Goal: Task Accomplishment & Management: Manage account settings

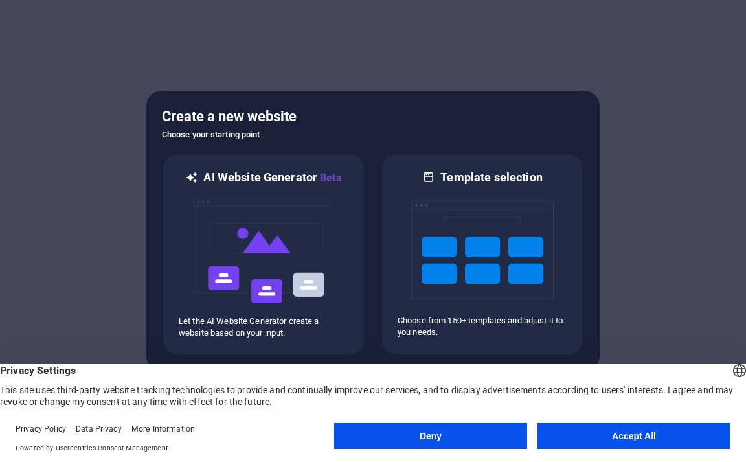
click at [580, 433] on button "Accept All" at bounding box center [634, 436] width 193 height 26
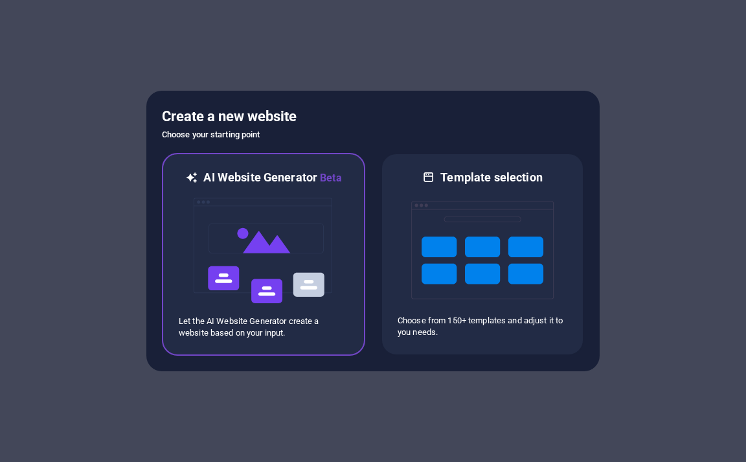
click at [251, 212] on img at bounding box center [263, 251] width 142 height 130
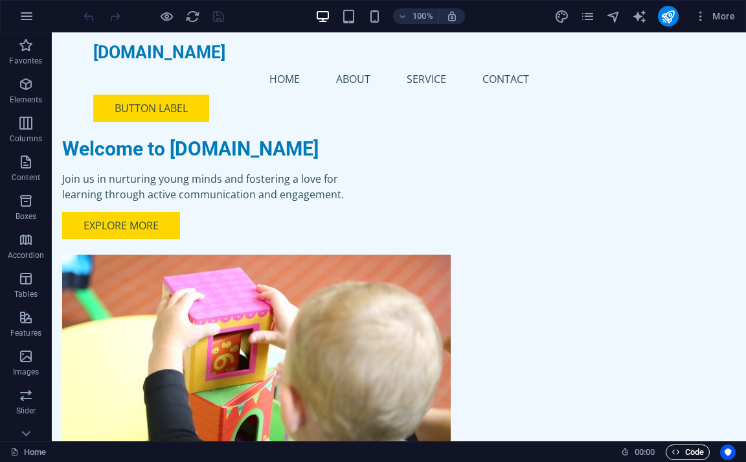
click at [691, 449] on span "Code" at bounding box center [688, 452] width 32 height 16
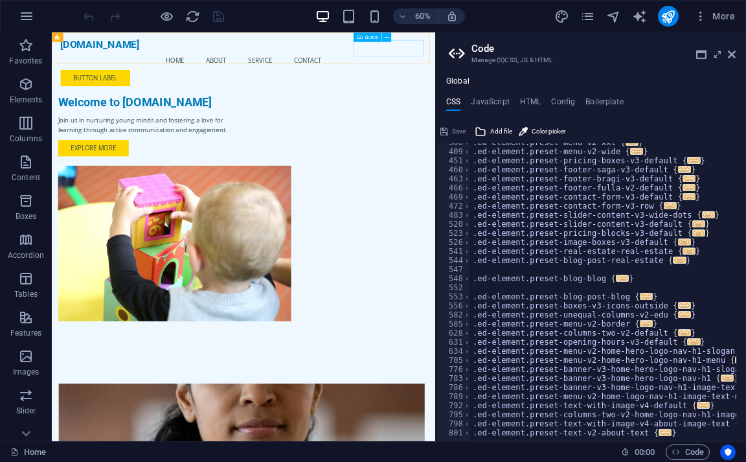
click at [630, 95] on div "Button label" at bounding box center [371, 108] width 611 height 27
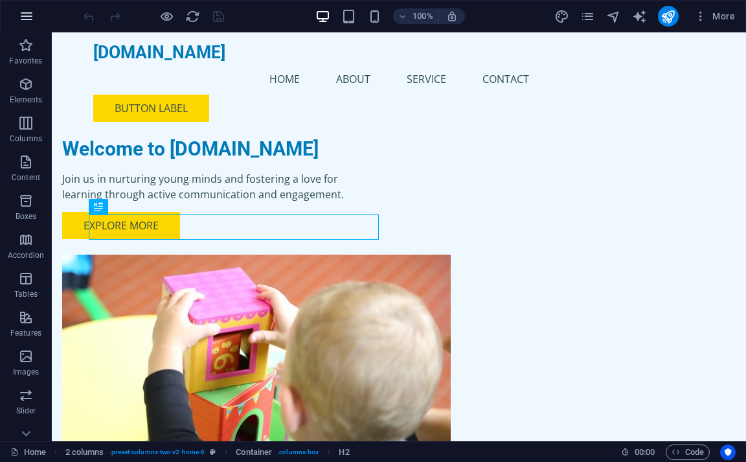
click at [28, 16] on icon "button" at bounding box center [27, 16] width 16 height 16
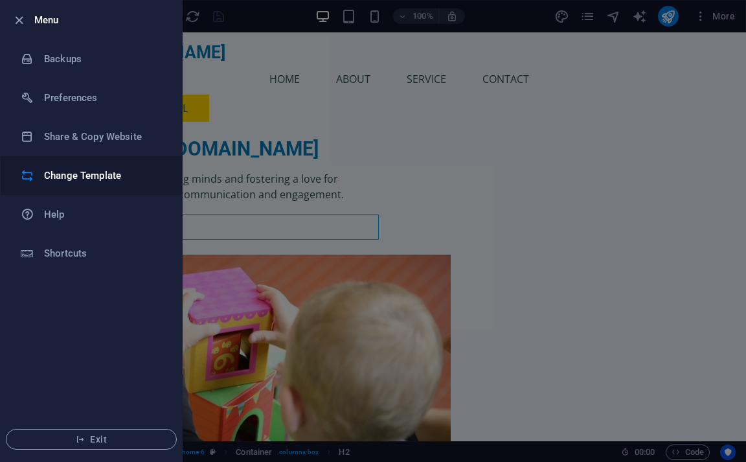
click at [55, 174] on h6 "Change Template" at bounding box center [104, 176] width 120 height 16
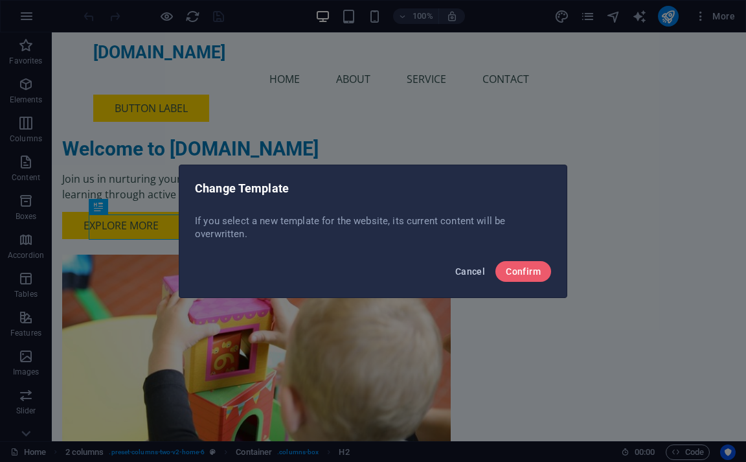
click at [459, 271] on span "Cancel" at bounding box center [470, 271] width 30 height 10
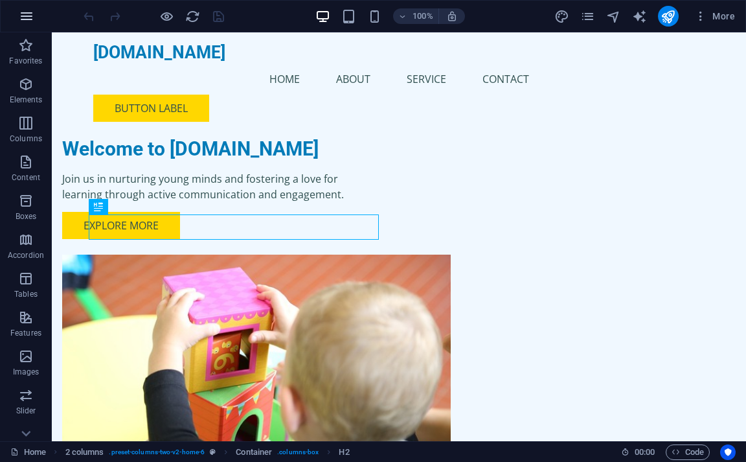
click at [30, 19] on icon "button" at bounding box center [27, 16] width 16 height 16
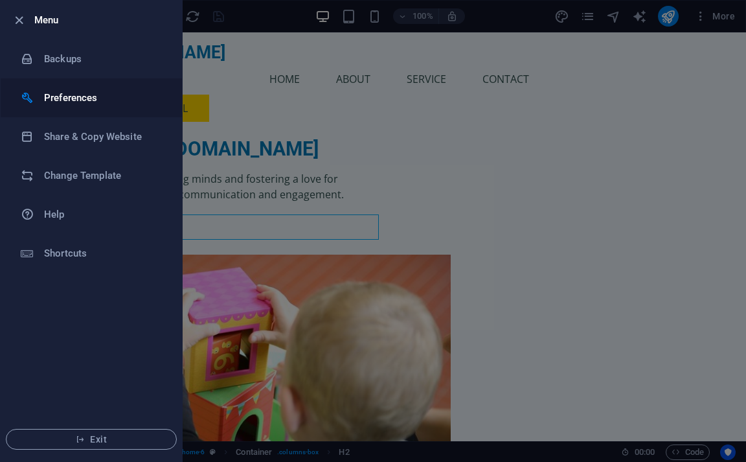
click at [72, 100] on h6 "Preferences" at bounding box center [104, 98] width 120 height 16
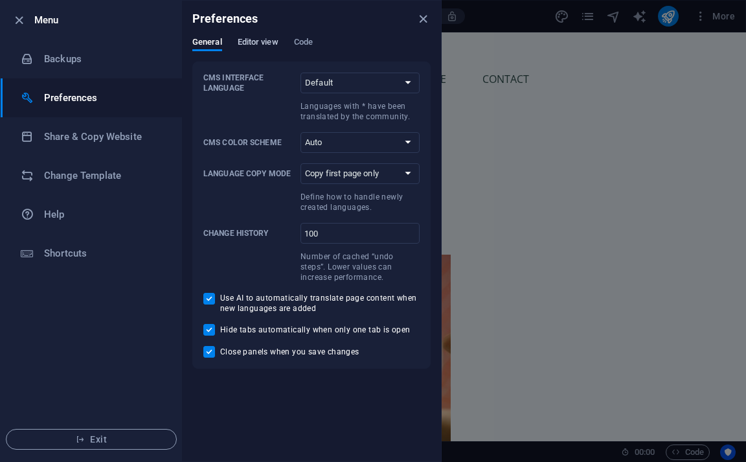
click at [255, 41] on span "Editor view" at bounding box center [258, 43] width 41 height 18
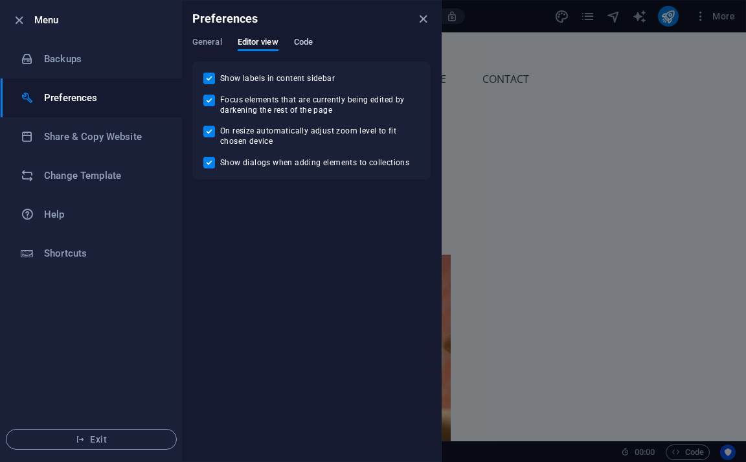
click at [303, 40] on span "Code" at bounding box center [303, 43] width 19 height 18
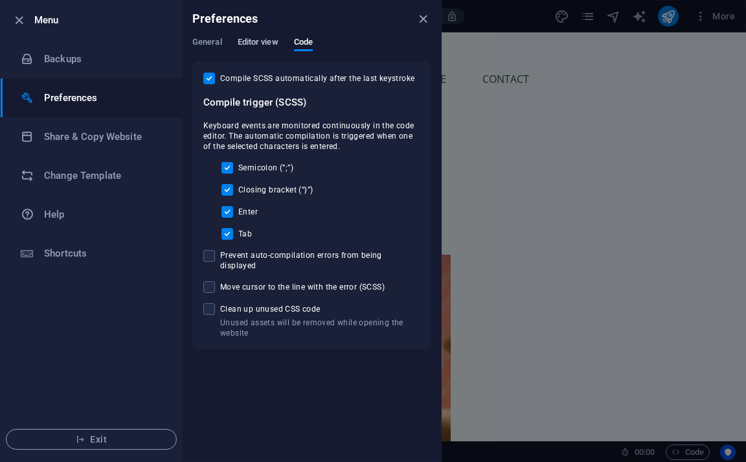
click at [261, 44] on span "Editor view" at bounding box center [258, 43] width 41 height 18
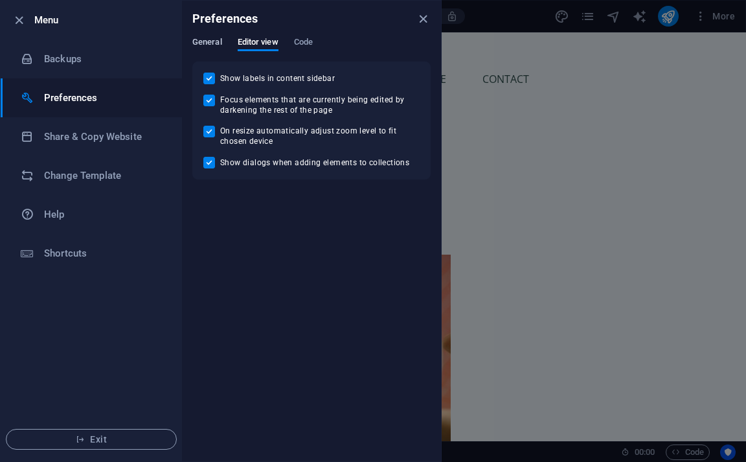
click at [201, 38] on span "General" at bounding box center [207, 43] width 30 height 18
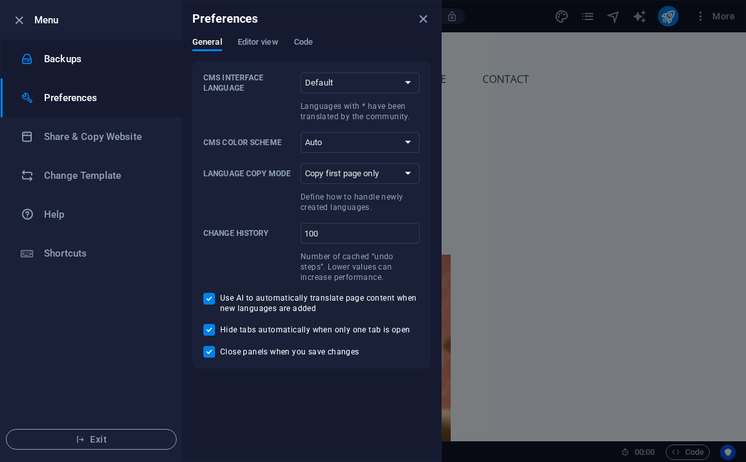
click at [63, 63] on h6 "Backups" at bounding box center [104, 59] width 120 height 16
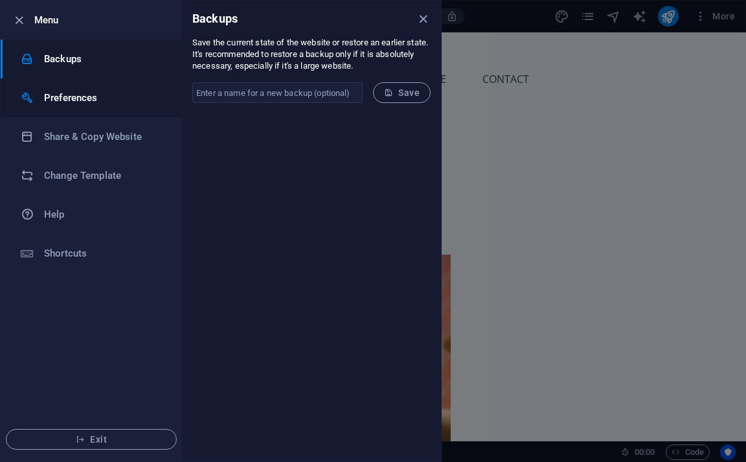
click at [80, 98] on h6 "Preferences" at bounding box center [104, 98] width 120 height 16
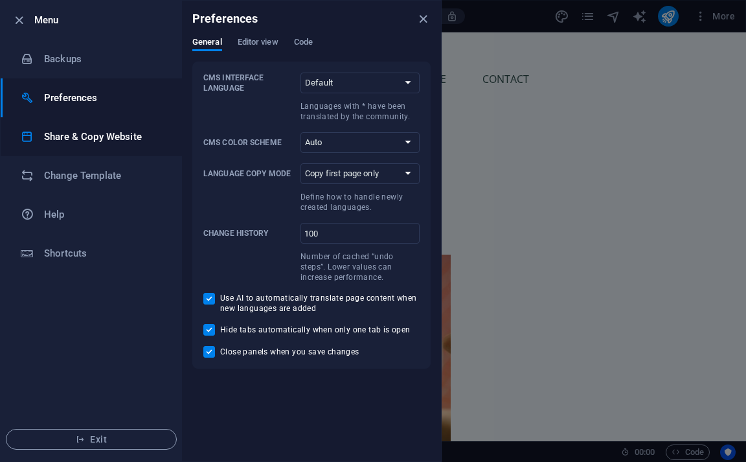
click at [76, 132] on h6 "Share & Copy Website" at bounding box center [104, 137] width 120 height 16
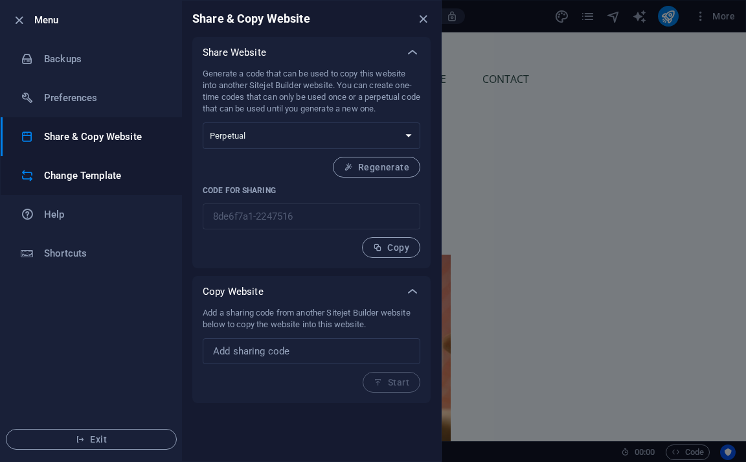
click at [65, 175] on h6 "Change Template" at bounding box center [104, 176] width 120 height 16
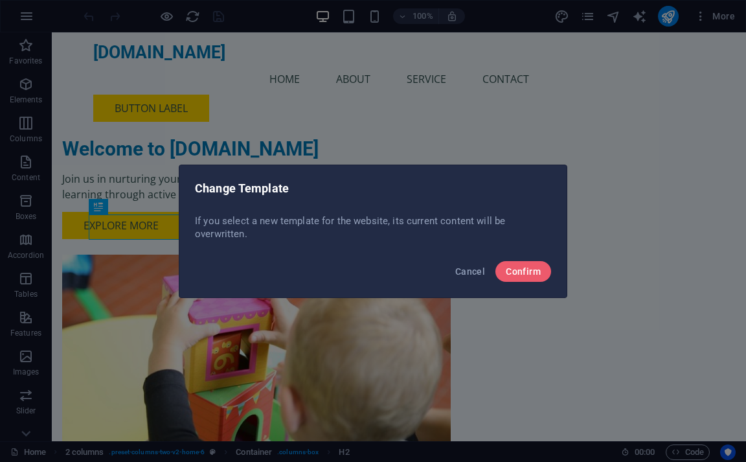
click at [27, 23] on div "Change Template If you select a new template for the website, its current conte…" at bounding box center [373, 231] width 746 height 462
drag, startPoint x: 471, startPoint y: 272, endPoint x: 416, endPoint y: 238, distance: 64.5
click at [471, 272] on span "Cancel" at bounding box center [470, 271] width 30 height 10
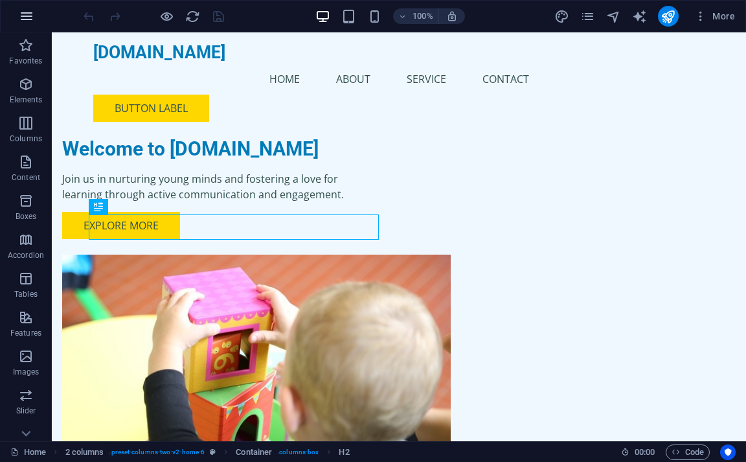
click at [29, 17] on icon "button" at bounding box center [27, 16] width 16 height 16
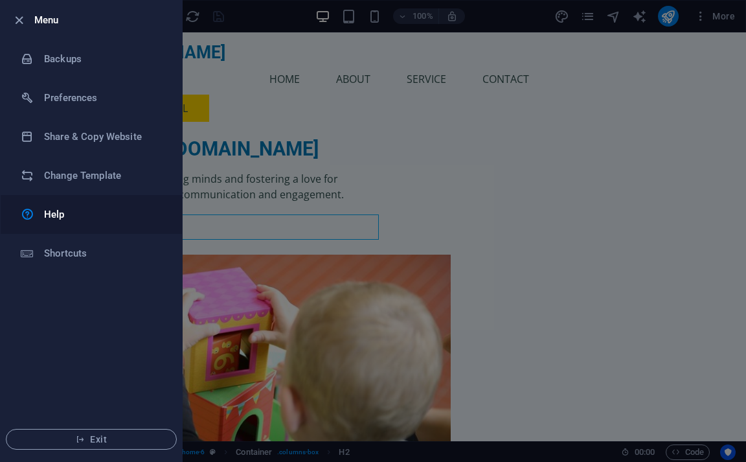
click at [76, 213] on h6 "Help" at bounding box center [104, 215] width 120 height 16
click at [62, 438] on span "Exit" at bounding box center [91, 439] width 149 height 10
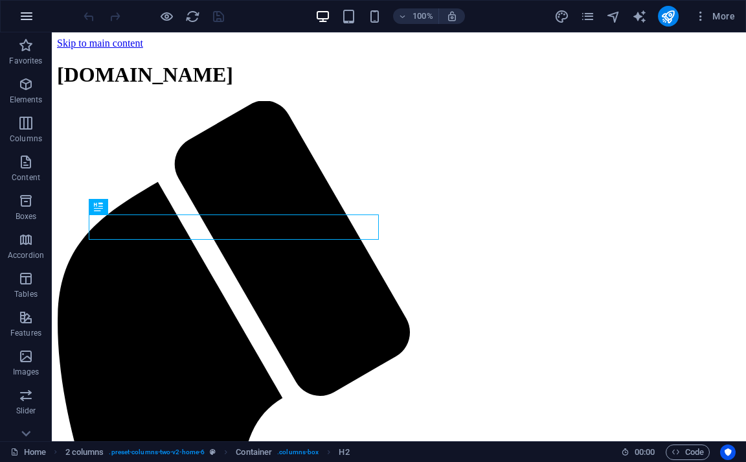
click at [22, 17] on icon "button" at bounding box center [27, 16] width 16 height 16
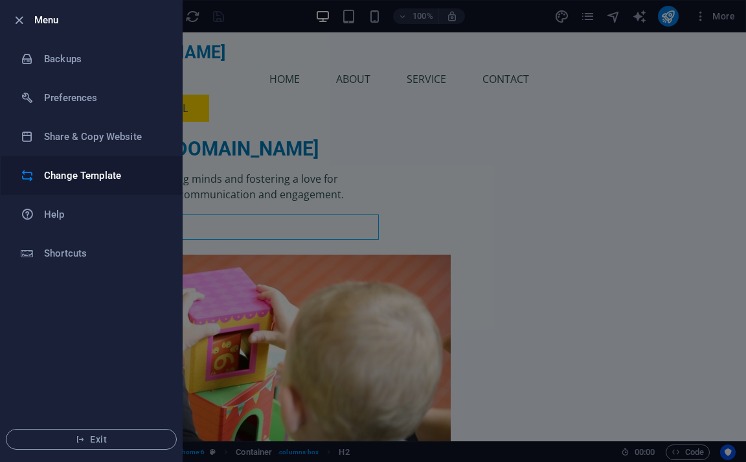
click at [104, 179] on h6 "Change Template" at bounding box center [104, 176] width 120 height 16
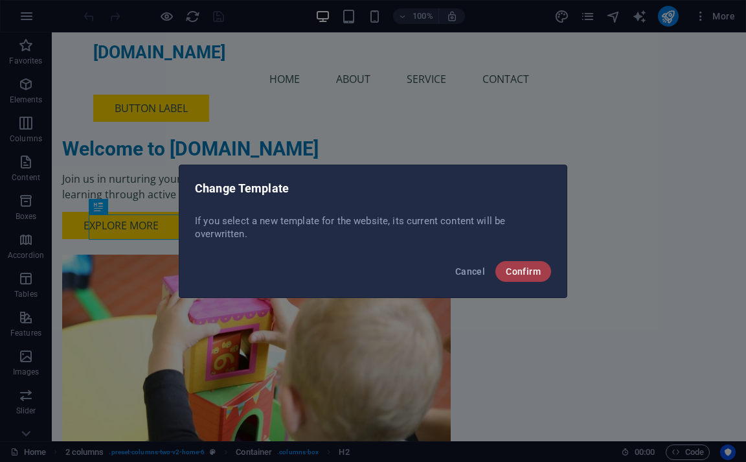
click at [517, 270] on span "Confirm" at bounding box center [523, 271] width 35 height 10
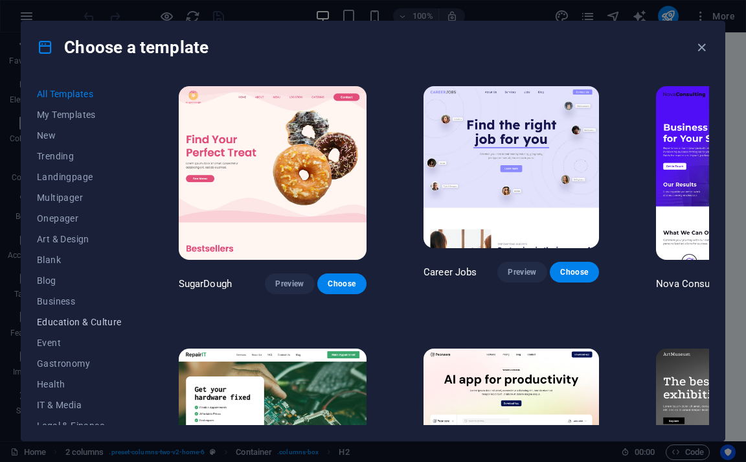
click at [80, 317] on span "Education & Culture" at bounding box center [79, 322] width 85 height 10
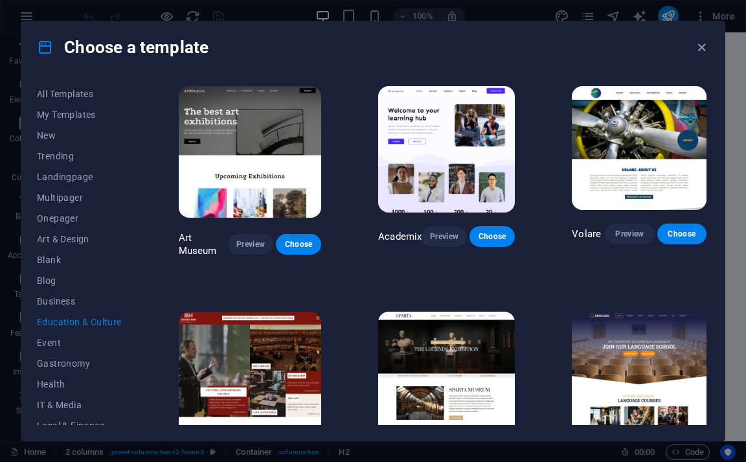
click at [405, 52] on div "Choose a template" at bounding box center [372, 47] width 703 height 52
drag, startPoint x: 740, startPoint y: 82, endPoint x: 738, endPoint y: 108, distance: 26.0
click at [738, 108] on div "Choose a template All Templates My Templates New Trending Landingpage Multipage…" at bounding box center [373, 231] width 746 height 462
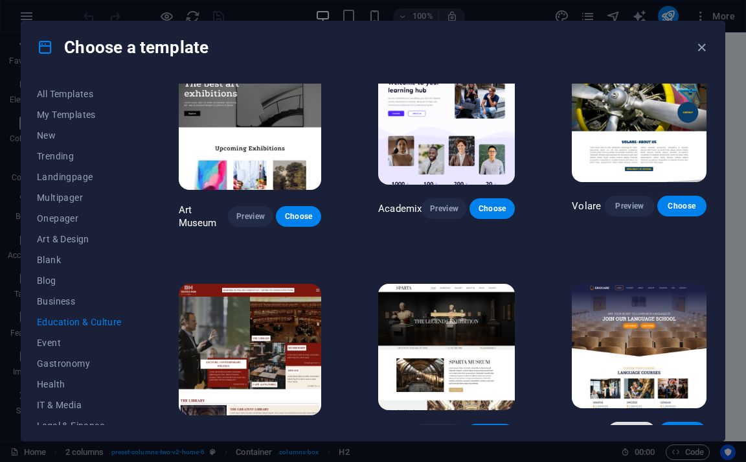
click at [633, 427] on span "Preview" at bounding box center [631, 432] width 27 height 10
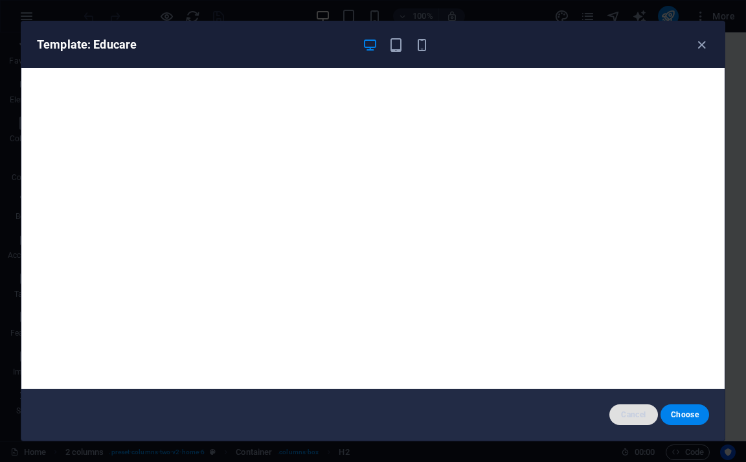
click at [626, 414] on span "Cancel" at bounding box center [634, 414] width 28 height 10
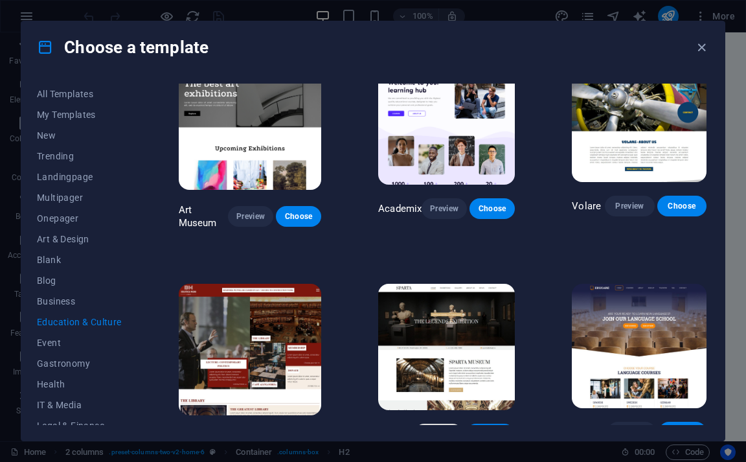
click at [431, 429] on span "Preview" at bounding box center [438, 434] width 28 height 10
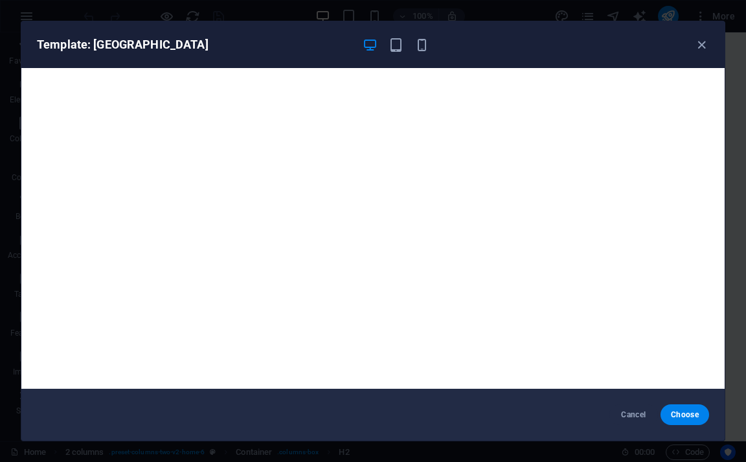
scroll to position [3, 0]
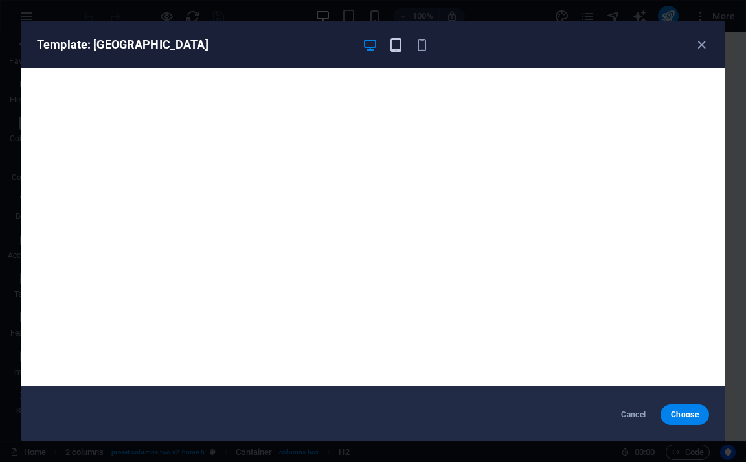
click at [394, 43] on icon "button" at bounding box center [396, 45] width 15 height 15
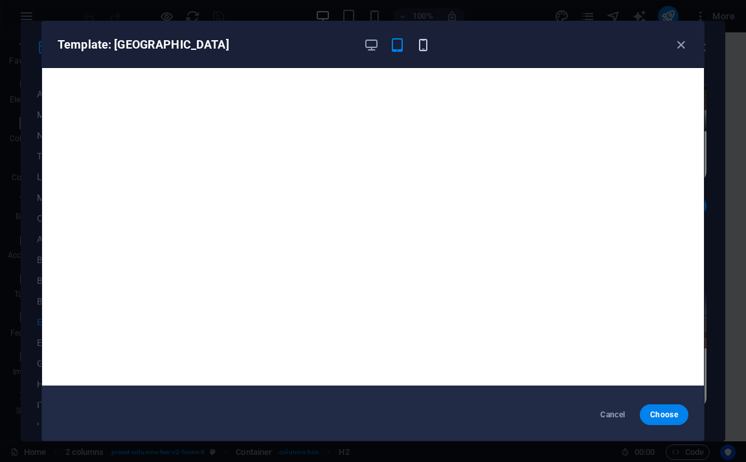
click at [426, 45] on icon "button" at bounding box center [423, 45] width 15 height 15
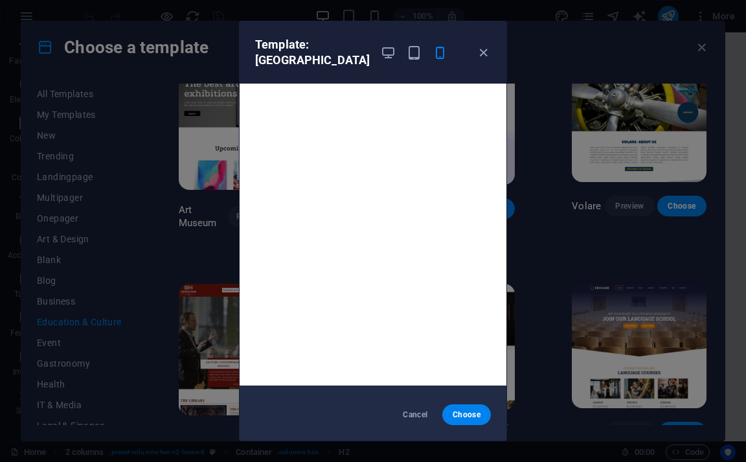
scroll to position [0, 0]
click at [381, 45] on icon "button" at bounding box center [388, 52] width 15 height 15
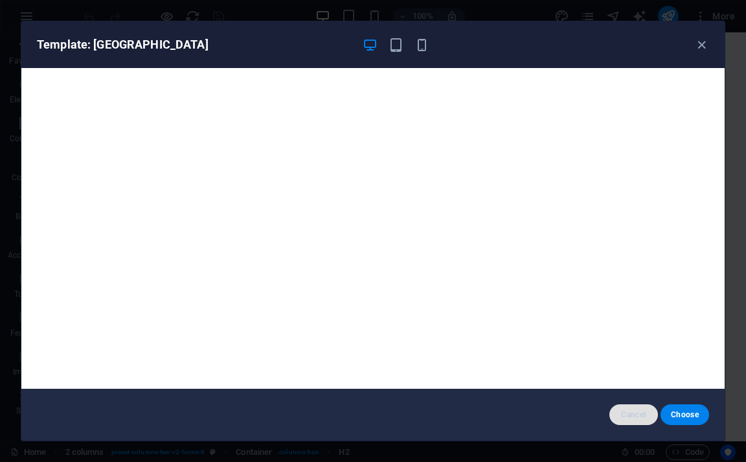
click at [641, 413] on span "Cancel" at bounding box center [634, 414] width 28 height 10
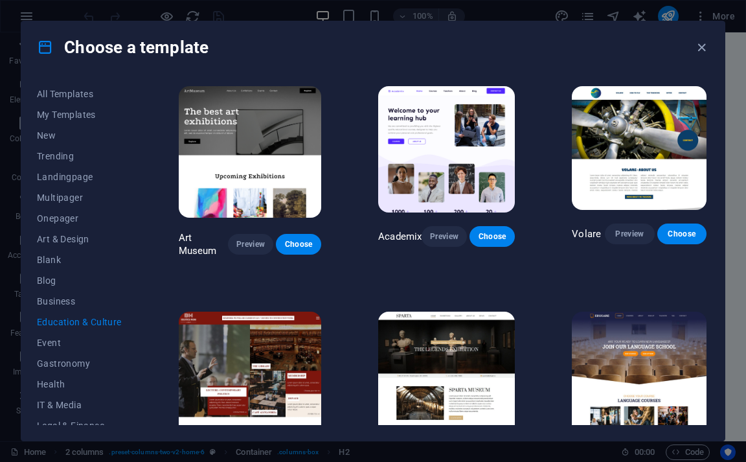
scroll to position [28, 0]
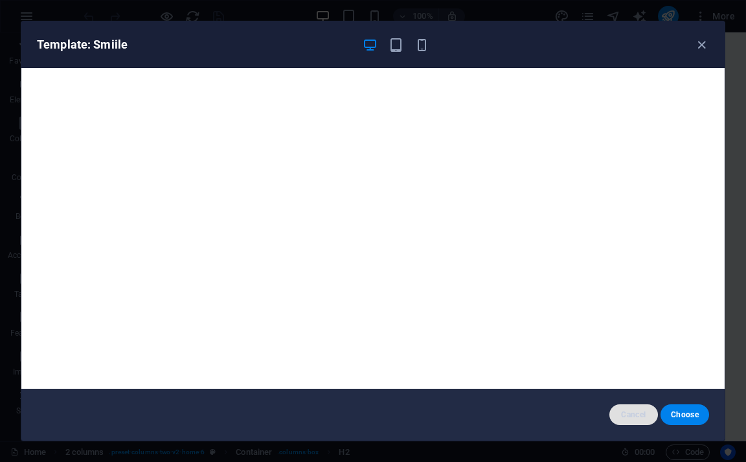
click at [635, 410] on span "Cancel" at bounding box center [634, 414] width 28 height 10
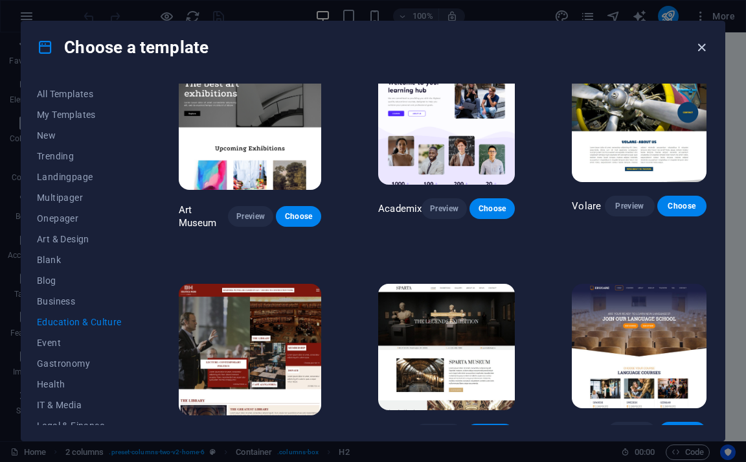
click at [700, 46] on icon "button" at bounding box center [701, 47] width 15 height 15
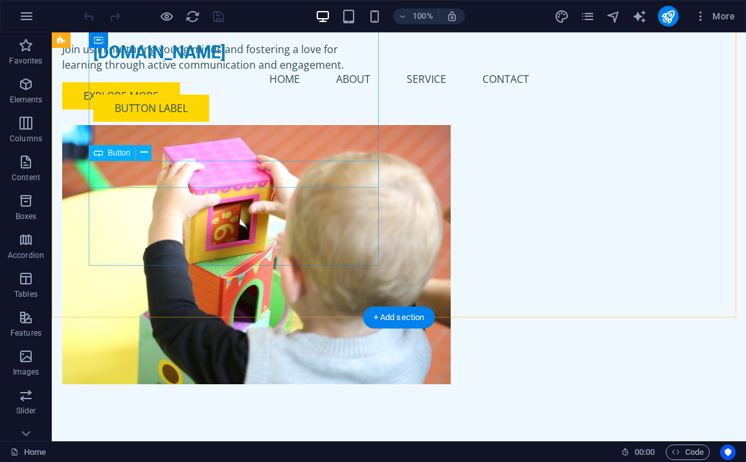
scroll to position [0, 0]
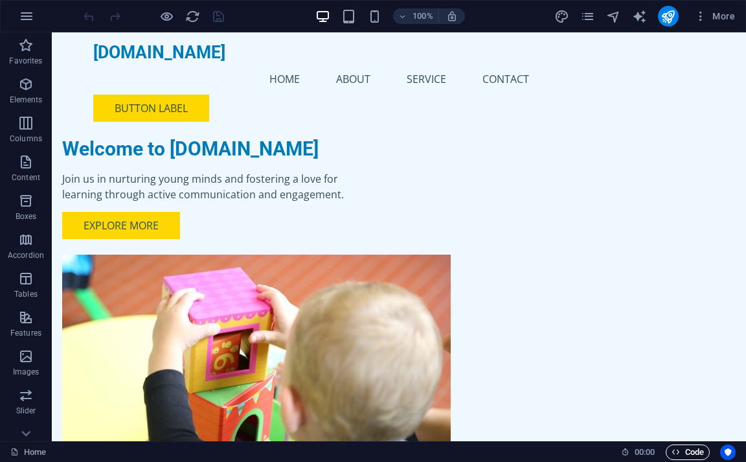
click at [689, 451] on span "Code" at bounding box center [688, 452] width 32 height 16
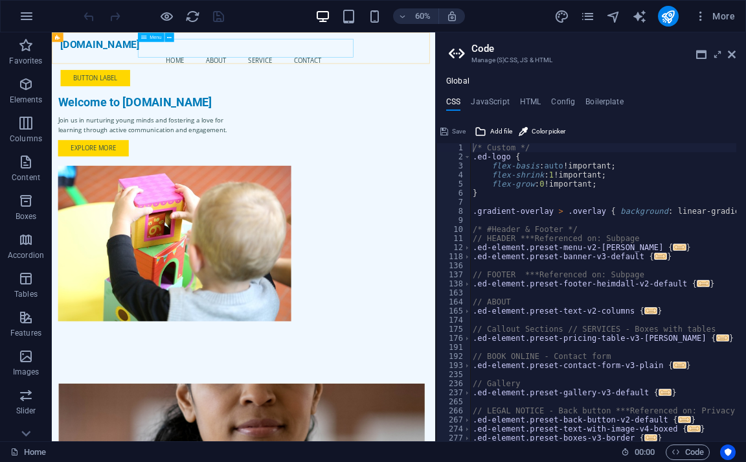
click at [402, 63] on nav "Home About Service Contact" at bounding box center [371, 78] width 611 height 31
click at [678, 451] on icon "button" at bounding box center [676, 451] width 8 height 8
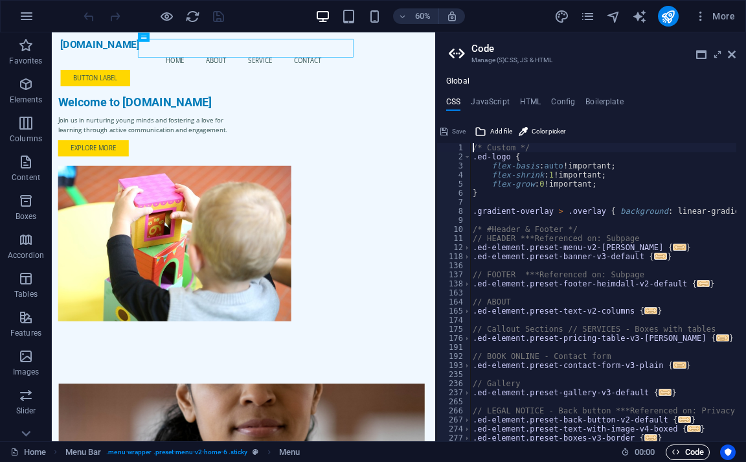
click at [679, 448] on icon "button" at bounding box center [676, 451] width 8 height 8
click at [596, 95] on div "Button label" at bounding box center [371, 108] width 611 height 27
click at [484, 63] on nav "Home About Service Contact" at bounding box center [371, 78] width 611 height 31
click at [392, 63] on nav "Home About Service Contact" at bounding box center [371, 78] width 611 height 31
click at [330, 63] on nav "Home About Service Contact" at bounding box center [371, 78] width 611 height 31
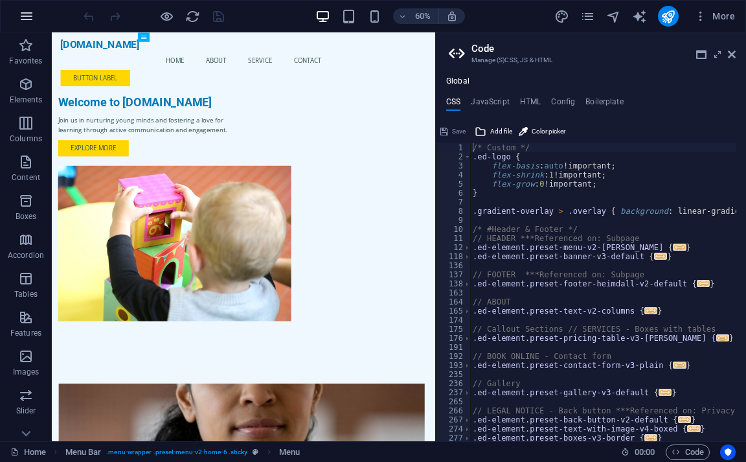
click at [25, 14] on icon "button" at bounding box center [27, 16] width 16 height 16
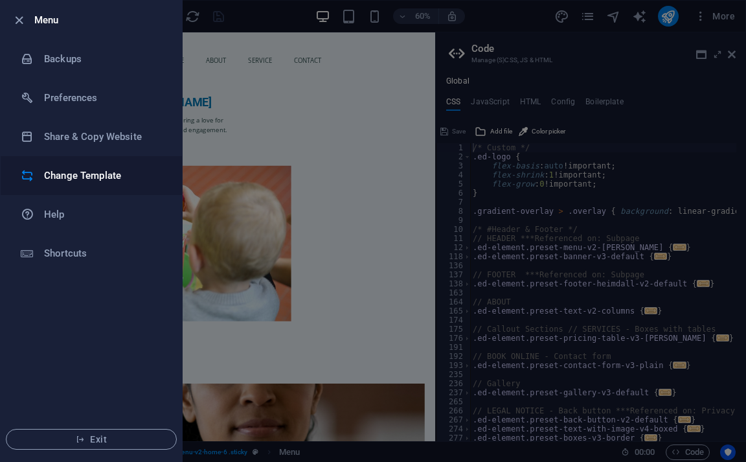
click at [98, 177] on h6 "Change Template" at bounding box center [104, 176] width 120 height 16
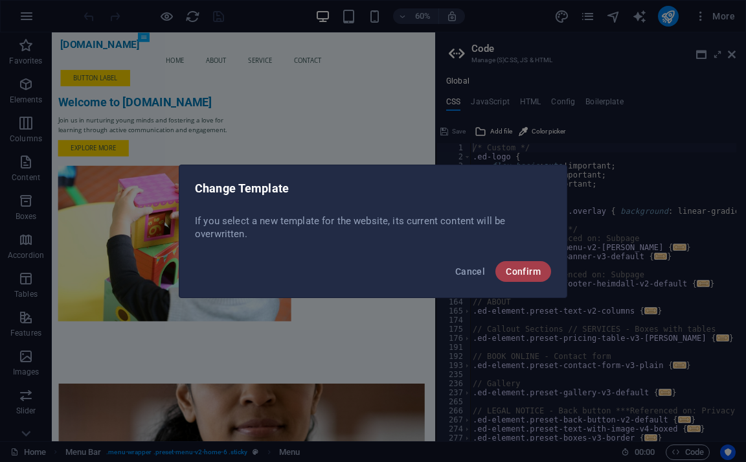
click at [518, 269] on span "Confirm" at bounding box center [523, 271] width 35 height 10
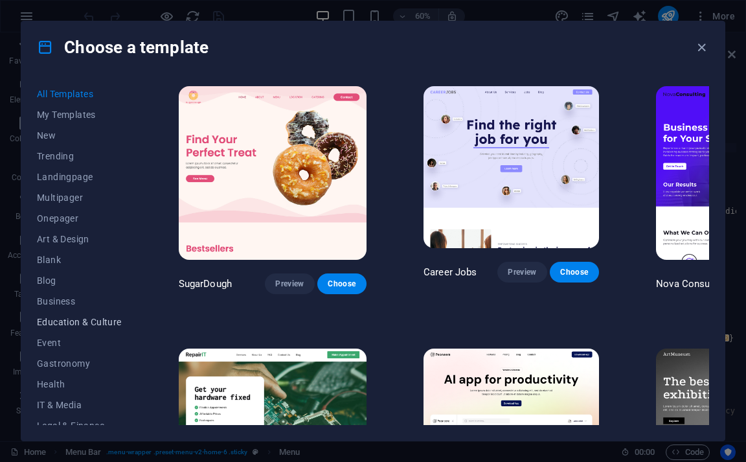
click at [60, 322] on span "Education & Culture" at bounding box center [79, 322] width 85 height 10
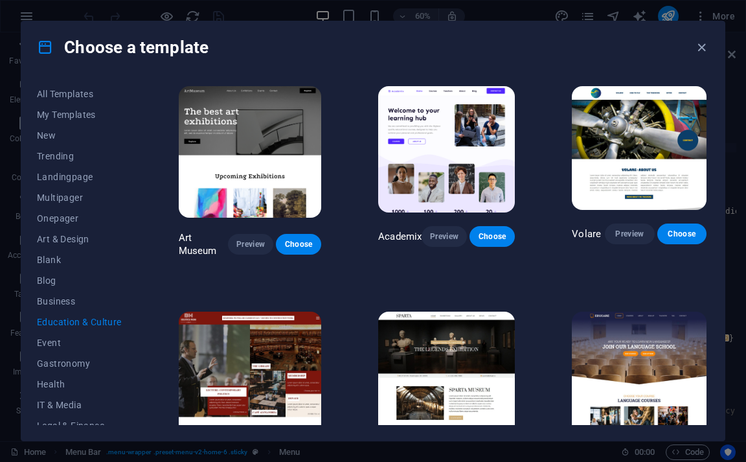
scroll to position [28, 0]
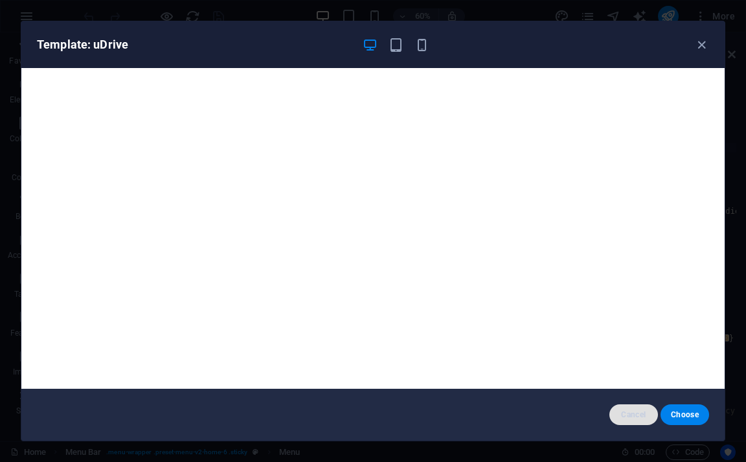
click at [640, 414] on span "Cancel" at bounding box center [634, 414] width 28 height 10
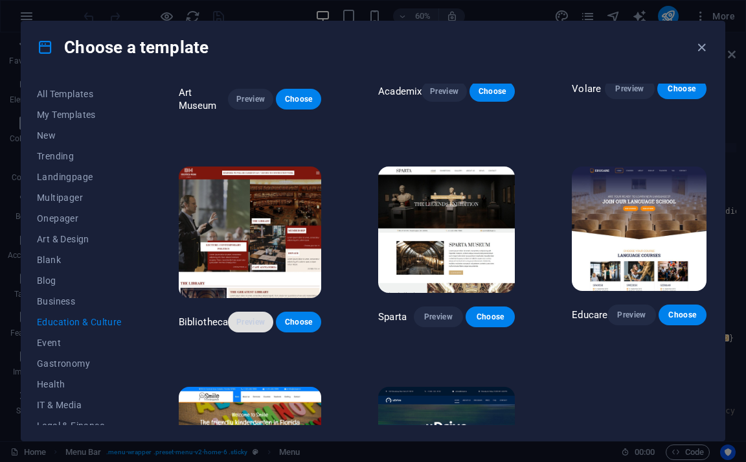
click at [253, 317] on span "Preview" at bounding box center [250, 322] width 25 height 10
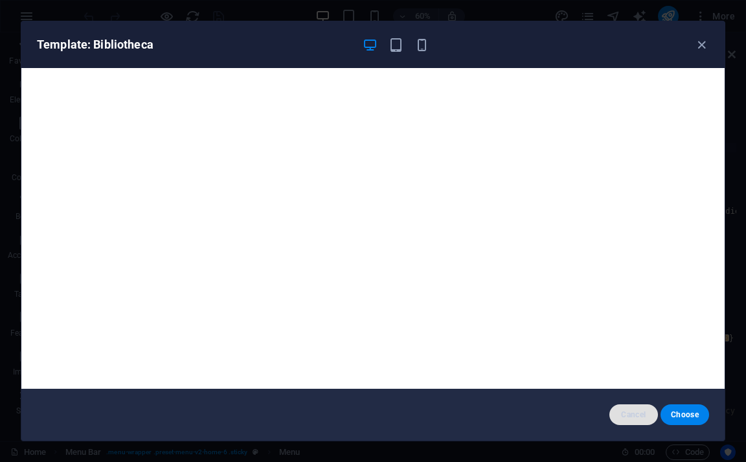
click at [629, 408] on button "Cancel" at bounding box center [633, 414] width 49 height 21
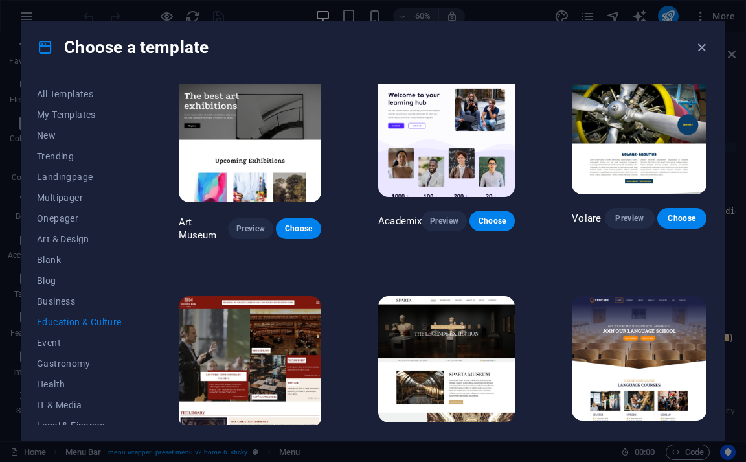
scroll to position [0, 0]
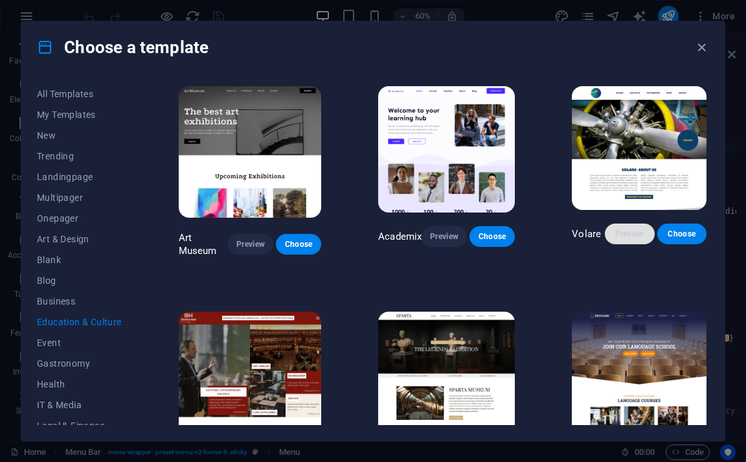
click at [626, 229] on span "Preview" at bounding box center [629, 234] width 28 height 10
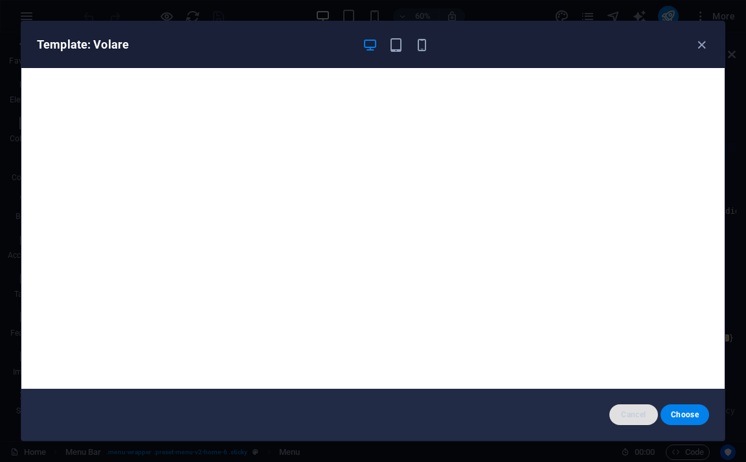
click at [637, 415] on span "Cancel" at bounding box center [634, 414] width 28 height 10
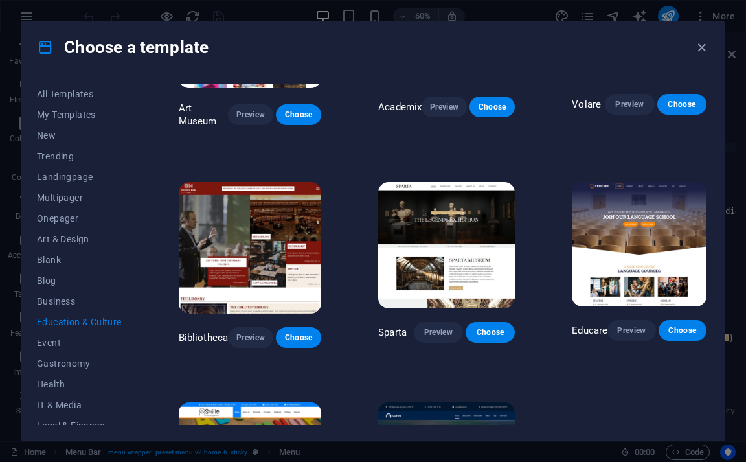
scroll to position [194, 0]
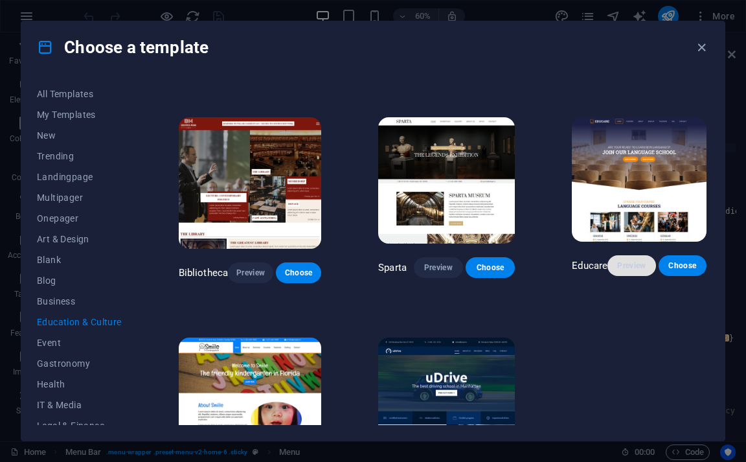
click at [625, 260] on span "Preview" at bounding box center [631, 265] width 27 height 10
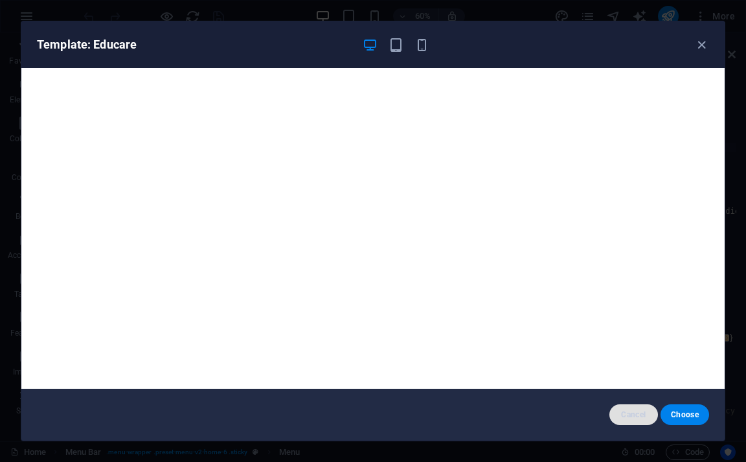
click at [626, 412] on span "Cancel" at bounding box center [634, 414] width 28 height 10
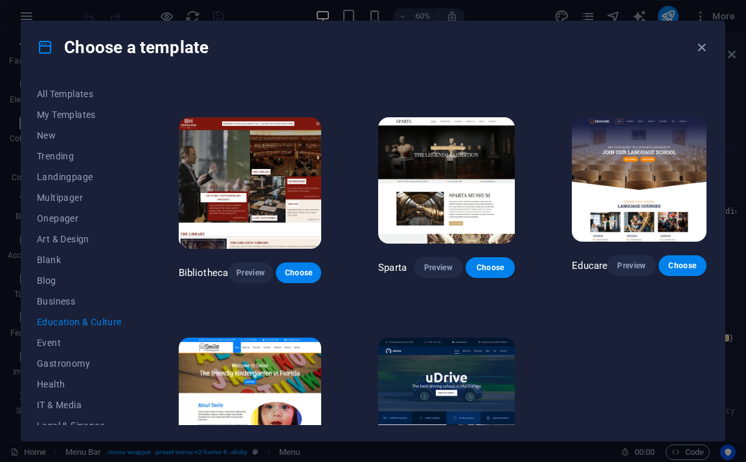
scroll to position [0, 0]
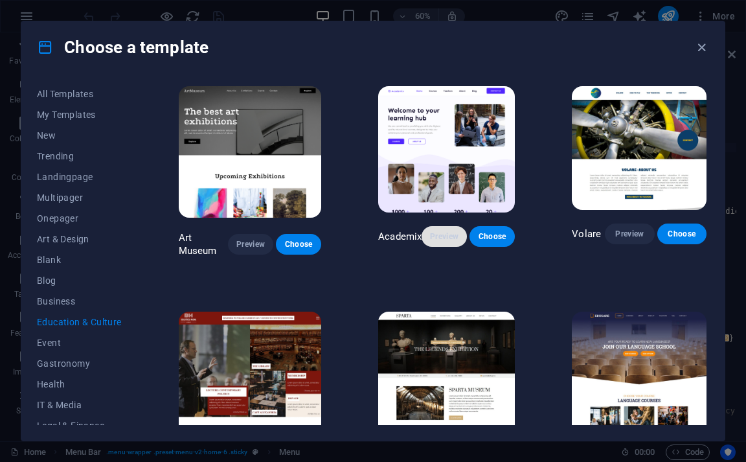
click at [438, 234] on span "Preview" at bounding box center [444, 236] width 25 height 10
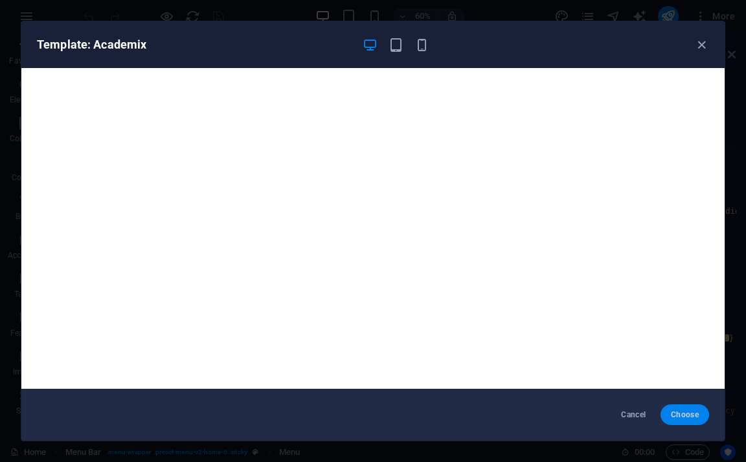
click at [679, 415] on span "Choose" at bounding box center [685, 414] width 28 height 10
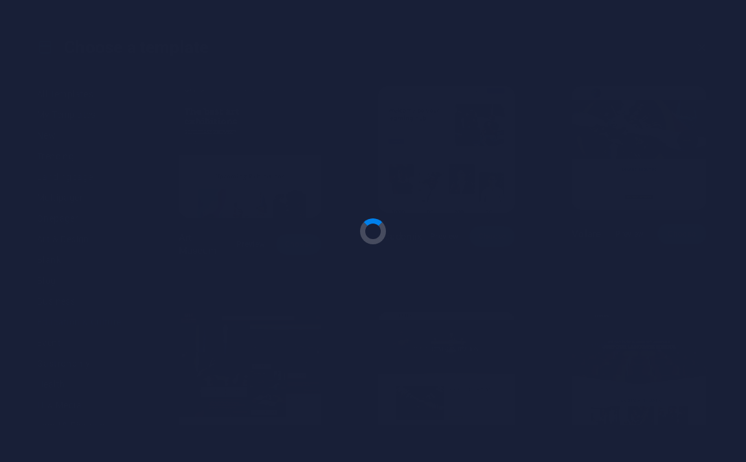
click at [442, 199] on div at bounding box center [373, 231] width 746 height 462
click at [508, 258] on div at bounding box center [373, 231] width 746 height 462
click at [269, 44] on div at bounding box center [373, 231] width 746 height 462
click at [321, 161] on div at bounding box center [373, 231] width 746 height 462
click at [255, 136] on div at bounding box center [373, 231] width 746 height 462
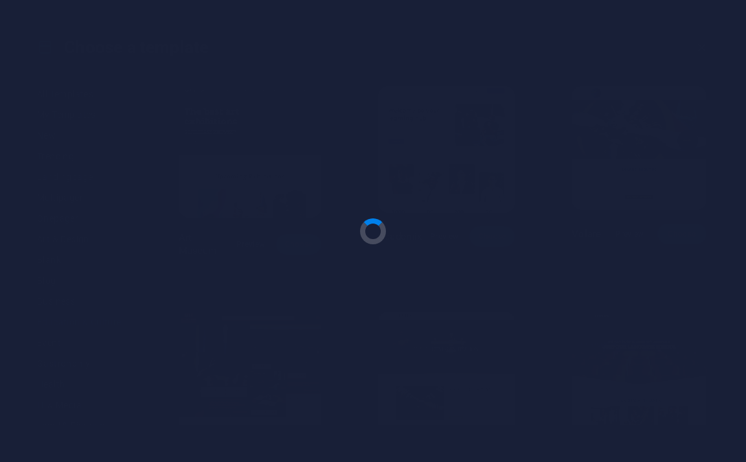
click at [451, 140] on div at bounding box center [373, 231] width 746 height 462
click at [295, 69] on div at bounding box center [373, 231] width 746 height 462
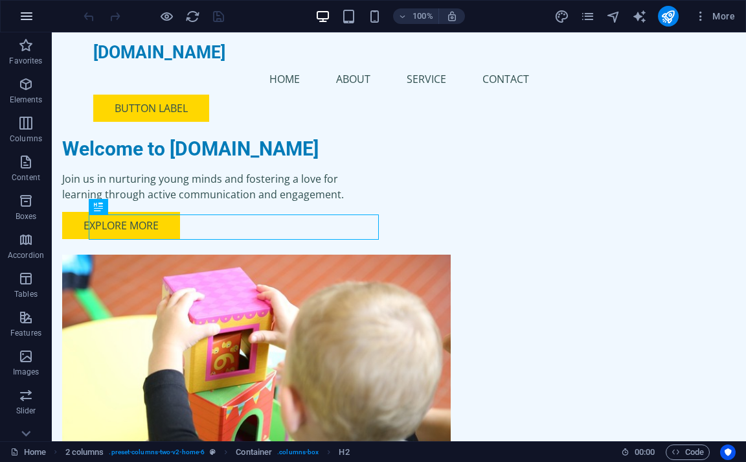
click at [23, 10] on icon "button" at bounding box center [27, 16] width 16 height 16
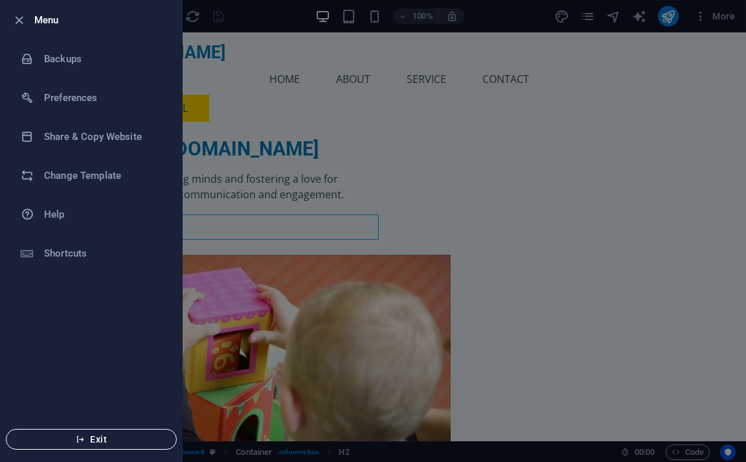
click at [98, 436] on span "Exit" at bounding box center [91, 439] width 149 height 10
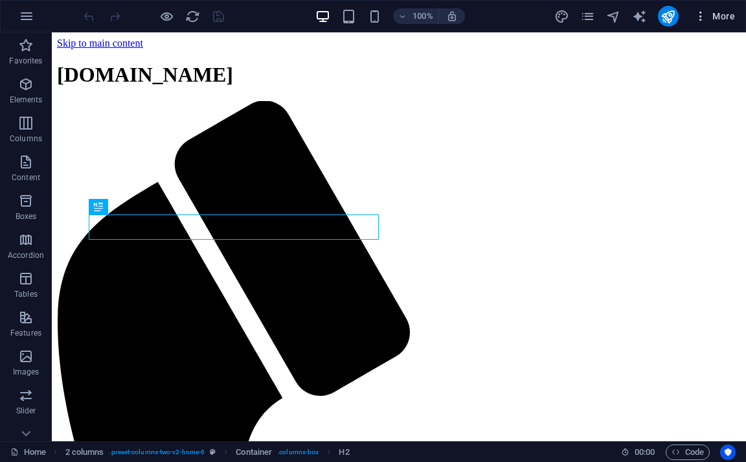
click at [701, 17] on icon "button" at bounding box center [700, 16] width 13 height 13
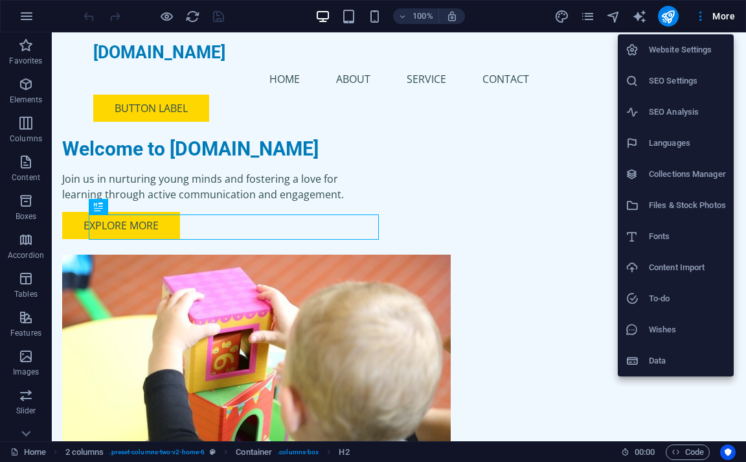
click at [724, 15] on div at bounding box center [373, 231] width 746 height 462
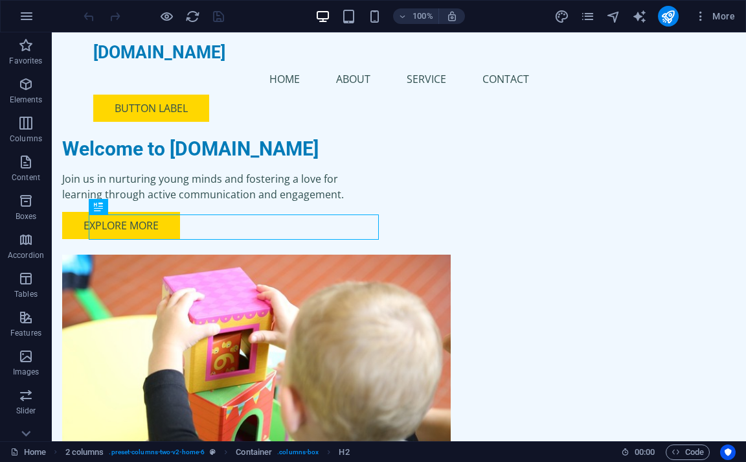
click at [724, 15] on span "More" at bounding box center [714, 16] width 41 height 13
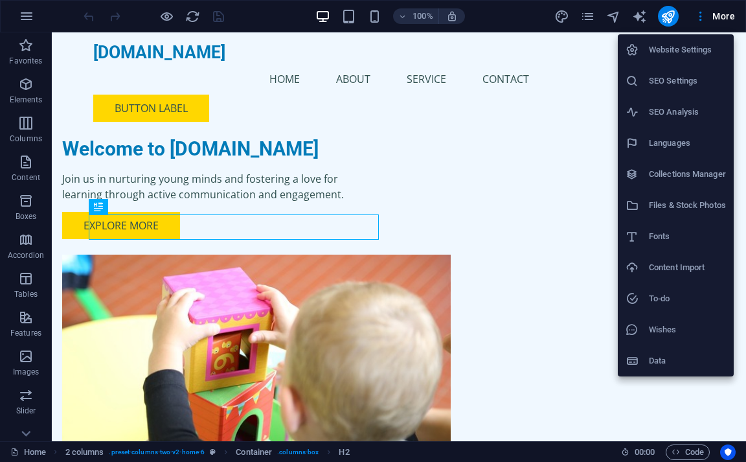
click at [684, 44] on h6 "Website Settings" at bounding box center [687, 50] width 77 height 16
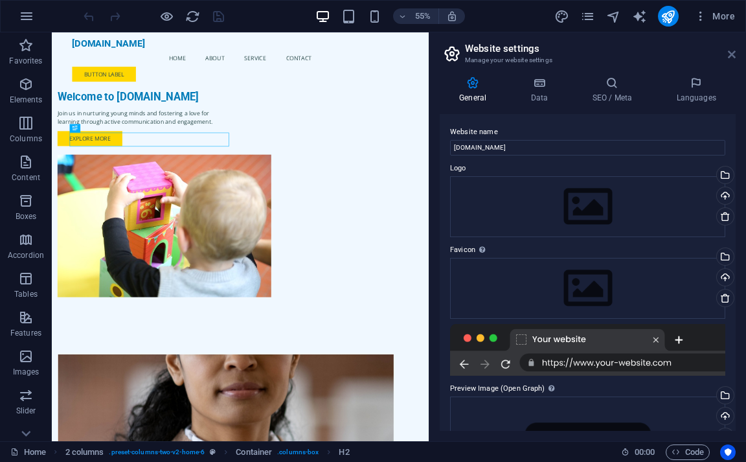
click at [730, 54] on icon at bounding box center [732, 54] width 8 height 10
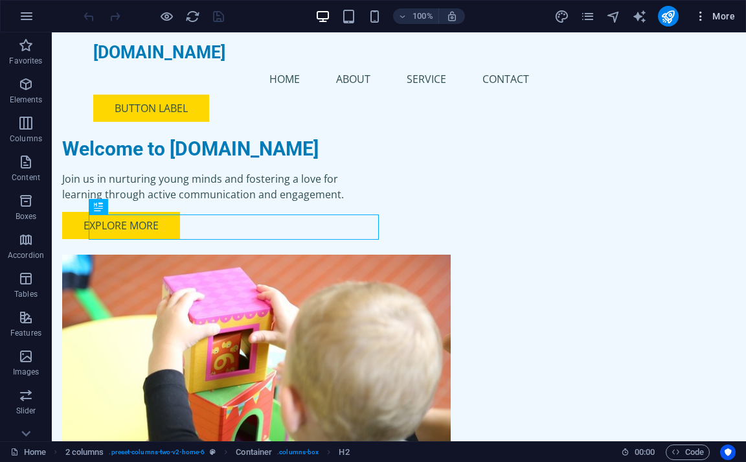
click at [702, 19] on icon "button" at bounding box center [700, 16] width 13 height 13
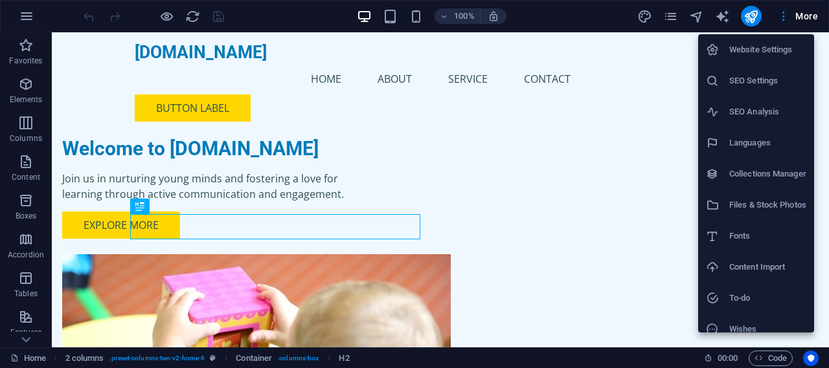
click at [745, 51] on h6 "Website Settings" at bounding box center [767, 50] width 77 height 16
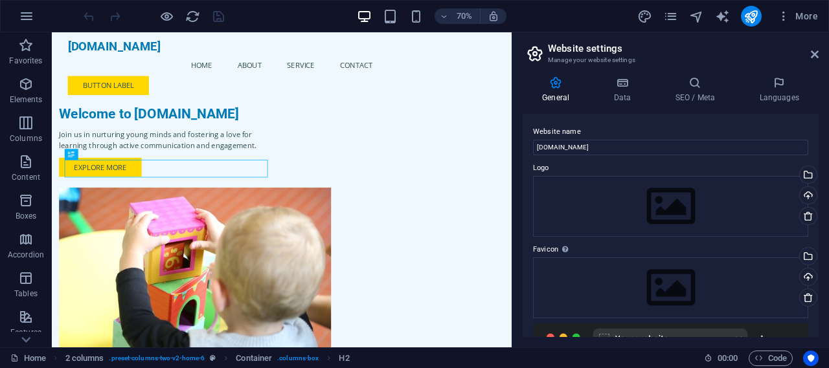
click at [533, 53] on icon at bounding box center [534, 54] width 19 height 18
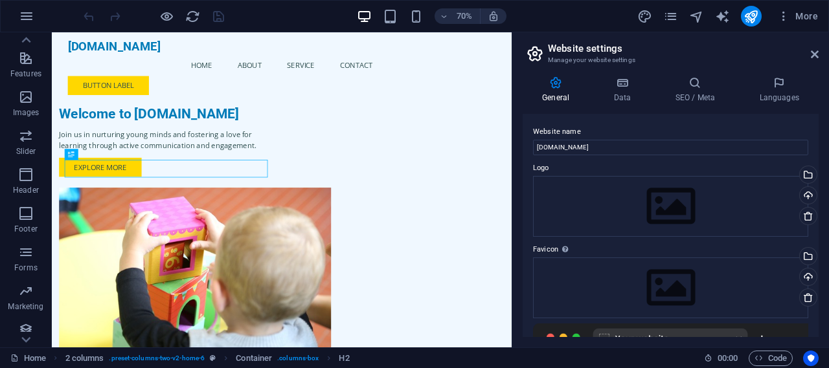
scroll to position [267, 0]
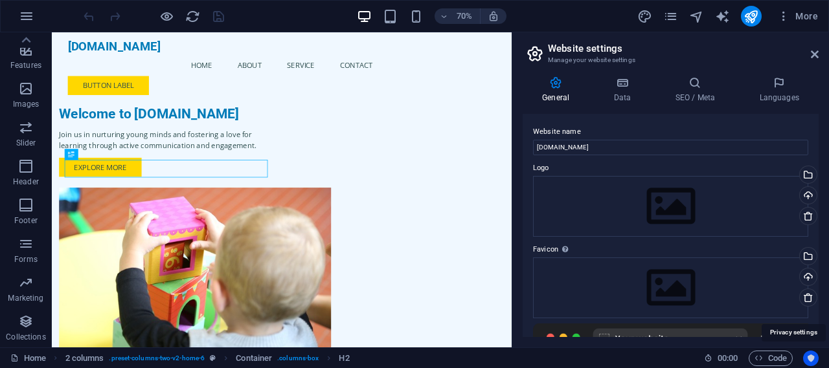
click at [745, 356] on icon "Usercentrics" at bounding box center [810, 358] width 9 height 9
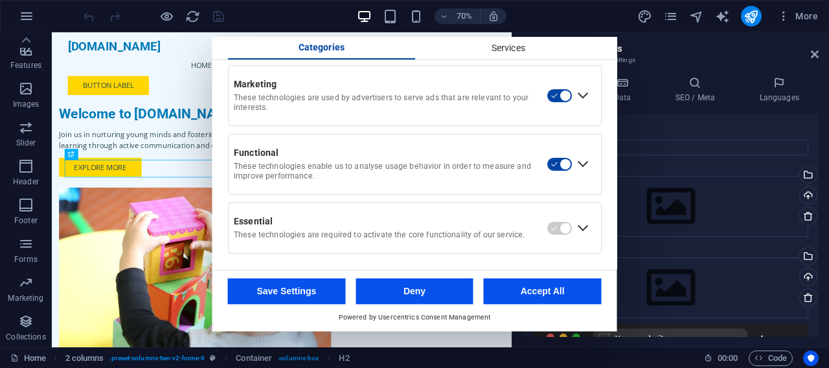
scroll to position [0, 0]
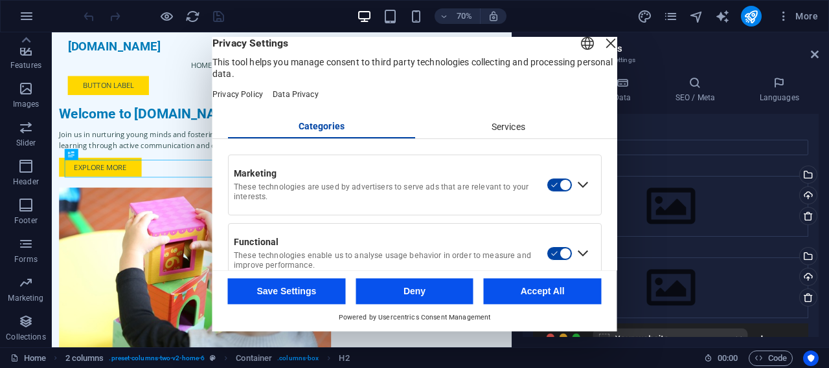
click at [576, 4] on div "70% More" at bounding box center [415, 16] width 828 height 31
click at [602, 52] on div "Close Layer" at bounding box center [611, 43] width 18 height 18
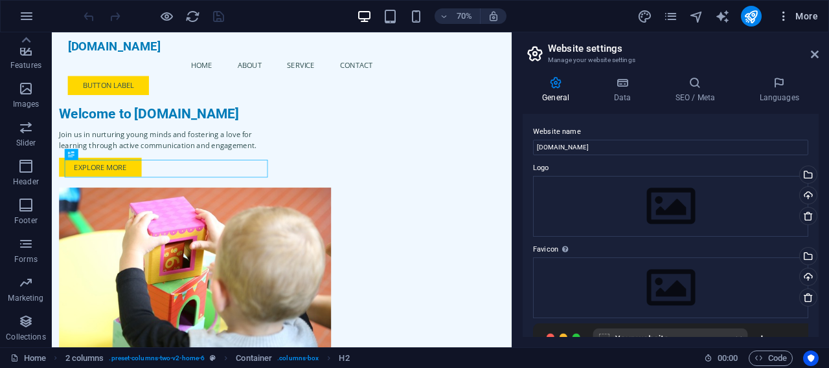
click at [745, 10] on span "More" at bounding box center [797, 16] width 41 height 13
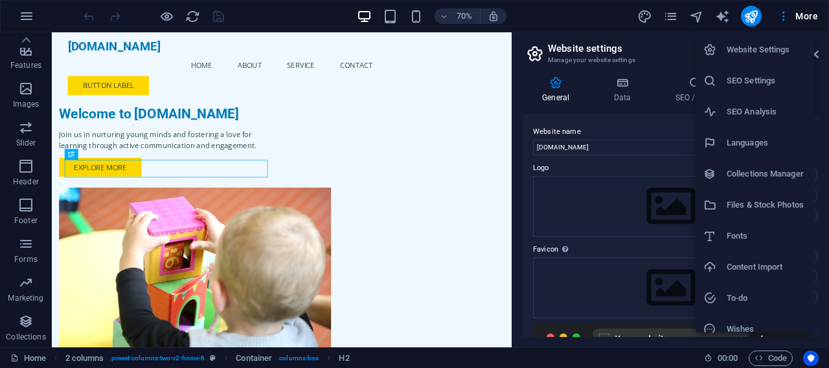
click at [745, 46] on h6 "Website Settings" at bounding box center [767, 50] width 80 height 16
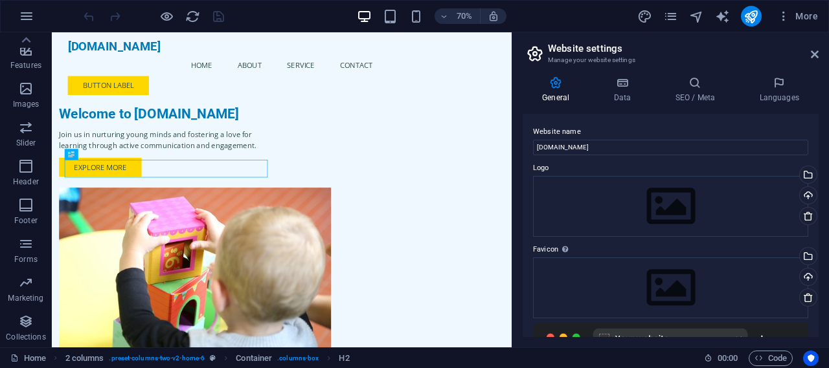
scroll to position [218, 0]
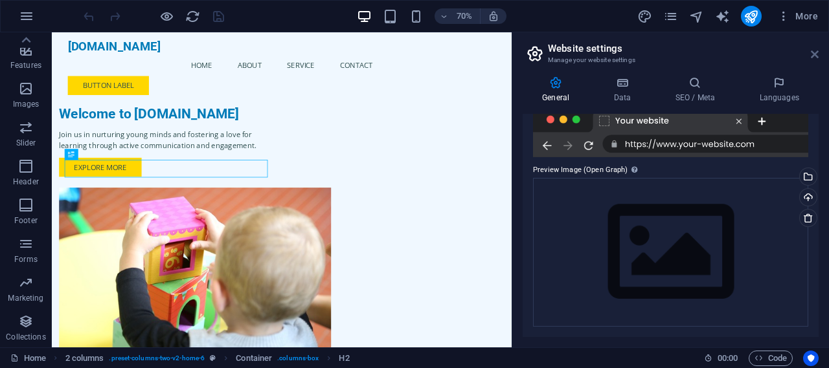
click at [745, 55] on icon at bounding box center [815, 54] width 8 height 10
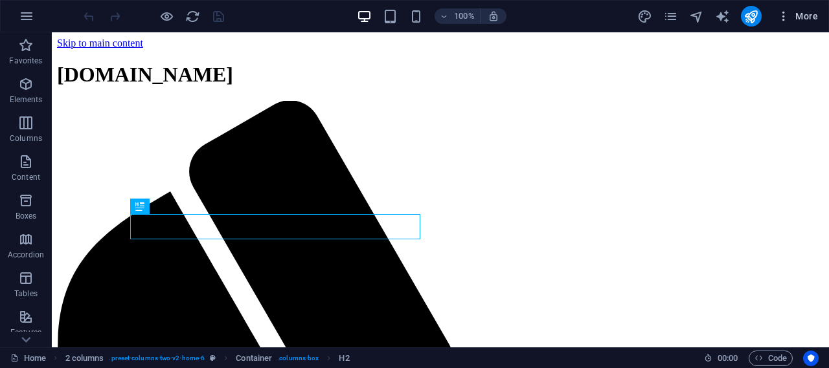
click at [784, 16] on icon "button" at bounding box center [783, 16] width 13 height 13
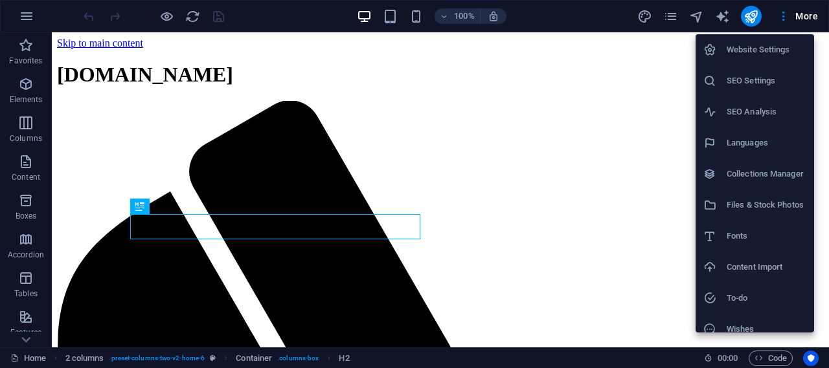
click at [751, 76] on h6 "SEO Settings" at bounding box center [767, 81] width 80 height 16
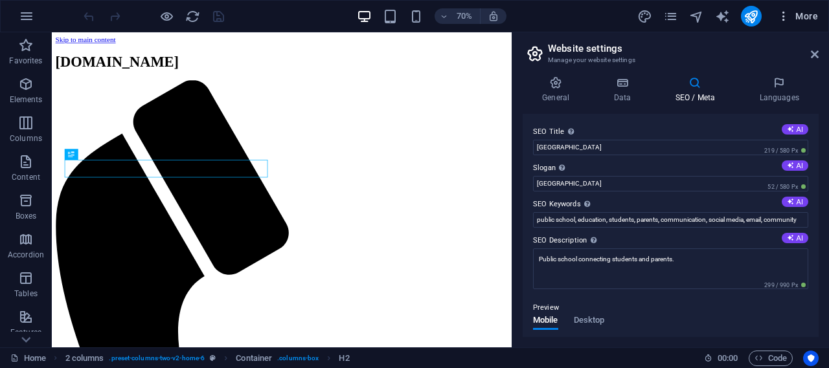
click at [803, 14] on span "More" at bounding box center [797, 16] width 41 height 13
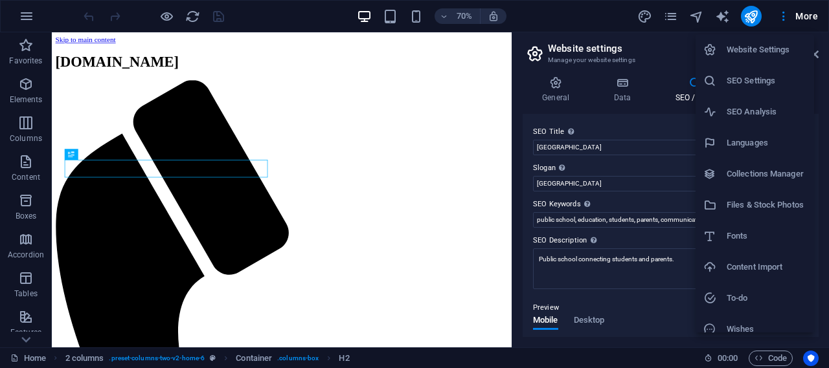
click at [765, 48] on h6 "Website Settings" at bounding box center [767, 50] width 80 height 16
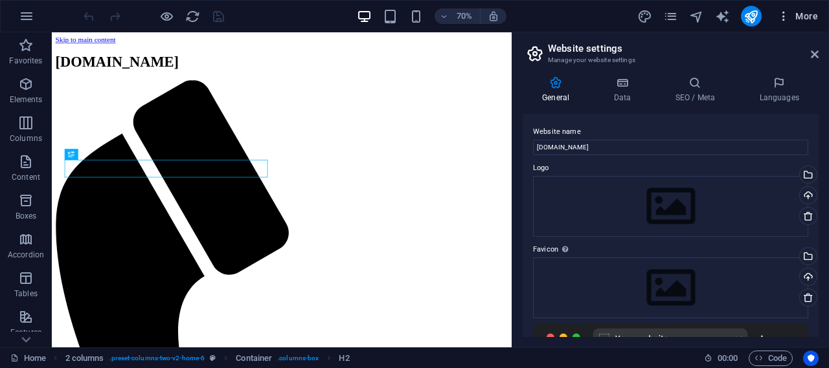
click at [786, 10] on icon "button" at bounding box center [783, 16] width 13 height 13
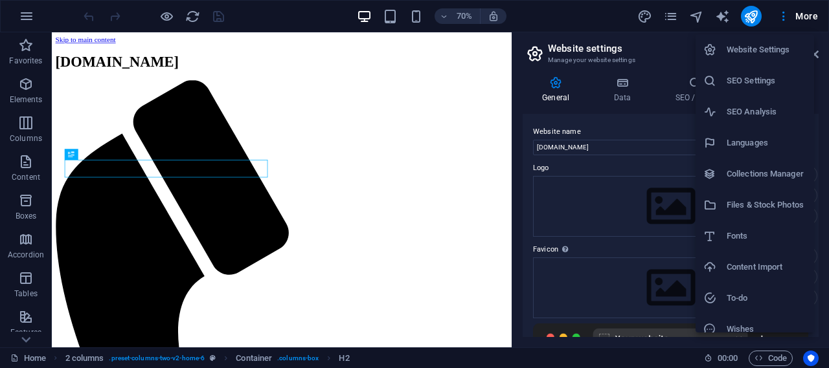
click at [805, 9] on div at bounding box center [414, 184] width 829 height 368
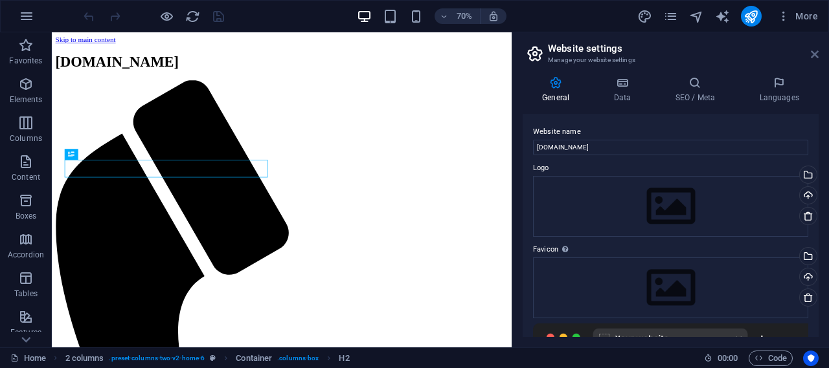
click at [814, 54] on icon at bounding box center [815, 54] width 8 height 10
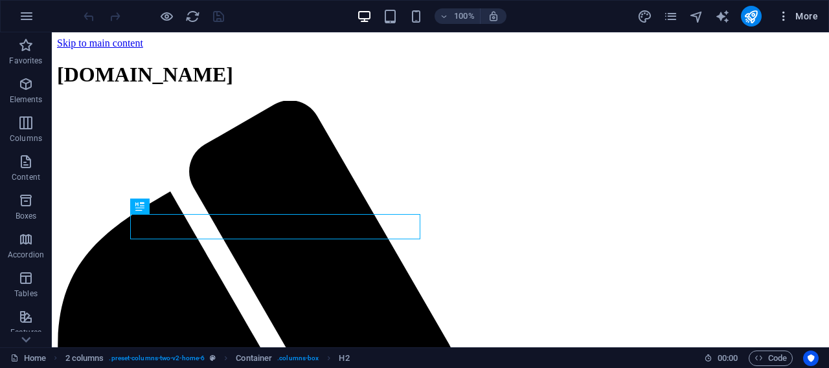
click at [805, 14] on span "More" at bounding box center [797, 16] width 41 height 13
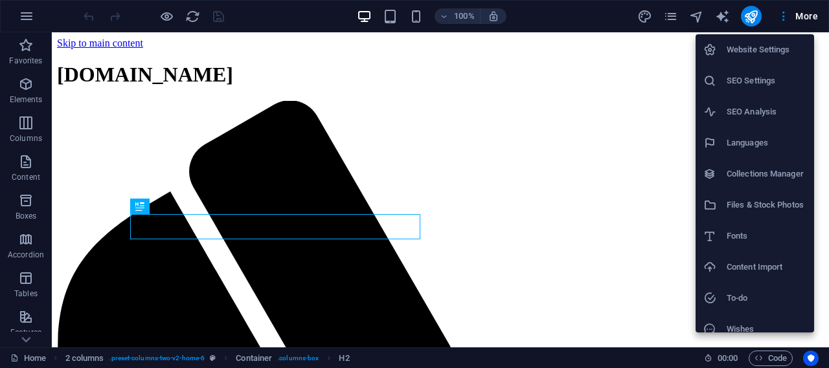
scroll to position [43, 0]
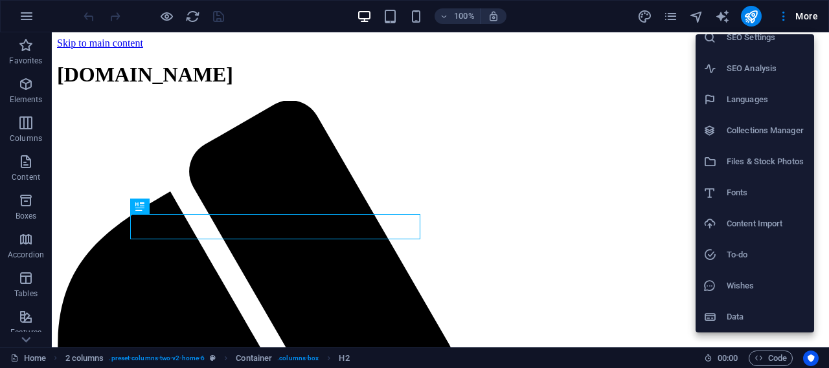
click at [764, 360] on div at bounding box center [414, 184] width 829 height 368
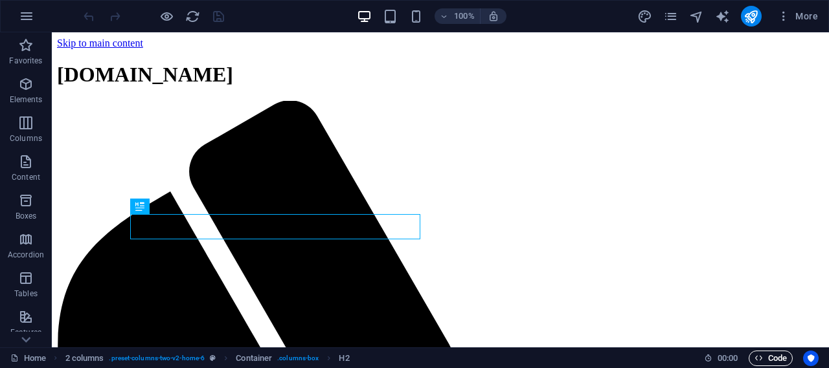
click at [764, 358] on span "Code" at bounding box center [770, 359] width 32 height 16
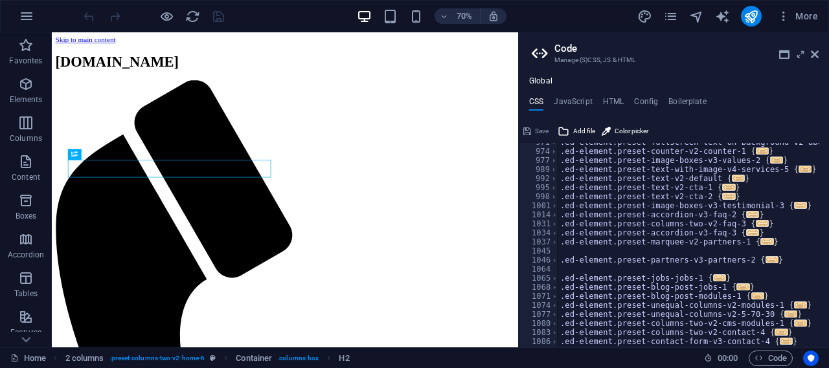
scroll to position [866, 0]
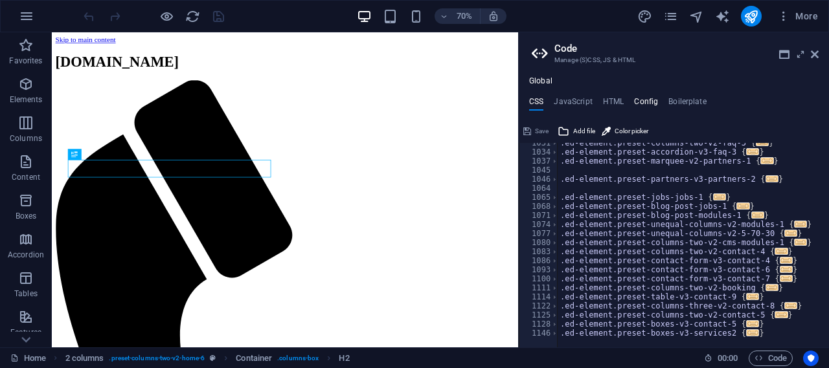
click at [640, 102] on h4 "Config" at bounding box center [646, 104] width 24 height 14
type textarea "$color-background: #F0F8FF;"
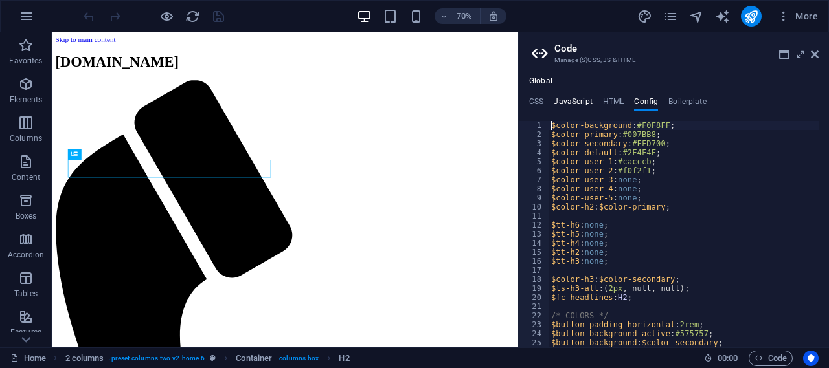
click at [560, 100] on h4 "JavaScript" at bounding box center [573, 104] width 38 height 14
type textarea "/* JS for preset "Menu V2" */"
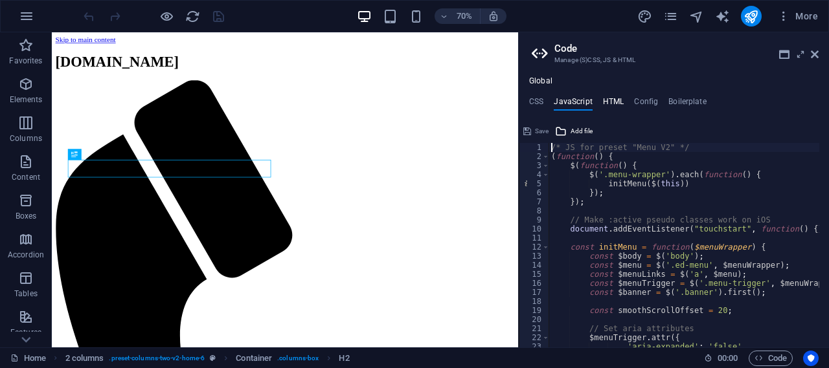
click at [604, 101] on h4 "HTML" at bounding box center [613, 104] width 21 height 14
type textarea "<a href="#main-content" class="wv-link-content button">Skip to main content</a>"
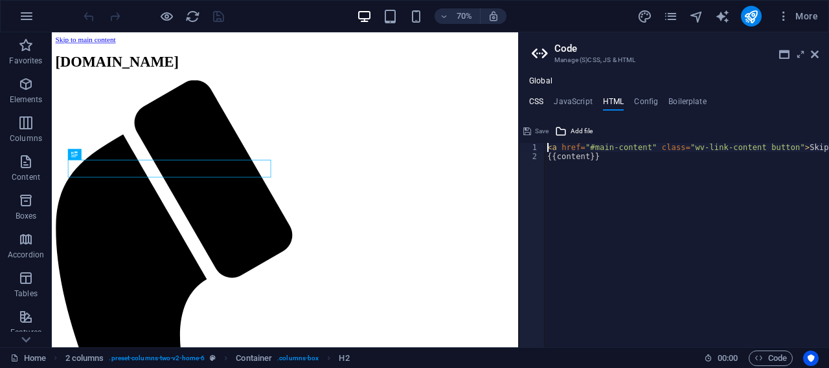
click at [533, 102] on h4 "CSS" at bounding box center [536, 104] width 14 height 14
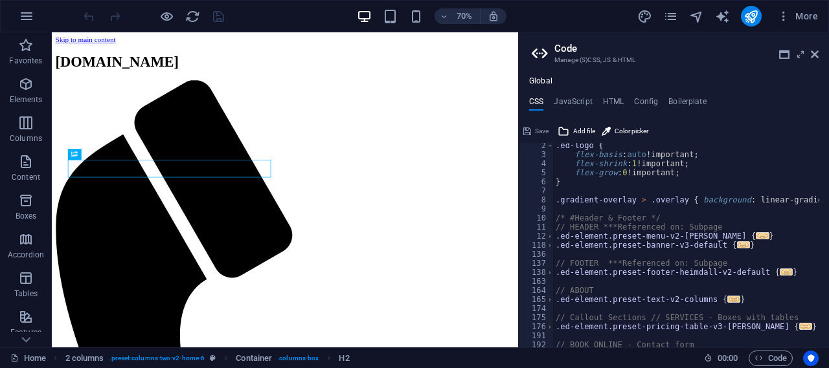
scroll to position [0, 0]
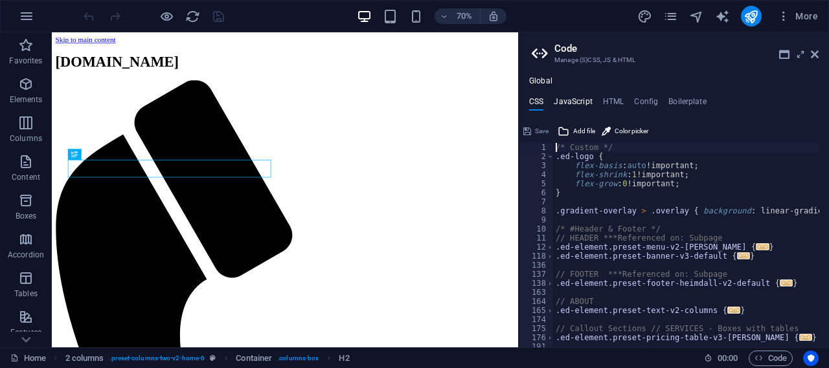
click at [583, 97] on h4 "JavaScript" at bounding box center [573, 104] width 38 height 14
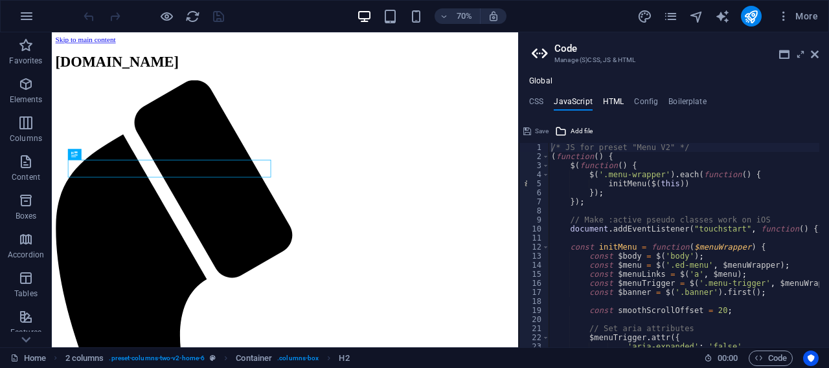
click at [609, 102] on h4 "HTML" at bounding box center [613, 104] width 21 height 14
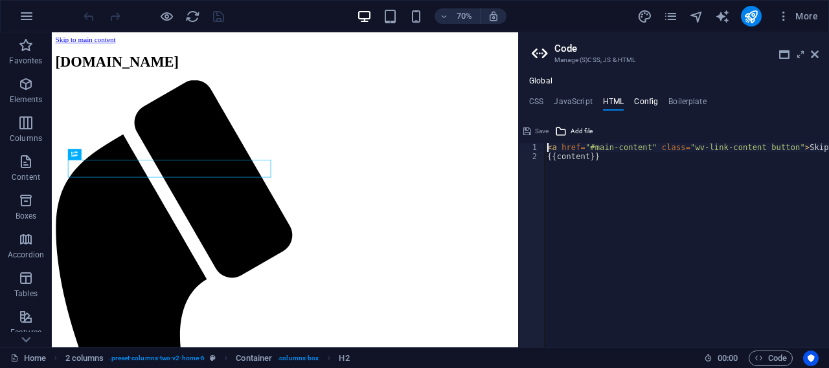
click at [648, 101] on h4 "Config" at bounding box center [646, 104] width 24 height 14
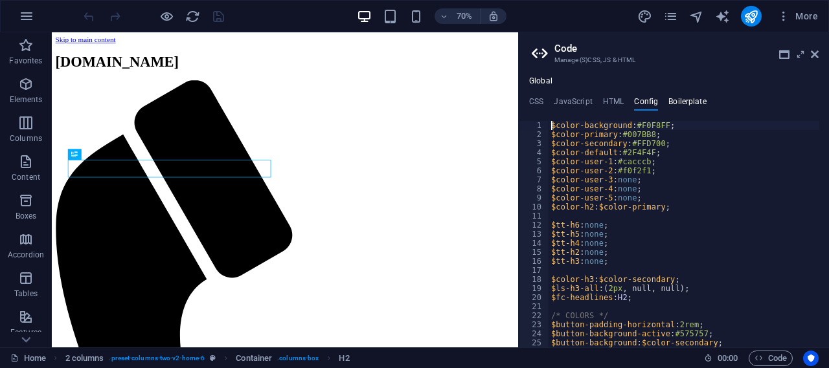
click at [677, 103] on h4 "Boilerplate" at bounding box center [687, 104] width 38 height 14
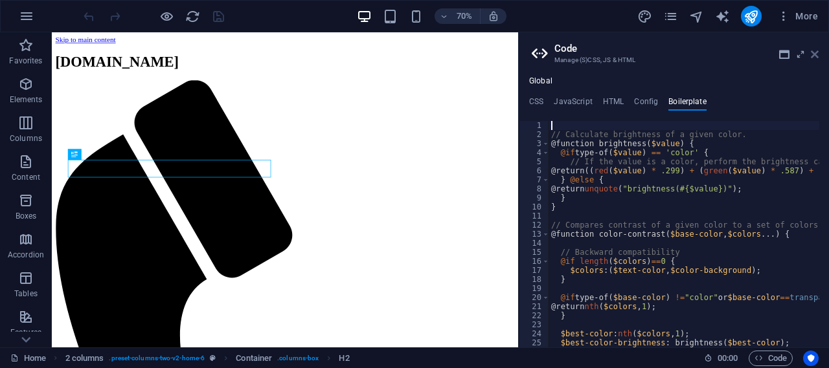
click at [815, 57] on icon at bounding box center [815, 54] width 8 height 10
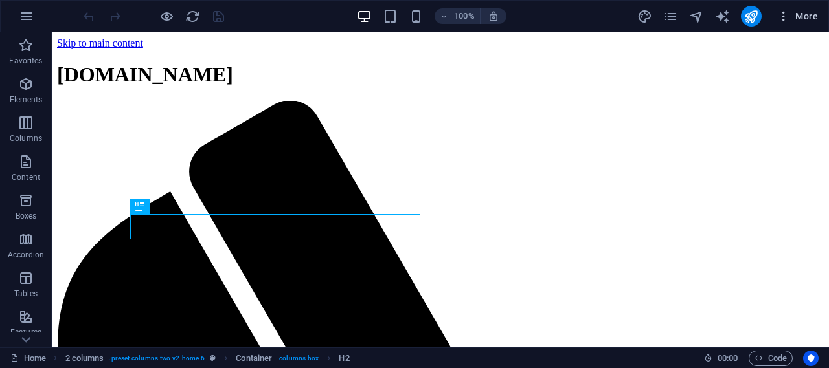
click at [805, 14] on span "More" at bounding box center [797, 16] width 41 height 13
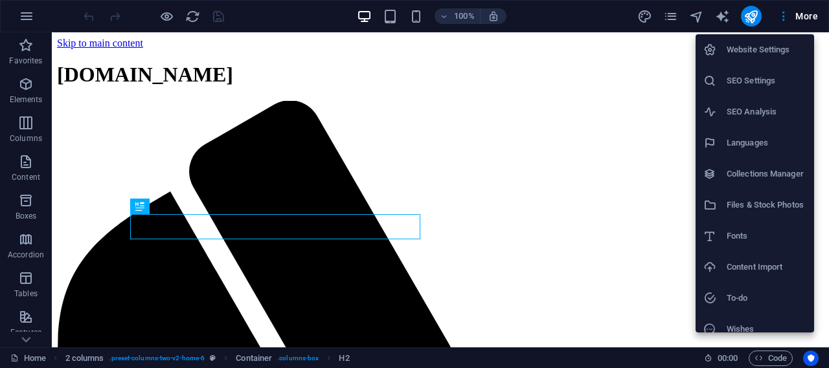
scroll to position [43, 0]
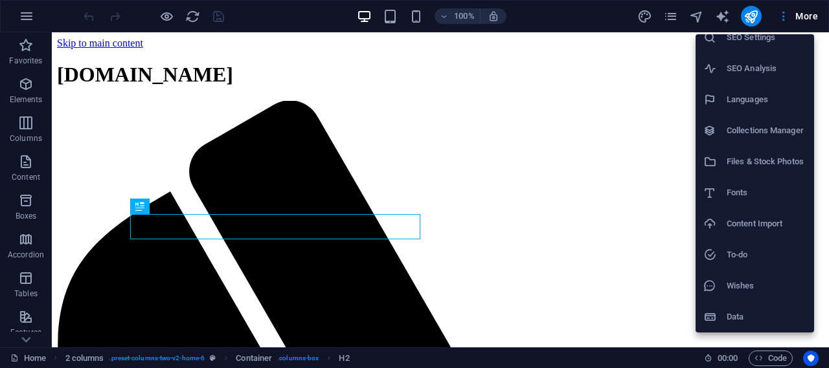
click at [732, 314] on h6 "Data" at bounding box center [767, 318] width 80 height 16
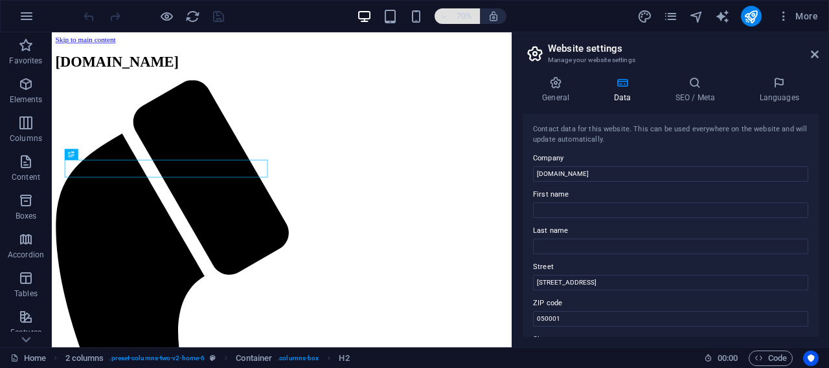
click at [446, 13] on icon "button" at bounding box center [444, 16] width 9 height 8
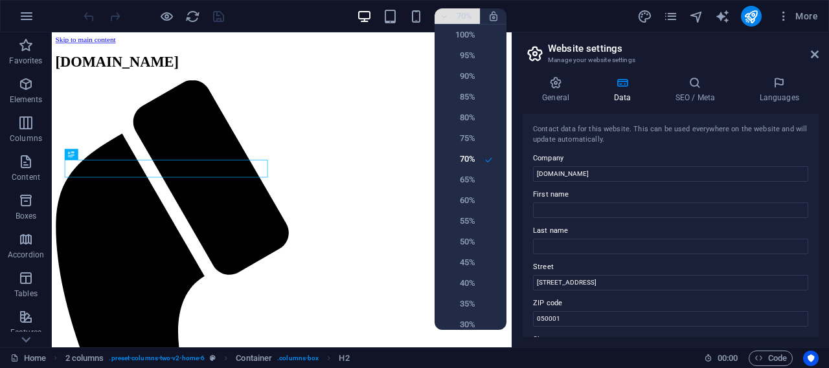
click at [446, 13] on div at bounding box center [414, 184] width 829 height 368
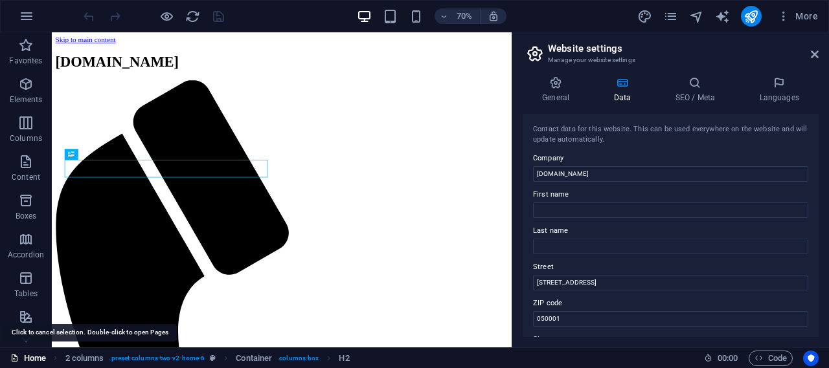
click at [30, 355] on link "Home" at bounding box center [28, 359] width 36 height 16
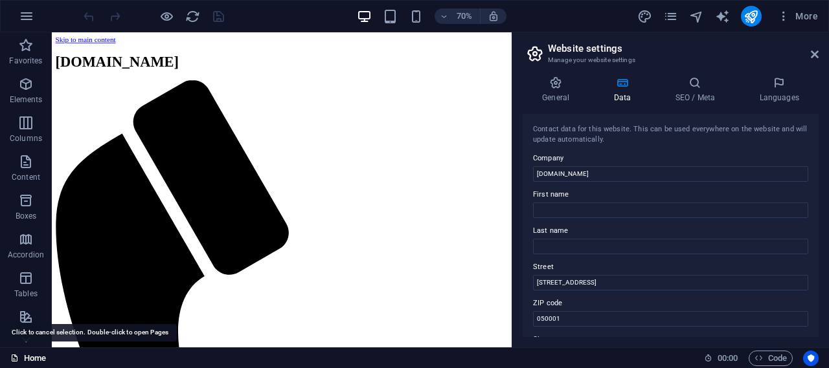
click at [18, 357] on icon at bounding box center [14, 358] width 8 height 8
click at [38, 354] on link "Home" at bounding box center [28, 359] width 36 height 16
click at [37, 354] on link "Home" at bounding box center [28, 359] width 36 height 16
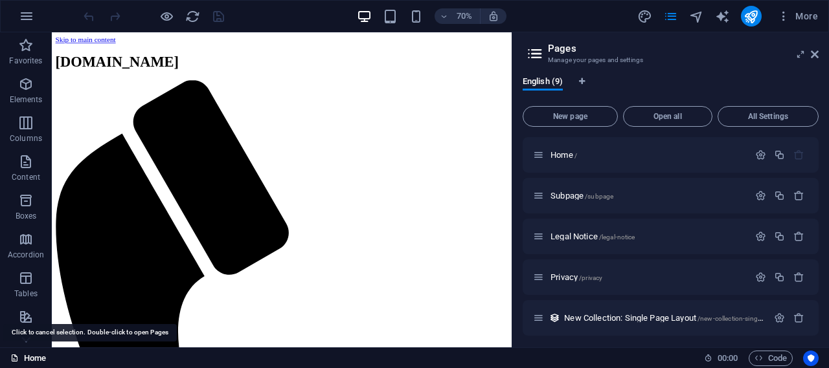
click at [37, 354] on link "Home" at bounding box center [28, 359] width 36 height 16
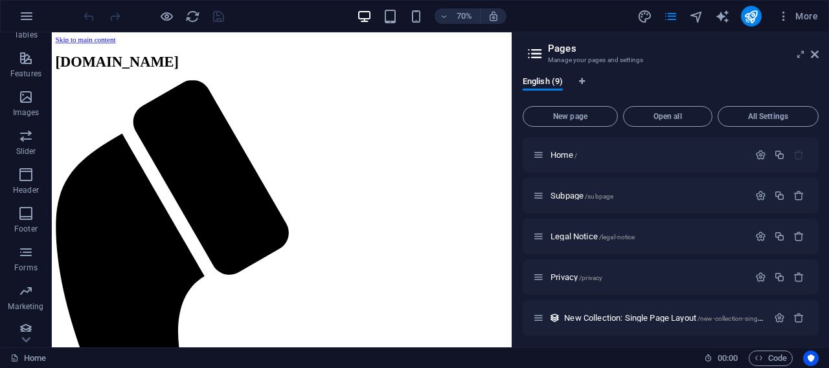
scroll to position [267, 0]
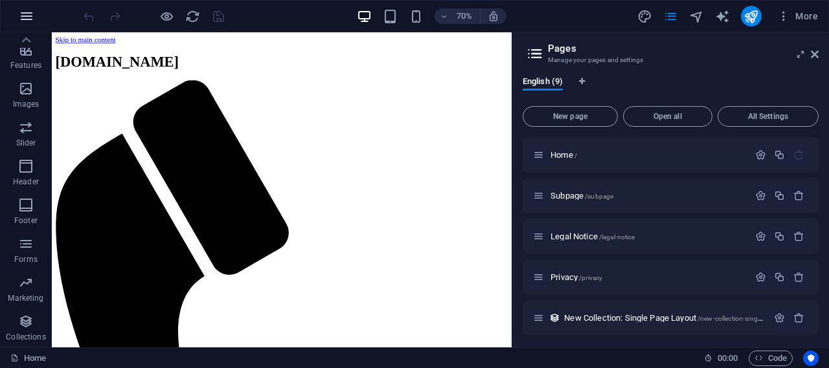
click at [25, 14] on icon "button" at bounding box center [27, 16] width 16 height 16
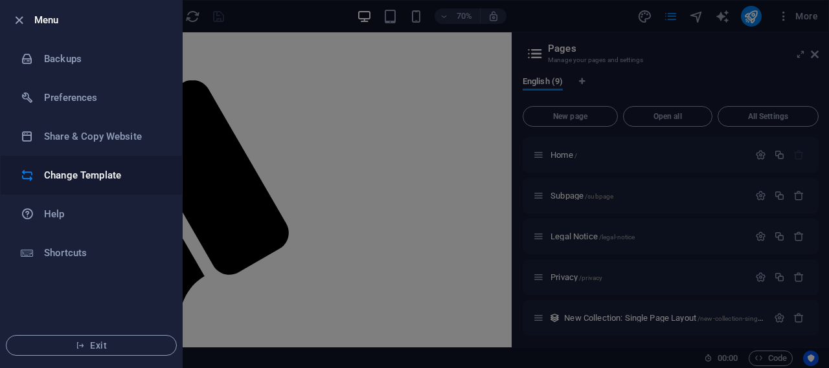
click at [78, 179] on h6 "Change Template" at bounding box center [104, 176] width 120 height 16
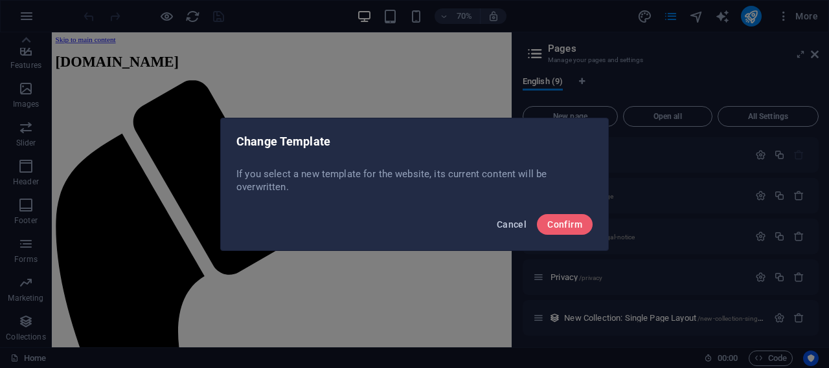
click at [506, 222] on span "Cancel" at bounding box center [512, 225] width 30 height 10
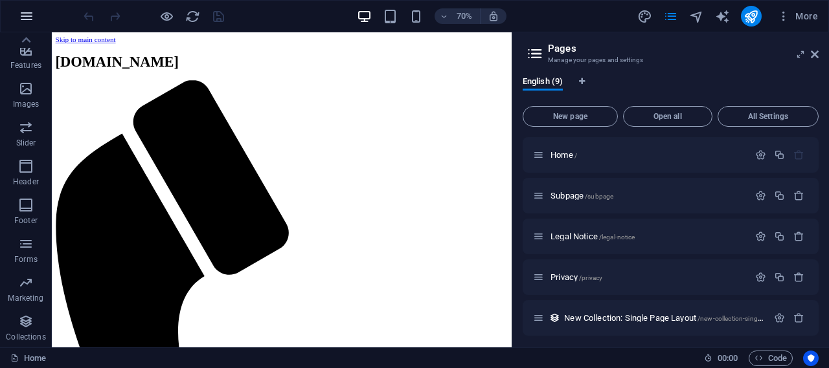
click at [28, 16] on icon "button" at bounding box center [27, 16] width 16 height 16
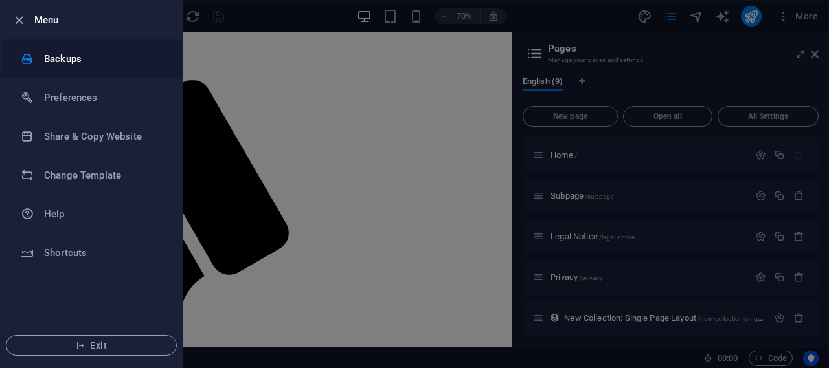
click at [49, 62] on h6 "Backups" at bounding box center [104, 59] width 120 height 16
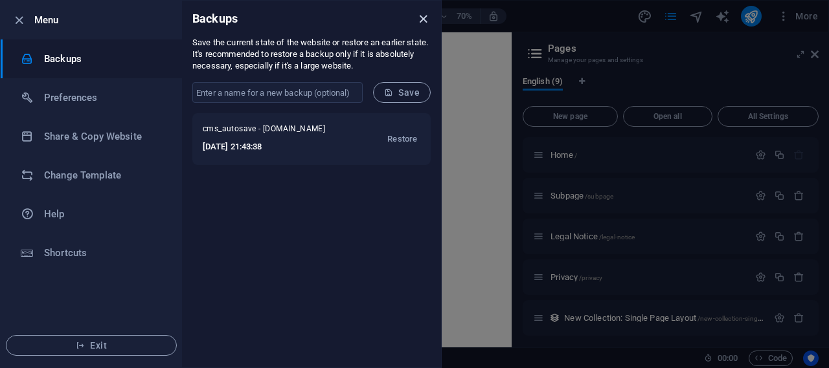
click at [420, 18] on icon "close" at bounding box center [423, 19] width 15 height 15
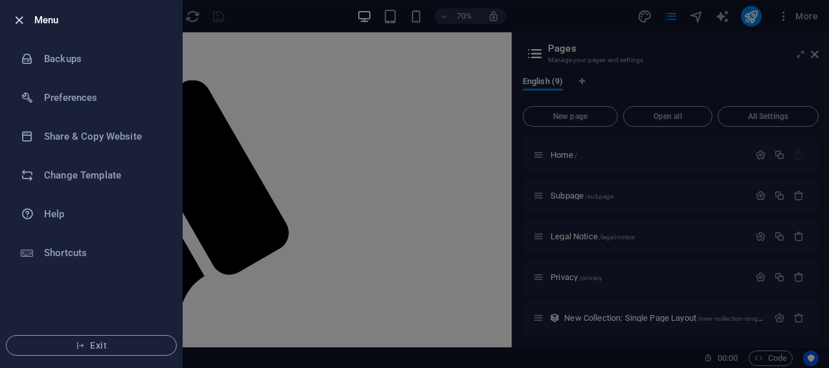
click at [21, 19] on icon "button" at bounding box center [19, 20] width 15 height 15
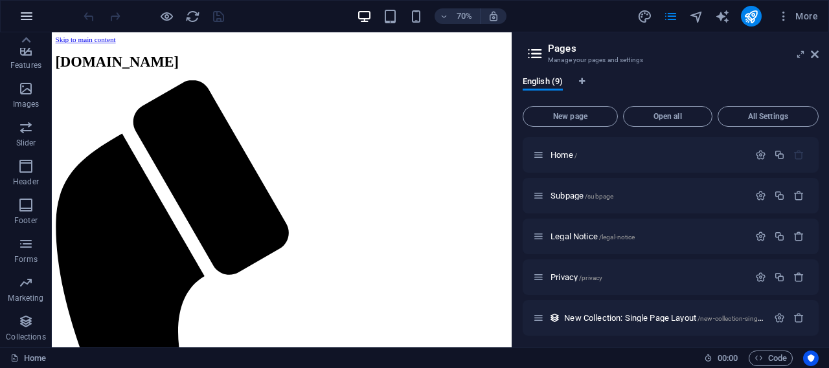
click at [20, 16] on icon "button" at bounding box center [27, 16] width 16 height 16
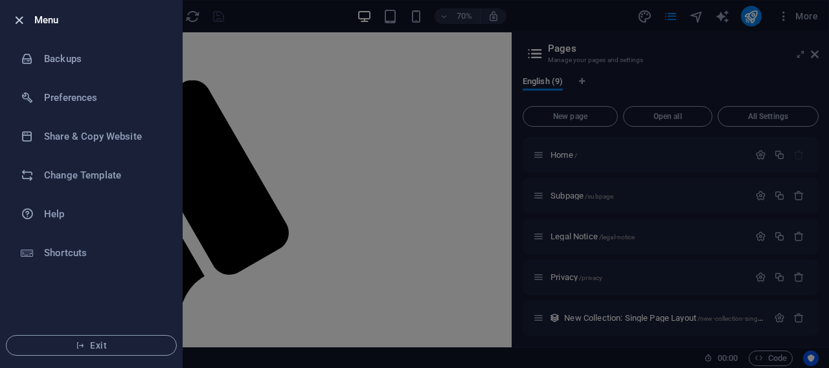
click at [21, 16] on icon "button" at bounding box center [19, 20] width 15 height 15
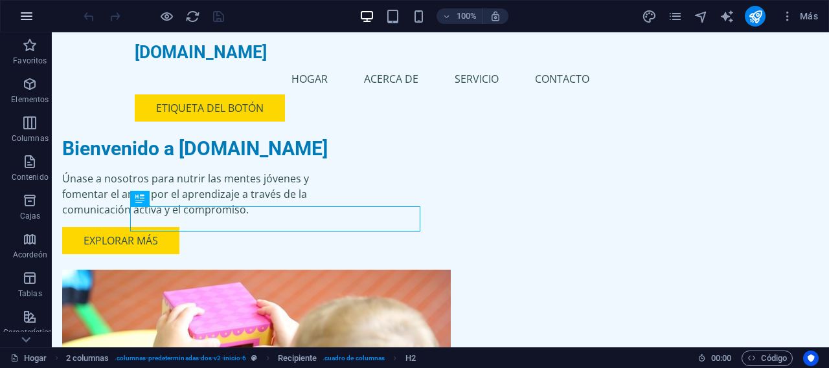
click at [22, 12] on icon "button" at bounding box center [27, 16] width 16 height 16
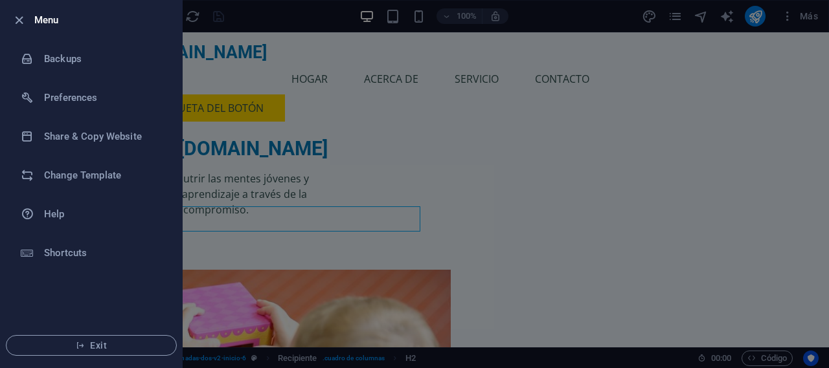
click at [344, 139] on div at bounding box center [414, 184] width 829 height 368
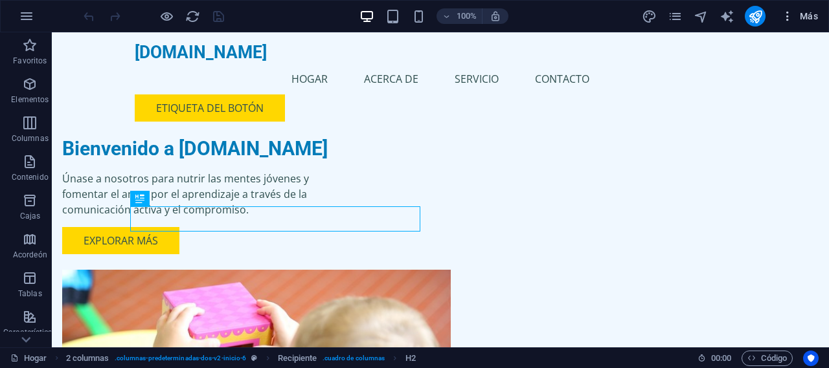
click at [803, 13] on font "Más" at bounding box center [809, 16] width 18 height 10
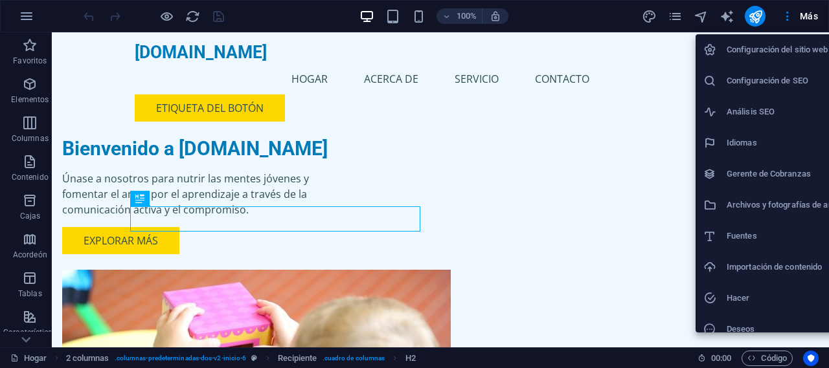
scroll to position [43, 0]
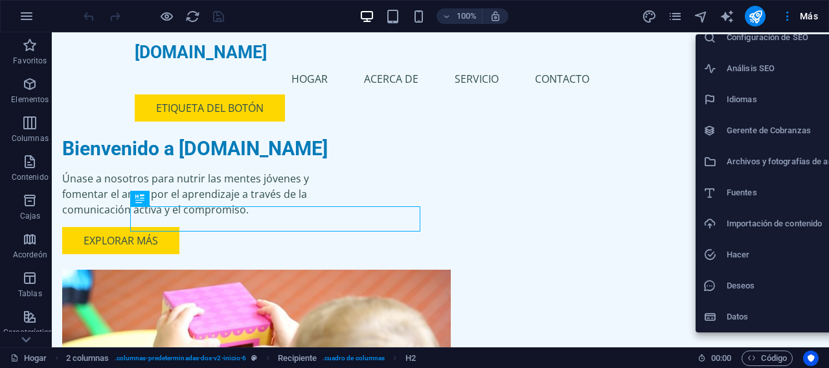
click at [789, 15] on div at bounding box center [414, 184] width 829 height 368
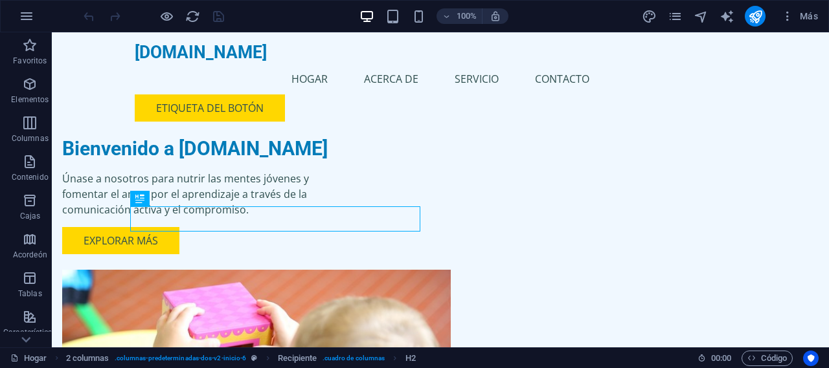
click at [789, 15] on icon "button" at bounding box center [787, 16] width 13 height 13
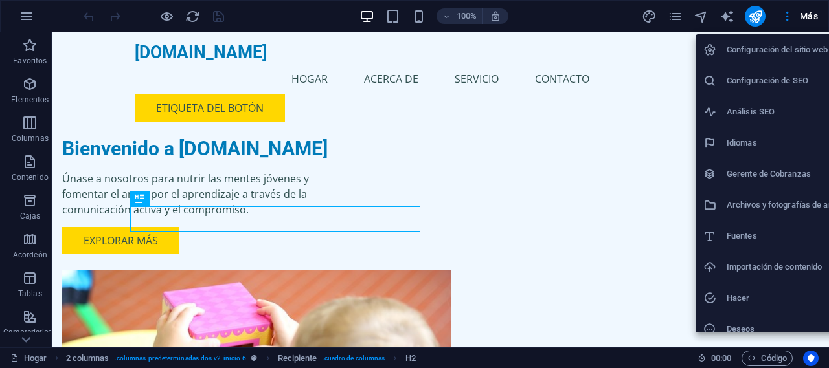
click at [723, 17] on div at bounding box center [414, 184] width 829 height 368
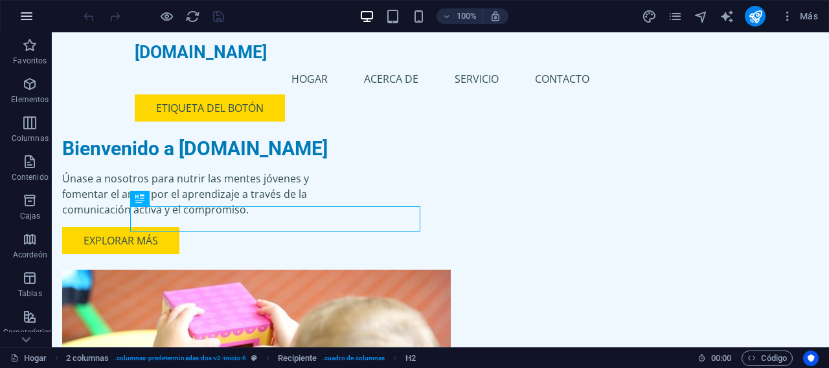
click at [24, 12] on icon "button" at bounding box center [27, 16] width 16 height 16
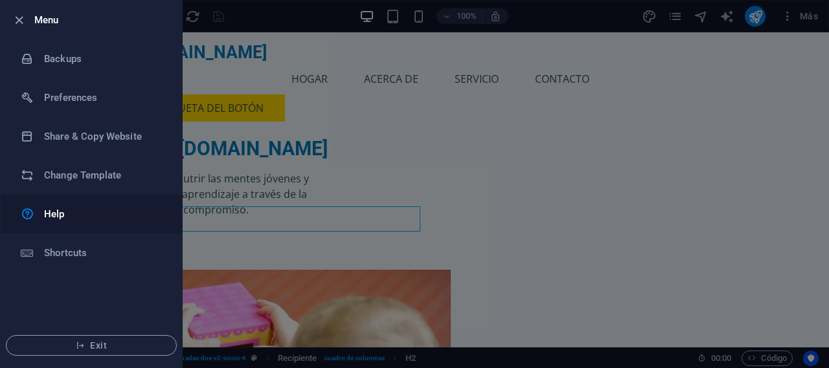
click at [70, 215] on h6 "Help" at bounding box center [104, 215] width 120 height 16
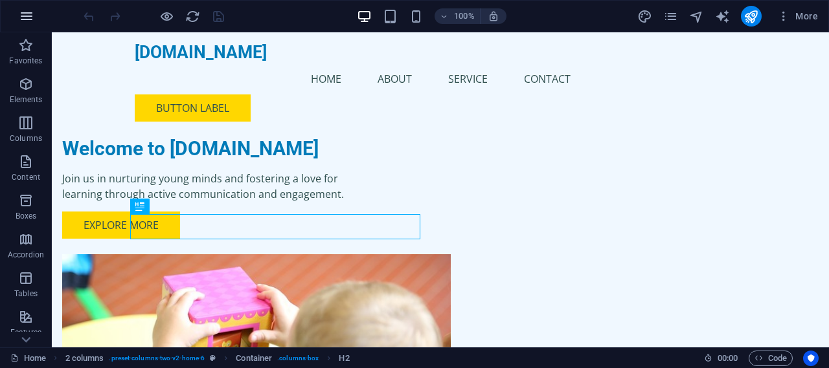
click at [25, 14] on icon "button" at bounding box center [27, 16] width 16 height 16
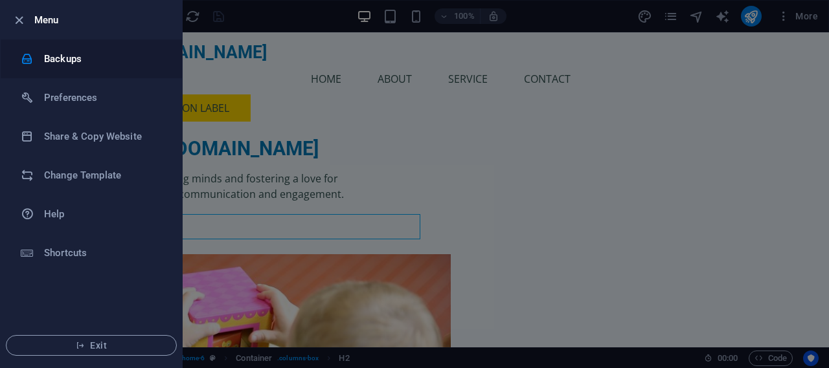
click at [39, 61] on div at bounding box center [32, 58] width 23 height 13
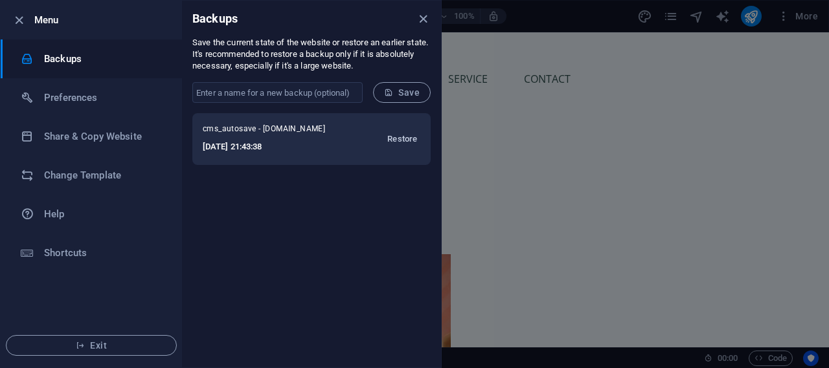
click at [408, 137] on span "Restore" at bounding box center [402, 139] width 30 height 16
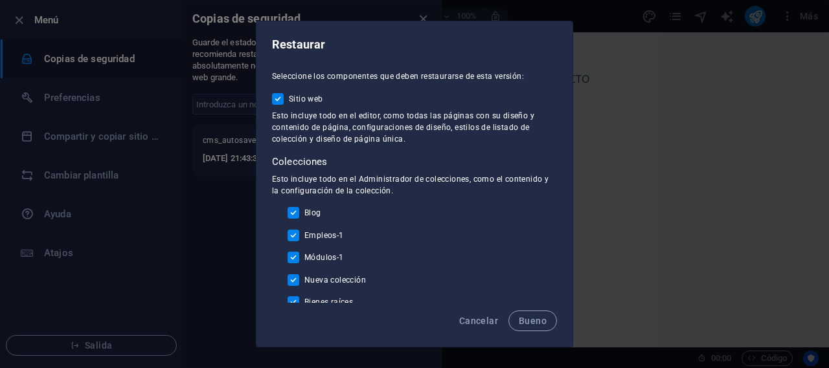
scroll to position [10, 0]
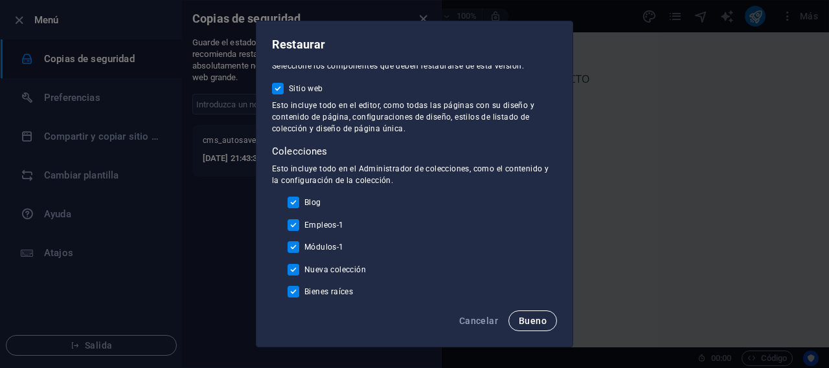
click at [535, 321] on font "Bueno" at bounding box center [533, 321] width 28 height 10
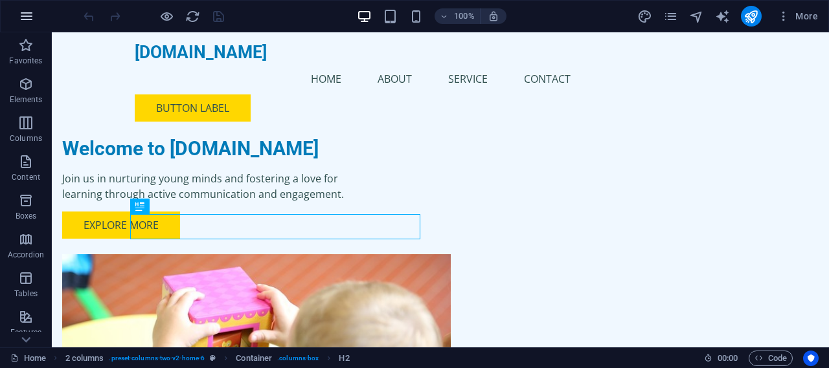
click at [25, 19] on icon "button" at bounding box center [27, 16] width 16 height 16
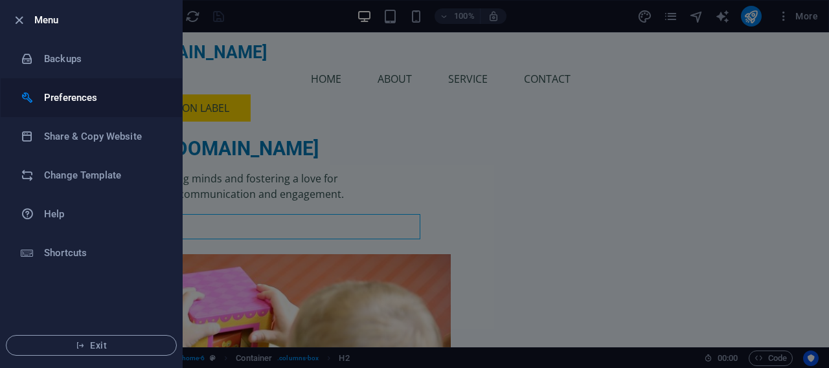
click at [66, 94] on h6 "Preferences" at bounding box center [104, 98] width 120 height 16
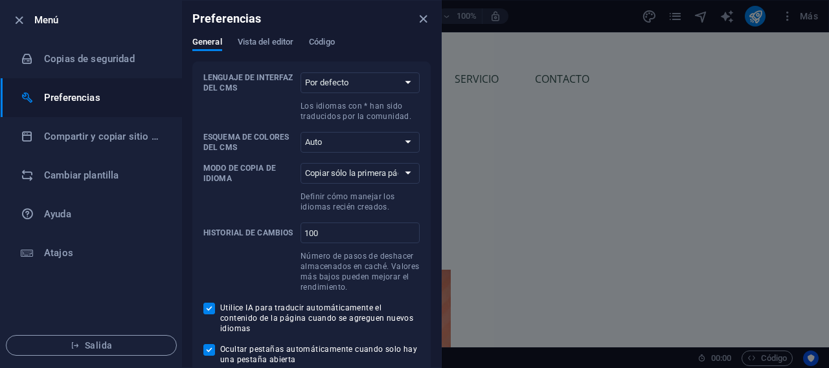
scroll to position [20, 0]
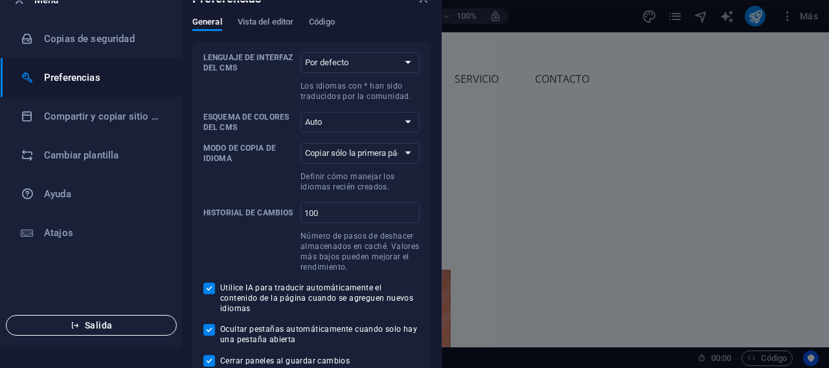
click at [52, 321] on span "Salida" at bounding box center [91, 326] width 149 height 10
click at [88, 323] on font "Salida" at bounding box center [98, 326] width 27 height 10
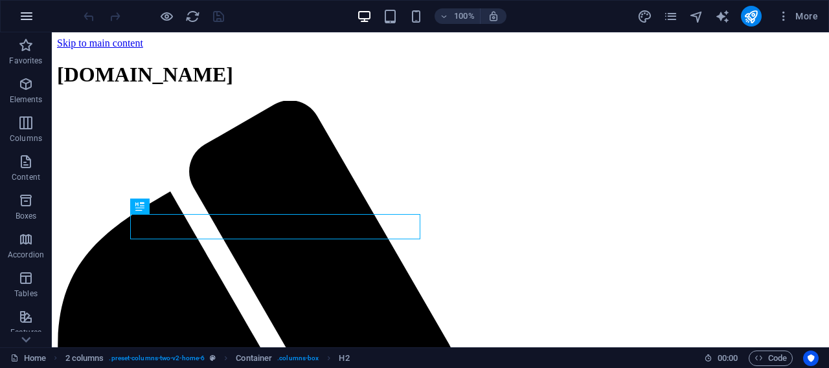
click at [19, 20] on icon "button" at bounding box center [27, 16] width 16 height 16
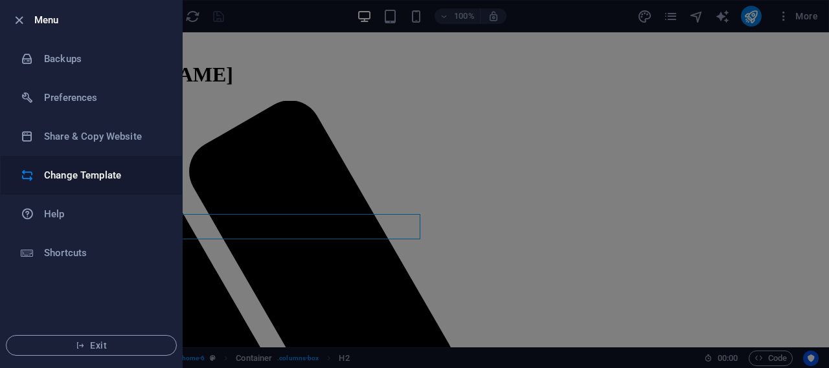
click at [84, 177] on h6 "Change Template" at bounding box center [104, 176] width 120 height 16
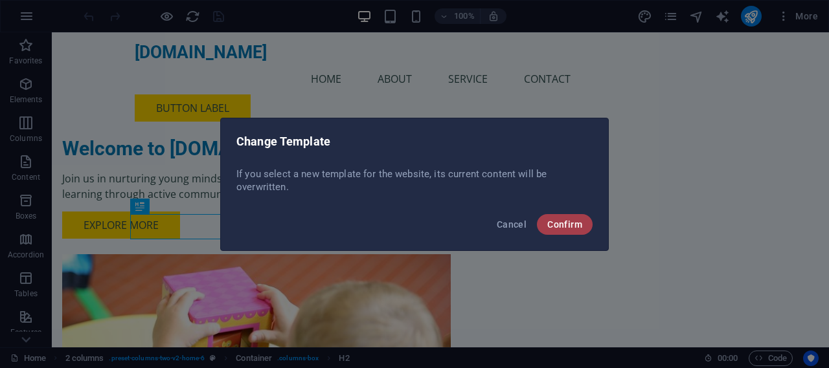
click at [551, 222] on span "Confirm" at bounding box center [564, 225] width 35 height 10
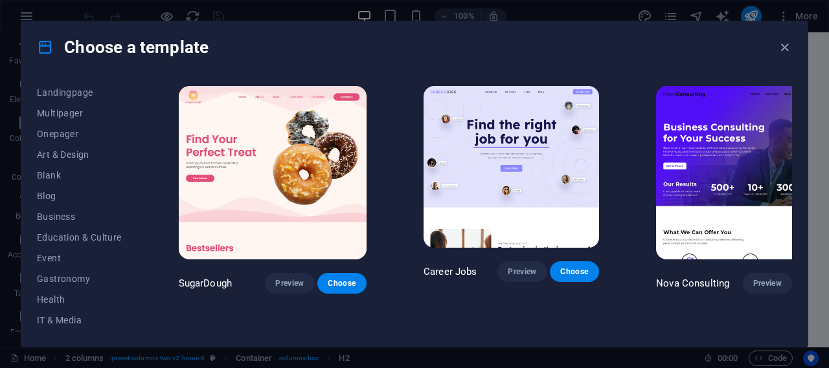
scroll to position [111, 0]
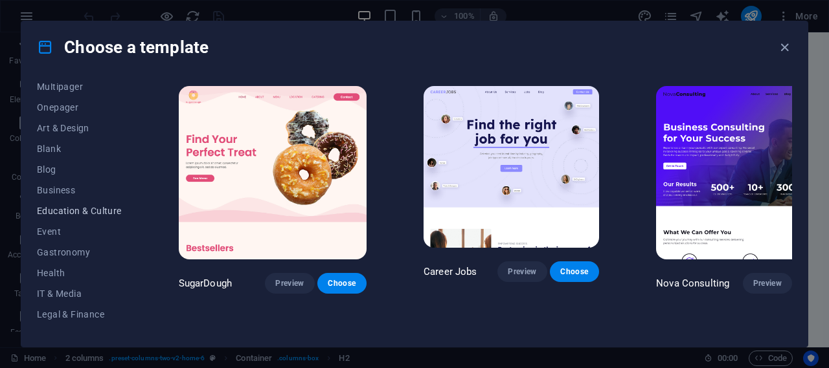
click at [91, 208] on span "Education & Culture" at bounding box center [79, 211] width 85 height 10
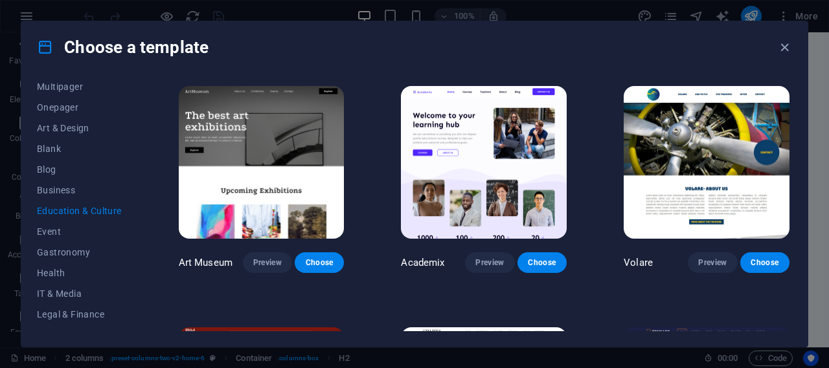
click at [827, 57] on div "Choose a template All Templates My Templates New Trending Landingpage Multipage…" at bounding box center [414, 184] width 829 height 368
click at [455, 173] on img at bounding box center [484, 162] width 166 height 153
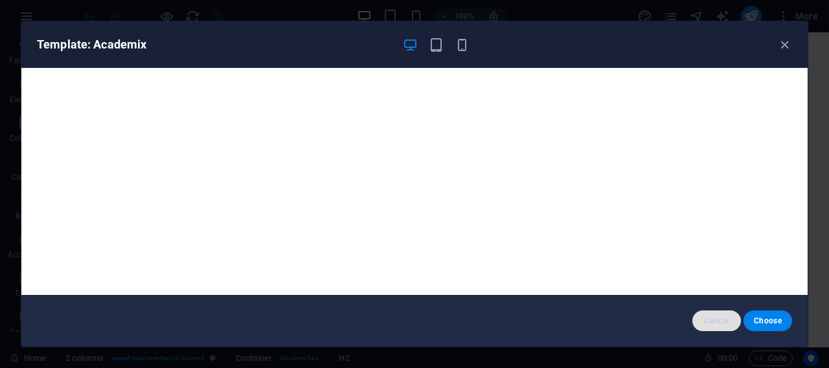
click at [709, 315] on button "Cancel" at bounding box center [716, 321] width 49 height 21
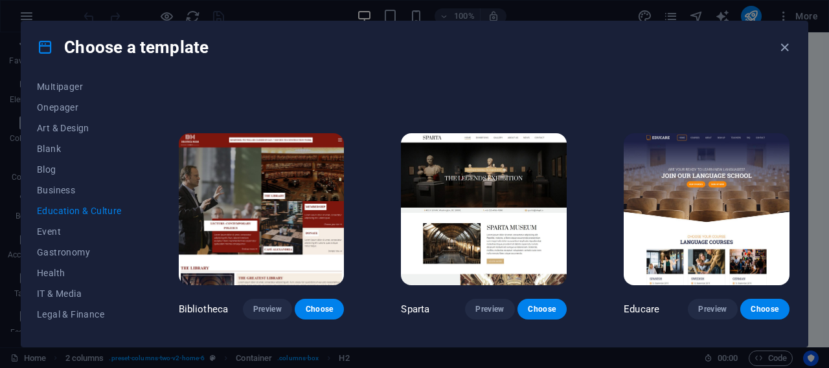
scroll to position [259, 0]
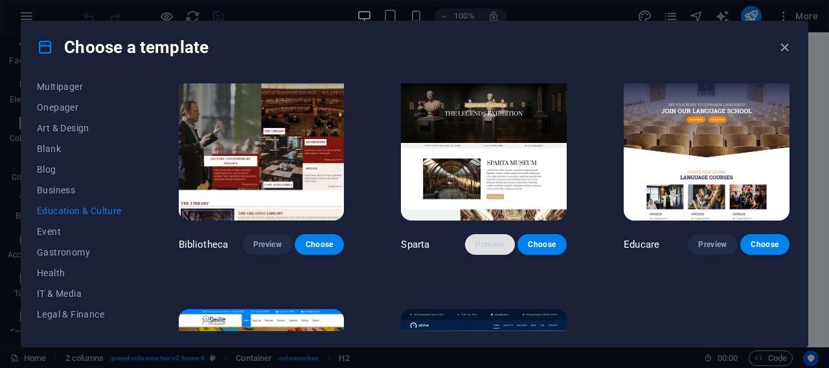
click at [482, 240] on span "Preview" at bounding box center [489, 245] width 28 height 10
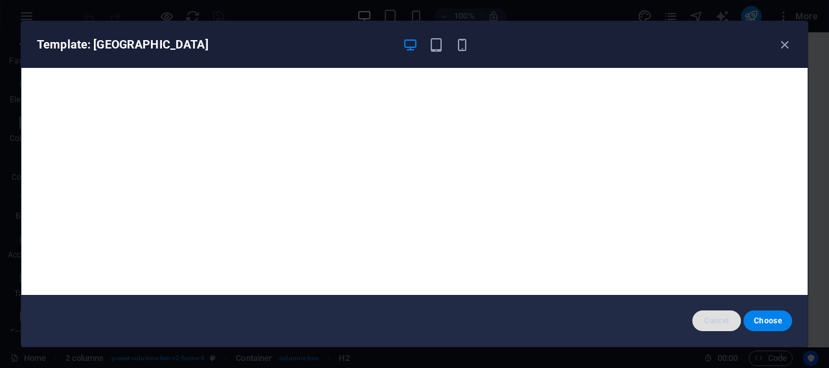
click at [714, 323] on span "Cancel" at bounding box center [717, 321] width 28 height 10
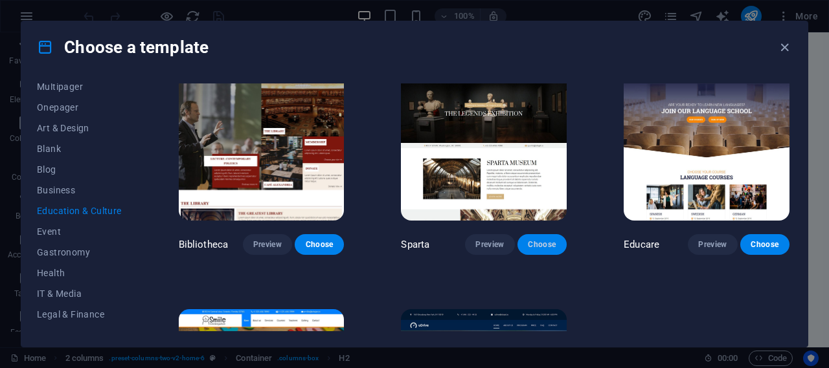
scroll to position [420, 0]
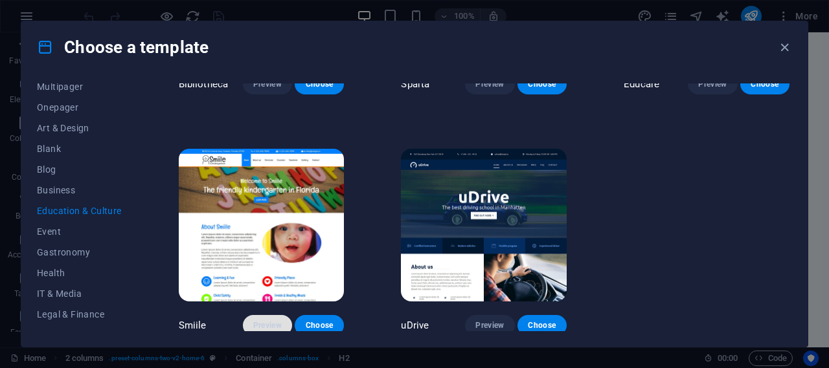
click at [267, 321] on span "Preview" at bounding box center [267, 326] width 28 height 10
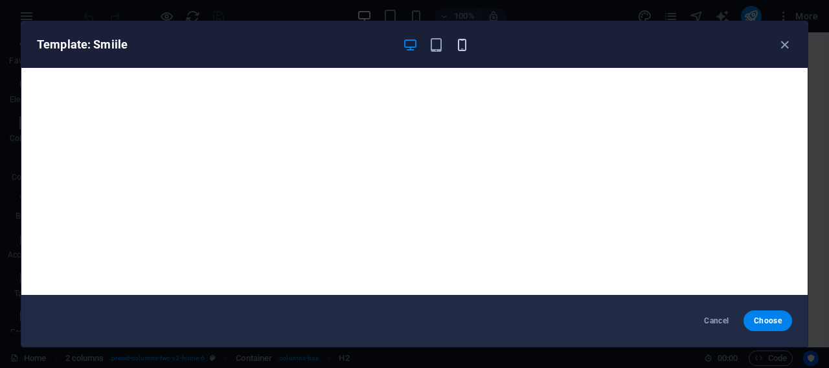
click at [461, 43] on icon "button" at bounding box center [462, 45] width 15 height 15
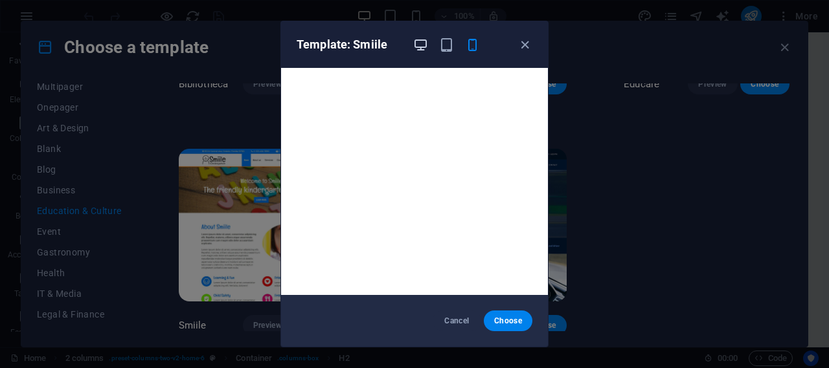
click at [421, 43] on icon "button" at bounding box center [420, 45] width 15 height 15
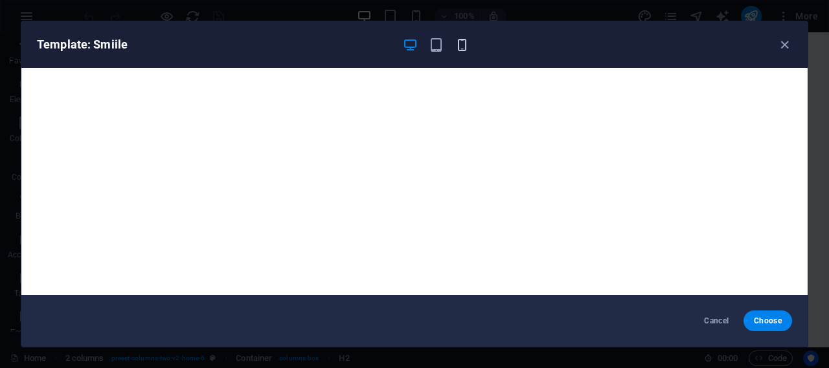
click at [458, 43] on icon "button" at bounding box center [462, 45] width 15 height 15
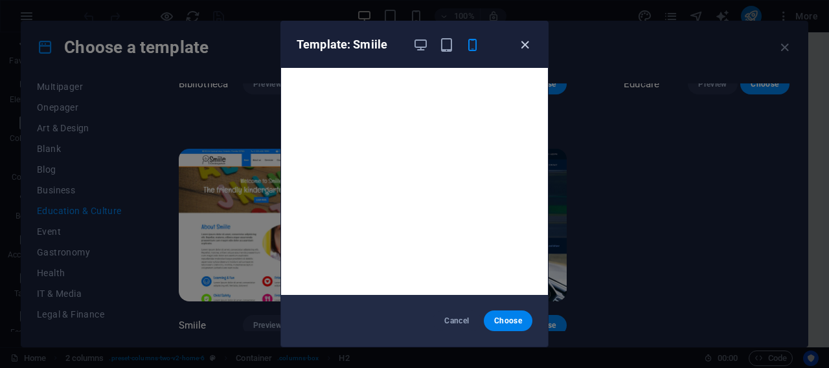
click at [525, 39] on icon "button" at bounding box center [524, 45] width 15 height 15
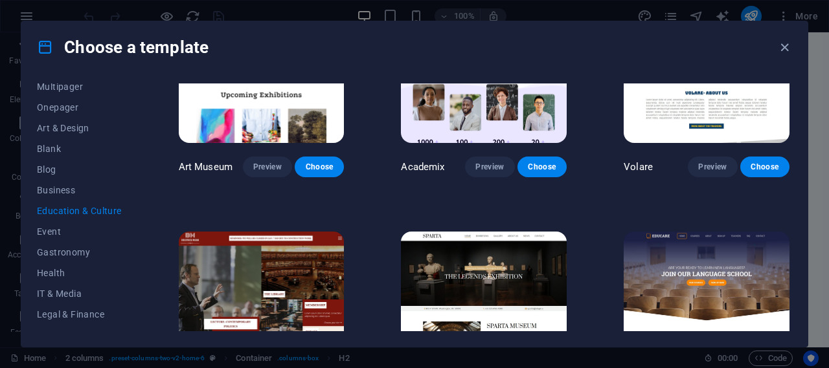
scroll to position [0, 0]
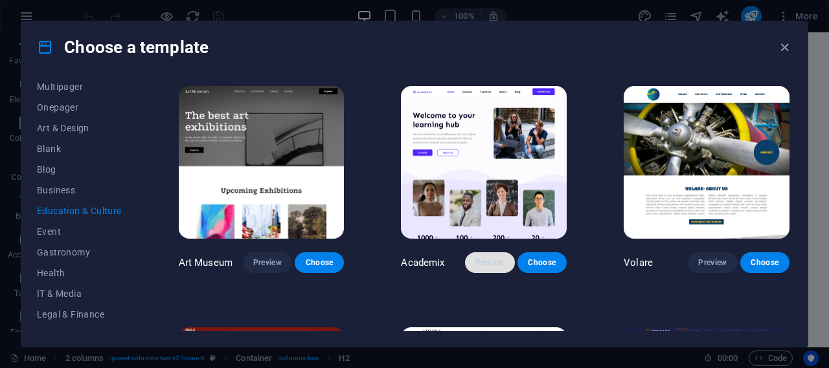
click at [489, 258] on span "Preview" at bounding box center [489, 263] width 28 height 10
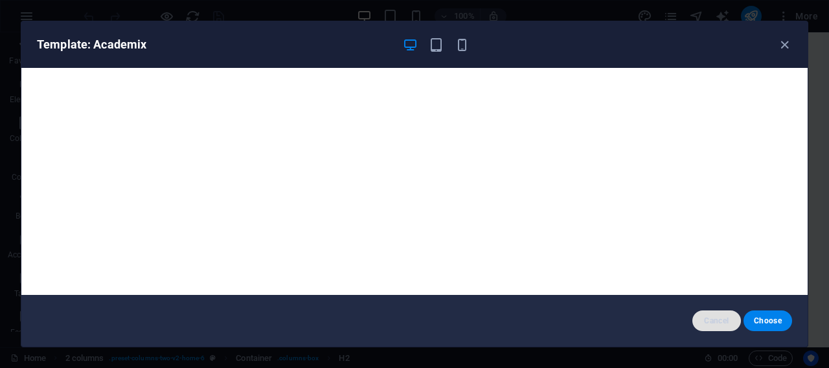
click at [725, 318] on span "Cancel" at bounding box center [717, 321] width 28 height 10
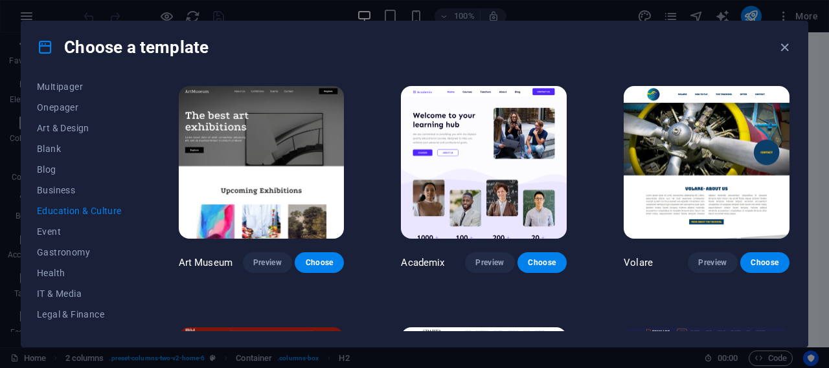
scroll to position [194, 0]
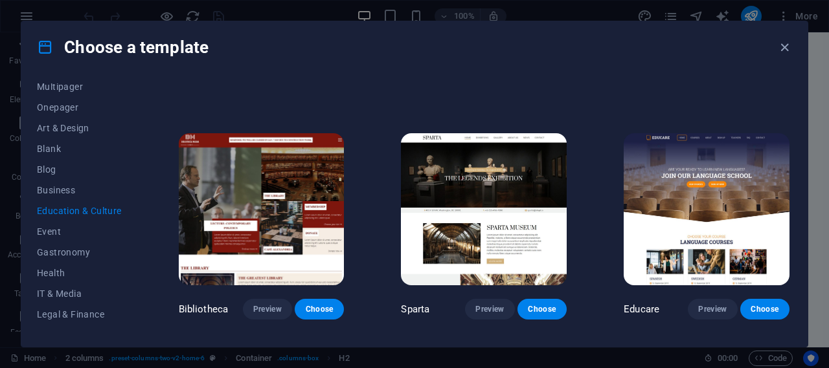
click at [697, 199] on img at bounding box center [707, 209] width 166 height 153
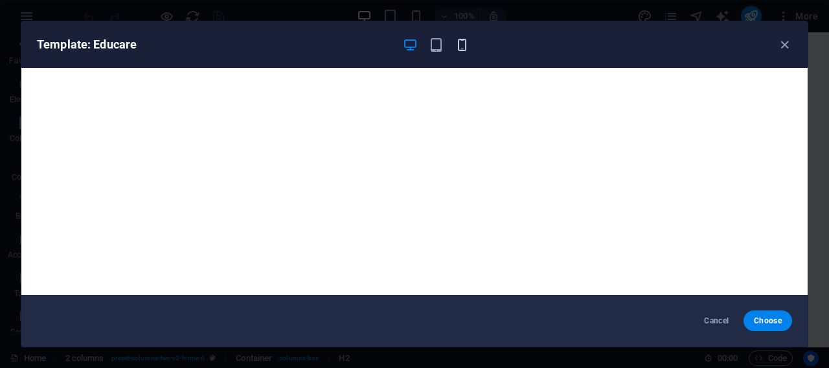
click at [461, 40] on icon "button" at bounding box center [462, 45] width 15 height 15
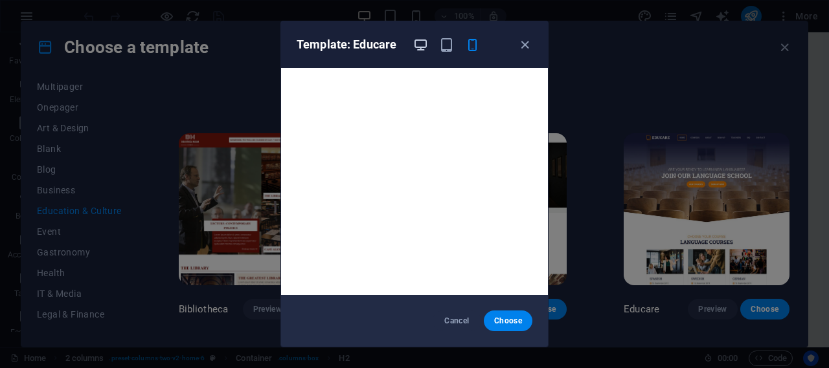
click at [418, 43] on icon "button" at bounding box center [420, 45] width 15 height 15
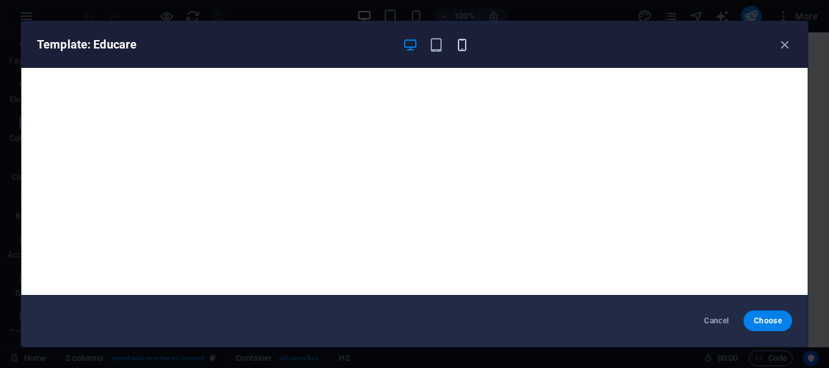
click at [457, 47] on icon "button" at bounding box center [462, 45] width 15 height 15
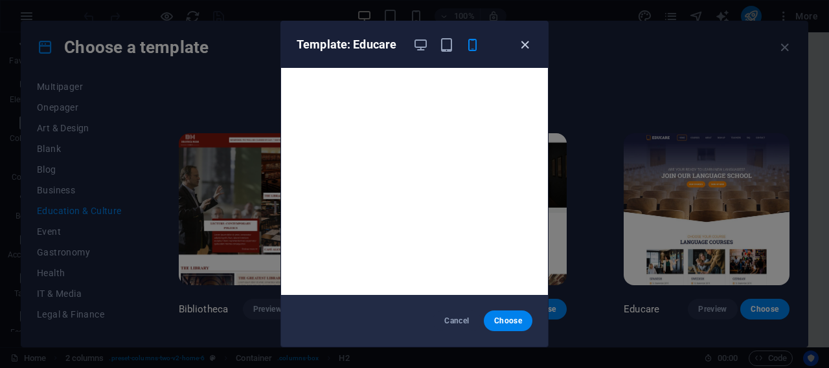
click at [523, 41] on icon "button" at bounding box center [524, 45] width 15 height 15
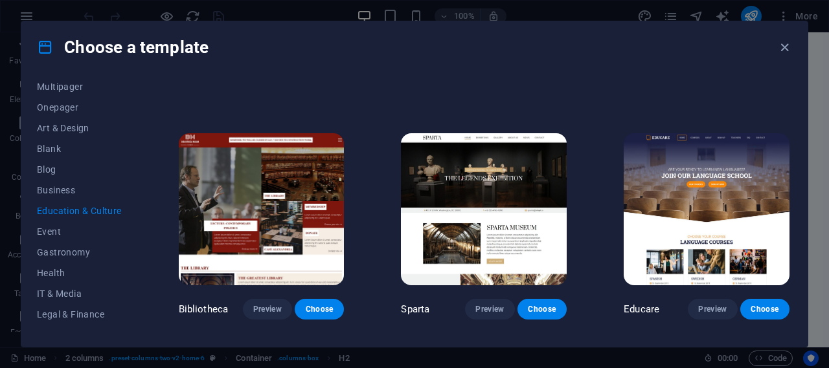
click at [714, 195] on img at bounding box center [707, 209] width 166 height 153
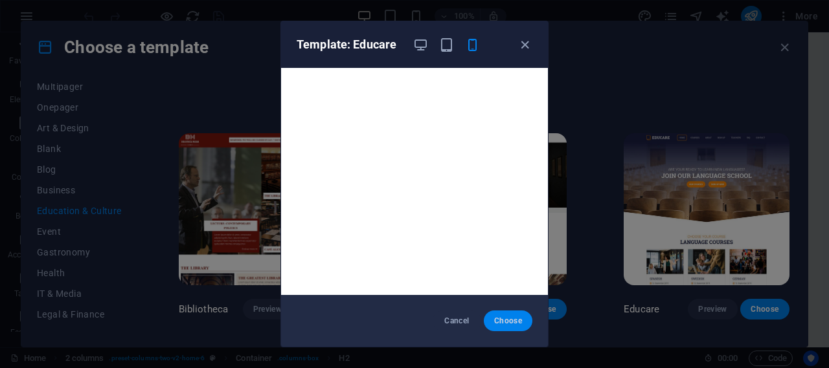
click at [506, 317] on span "Choose" at bounding box center [508, 321] width 28 height 10
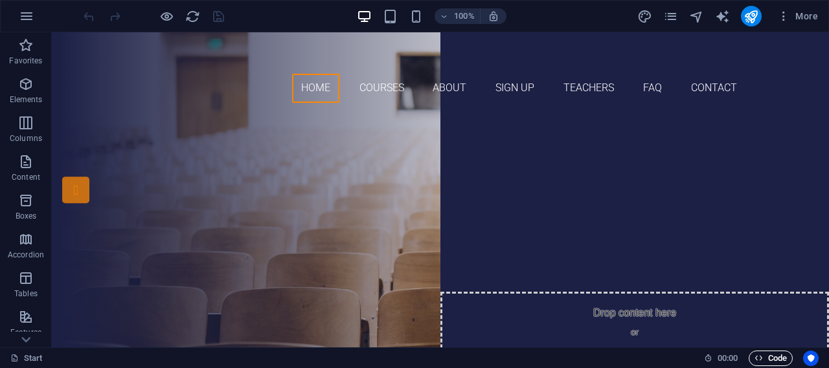
click at [769, 356] on span "Code" at bounding box center [770, 359] width 32 height 16
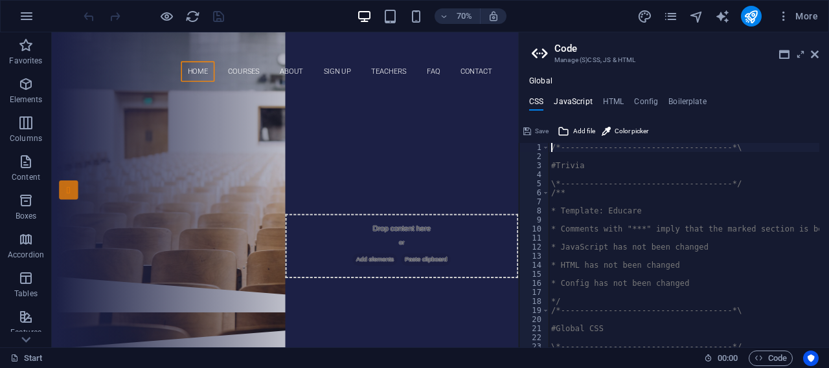
click at [585, 102] on h4 "JavaScript" at bounding box center [573, 104] width 38 height 14
type textarea "/* JS for preset "Menu V2" */"
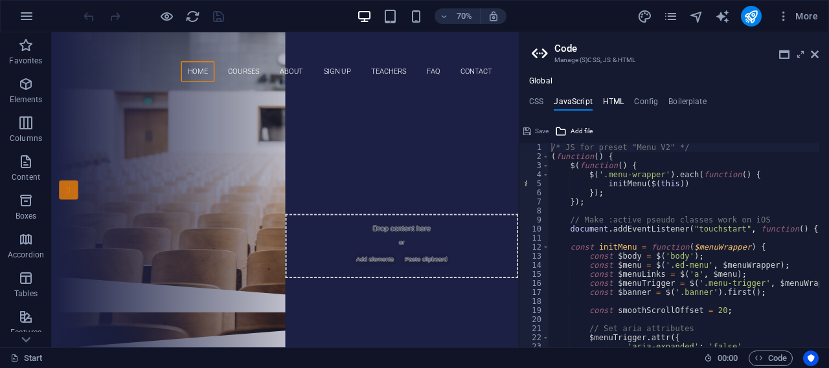
click at [607, 99] on h4 "HTML" at bounding box center [613, 104] width 21 height 14
type textarea "<a href="#main-content" class="wv-link-content button">Skip to main content</a>"
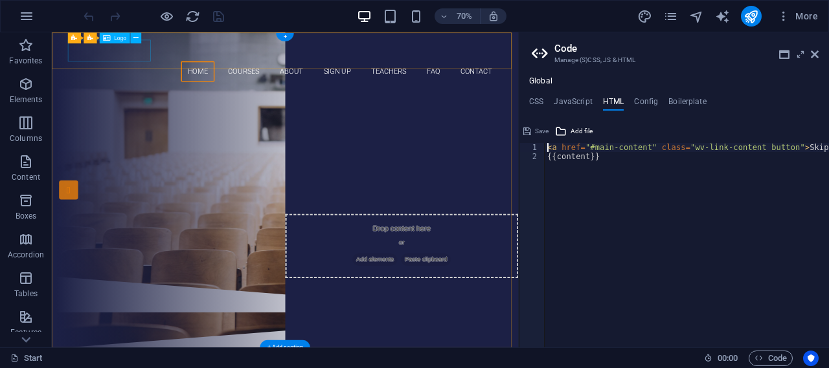
click at [181, 60] on div at bounding box center [385, 58] width 611 height 31
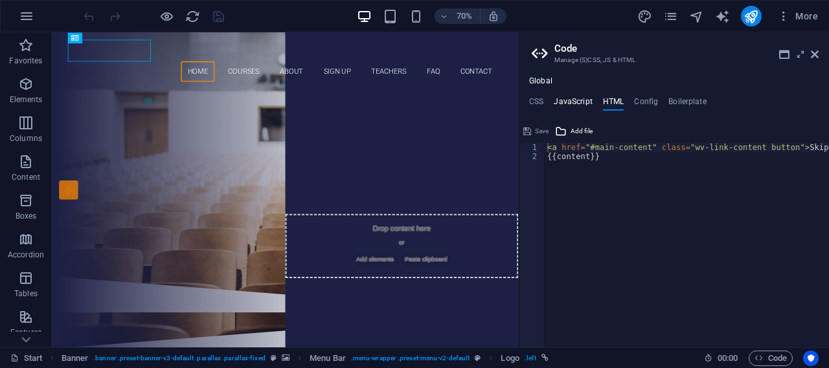
click at [582, 105] on h4 "JavaScript" at bounding box center [573, 104] width 38 height 14
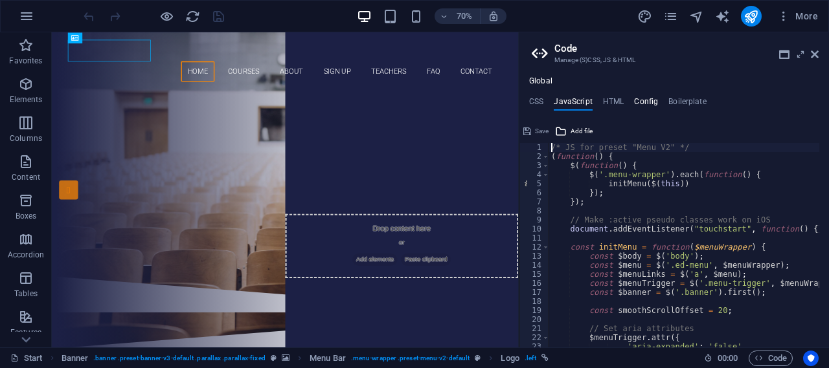
click at [641, 103] on h4 "Config" at bounding box center [646, 104] width 24 height 14
type textarea "$lh-headlines-all: (1.25, null, null);"
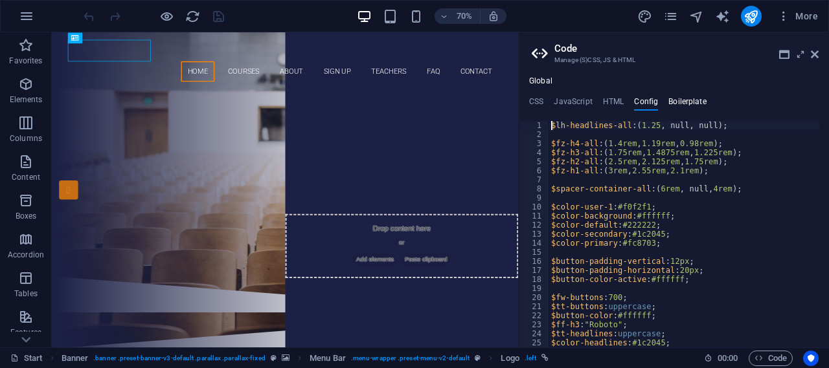
click at [677, 102] on h4 "Boilerplate" at bounding box center [687, 104] width 38 height 14
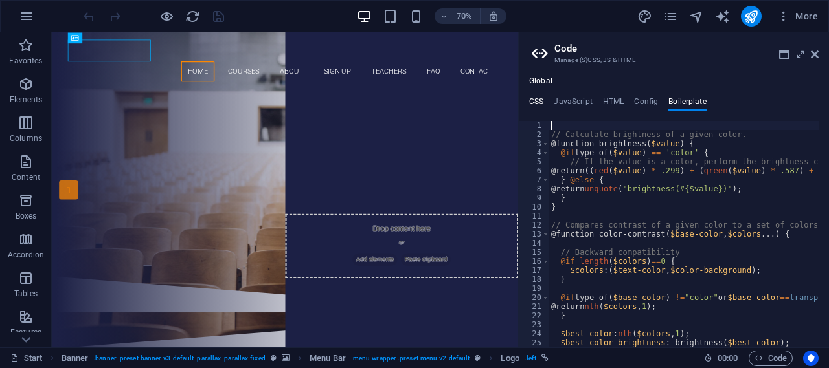
click at [536, 102] on h4 "CSS" at bounding box center [536, 104] width 14 height 14
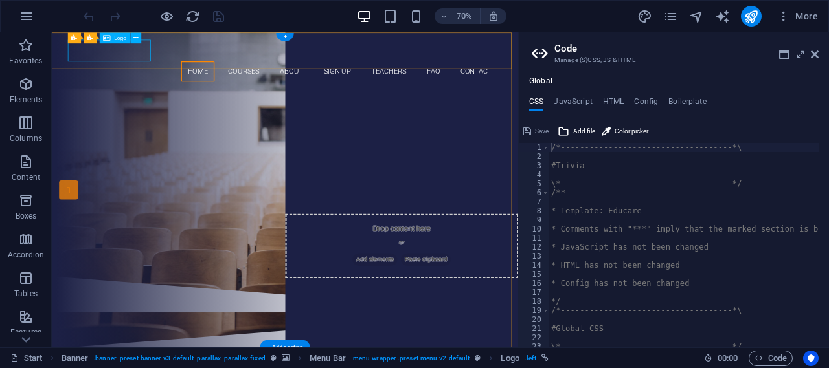
click at [102, 65] on div at bounding box center [385, 58] width 611 height 31
click at [141, 55] on div at bounding box center [385, 58] width 611 height 31
click at [19, 166] on icon "button" at bounding box center [26, 162] width 16 height 16
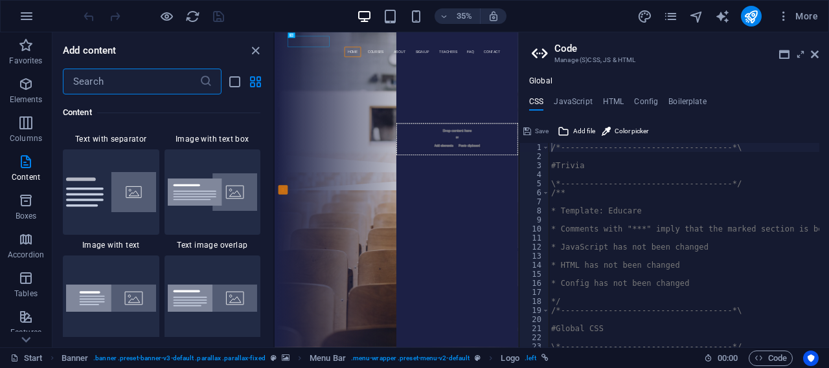
scroll to position [2655, 0]
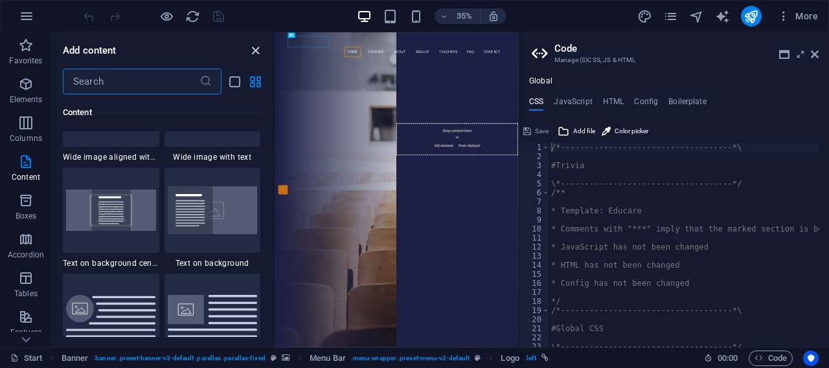
click at [256, 51] on icon "close panel" at bounding box center [255, 50] width 15 height 15
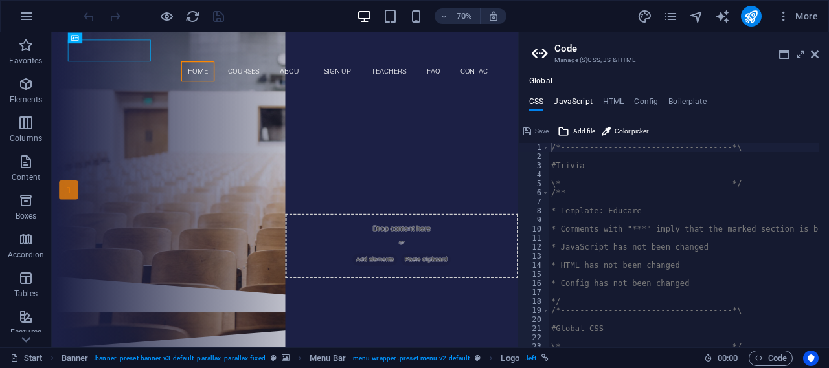
click at [580, 97] on h4 "JavaScript" at bounding box center [573, 104] width 38 height 14
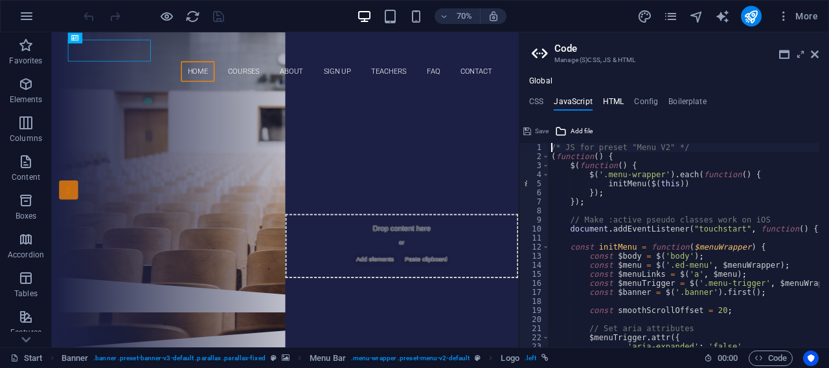
click at [606, 102] on h4 "HTML" at bounding box center [613, 104] width 21 height 14
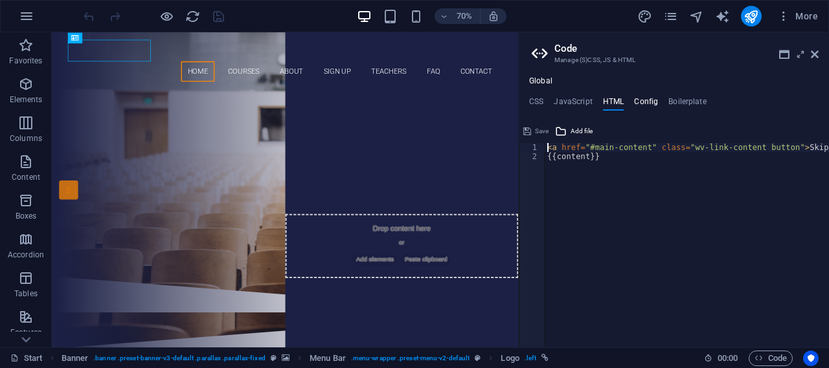
click at [648, 102] on h4 "Config" at bounding box center [646, 104] width 24 height 14
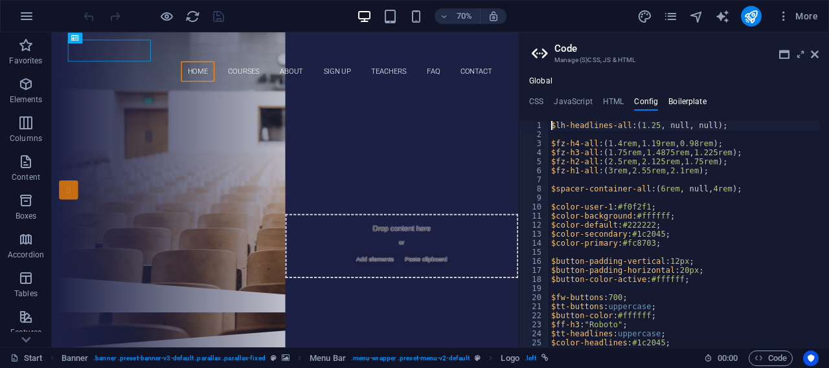
click at [675, 102] on h4 "Boilerplate" at bounding box center [687, 104] width 38 height 14
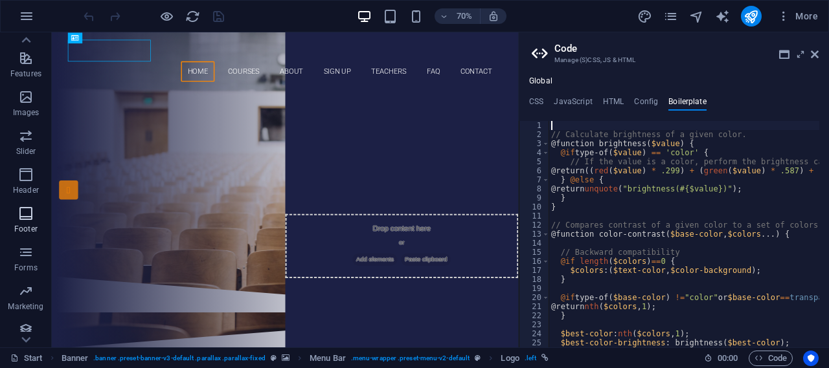
scroll to position [267, 0]
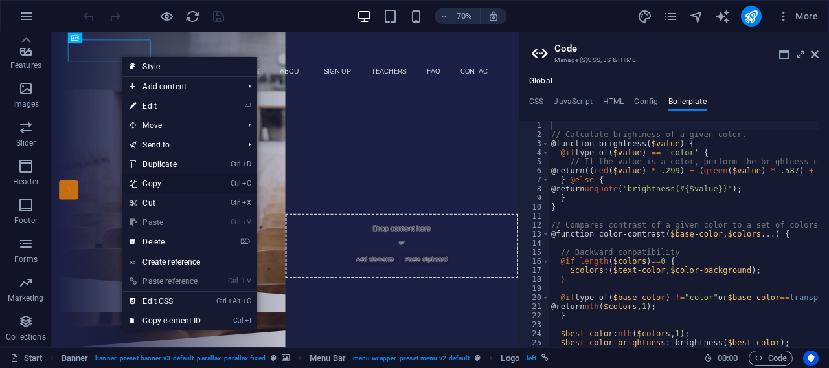
click at [154, 183] on link "Ctrl C Copy" at bounding box center [165, 183] width 87 height 19
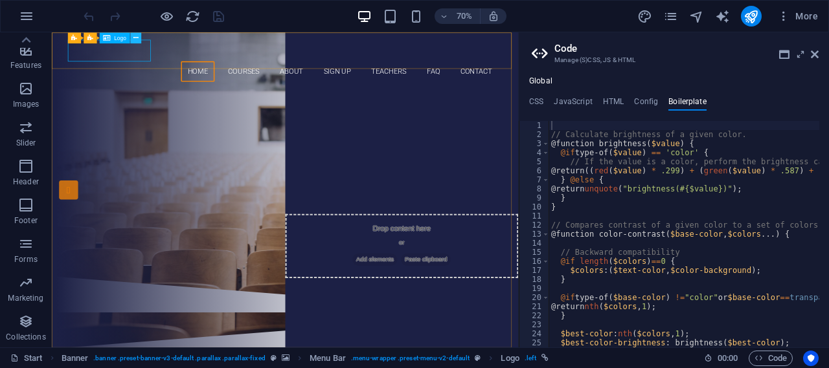
click at [135, 41] on icon at bounding box center [135, 38] width 5 height 10
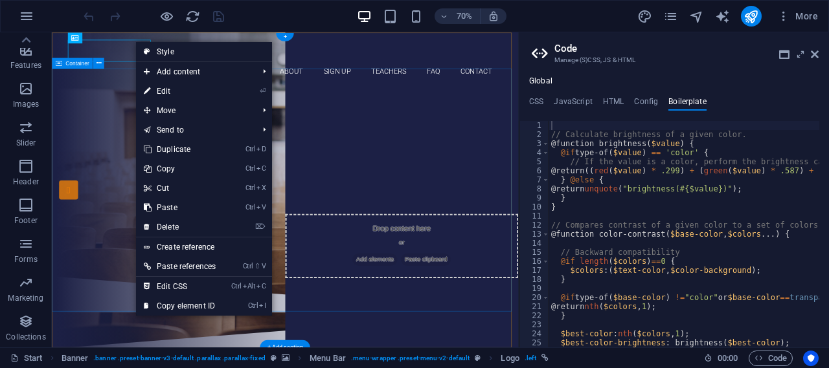
click at [117, 166] on div "Are you ready to learn new languages? Join our Language School Our Courses Sign…" at bounding box center [385, 247] width 666 height 268
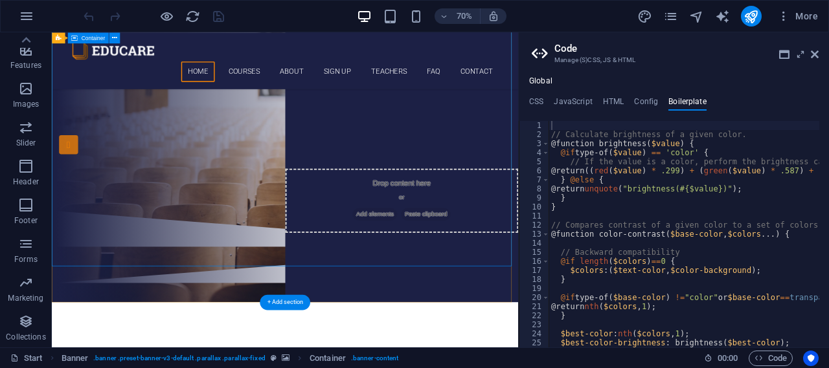
scroll to position [194, 0]
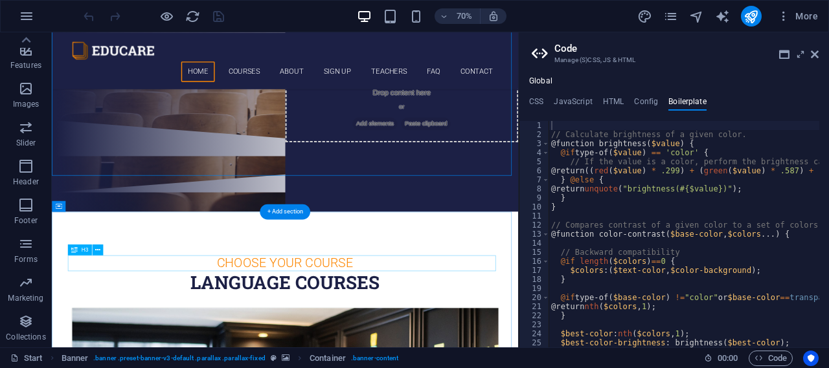
click at [323, 363] on div "Choose Your Course" at bounding box center [385, 362] width 611 height 23
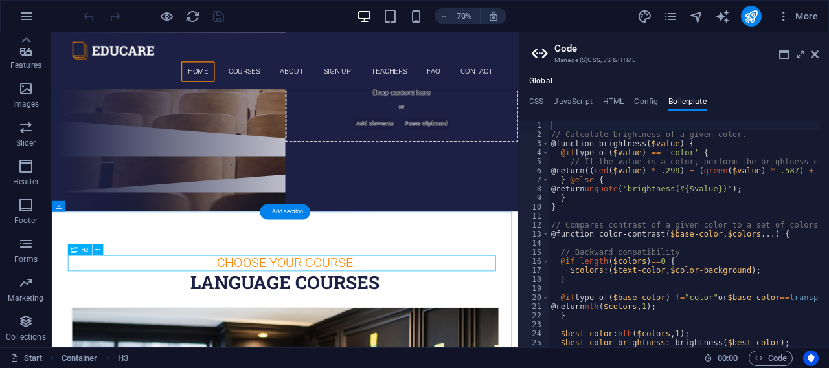
click at [308, 367] on div "Choose Your Course" at bounding box center [385, 362] width 611 height 23
click at [378, 354] on div "Choose Your Course" at bounding box center [385, 362] width 611 height 23
click at [583, 99] on h4 "JavaScript" at bounding box center [573, 104] width 38 height 14
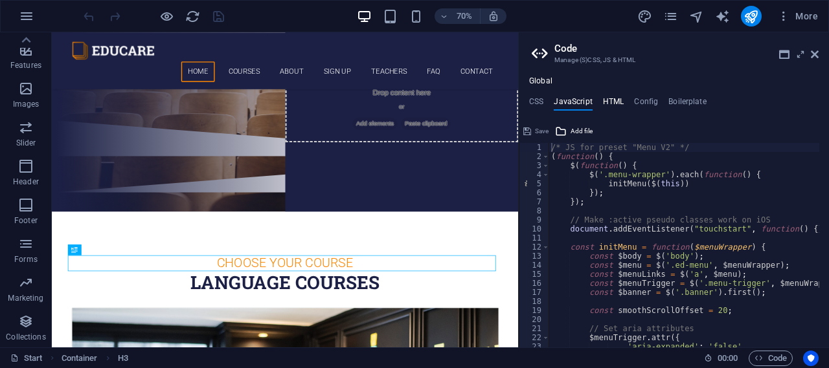
click at [612, 97] on h4 "HTML" at bounding box center [613, 104] width 21 height 14
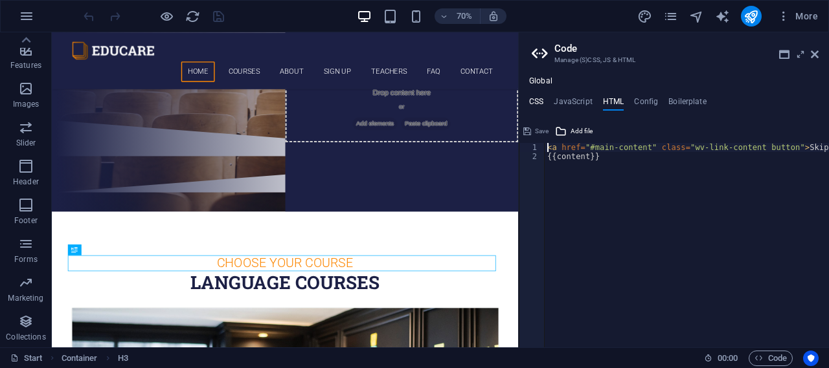
click at [537, 100] on h4 "CSS" at bounding box center [536, 104] width 14 height 14
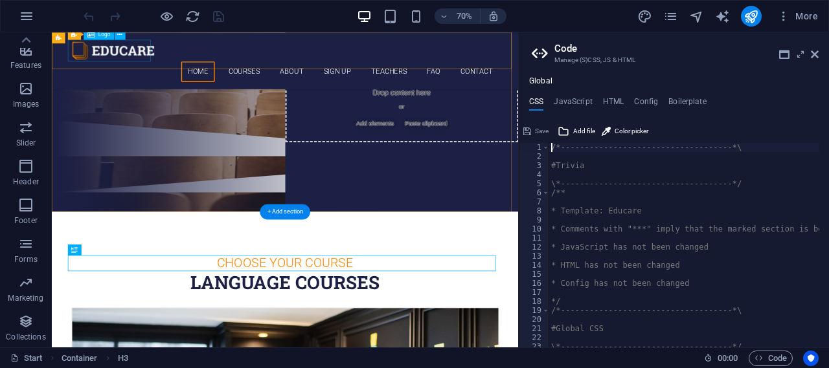
click at [109, 59] on div at bounding box center [385, 58] width 611 height 31
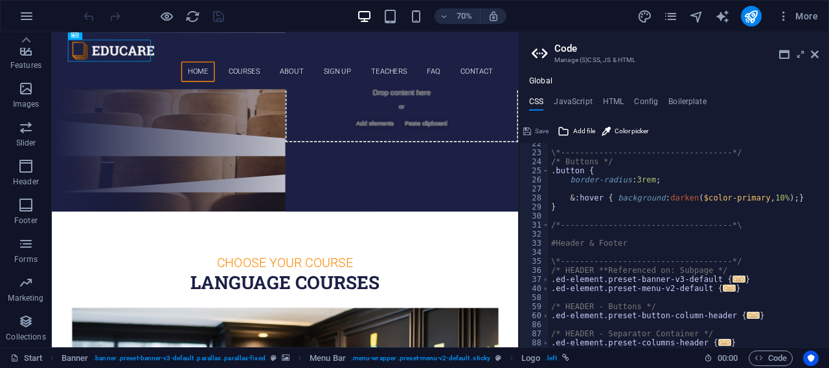
scroll to position [233, 0]
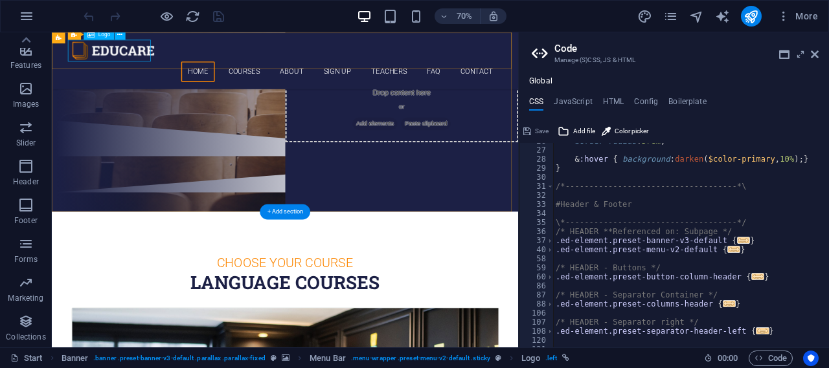
click at [153, 64] on div at bounding box center [385, 58] width 611 height 31
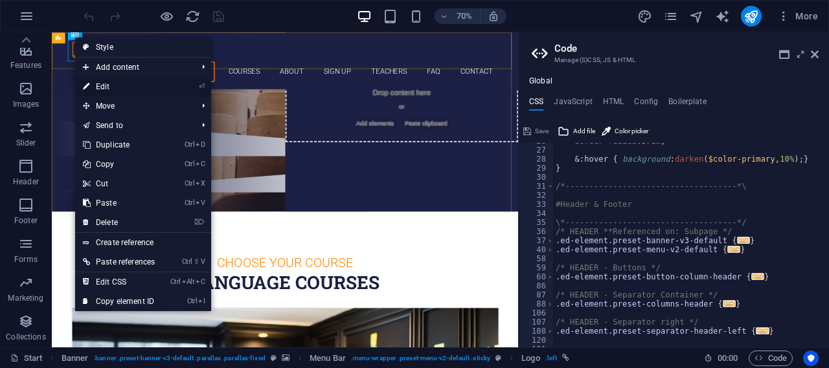
click at [121, 88] on link "⏎ Edit" at bounding box center [118, 86] width 87 height 19
select select "px"
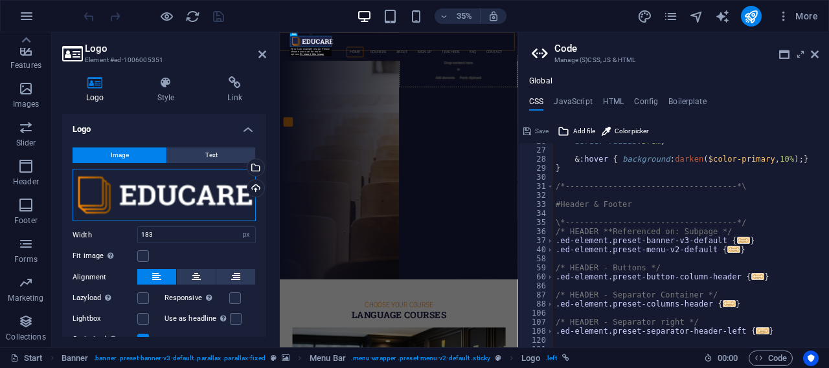
drag, startPoint x: 153, startPoint y: 201, endPoint x: 109, endPoint y: 178, distance: 50.4
click at [109, 178] on div "Drag files here, click to choose files or select files from Files or our free s…" at bounding box center [164, 195] width 183 height 53
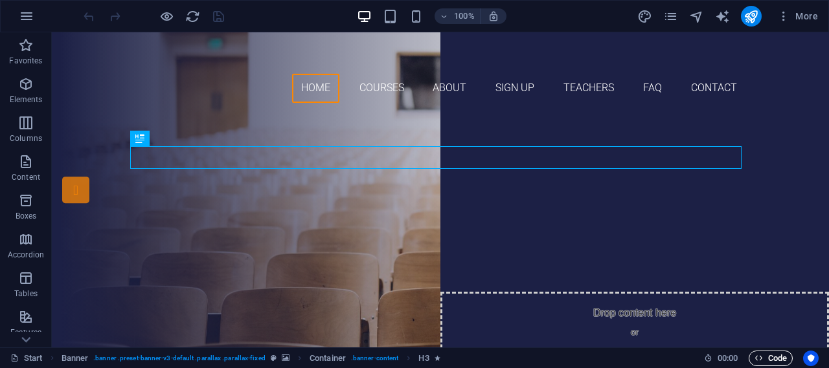
click at [764, 361] on span "Code" at bounding box center [770, 359] width 32 height 16
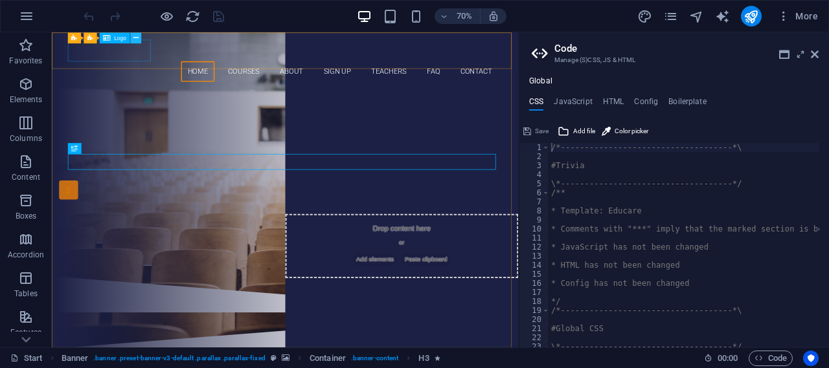
click at [133, 36] on icon at bounding box center [135, 38] width 5 height 10
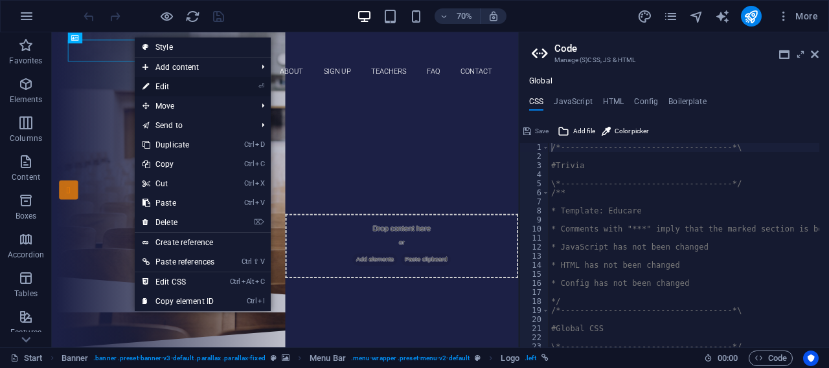
click at [185, 88] on link "⏎ Edit" at bounding box center [178, 86] width 87 height 19
select select "px"
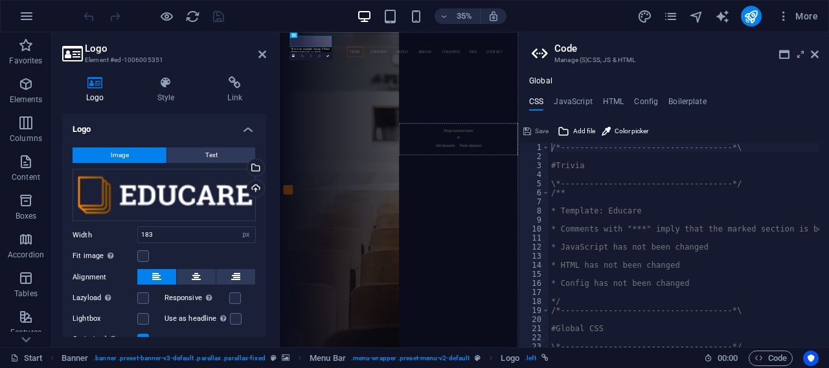
scroll to position [51, 0]
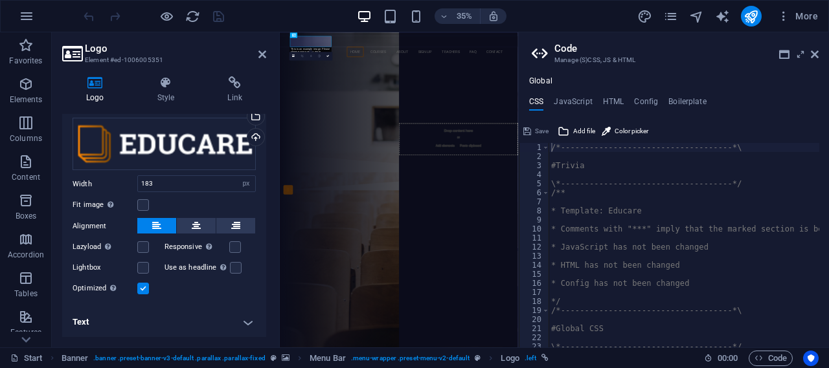
drag, startPoint x: 222, startPoint y: 142, endPoint x: 97, endPoint y: 85, distance: 137.1
click at [97, 85] on icon at bounding box center [95, 82] width 66 height 13
drag, startPoint x: 73, startPoint y: 52, endPoint x: 58, endPoint y: 91, distance: 41.6
click at [58, 91] on div "Logo Style Link Logo Image Text Drag files here, click to choose files or selec…" at bounding box center [164, 207] width 225 height 282
click at [259, 51] on icon at bounding box center [262, 54] width 8 height 10
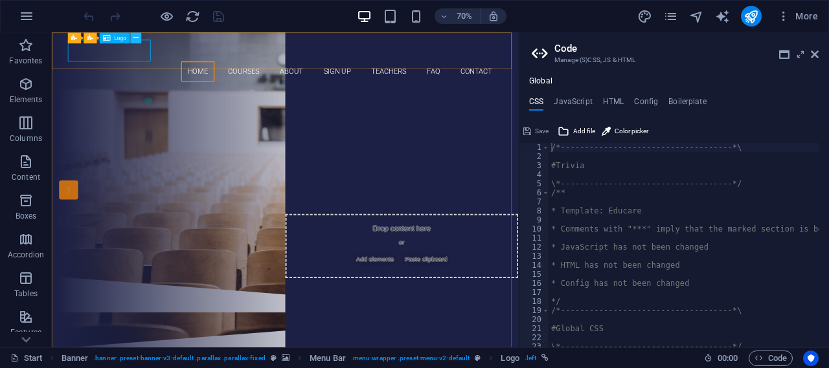
click at [138, 40] on icon at bounding box center [135, 38] width 5 height 10
click at [170, 60] on div at bounding box center [385, 58] width 611 height 31
click at [139, 38] on button at bounding box center [135, 37] width 11 height 11
click at [136, 40] on icon at bounding box center [135, 38] width 5 height 10
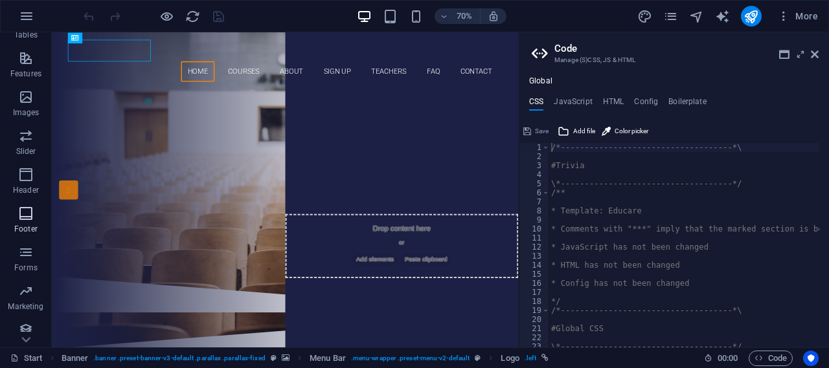
scroll to position [267, 0]
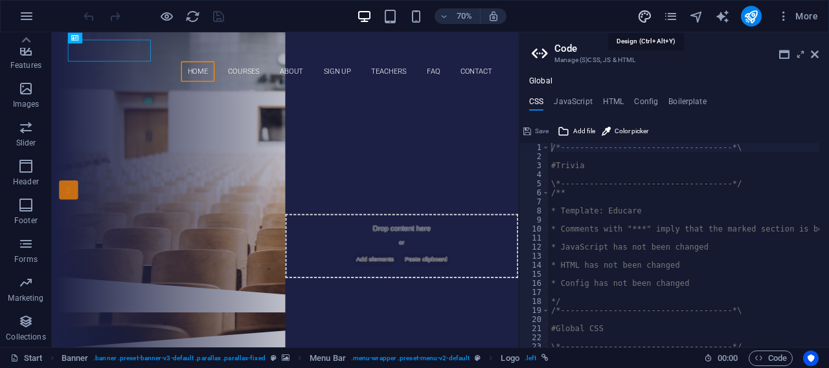
click at [646, 17] on icon "design" at bounding box center [644, 16] width 15 height 15
select select "px"
select select "300"
select select "px"
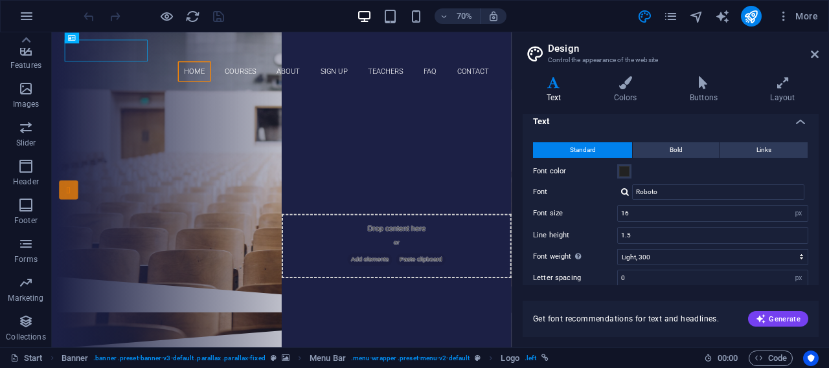
scroll to position [0, 0]
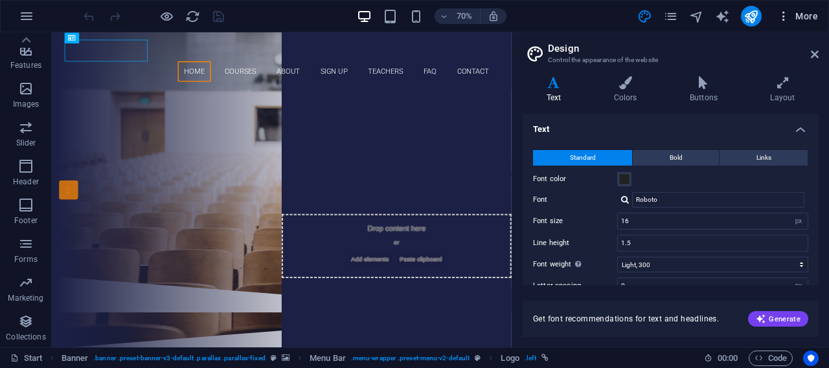
click at [786, 16] on icon "button" at bounding box center [783, 16] width 13 height 13
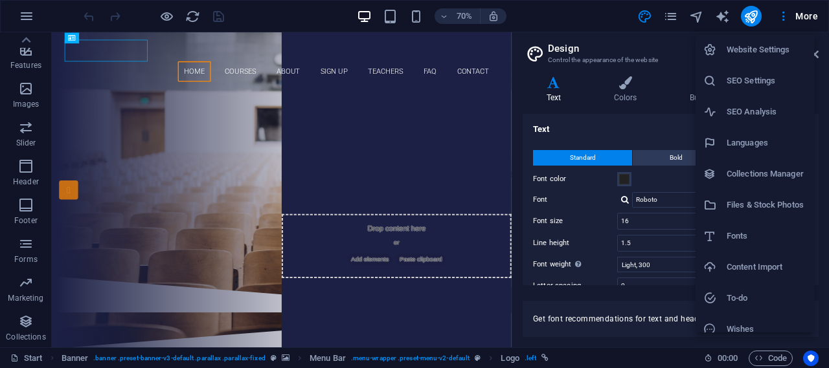
click at [755, 203] on h6 "Files & Stock Photos" at bounding box center [767, 206] width 80 height 16
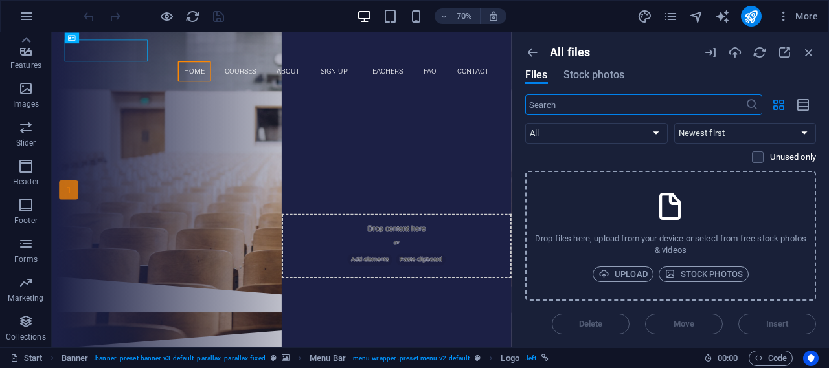
click at [573, 103] on input "text" at bounding box center [635, 105] width 220 height 21
click at [133, 39] on icon at bounding box center [132, 38] width 5 height 10
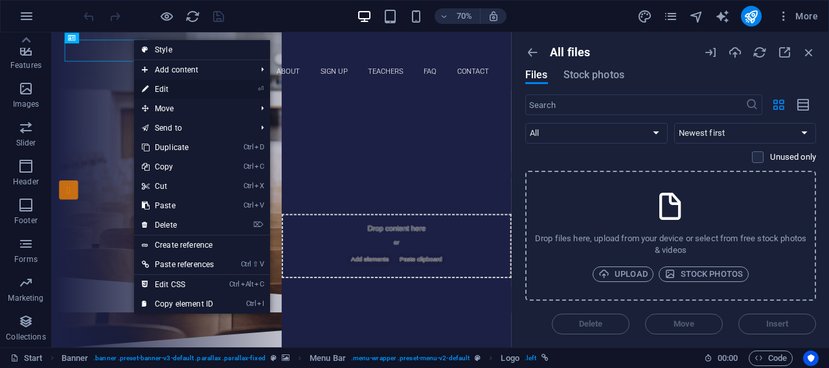
click at [166, 92] on link "⏎ Edit" at bounding box center [177, 89] width 87 height 19
select select "px"
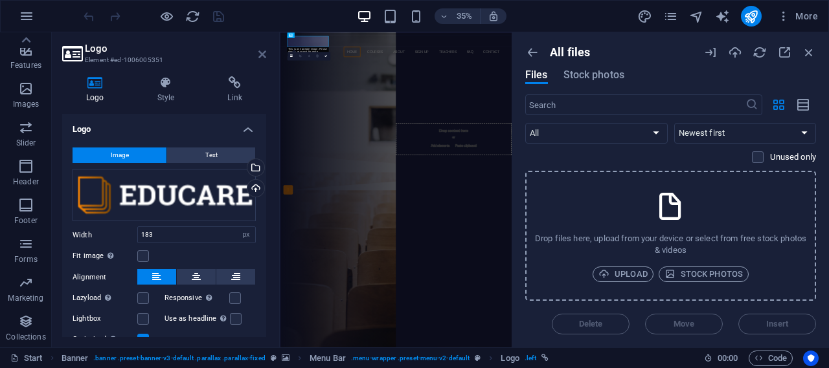
click at [261, 51] on icon at bounding box center [262, 54] width 8 height 10
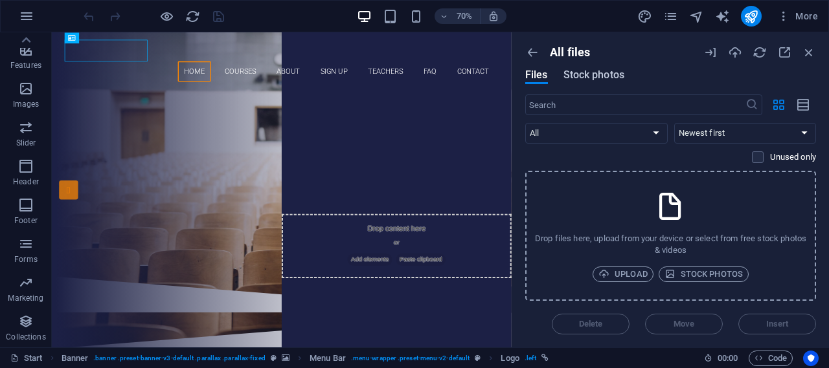
click at [591, 75] on span "Stock photos" at bounding box center [593, 75] width 61 height 16
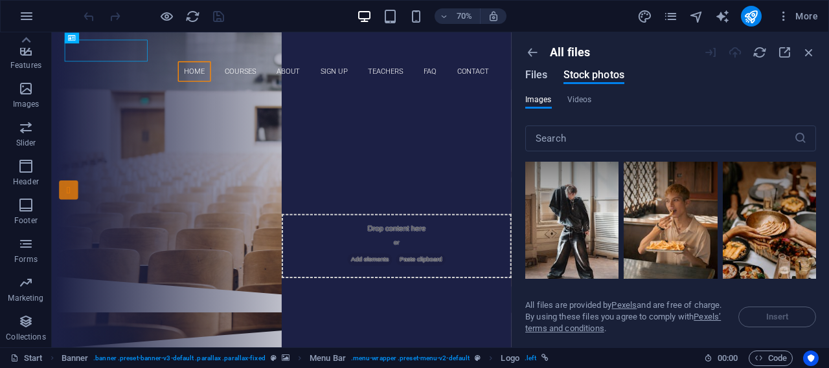
click at [538, 71] on span "Files" at bounding box center [536, 75] width 23 height 16
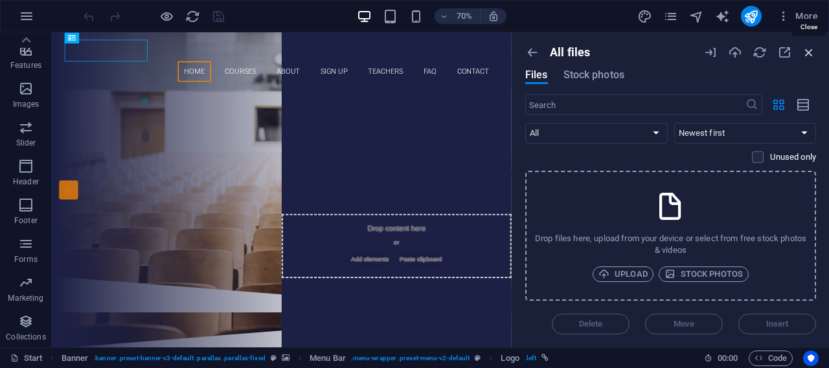
click at [810, 50] on icon "button" at bounding box center [809, 52] width 14 height 14
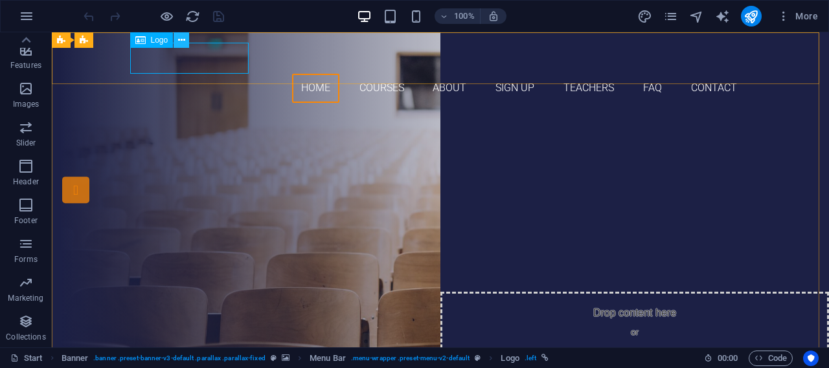
click at [182, 41] on icon at bounding box center [181, 41] width 7 height 14
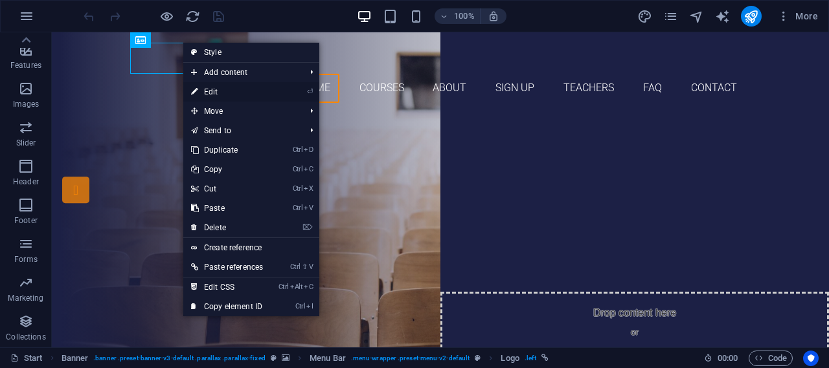
click at [229, 93] on link "⏎ Edit" at bounding box center [226, 91] width 87 height 19
select select "px"
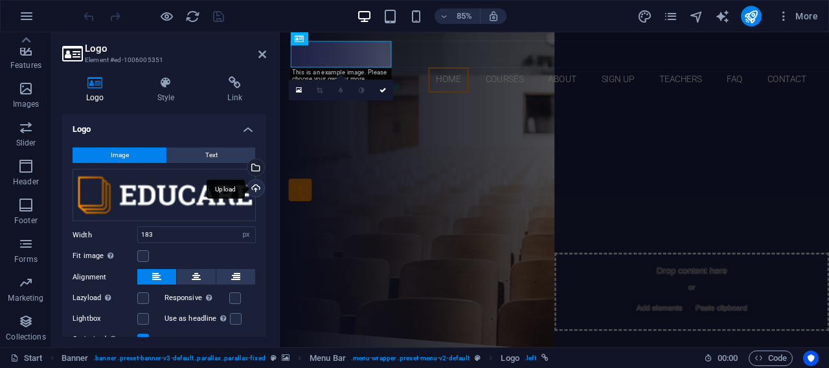
click at [254, 185] on div "Upload" at bounding box center [254, 189] width 19 height 19
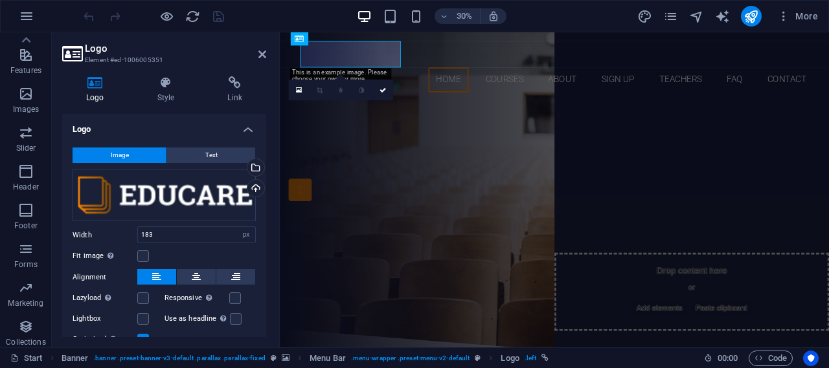
scroll to position [267, 0]
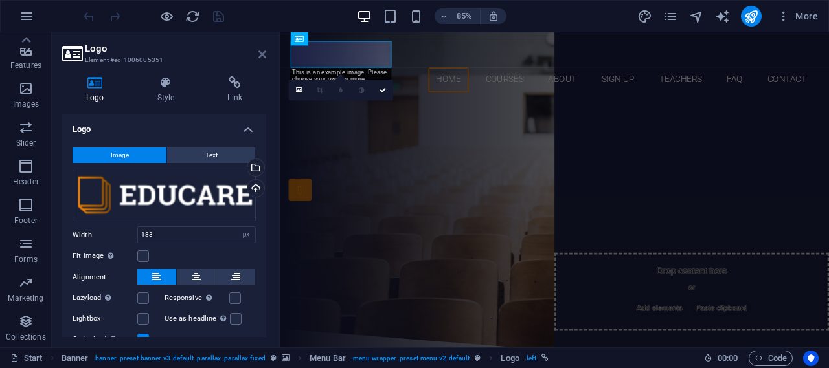
click at [264, 53] on icon at bounding box center [262, 54] width 8 height 10
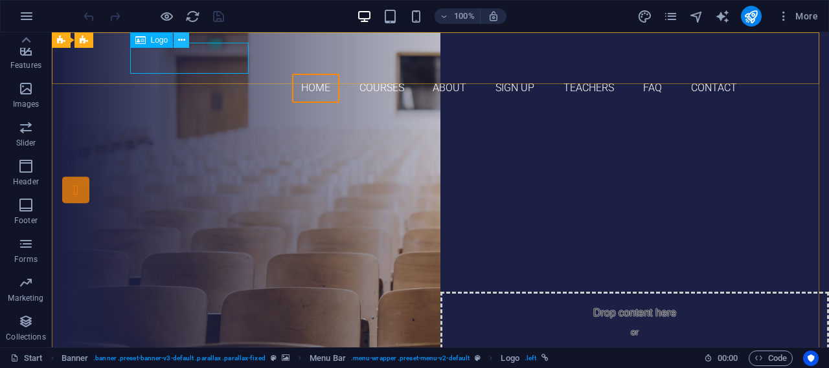
click at [182, 38] on icon at bounding box center [181, 41] width 7 height 14
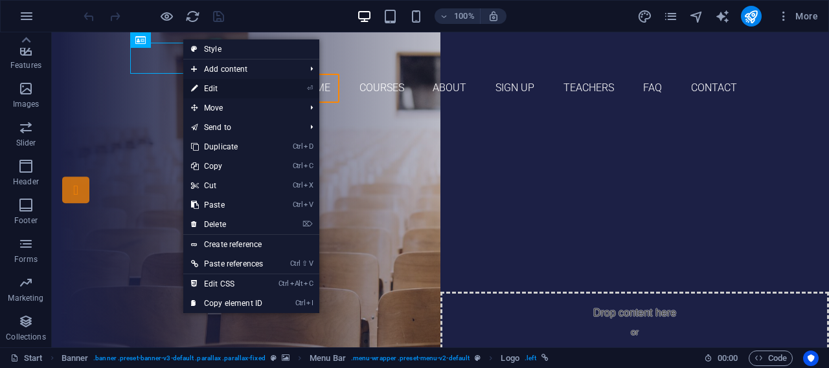
click at [223, 91] on link "⏎ Edit" at bounding box center [226, 88] width 87 height 19
select select "px"
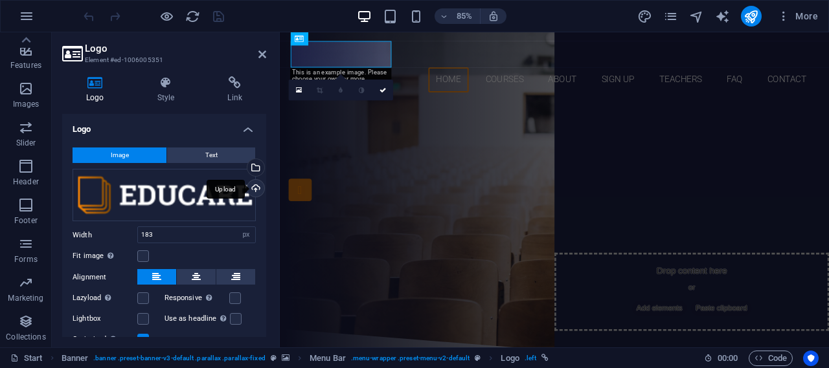
click at [254, 188] on div "Upload" at bounding box center [254, 189] width 19 height 19
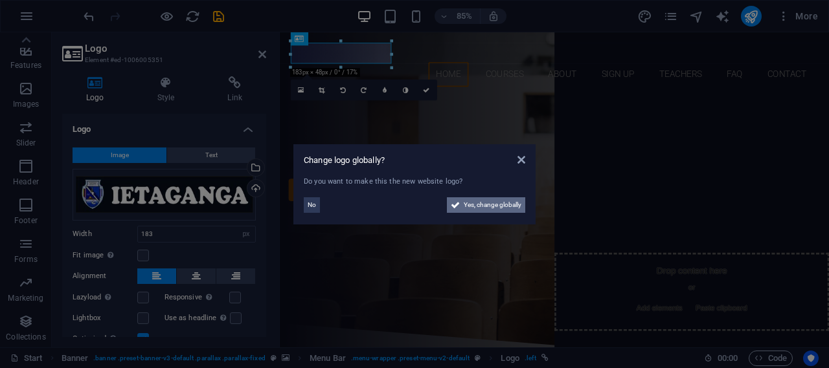
click at [490, 201] on span "Yes, change globally" at bounding box center [493, 206] width 58 height 16
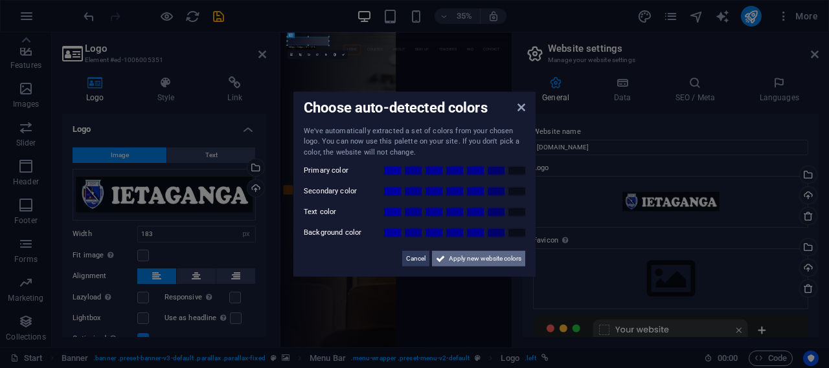
click at [458, 258] on span "Apply new website colors" at bounding box center [485, 259] width 73 height 16
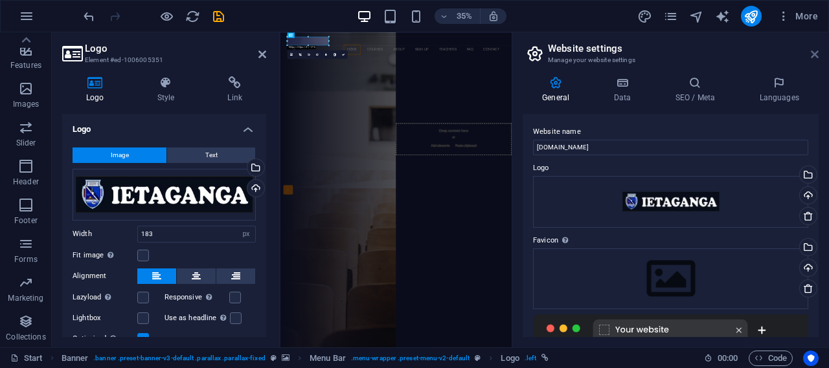
click at [814, 51] on icon at bounding box center [815, 54] width 8 height 10
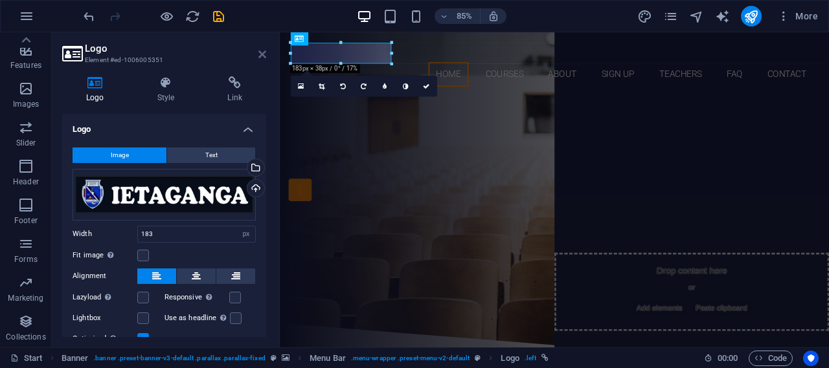
click at [263, 55] on icon at bounding box center [262, 54] width 8 height 10
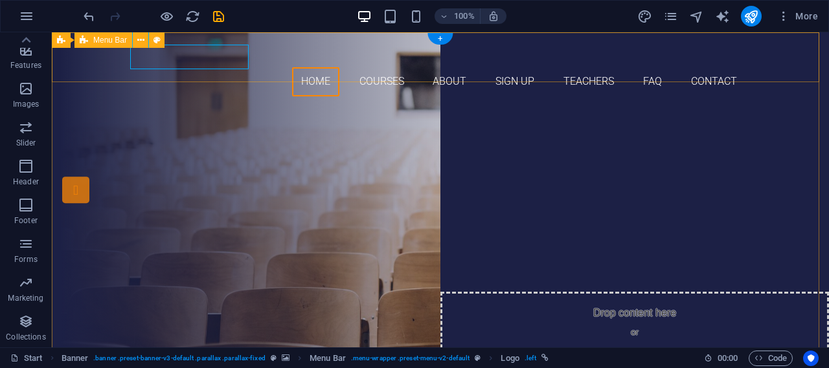
click at [129, 78] on div "Home Courses About Sign up Teachers FAQ Contact Menu" at bounding box center [440, 69] width 777 height 74
click at [183, 41] on icon at bounding box center [181, 41] width 7 height 14
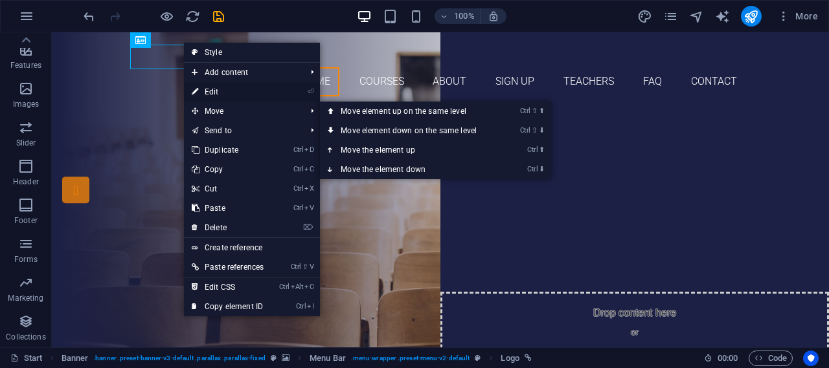
click at [217, 93] on link "⏎ Edit" at bounding box center [227, 91] width 87 height 19
select select "px"
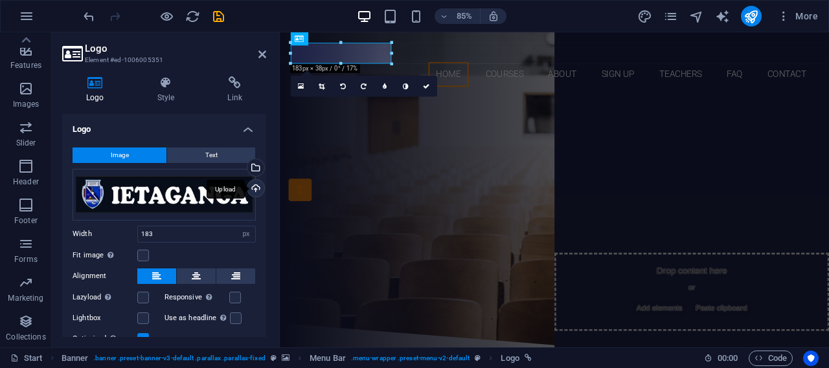
click at [251, 188] on div "Upload" at bounding box center [254, 189] width 19 height 19
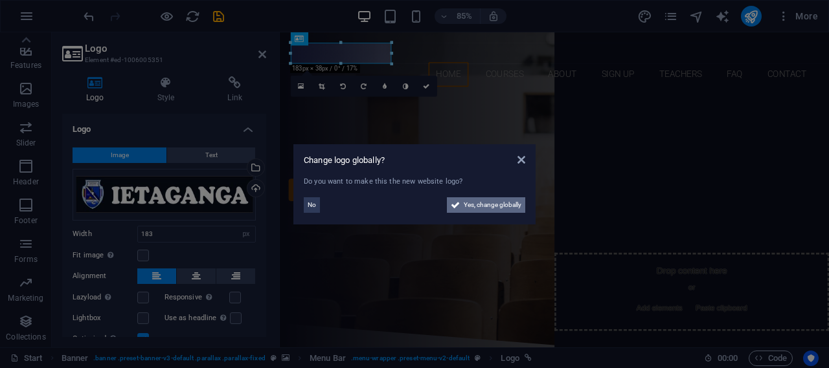
click at [465, 203] on span "Yes, change globally" at bounding box center [493, 206] width 58 height 16
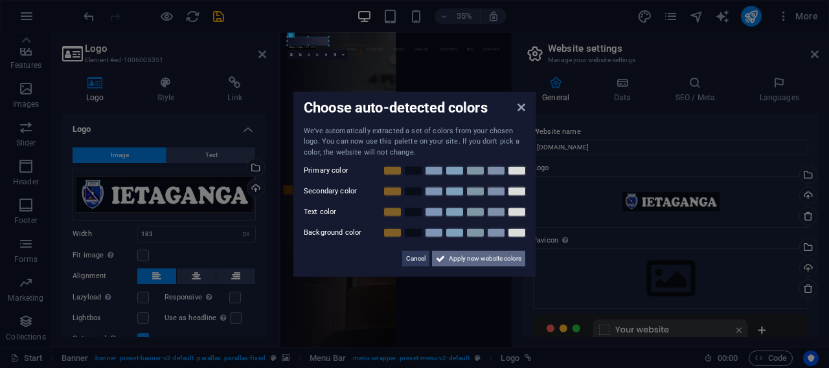
click at [458, 256] on span "Apply new website colors" at bounding box center [485, 259] width 73 height 16
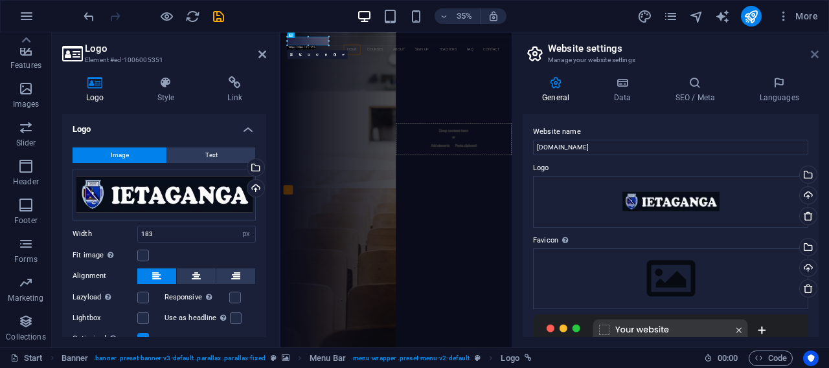
click at [813, 56] on icon at bounding box center [815, 54] width 8 height 10
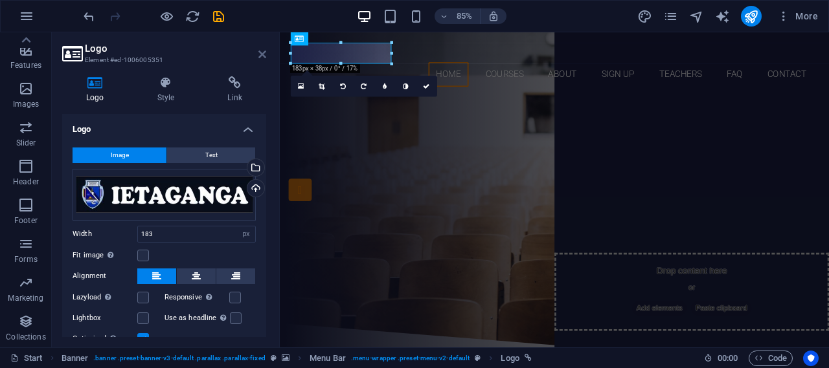
click at [261, 54] on icon at bounding box center [262, 54] width 8 height 10
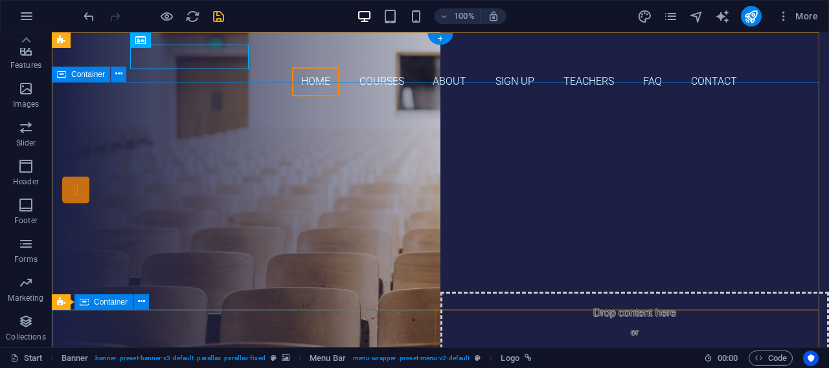
click at [102, 107] on div "Are you ready to learn new languages? Join our Language School Our Courses Sign…" at bounding box center [440, 241] width 777 height 268
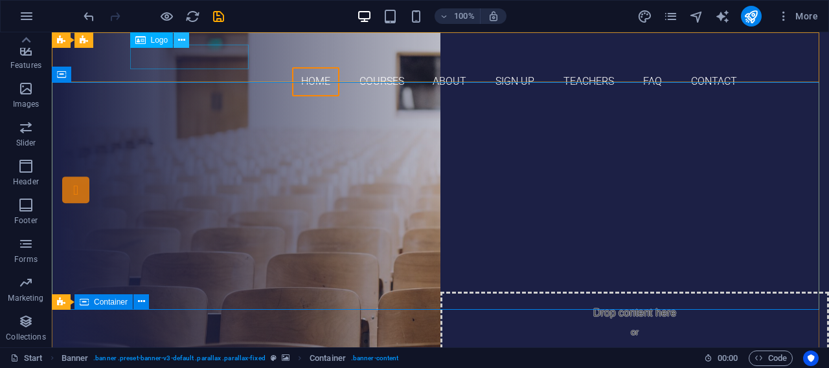
click at [180, 40] on icon at bounding box center [181, 41] width 7 height 14
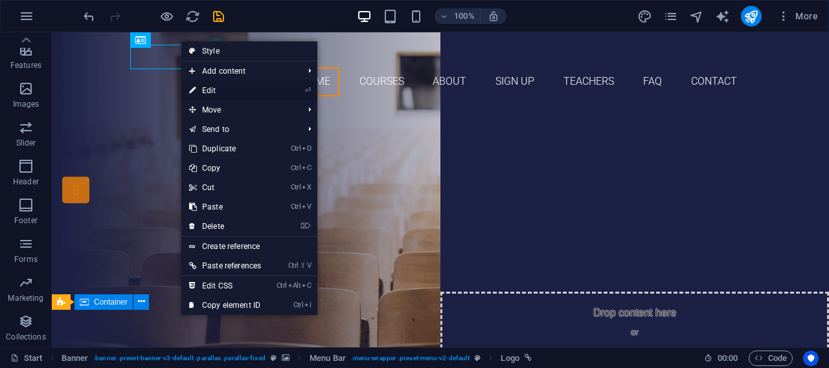
click at [219, 86] on link "⏎ Edit" at bounding box center [224, 90] width 87 height 19
select select "px"
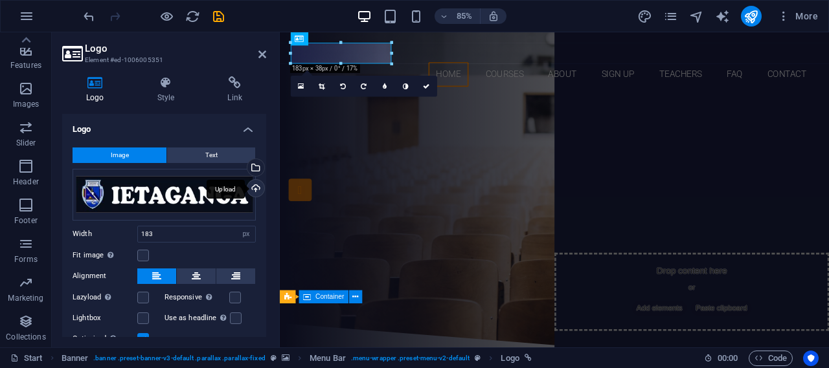
click at [253, 187] on div "Upload" at bounding box center [254, 189] width 19 height 19
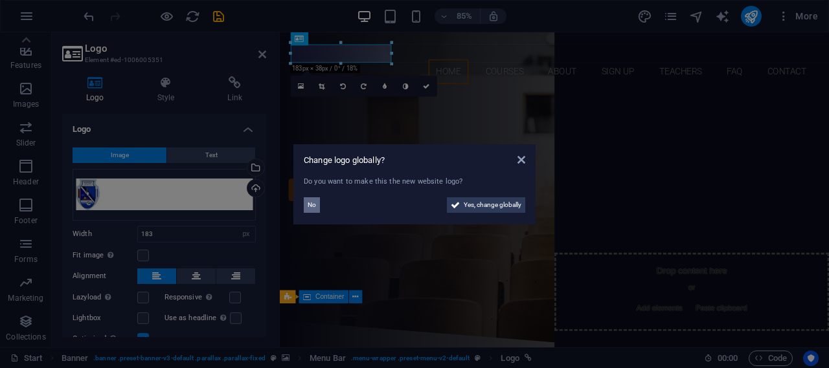
click at [311, 203] on span "No" at bounding box center [312, 206] width 8 height 16
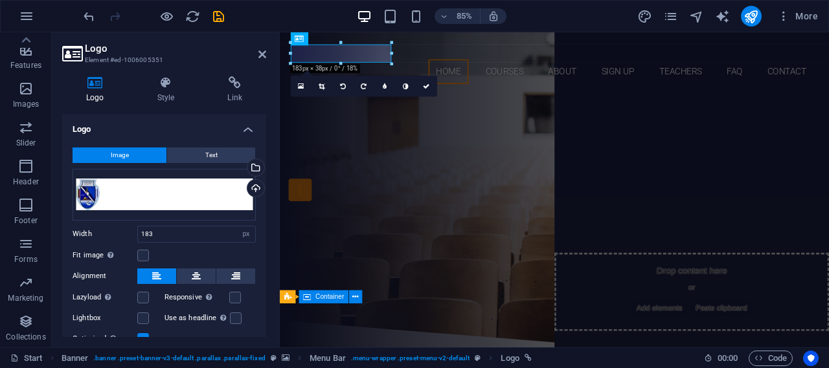
click at [126, 85] on icon at bounding box center [95, 82] width 66 height 13
click at [253, 189] on div "Upload" at bounding box center [254, 189] width 19 height 19
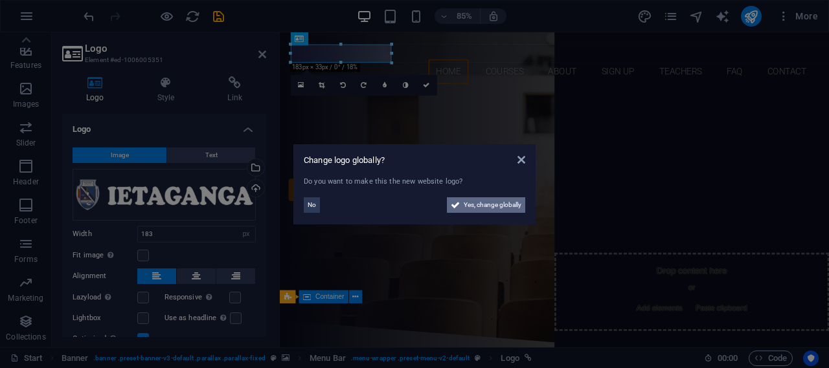
click at [475, 199] on span "Yes, change globally" at bounding box center [493, 206] width 58 height 16
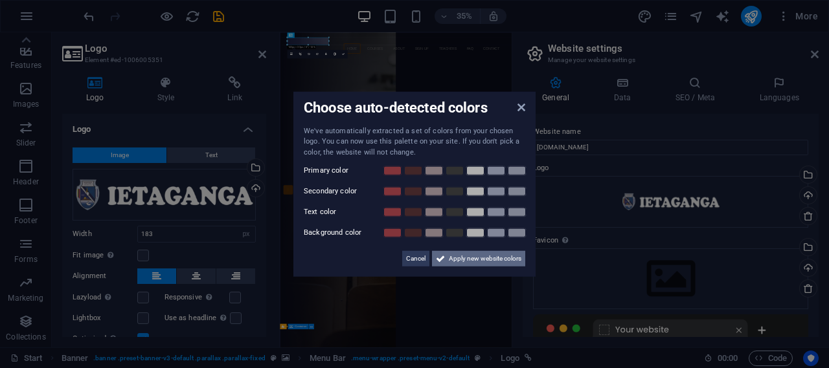
click at [481, 258] on span "Apply new website colors" at bounding box center [485, 259] width 73 height 16
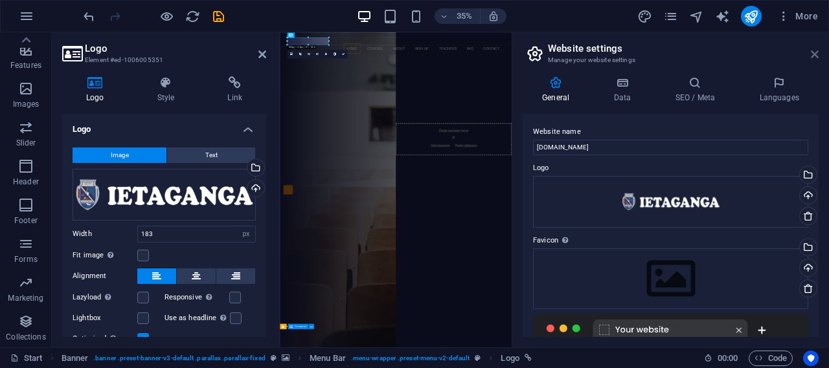
drag, startPoint x: 811, startPoint y: 56, endPoint x: 613, endPoint y: 28, distance: 200.0
click at [811, 56] on icon at bounding box center [815, 54] width 8 height 10
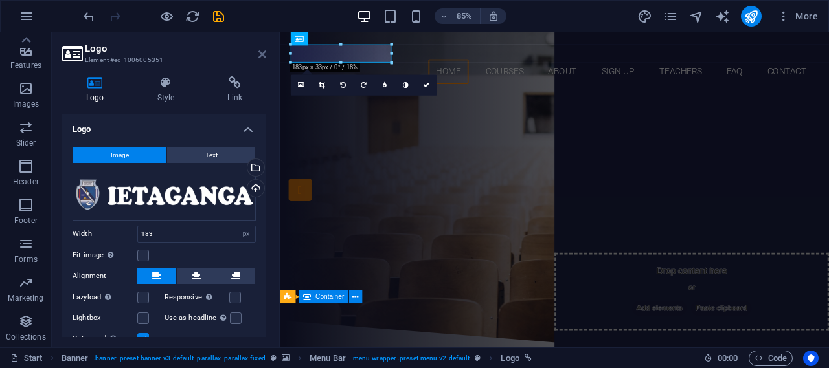
click at [260, 52] on icon at bounding box center [262, 54] width 8 height 10
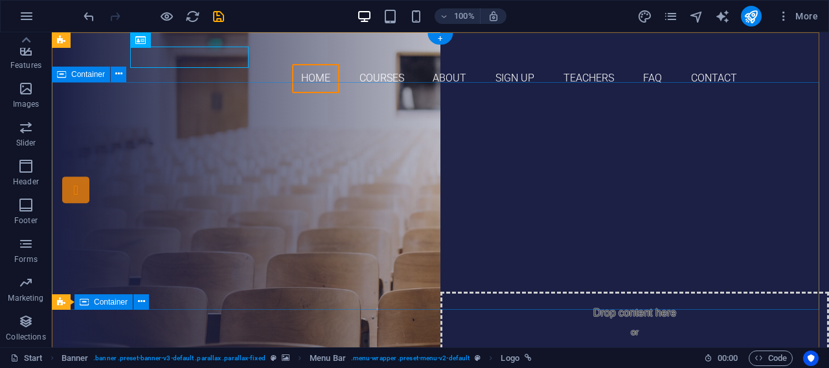
click at [333, 109] on div "Are you ready to learn new languages? Join our Language School Our Courses Sign…" at bounding box center [440, 238] width 777 height 268
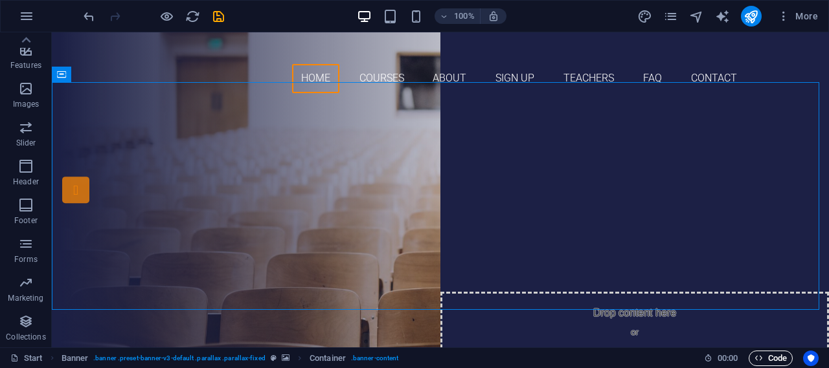
click at [766, 355] on span "Code" at bounding box center [770, 359] width 32 height 16
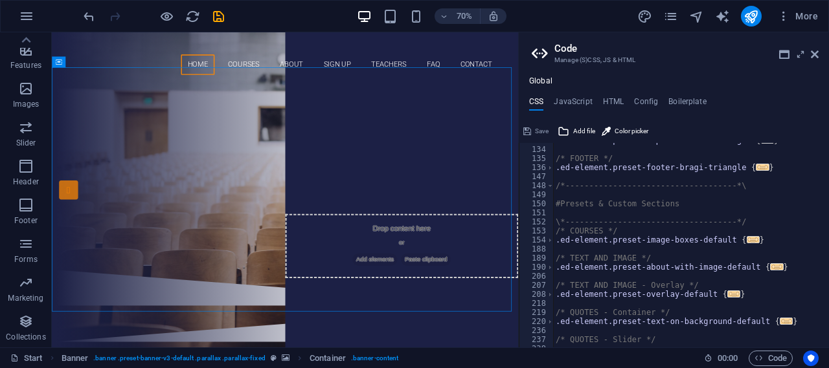
scroll to position [451, 0]
click at [567, 97] on h4 "JavaScript" at bounding box center [573, 104] width 38 height 14
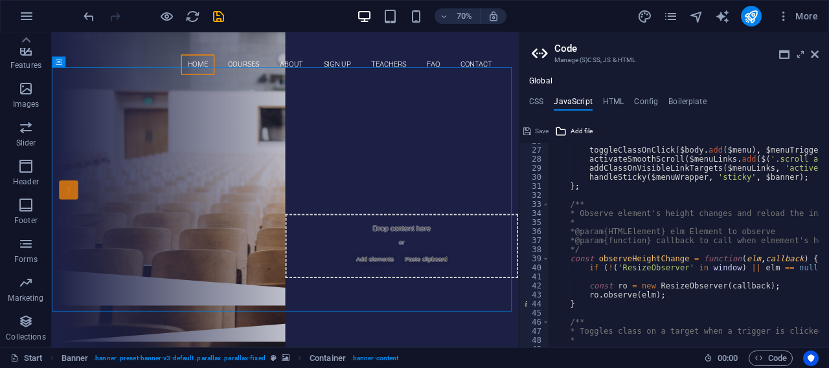
scroll to position [233, 0]
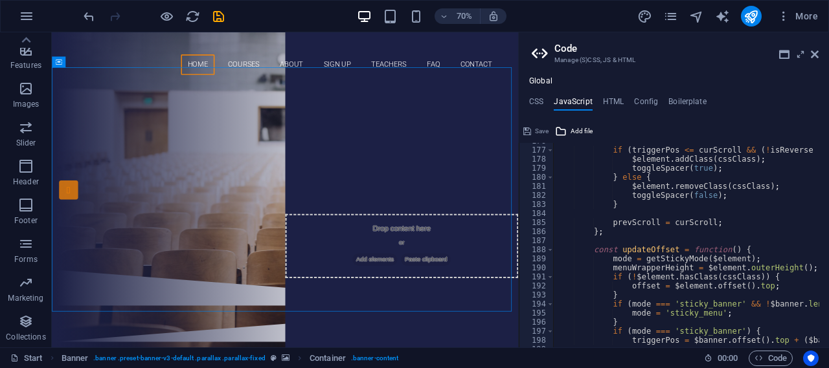
scroll to position [1632, 0]
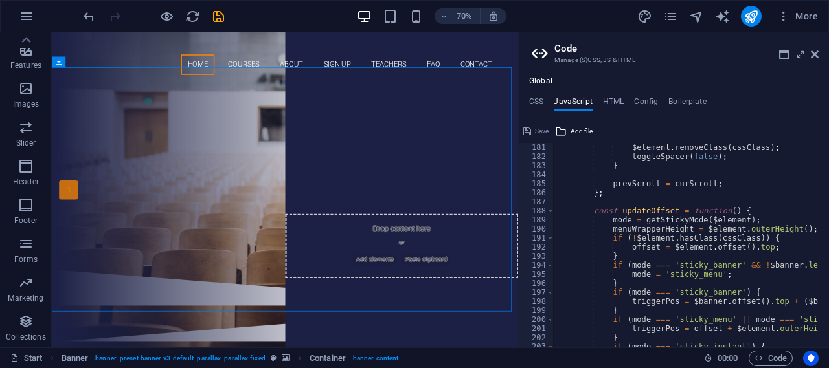
type textarea "mode = getStickyMode($element);"
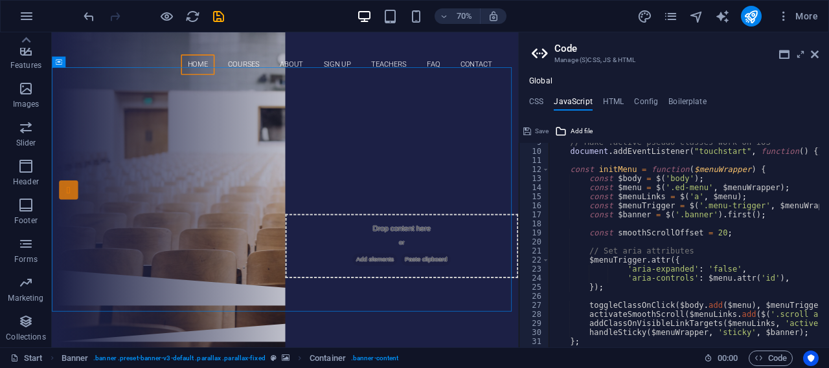
scroll to position [0, 0]
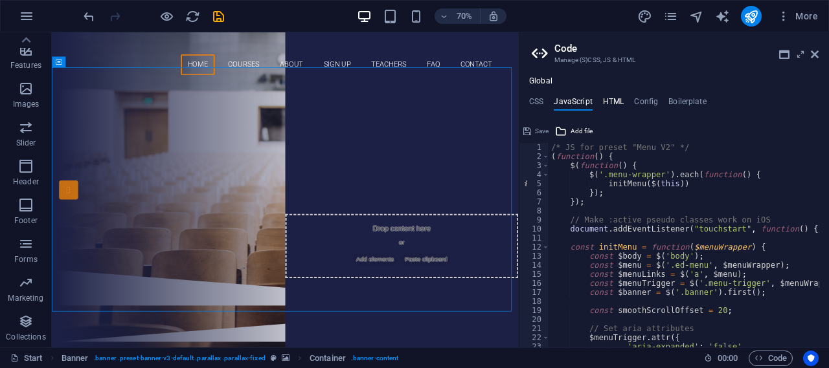
click at [617, 97] on h4 "HTML" at bounding box center [613, 104] width 21 height 14
type textarea "<a href="#main-content" class="wv-link-content button">Skip to main content</a>"
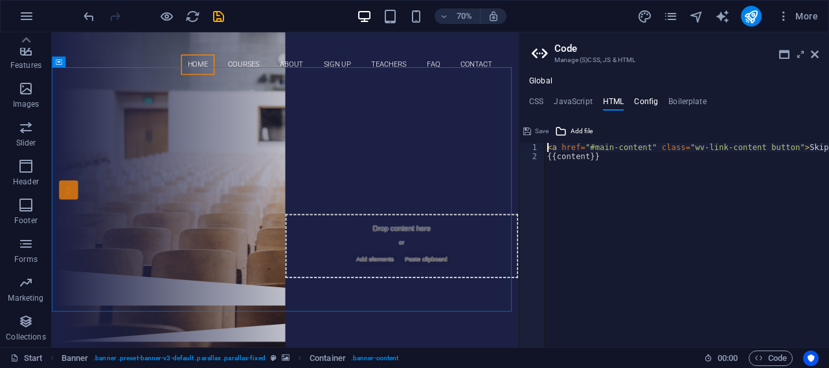
click at [642, 104] on h4 "Config" at bounding box center [646, 104] width 24 height 14
type textarea "$color-background: #ffffff;"
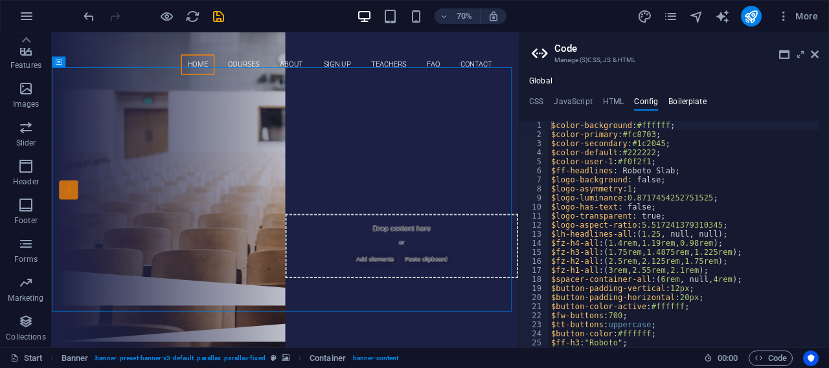
click at [680, 104] on h4 "Boilerplate" at bounding box center [687, 104] width 38 height 14
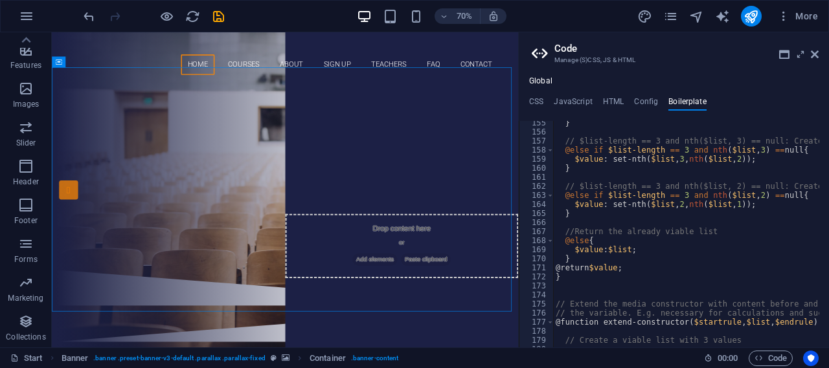
scroll to position [787, 0]
click at [615, 99] on h4 "HTML" at bounding box center [613, 104] width 21 height 14
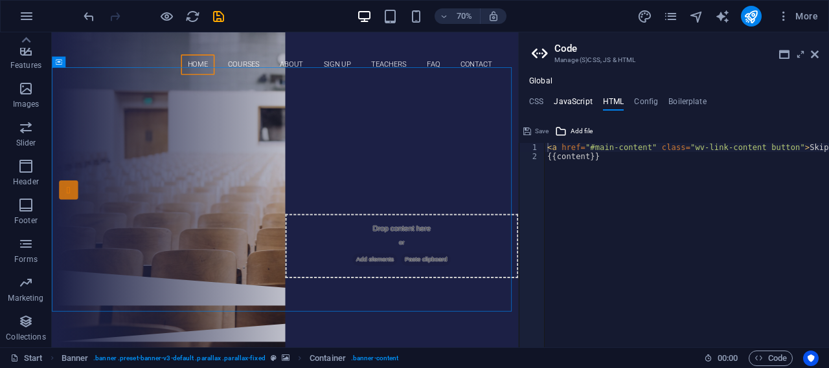
click at [577, 104] on h4 "JavaScript" at bounding box center [573, 104] width 38 height 14
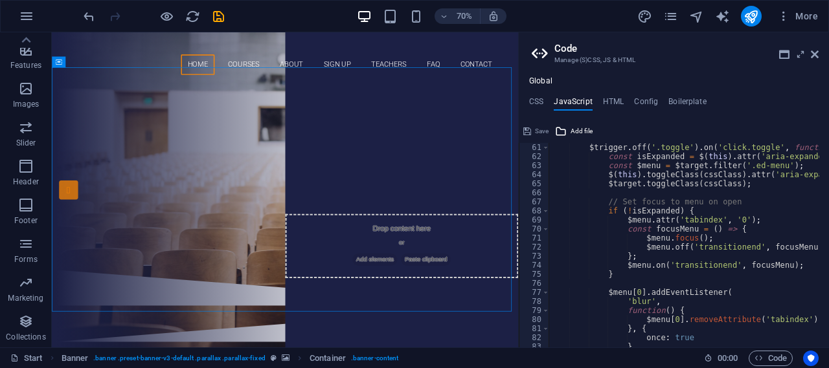
scroll to position [544, 0]
click at [191, 38] on button at bounding box center [187, 37] width 11 height 11
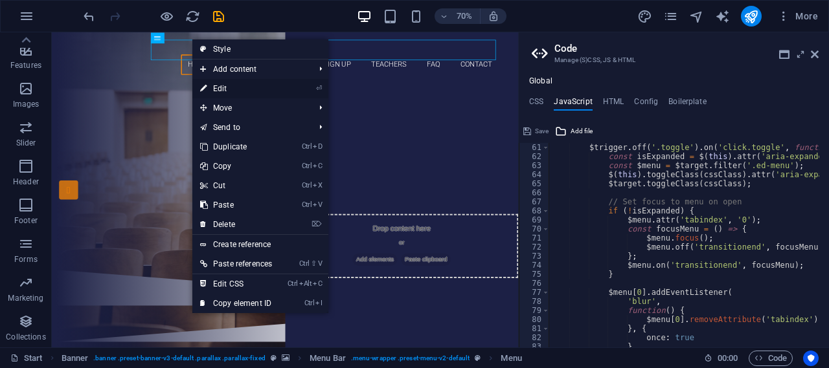
click at [249, 87] on link "⏎ Edit" at bounding box center [235, 88] width 87 height 19
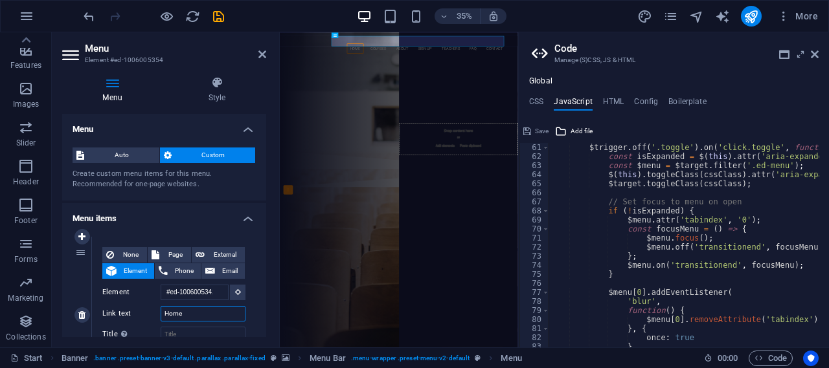
click at [185, 315] on input "Home" at bounding box center [203, 314] width 85 height 16
type input "H"
select select
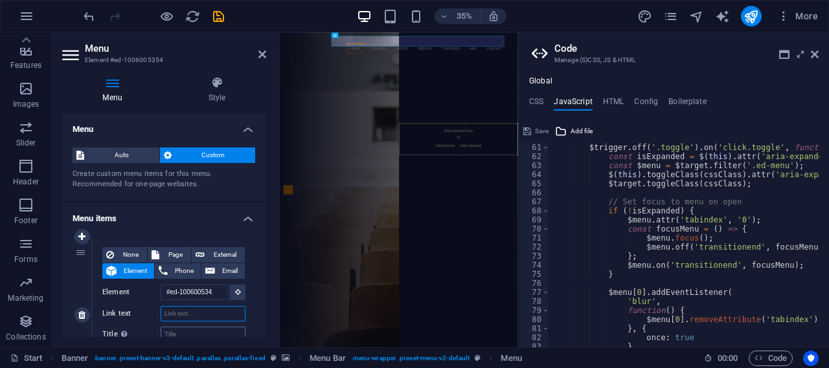
select select
type input "i"
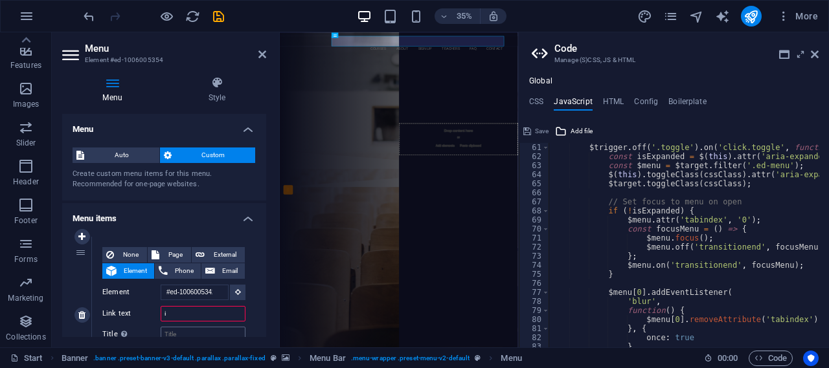
select select
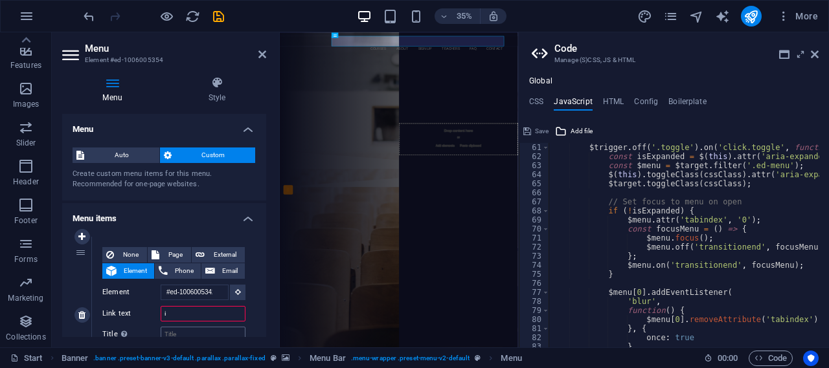
select select
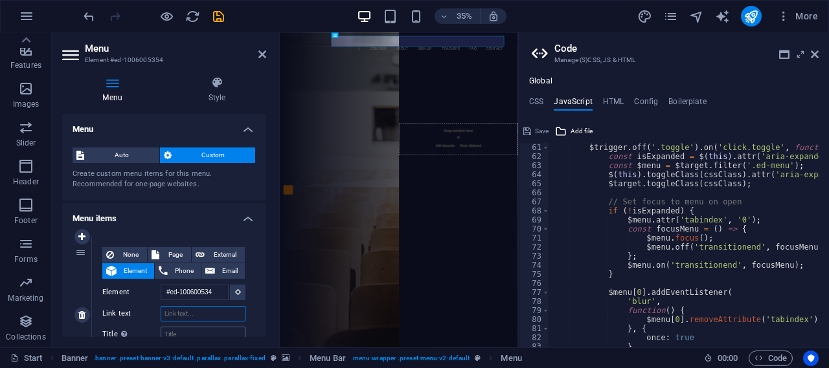
select select
type input "i"
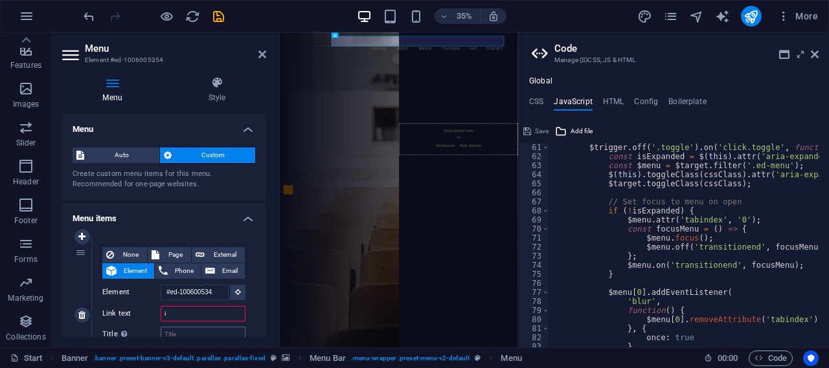
select select
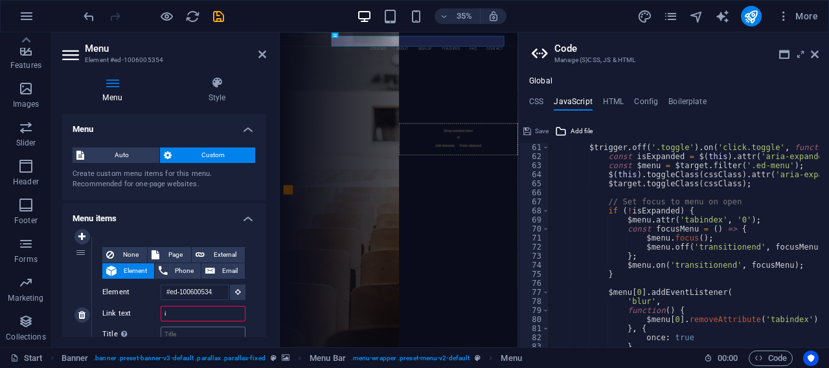
select select
type input "INICIO"
select select
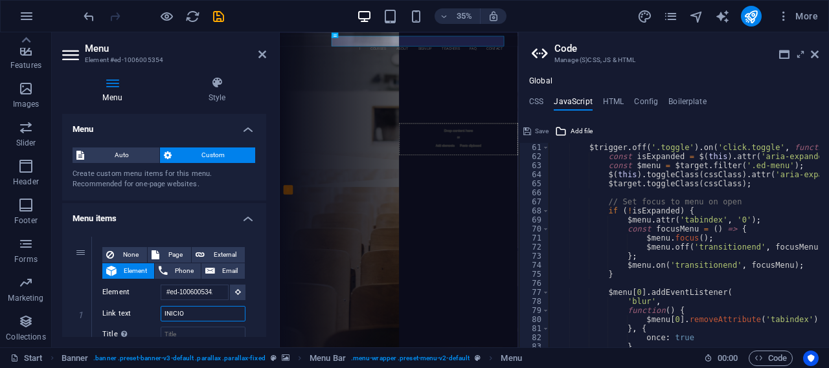
select select
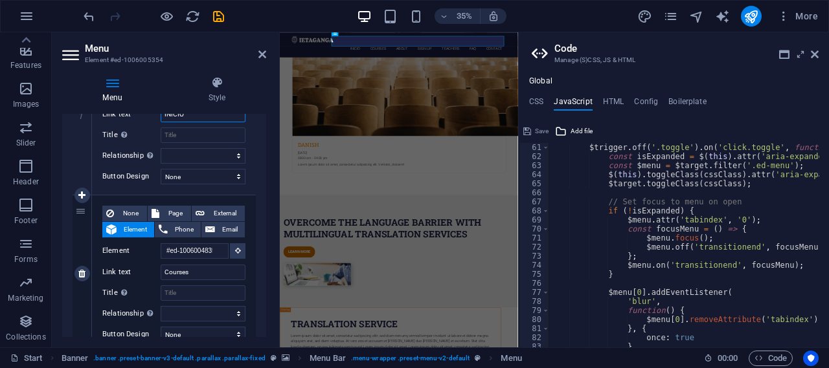
scroll to position [0, 0]
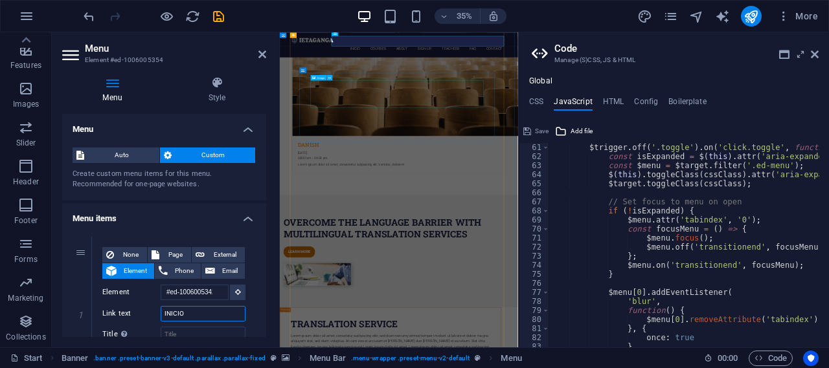
type input "INICIO"
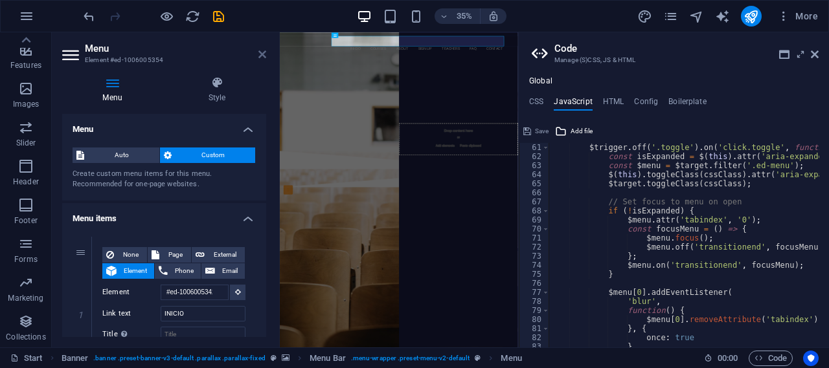
click at [264, 51] on icon at bounding box center [262, 54] width 8 height 10
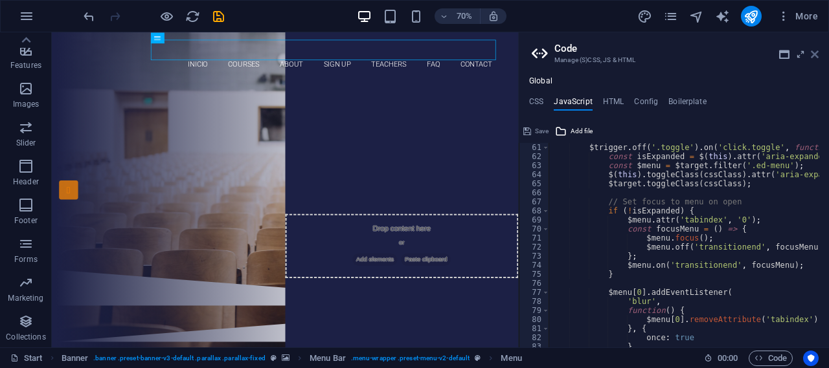
click at [814, 52] on icon at bounding box center [815, 54] width 8 height 10
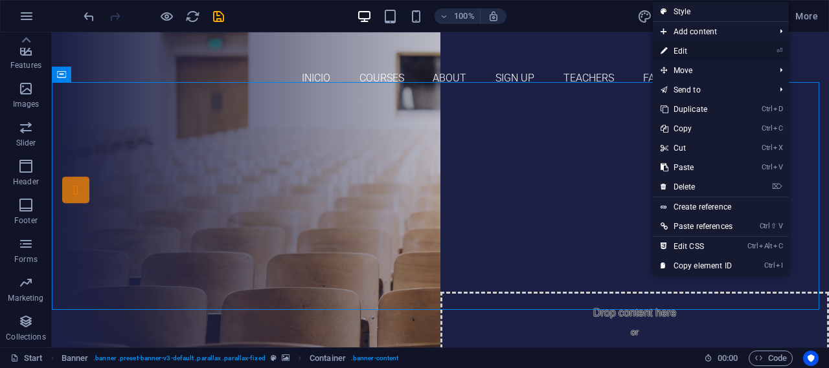
click at [700, 52] on link "⏎ Edit" at bounding box center [696, 50] width 87 height 19
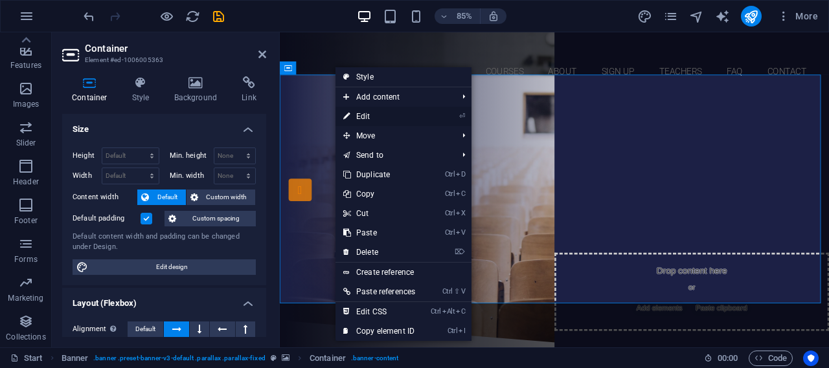
click at [365, 115] on link "⏎ Edit" at bounding box center [378, 116] width 87 height 19
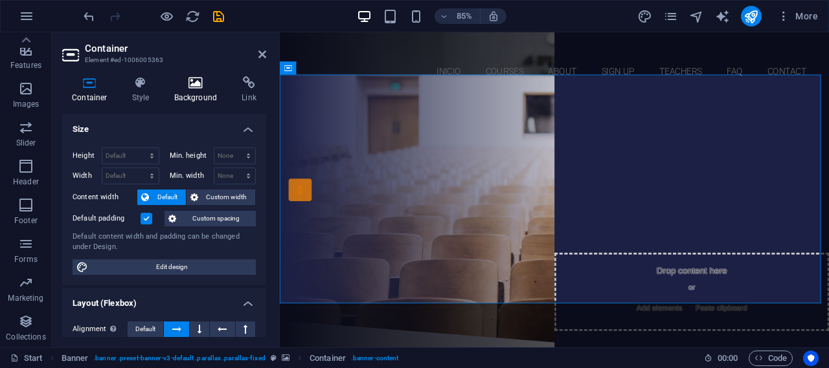
click at [191, 79] on icon at bounding box center [195, 82] width 63 height 13
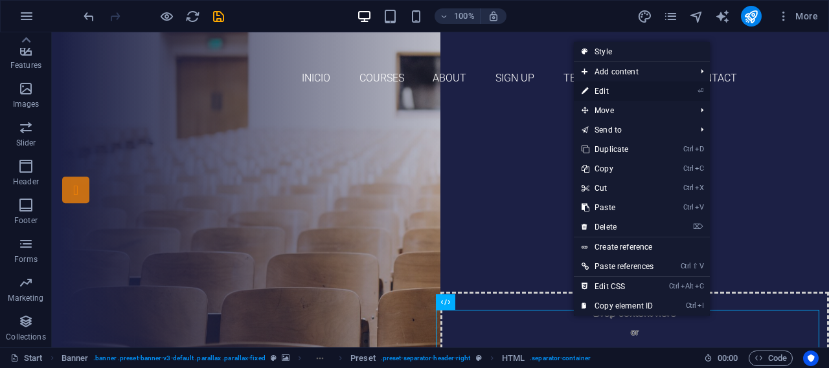
click at [653, 87] on link "⏎ Edit" at bounding box center [617, 91] width 87 height 19
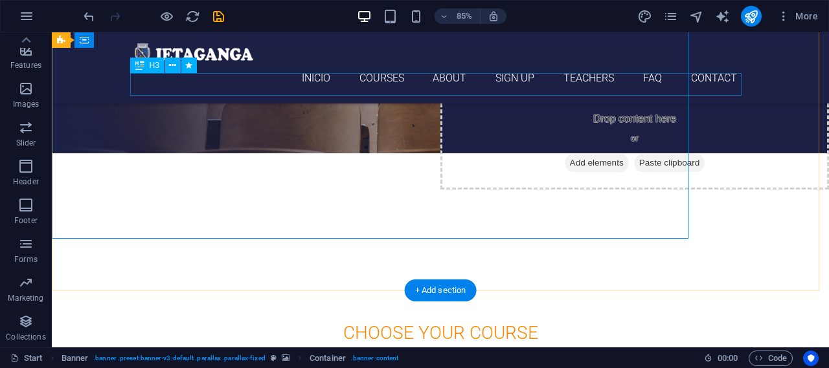
scroll to position [71, 0]
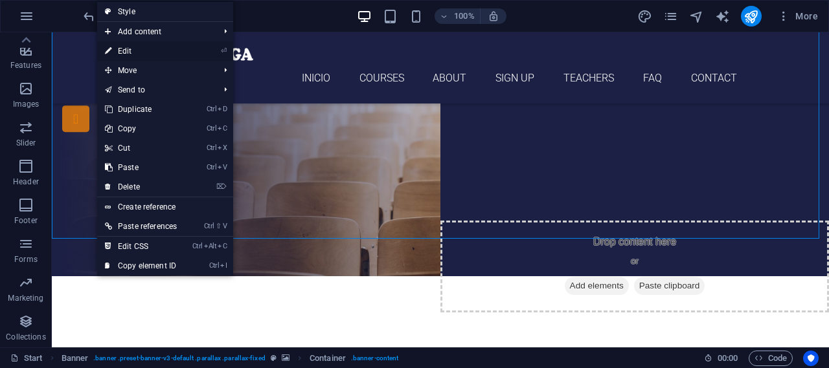
click at [145, 47] on link "⏎ Edit" at bounding box center [140, 50] width 87 height 19
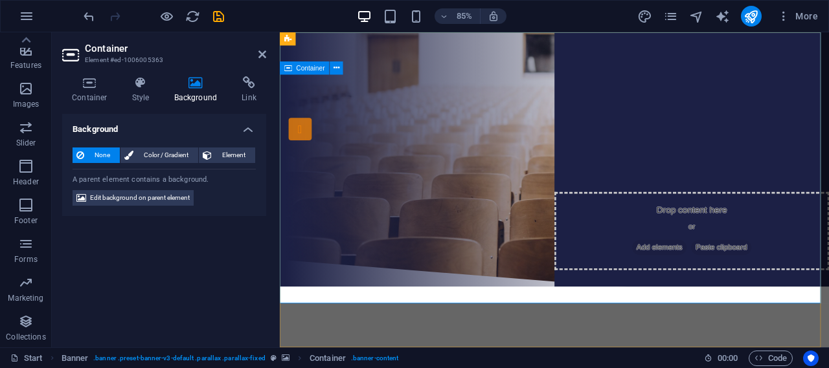
scroll to position [0, 0]
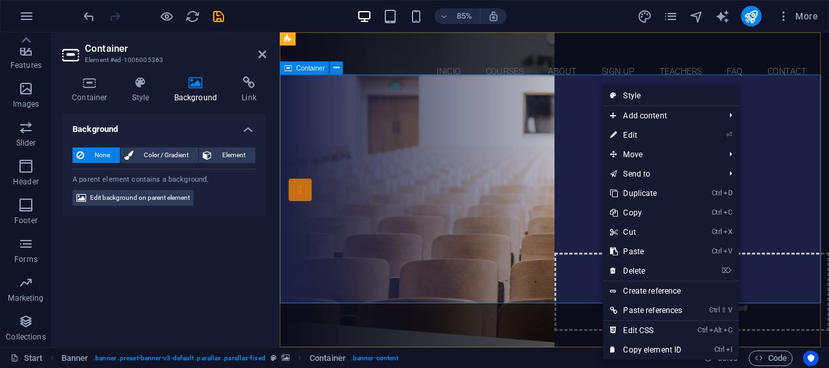
drag, startPoint x: 946, startPoint y: 167, endPoint x: 445, endPoint y: 142, distance: 501.9
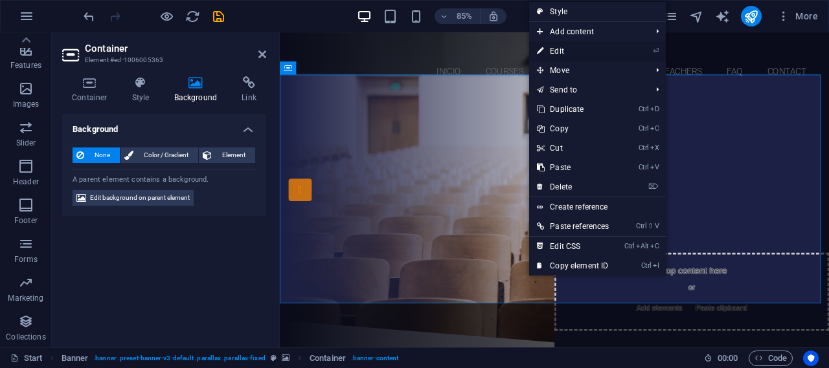
click at [574, 51] on link "⏎ Edit" at bounding box center [572, 50] width 87 height 19
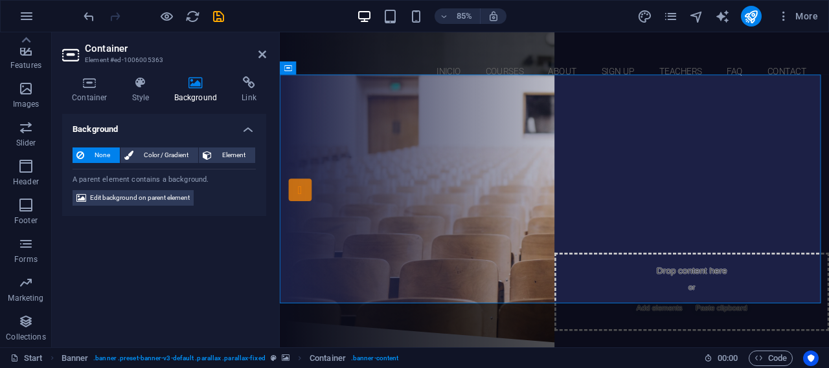
click at [162, 200] on span "Edit background on parent element" at bounding box center [140, 198] width 100 height 16
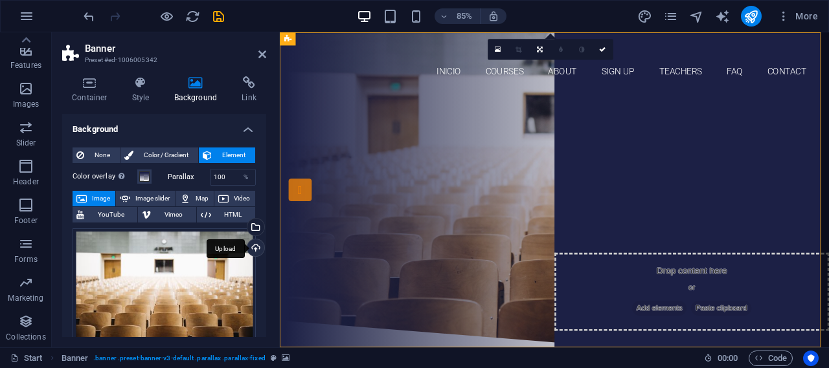
click at [253, 250] on div "Upload" at bounding box center [254, 249] width 19 height 19
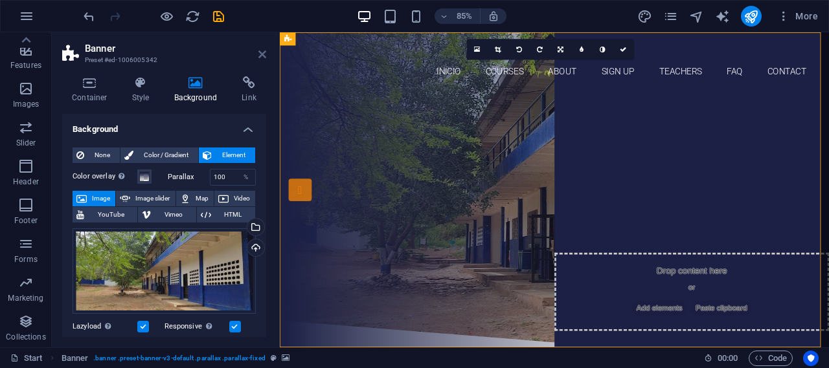
click at [261, 49] on icon at bounding box center [262, 54] width 8 height 10
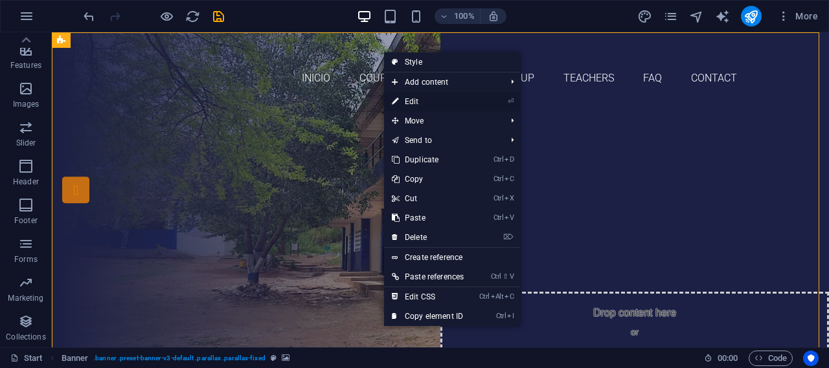
click at [425, 102] on link "⏎ Edit" at bounding box center [427, 101] width 87 height 19
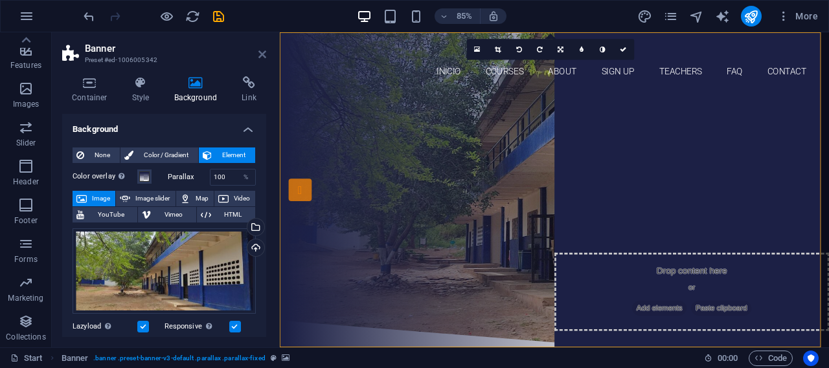
click at [262, 50] on icon at bounding box center [262, 54] width 8 height 10
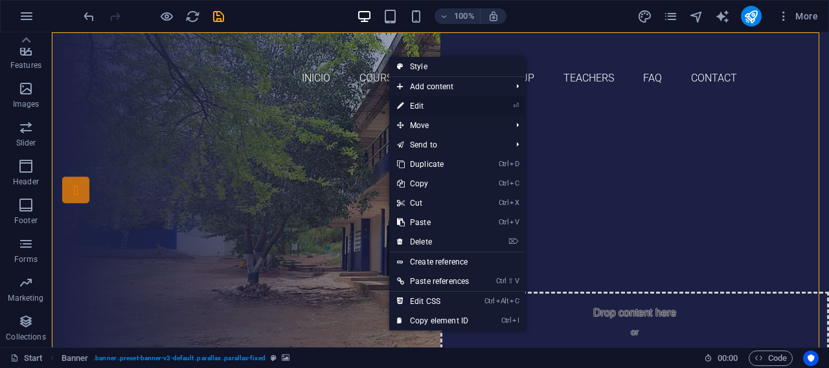
click at [447, 102] on link "⏎ Edit" at bounding box center [432, 105] width 87 height 19
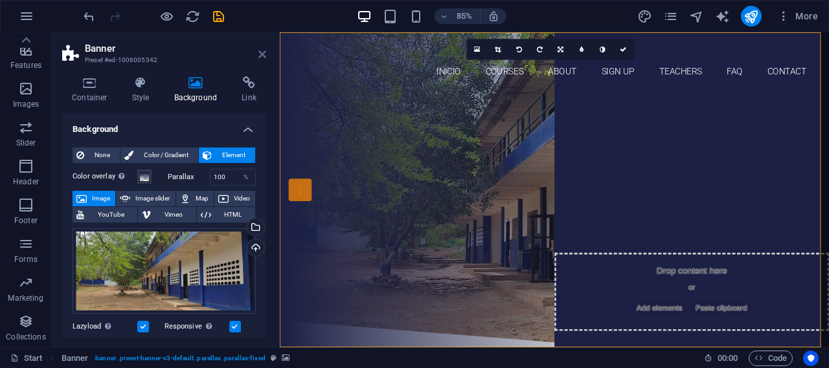
click at [261, 52] on icon at bounding box center [262, 54] width 8 height 10
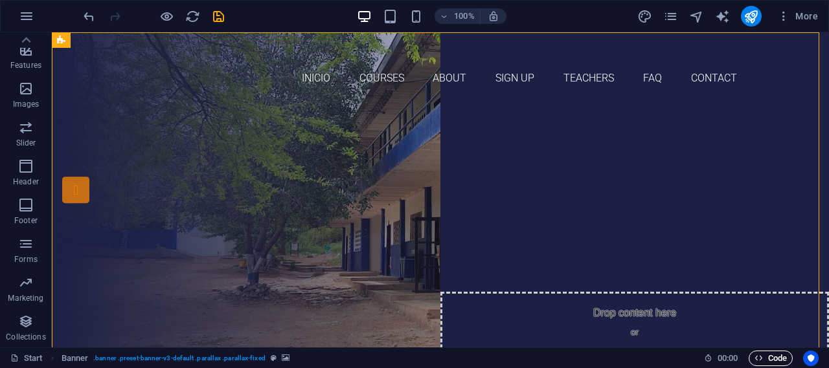
click at [779, 359] on span "Code" at bounding box center [770, 359] width 32 height 16
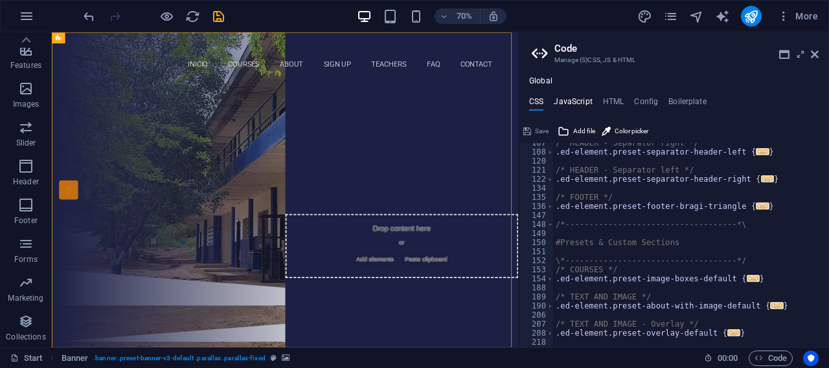
scroll to position [413, 0]
click at [562, 106] on h4 "JavaScript" at bounding box center [573, 104] width 38 height 14
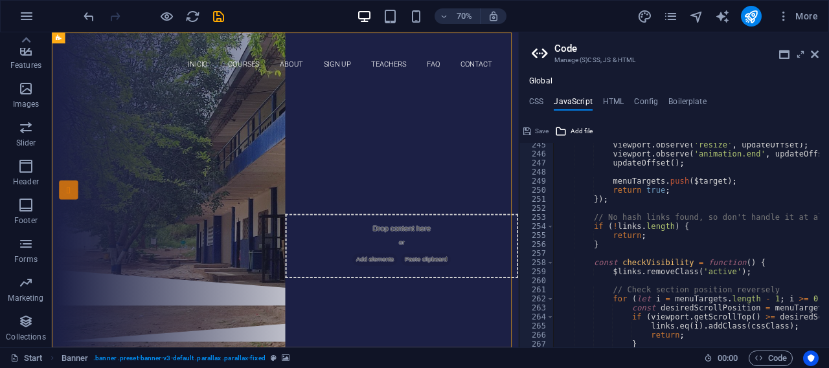
scroll to position [2215, 0]
click at [613, 101] on h4 "HTML" at bounding box center [613, 104] width 21 height 14
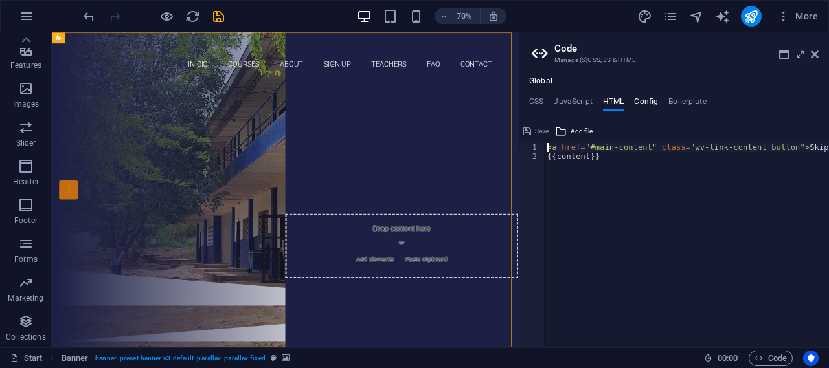
click at [642, 104] on h4 "Config" at bounding box center [646, 104] width 24 height 14
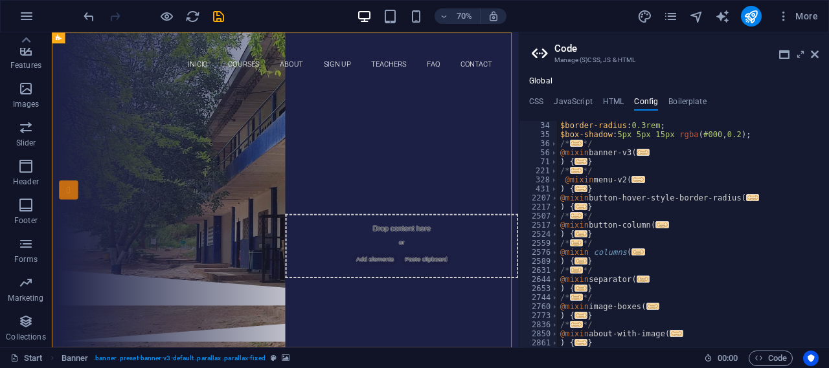
scroll to position [105, 0]
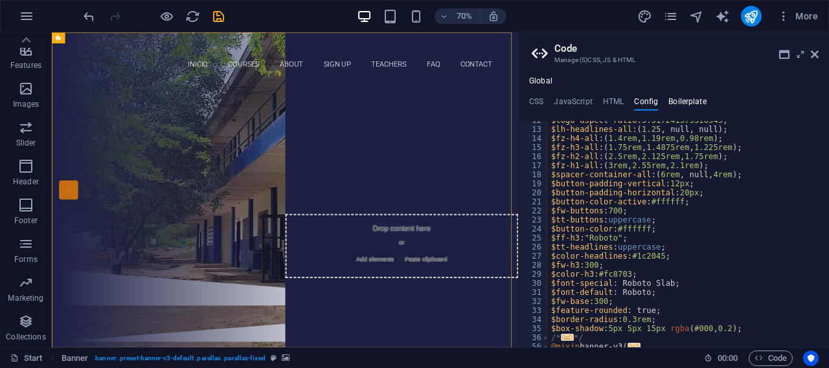
click at [681, 98] on h4 "Boilerplate" at bounding box center [687, 104] width 38 height 14
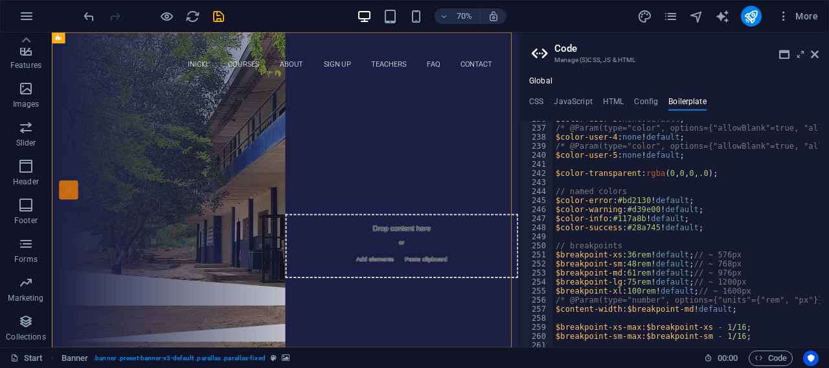
scroll to position [1181, 0]
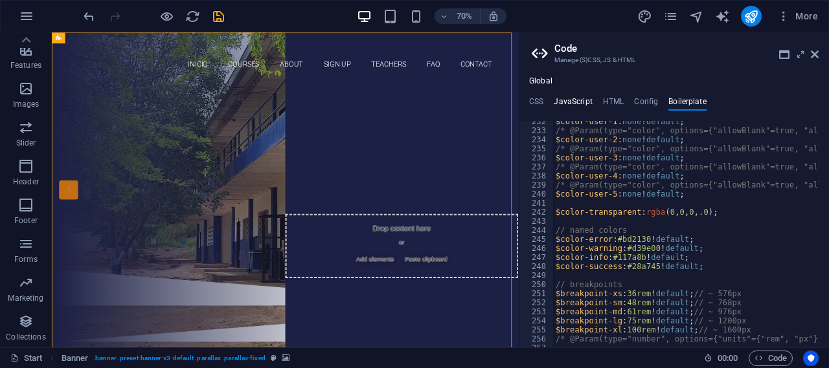
click at [582, 102] on h4 "JavaScript" at bounding box center [573, 104] width 38 height 14
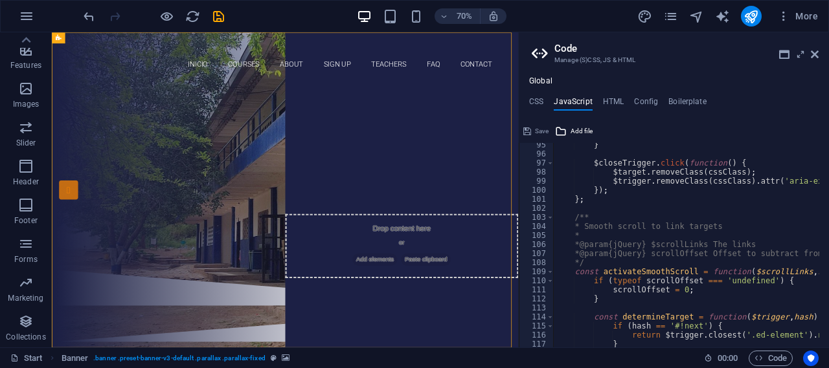
scroll to position [661, 0]
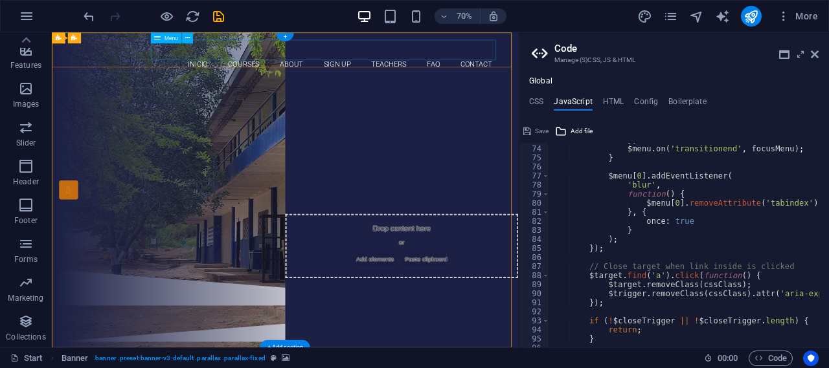
click at [327, 64] on nav "INICIO Courses About Sign up Teachers FAQ Contact" at bounding box center [385, 78] width 611 height 29
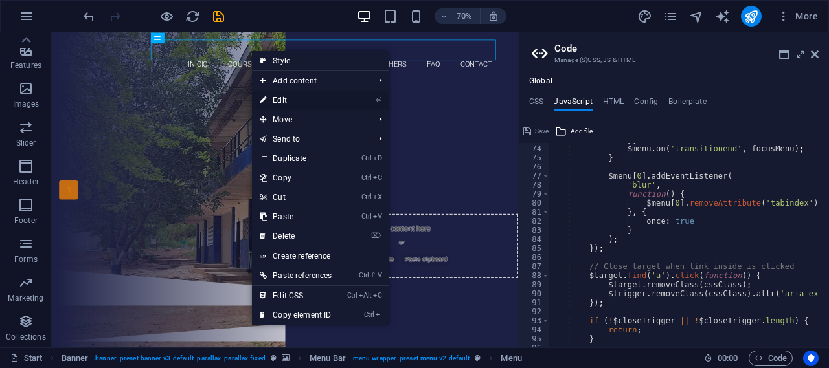
click at [291, 98] on link "⏎ Edit" at bounding box center [295, 100] width 87 height 19
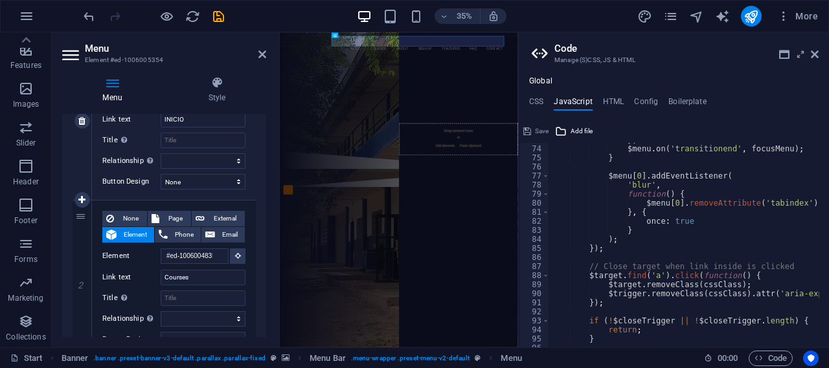
scroll to position [259, 0]
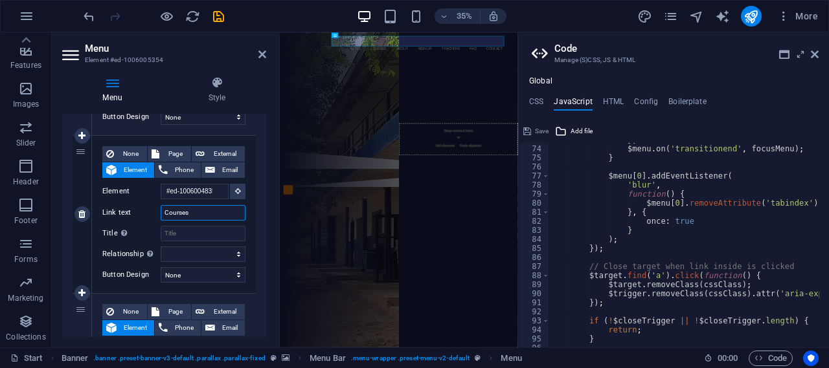
click at [194, 216] on input "Courses" at bounding box center [203, 213] width 85 height 16
drag, startPoint x: 195, startPoint y: 213, endPoint x: 154, endPoint y: 216, distance: 40.9
click at [154, 216] on div "Link text Courses" at bounding box center [173, 213] width 143 height 16
type input "M"
select select
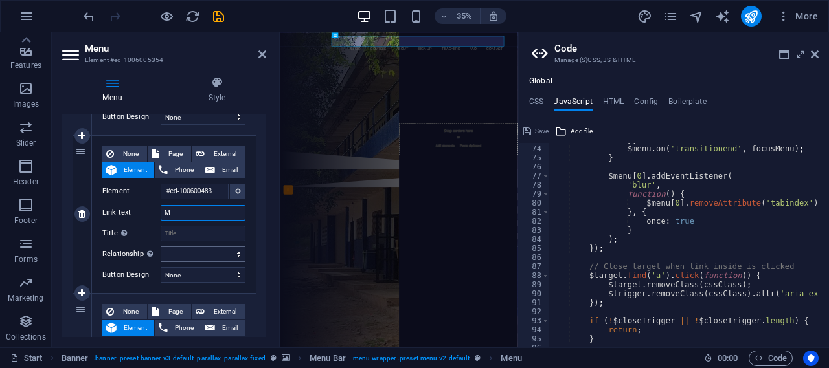
select select
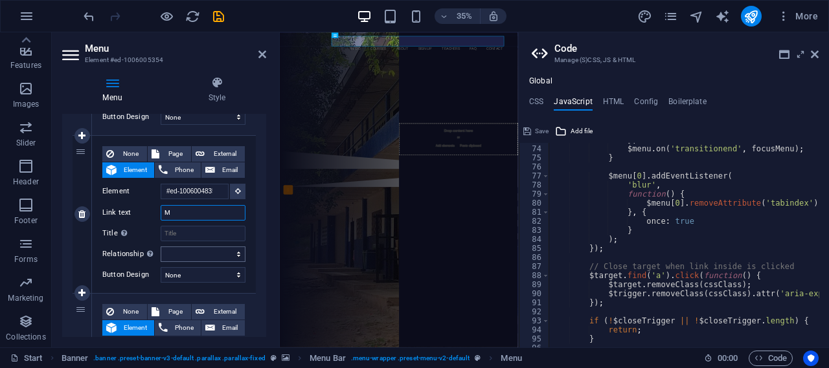
select select
type input "MAT"
select select
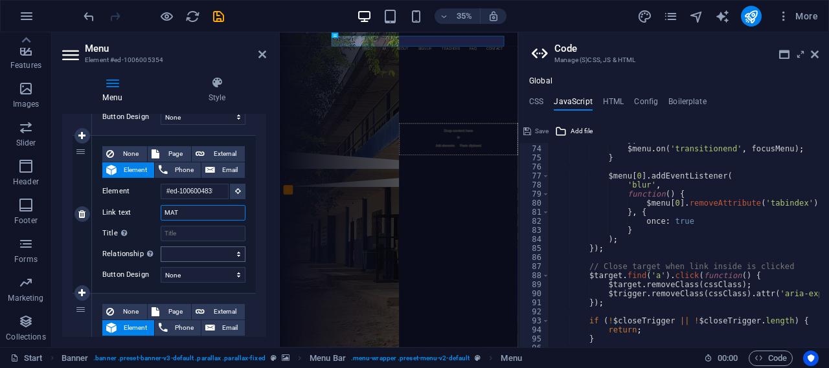
select select
type input "MATERIAS"
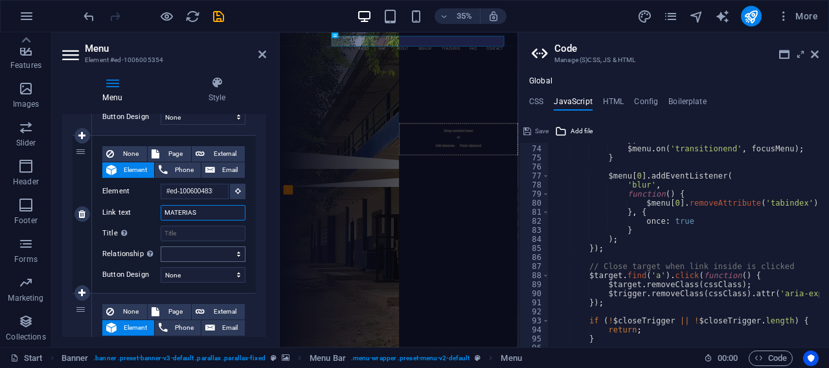
select select
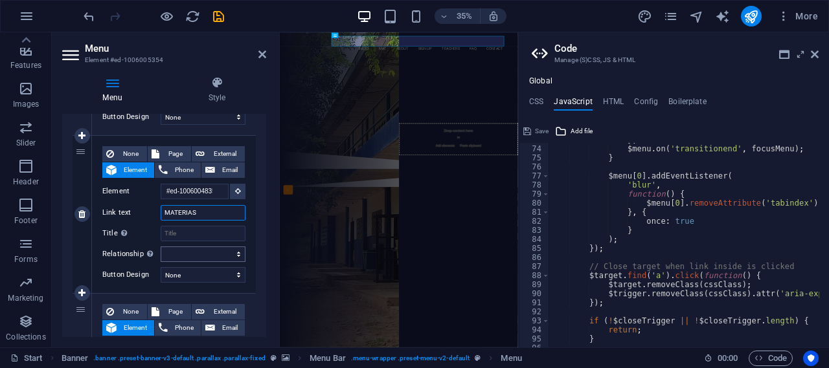
select select
click at [266, 56] on icon at bounding box center [262, 54] width 8 height 10
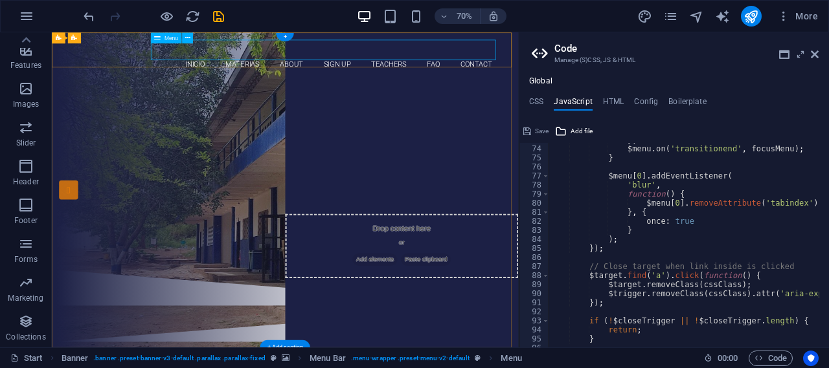
click at [390, 64] on nav "INICIO MATERIAS About Sign up Teachers FAQ Contact" at bounding box center [385, 78] width 611 height 29
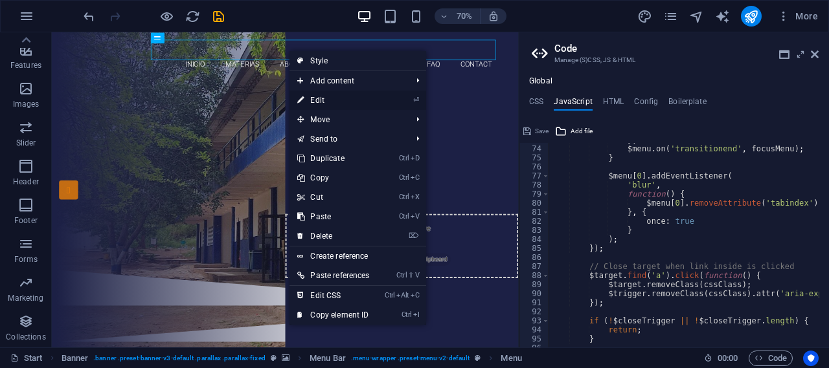
click at [332, 104] on link "⏎ Edit" at bounding box center [332, 100] width 87 height 19
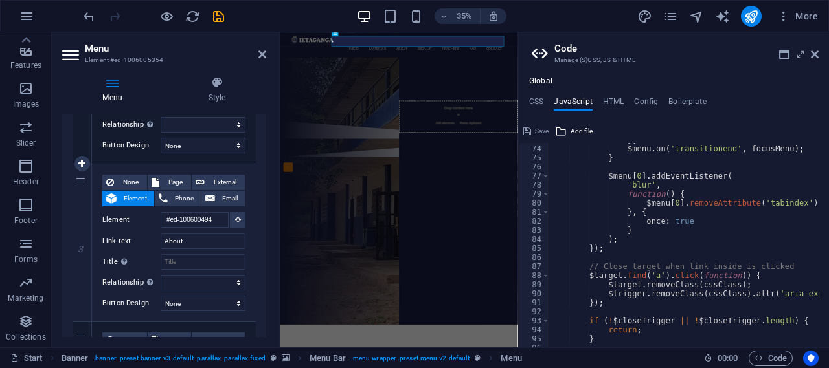
scroll to position [453, 0]
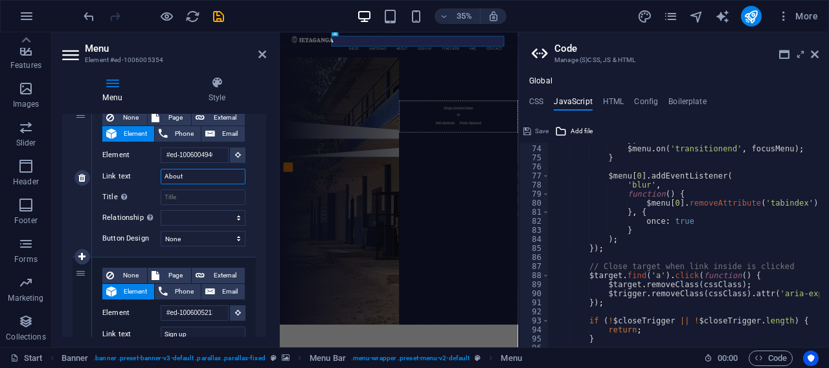
drag, startPoint x: 185, startPoint y: 179, endPoint x: 163, endPoint y: 181, distance: 22.1
click at [163, 181] on input "About" at bounding box center [203, 177] width 85 height 16
type input "A"
select select
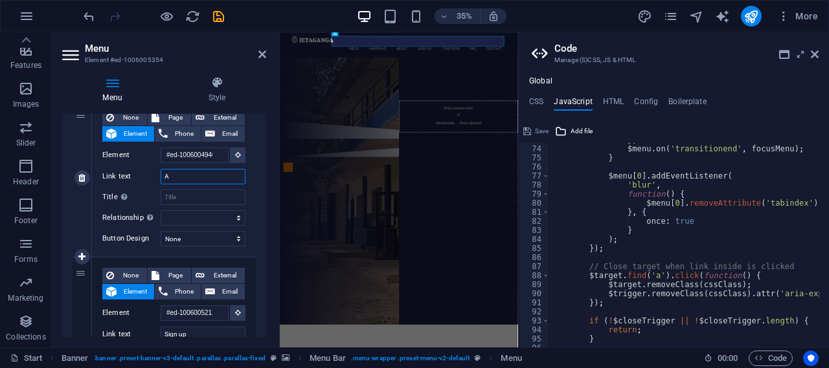
select select
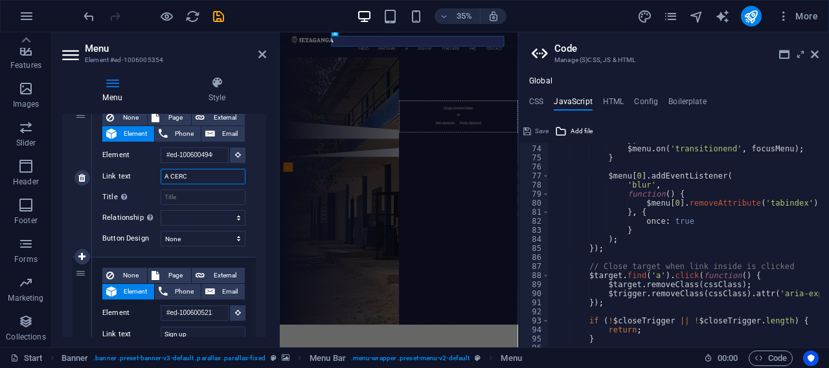
type input "A CERCA"
select select
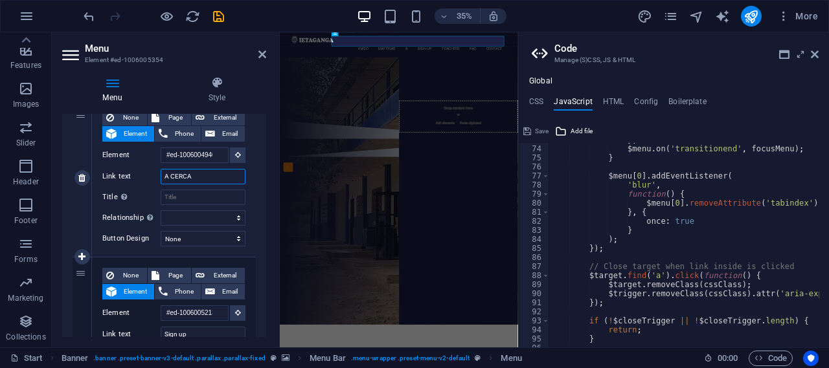
select select
type input "A CERCA"
select select
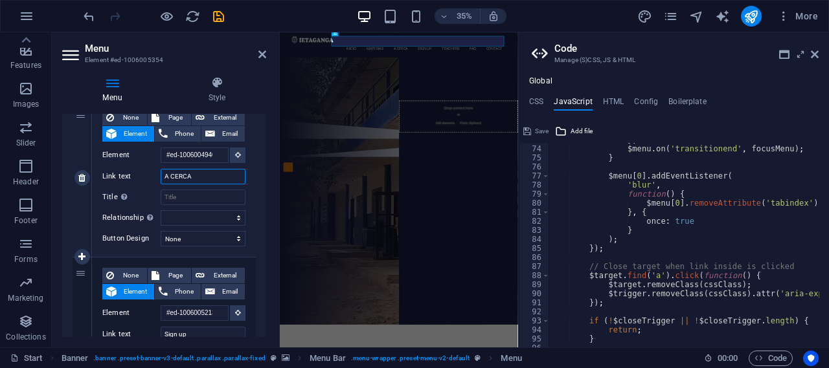
select select
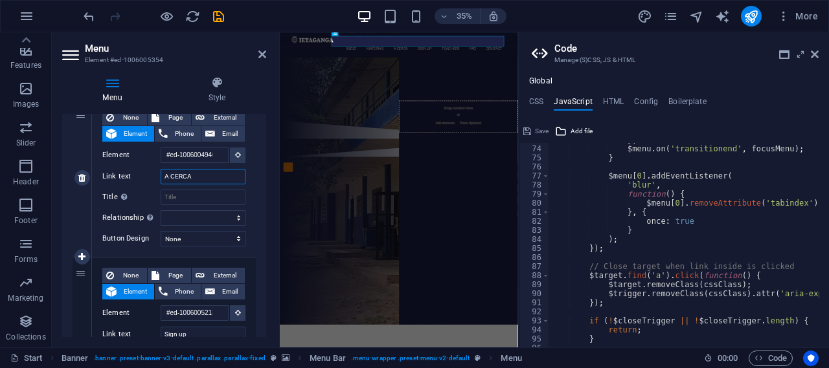
select select
type input "A CERCA DE"
select select
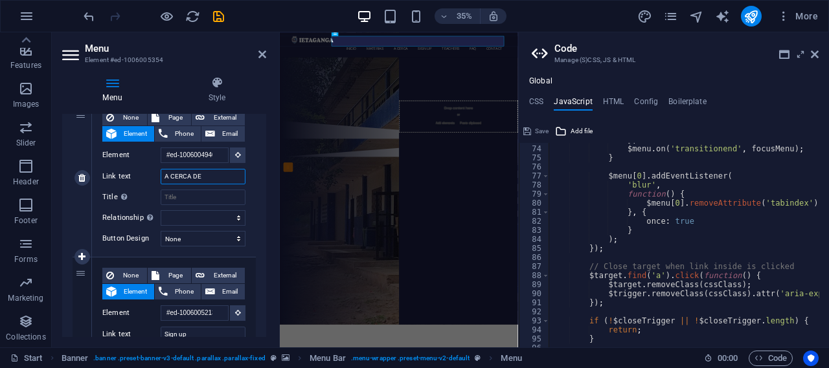
select select
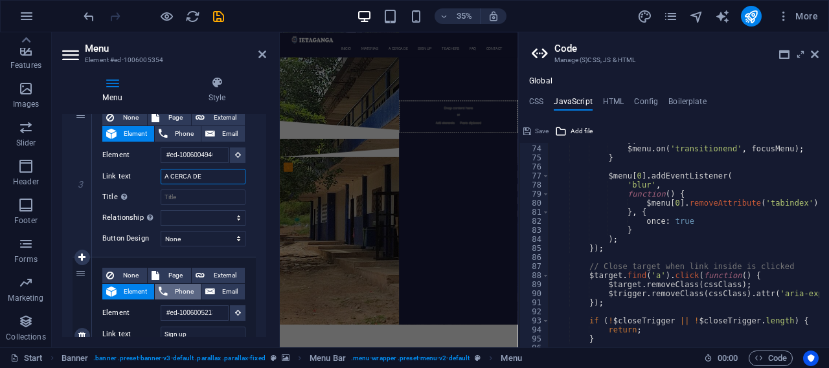
scroll to position [518, 0]
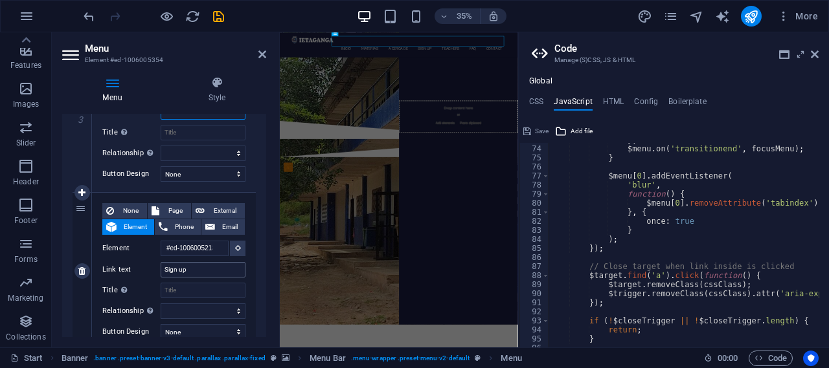
type input "A CERCA DE"
drag, startPoint x: 193, startPoint y: 270, endPoint x: 129, endPoint y: 268, distance: 64.1
click at [129, 268] on div "Link text Sign up" at bounding box center [173, 270] width 143 height 16
type input "INSCRIBETE"
select select
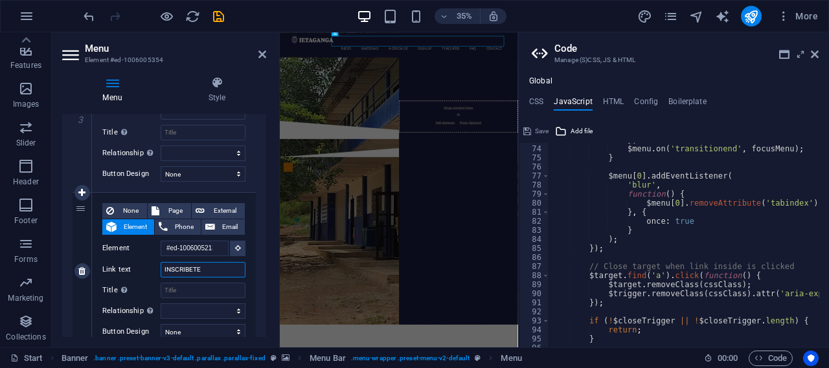
select select
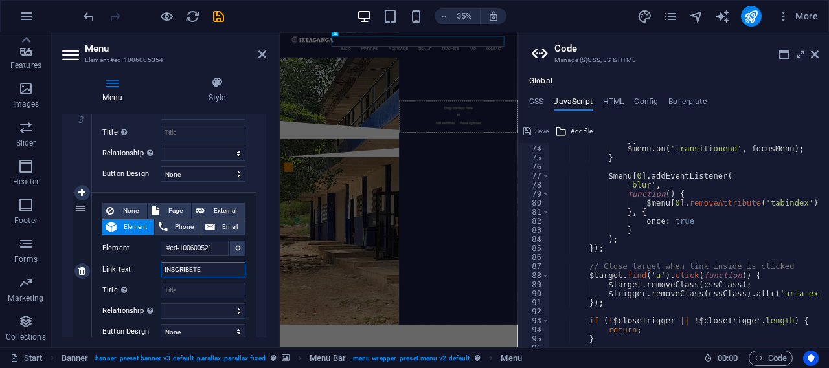
select select
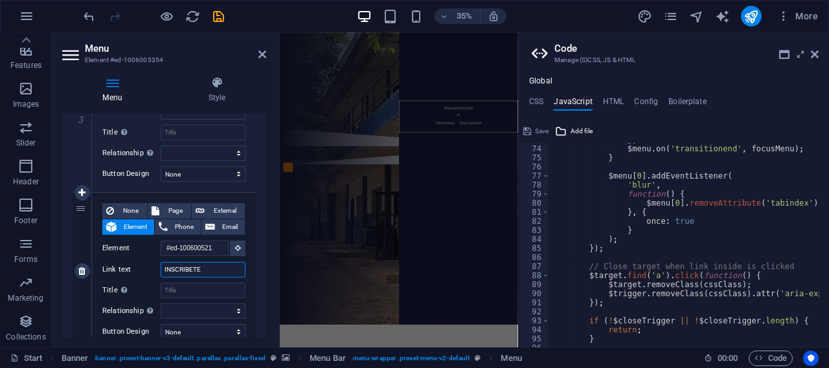
type input "INSCRIBET"
select select
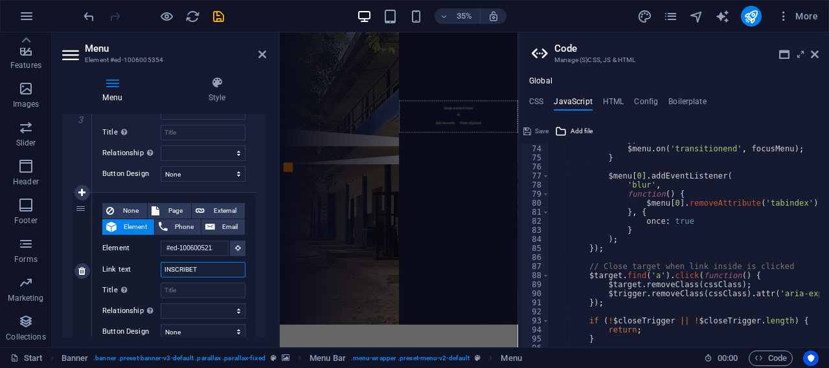
select select
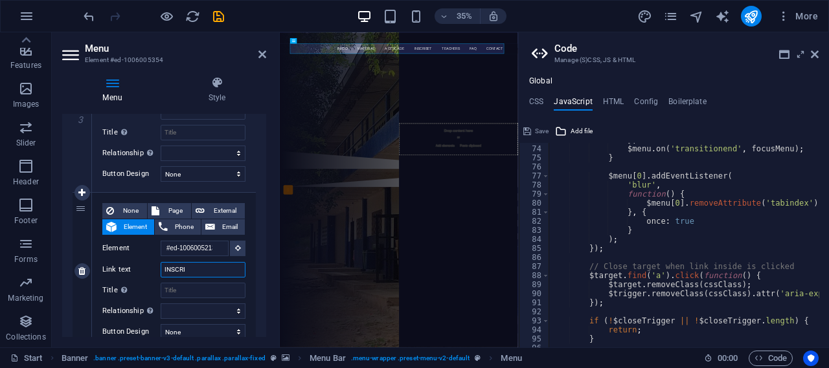
type input "INSCR"
select select
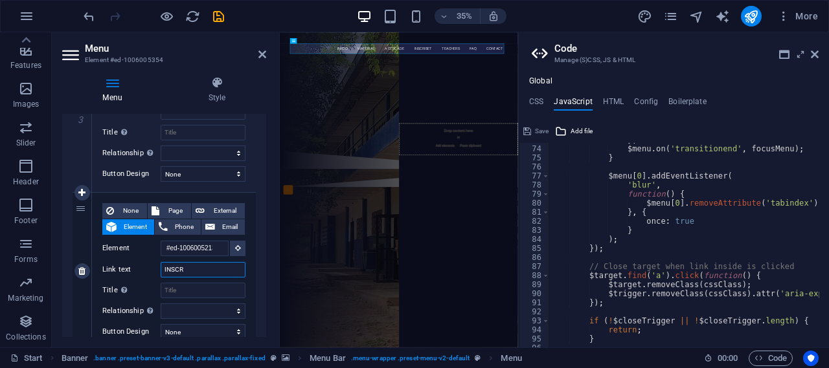
select select
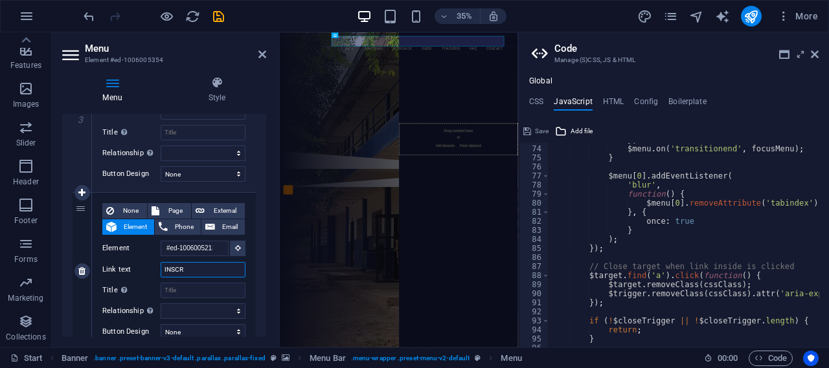
type input "INSCRÍ"
select select
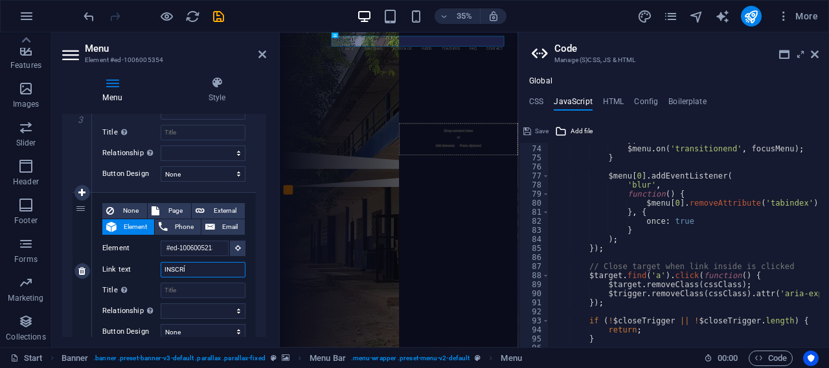
select select
type input "INSCRÍBETE"
select select
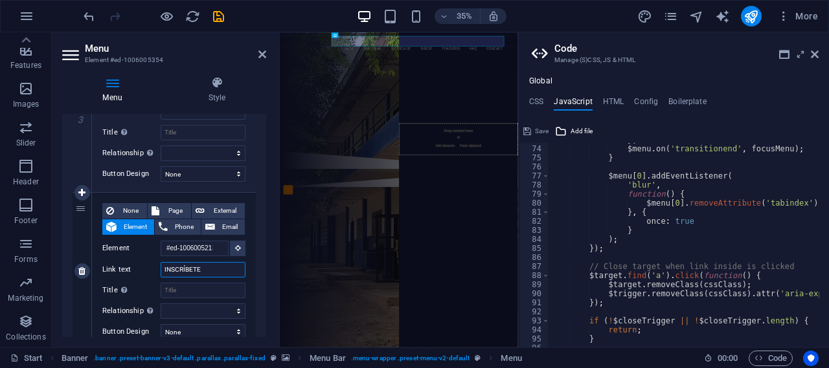
select select
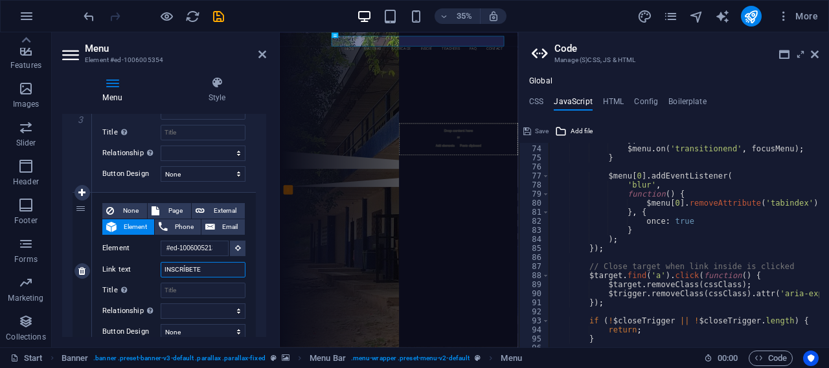
select select
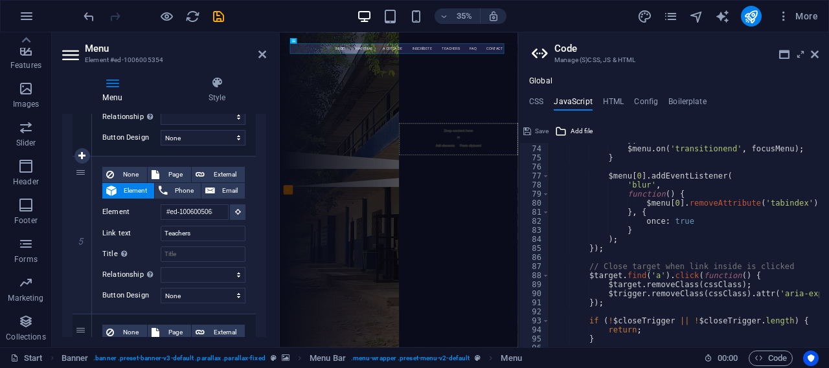
scroll to position [777, 0]
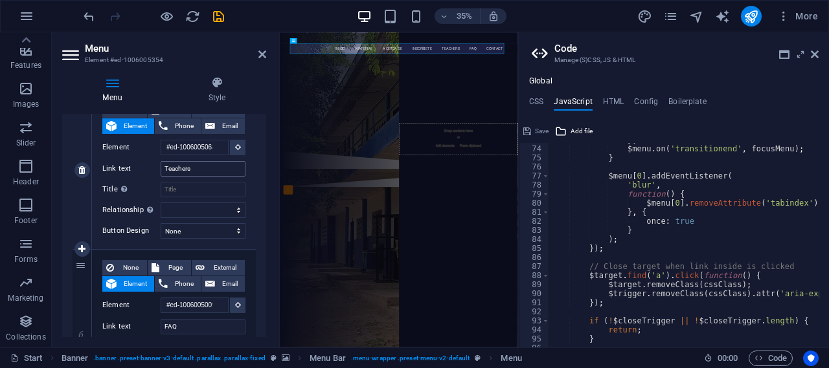
type input "INSCRÍBETE"
drag, startPoint x: 196, startPoint y: 168, endPoint x: 157, endPoint y: 175, distance: 40.0
click at [157, 175] on div "Link text Teachers" at bounding box center [173, 169] width 143 height 16
type input "PROFESORES"
select select
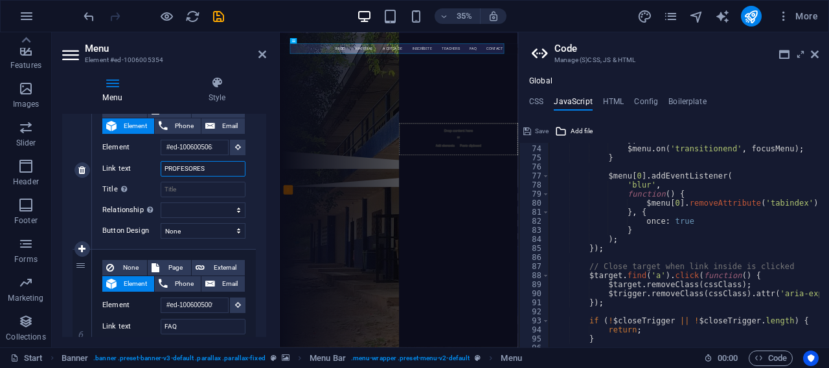
select select
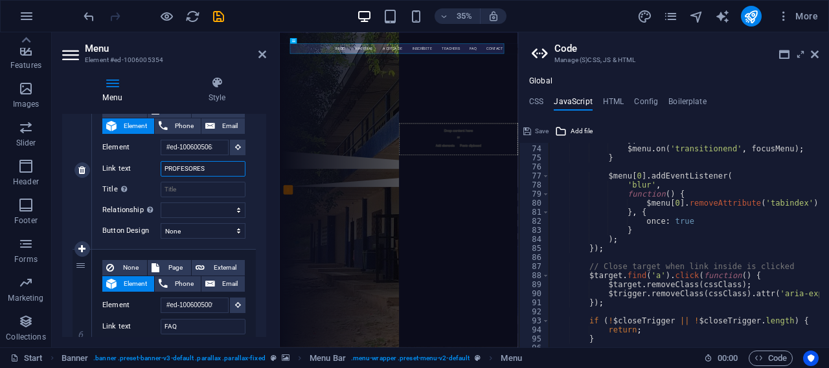
select select
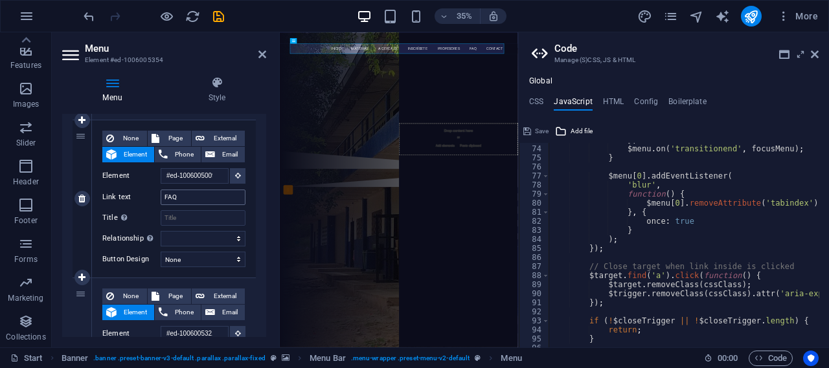
type input "PROFESORES"
click at [179, 197] on input "FAQ" at bounding box center [203, 198] width 85 height 16
drag, startPoint x: 177, startPoint y: 198, endPoint x: 153, endPoint y: 192, distance: 25.3
click at [153, 192] on div "Link text FAQ" at bounding box center [173, 198] width 143 height 16
type input "PADRES"
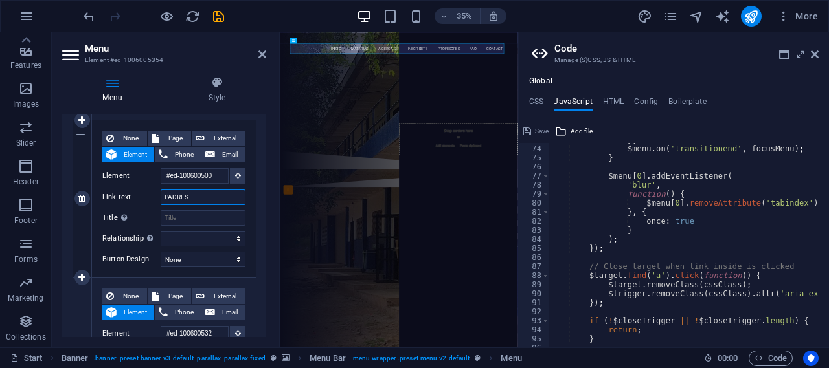
select select
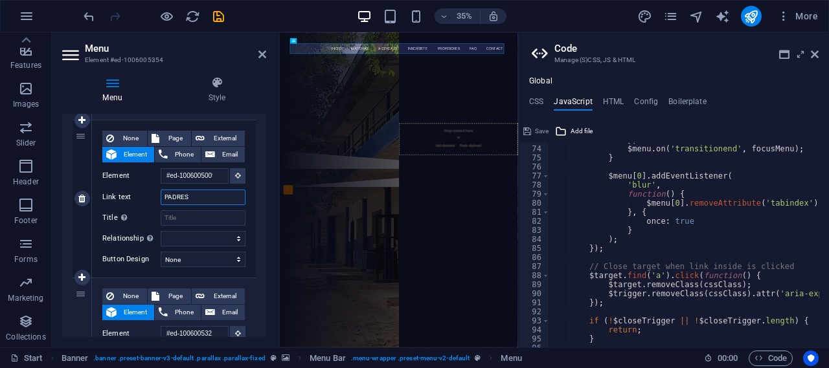
select select
type input "P"
select select
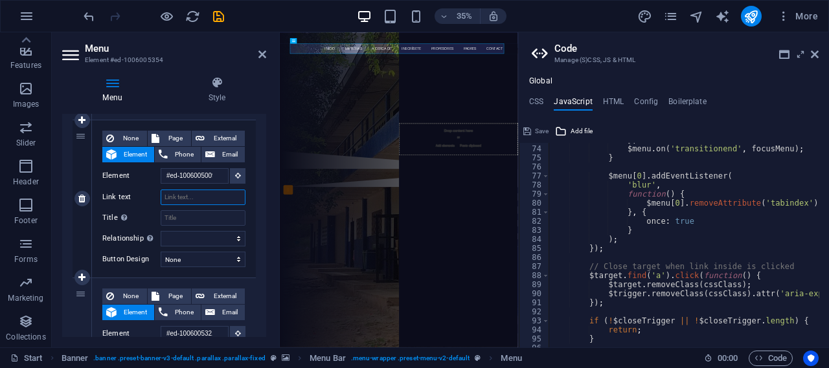
select select
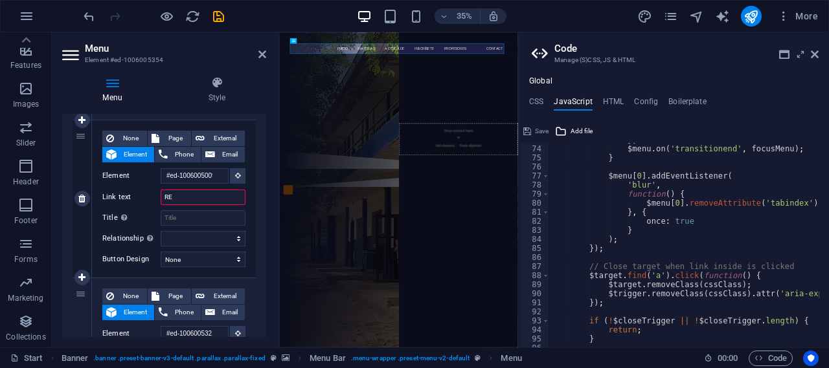
type input "RED"
select select
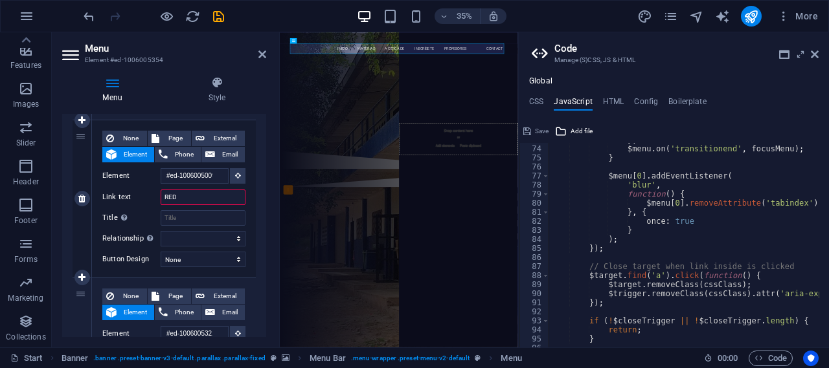
select select
type input "REDES"
select select
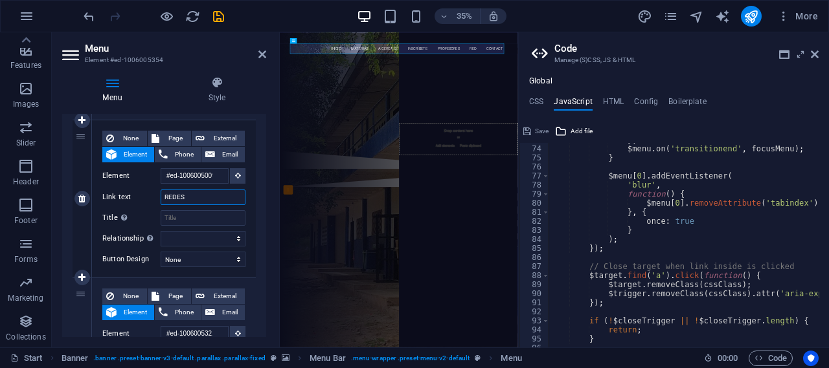
select select
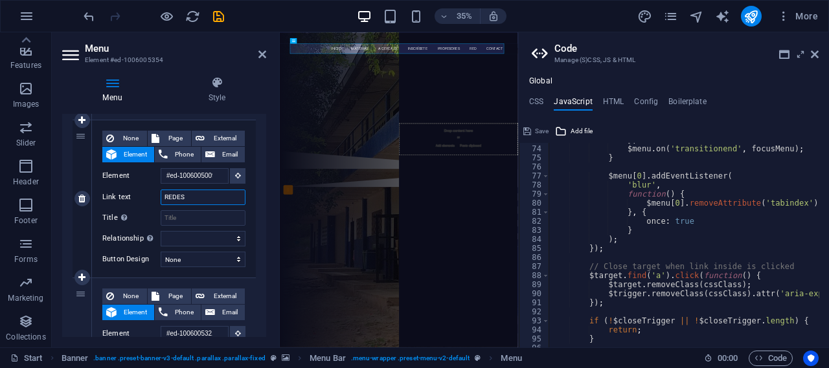
select select
type input "REDES"
click at [261, 56] on icon at bounding box center [262, 54] width 8 height 10
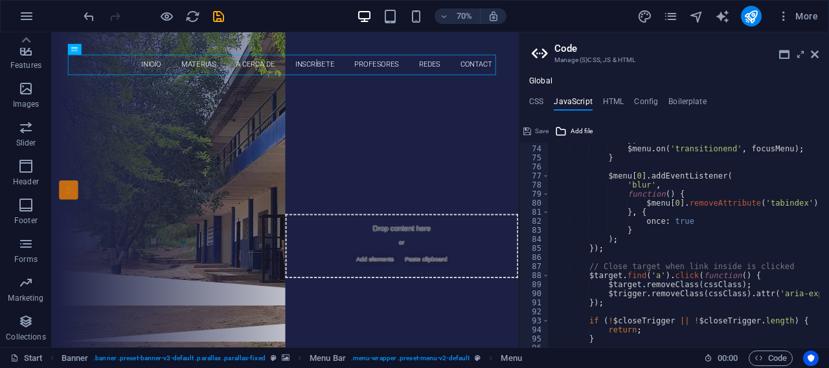
click at [819, 55] on aside "Code Manage (S)CSS, JS & HTML Global CSS JavaScript HTML Config Boilerplate /*-…" at bounding box center [673, 189] width 311 height 315
click at [811, 54] on icon at bounding box center [815, 54] width 8 height 10
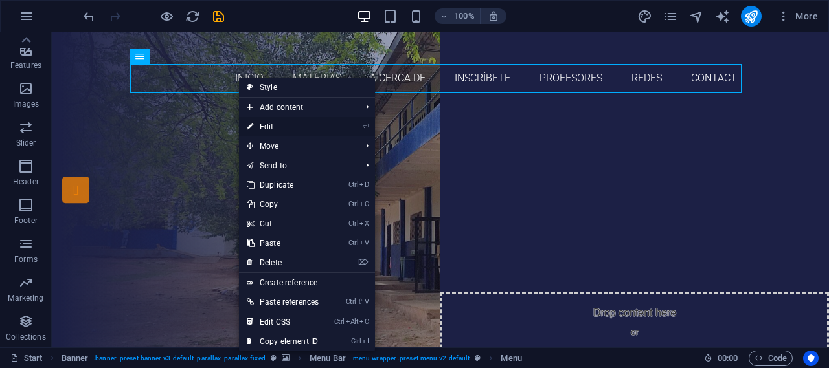
click at [280, 129] on link "⏎ Edit" at bounding box center [282, 126] width 87 height 19
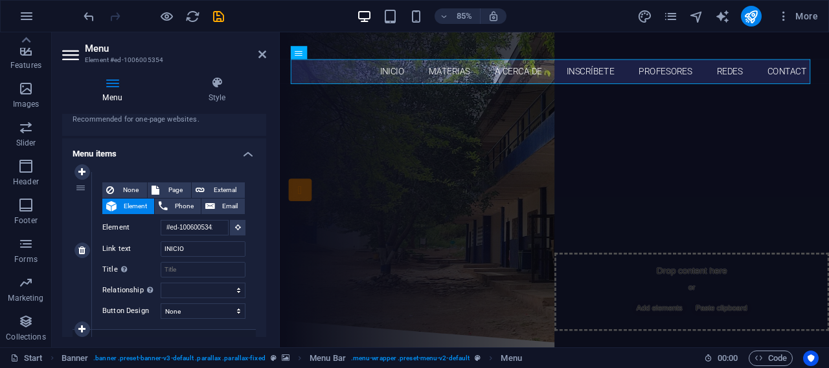
scroll to position [130, 0]
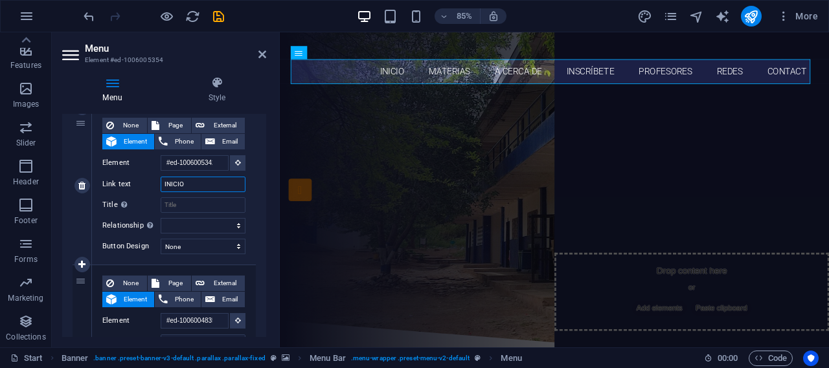
drag, startPoint x: 187, startPoint y: 185, endPoint x: 146, endPoint y: 185, distance: 40.2
click at [146, 185] on div "Link text INICIO" at bounding box center [173, 185] width 143 height 16
type input "Inicio"
select select
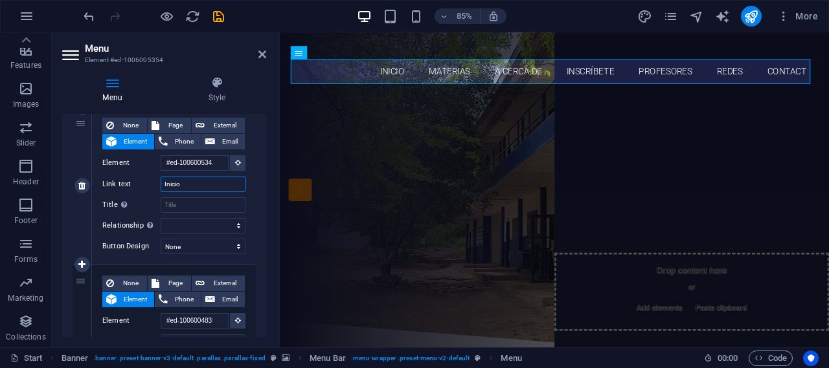
select select
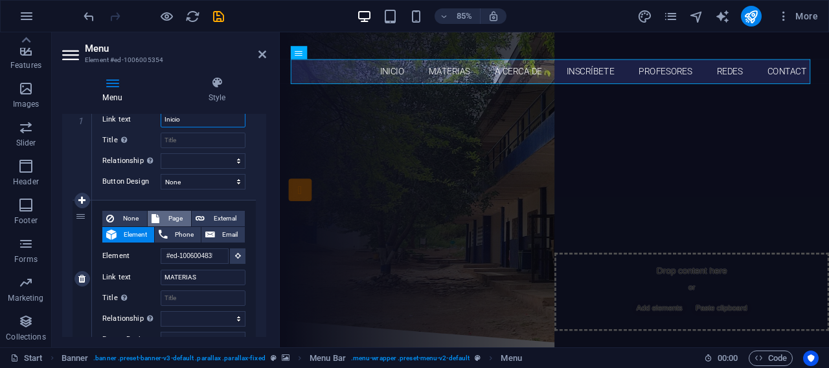
scroll to position [259, 0]
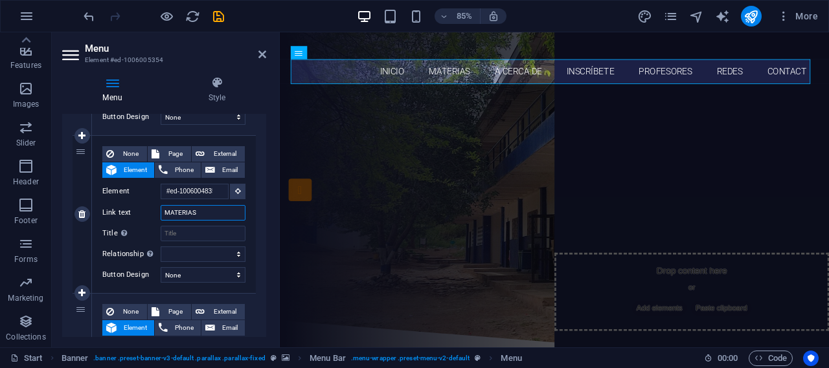
drag, startPoint x: 198, startPoint y: 212, endPoint x: 144, endPoint y: 213, distance: 54.4
click at [144, 213] on div "Link text MATERIAS" at bounding box center [173, 213] width 143 height 16
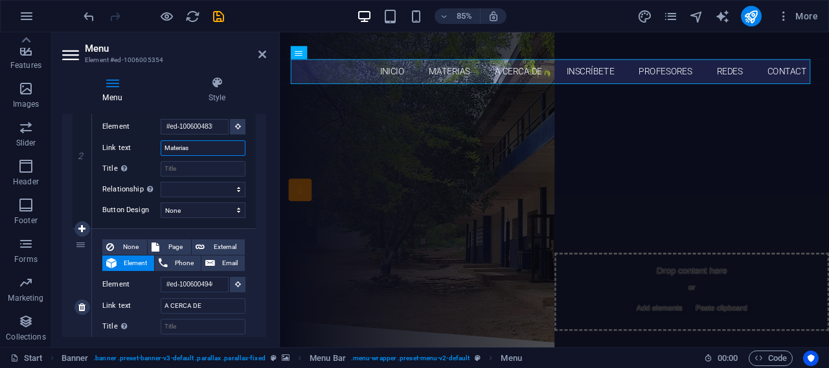
scroll to position [389, 0]
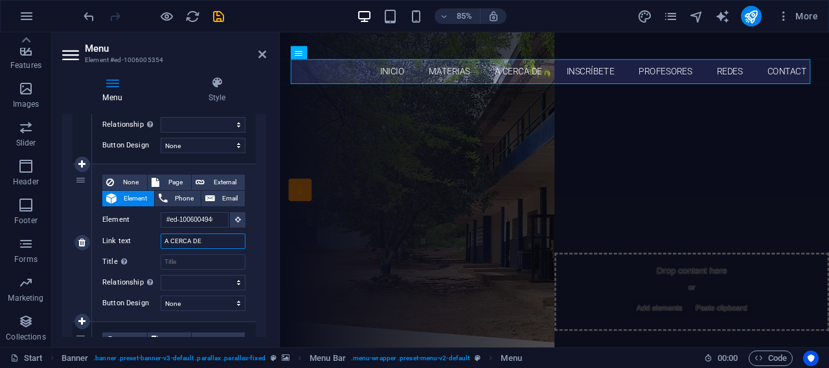
drag, startPoint x: 205, startPoint y: 243, endPoint x: 162, endPoint y: 245, distance: 42.8
click at [162, 245] on input "A CERCA DE" at bounding box center [203, 242] width 85 height 16
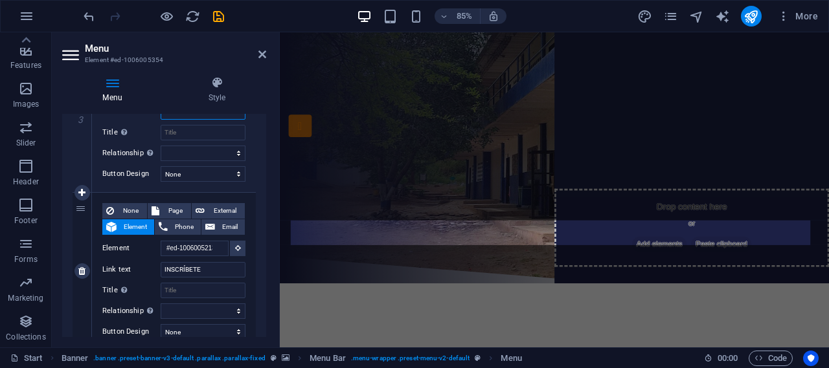
scroll to position [0, 0]
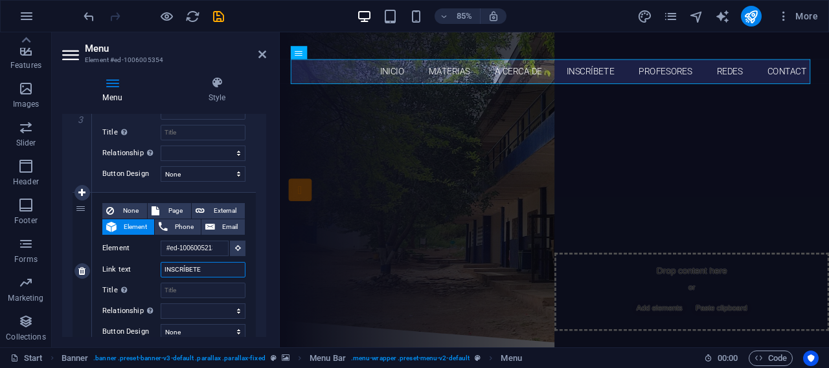
drag, startPoint x: 205, startPoint y: 267, endPoint x: 152, endPoint y: 272, distance: 53.3
click at [152, 272] on div "Link text INSCRÍBETE" at bounding box center [173, 270] width 143 height 16
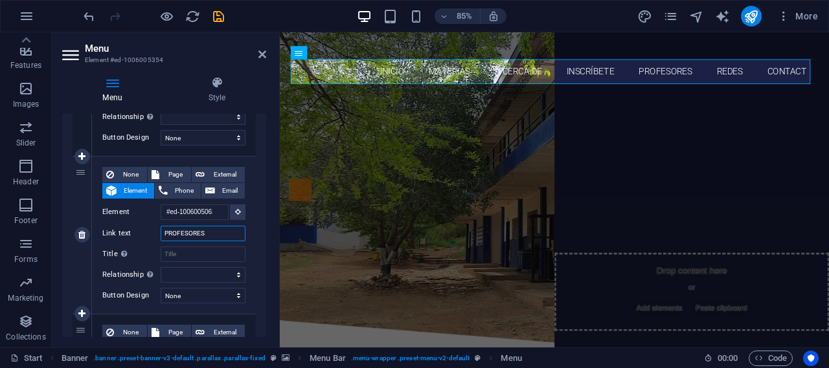
click at [206, 232] on input "PROFESORES" at bounding box center [203, 234] width 85 height 16
drag, startPoint x: 206, startPoint y: 232, endPoint x: 144, endPoint y: 232, distance: 61.5
click at [144, 232] on div "Link text PROFESORES" at bounding box center [173, 234] width 143 height 16
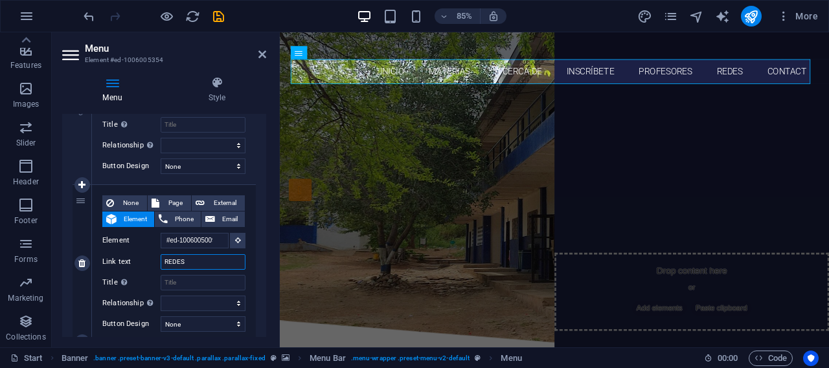
drag, startPoint x: 190, startPoint y: 263, endPoint x: 153, endPoint y: 259, distance: 37.1
click at [153, 259] on div "Link text REDES" at bounding box center [173, 263] width 143 height 16
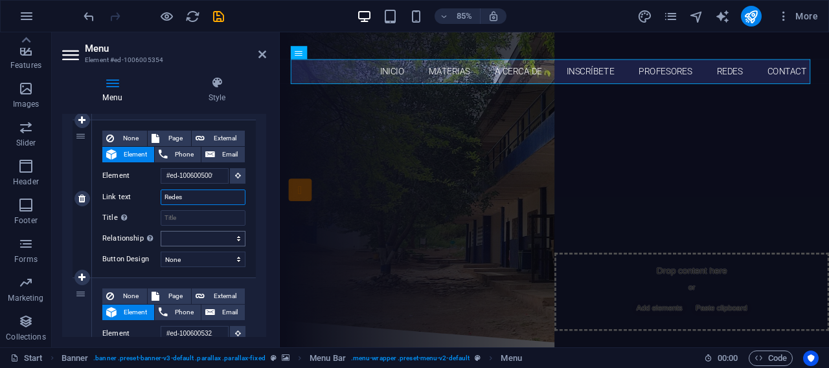
scroll to position [1036, 0]
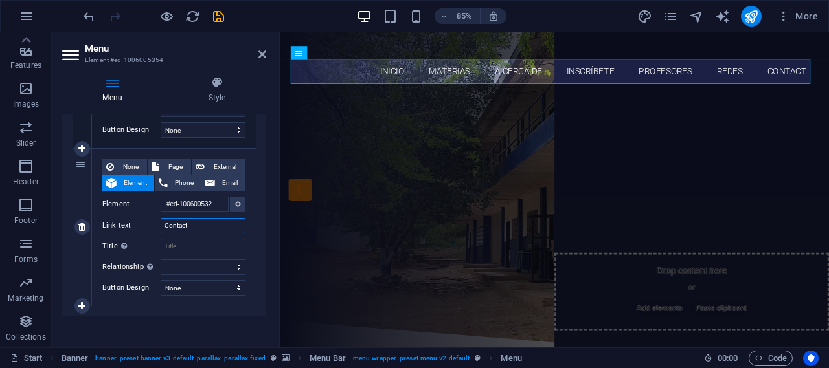
drag, startPoint x: 195, startPoint y: 224, endPoint x: 146, endPoint y: 227, distance: 48.6
click at [146, 227] on div "Link text Contact" at bounding box center [173, 226] width 143 height 16
click at [194, 232] on input "Contact" at bounding box center [203, 226] width 85 height 16
click at [263, 51] on icon at bounding box center [262, 54] width 8 height 10
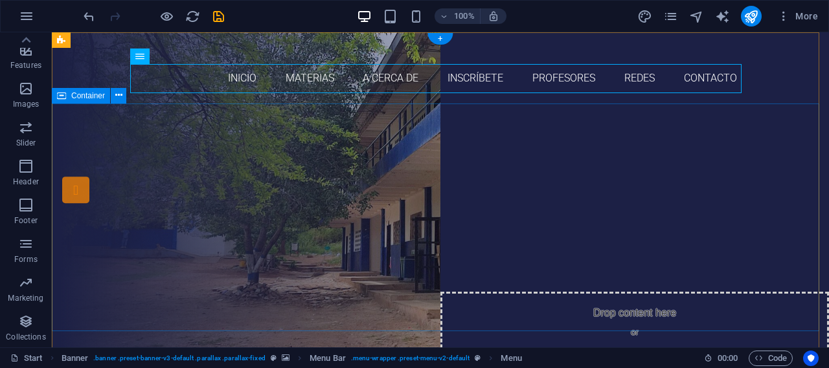
click at [378, 126] on div "Are you ready to learn new languages? Join our Language School Our Courses Sign…" at bounding box center [440, 238] width 777 height 268
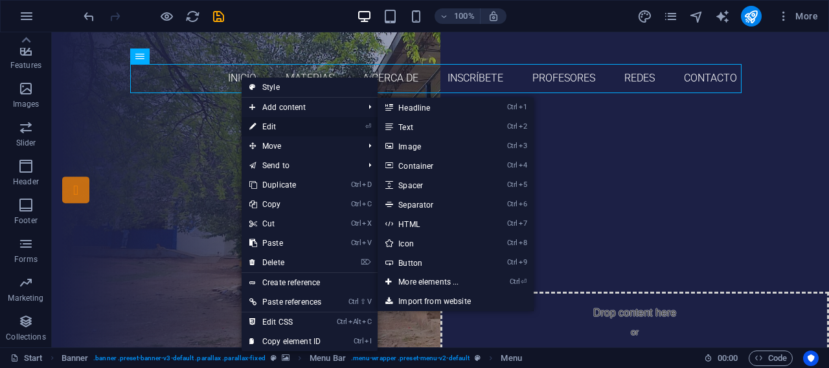
click at [273, 123] on link "⏎ Edit" at bounding box center [285, 126] width 87 height 19
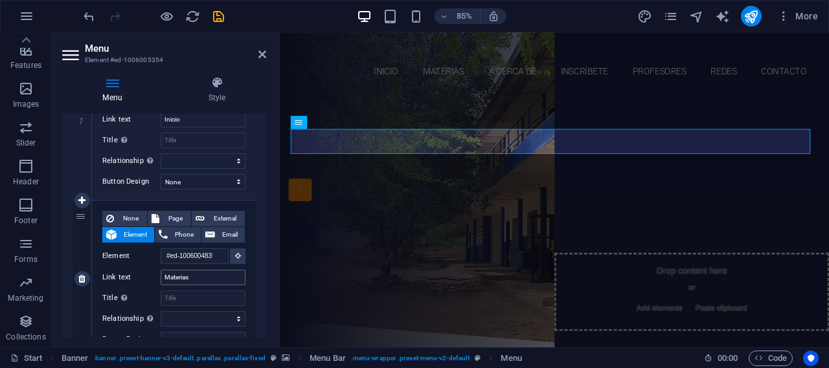
scroll to position [34, 0]
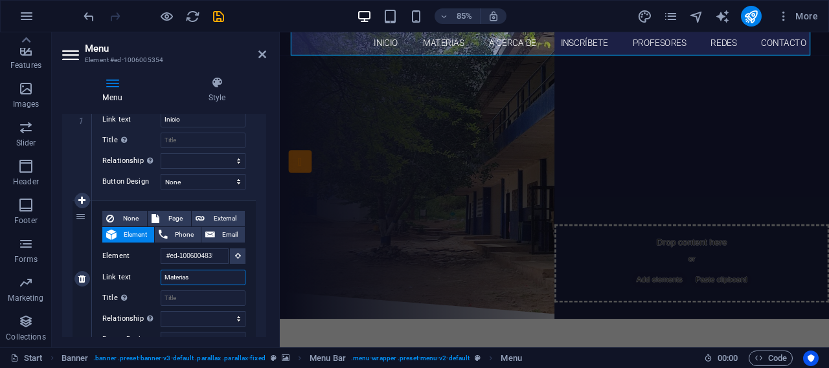
drag, startPoint x: 188, startPoint y: 277, endPoint x: 148, endPoint y: 280, distance: 40.9
click at [148, 280] on div "Link text Materias" at bounding box center [173, 278] width 143 height 16
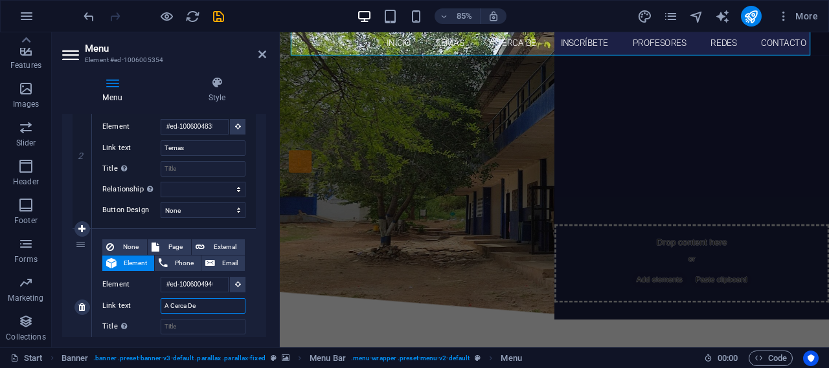
drag, startPoint x: 201, startPoint y: 304, endPoint x: 155, endPoint y: 304, distance: 46.6
click at [155, 304] on div "Link text A Cerca De" at bounding box center [173, 307] width 143 height 16
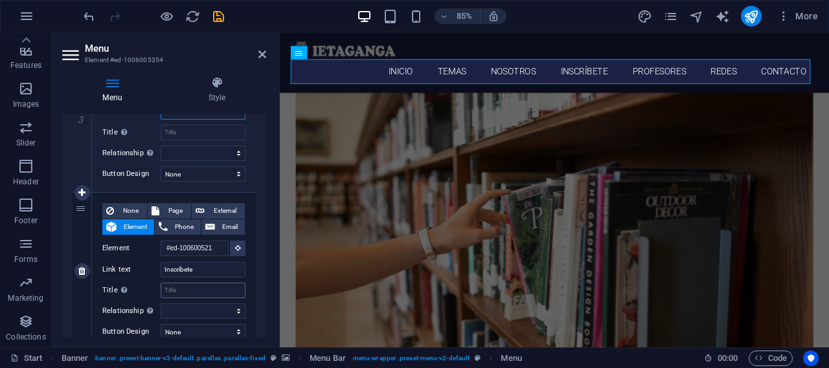
scroll to position [35, 0]
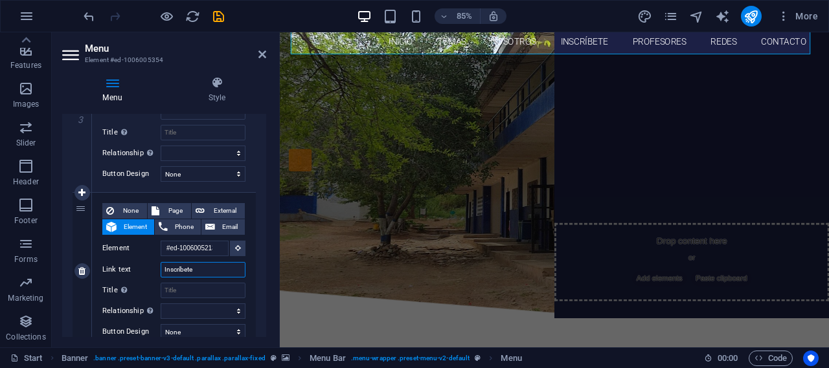
drag, startPoint x: 195, startPoint y: 275, endPoint x: 140, endPoint y: 272, distance: 55.1
click at [140, 272] on div "Link text Inscríbete" at bounding box center [173, 270] width 143 height 16
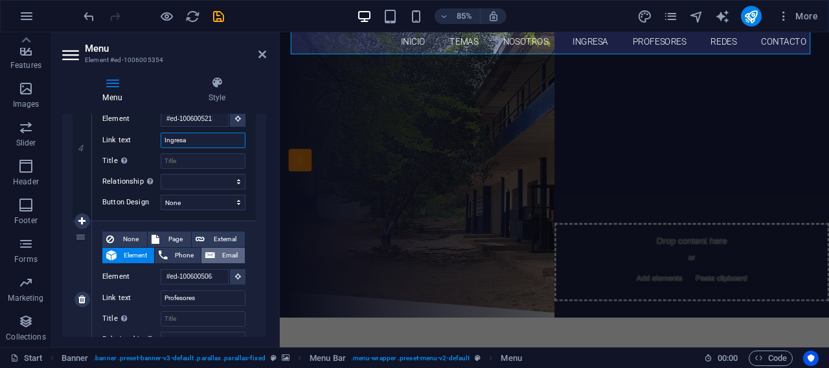
scroll to position [712, 0]
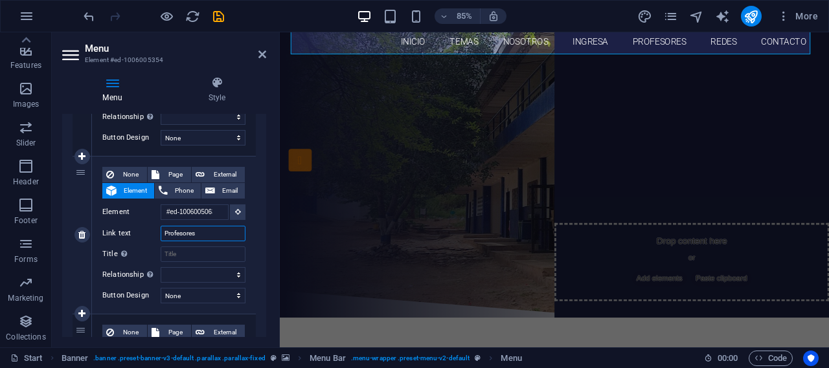
drag, startPoint x: 198, startPoint y: 233, endPoint x: 148, endPoint y: 233, distance: 49.9
click at [148, 233] on div "Link text Profesores" at bounding box center [173, 234] width 143 height 16
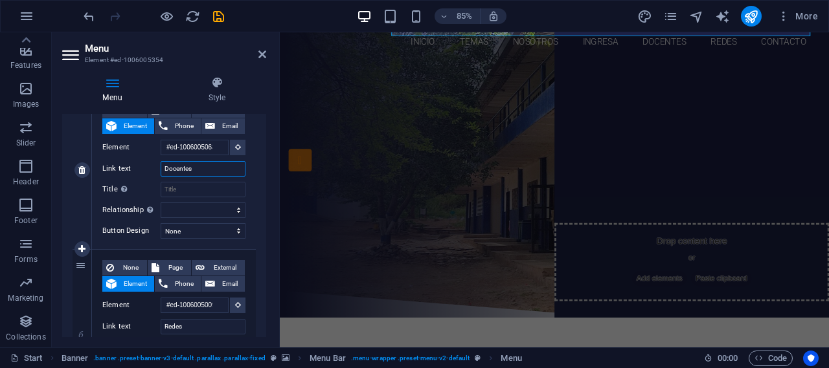
scroll to position [842, 0]
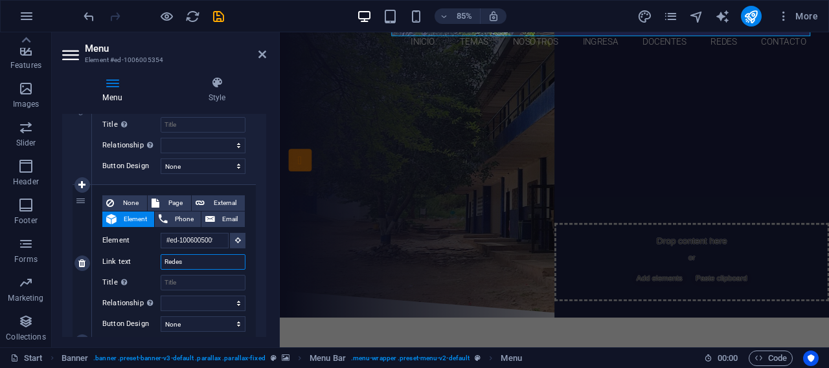
click at [190, 262] on input "Redes" at bounding box center [203, 263] width 85 height 16
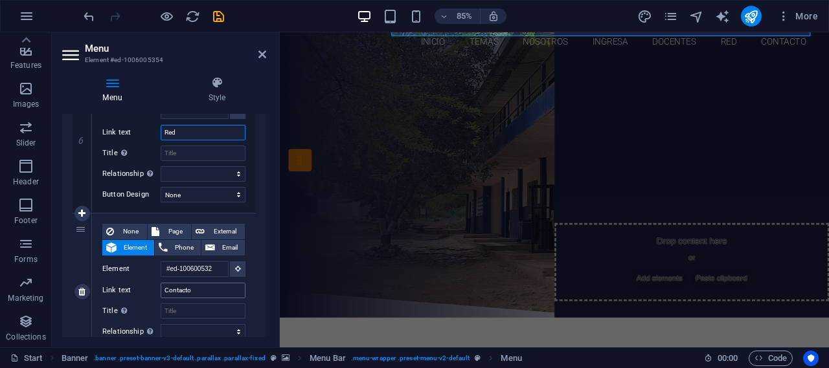
scroll to position [1036, 0]
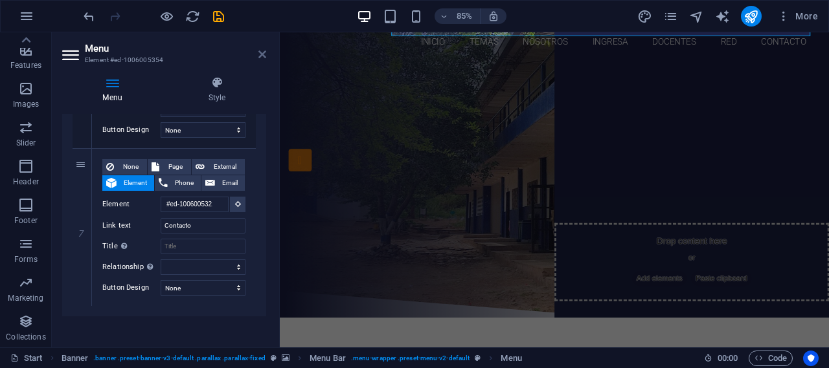
click at [259, 52] on icon at bounding box center [262, 54] width 8 height 10
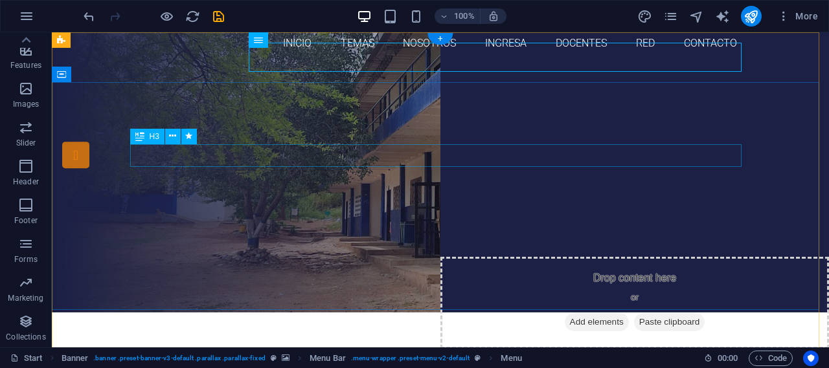
scroll to position [0, 0]
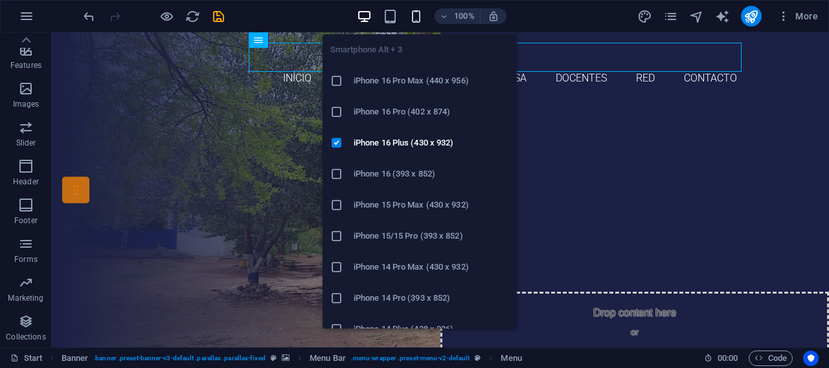
click at [420, 17] on icon "button" at bounding box center [416, 16] width 15 height 15
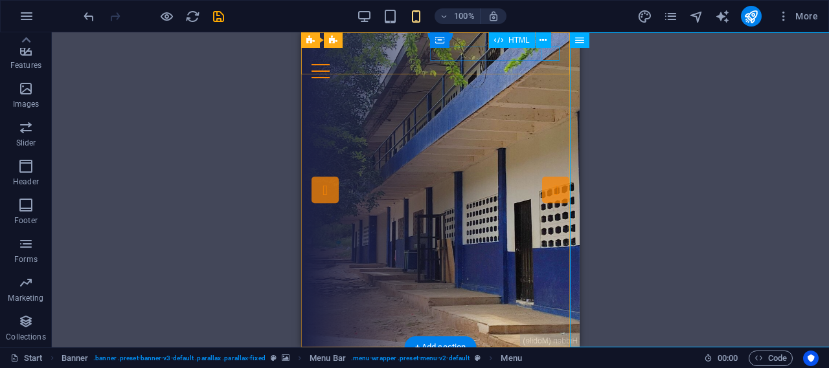
click at [543, 64] on div "Menu" at bounding box center [440, 71] width 258 height 14
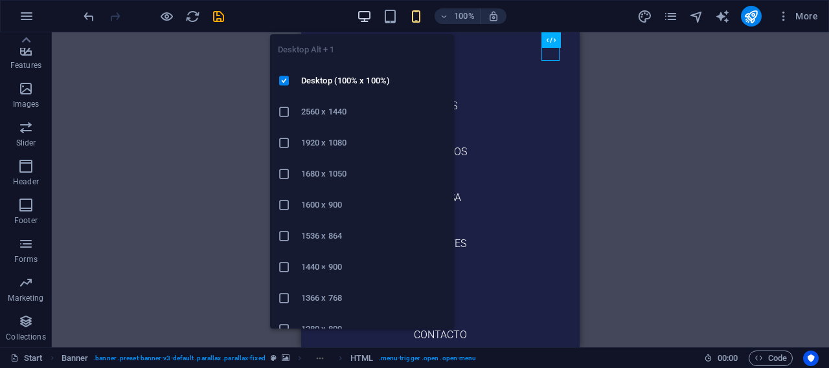
click at [368, 17] on icon "button" at bounding box center [364, 16] width 15 height 15
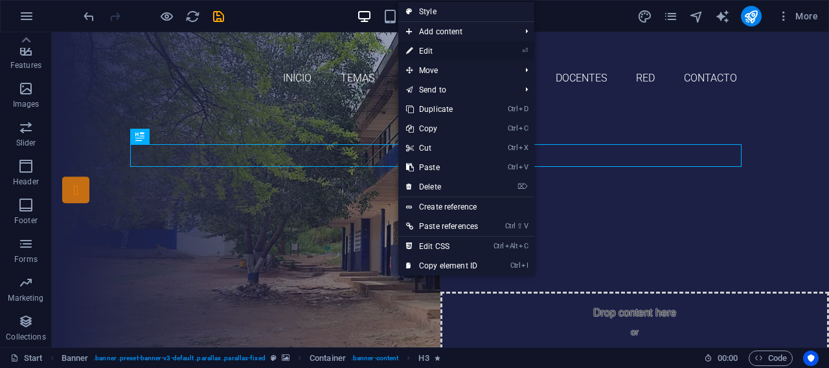
click at [438, 50] on link "⏎ Edit" at bounding box center [441, 50] width 87 height 19
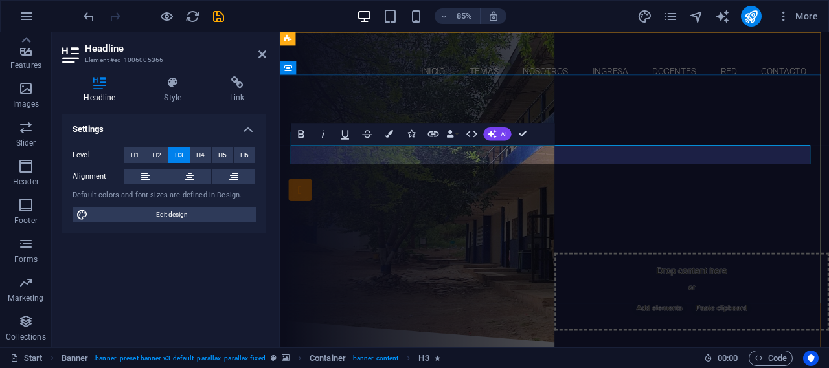
click at [786, 175] on span "Are you ready to learn new languages?" at bounding box center [603, 176] width 382 height 21
click at [617, 173] on h3 "​" at bounding box center [602, 177] width 611 height 23
click at [653, 204] on div "Join our Language School" at bounding box center [602, 207] width 611 height 39
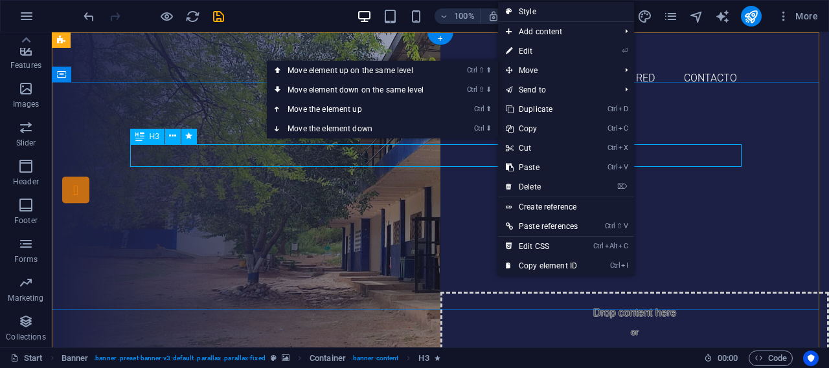
click at [458, 166] on div "¿ ESTÁS LISTO PARA APRENDER ?" at bounding box center [440, 177] width 611 height 23
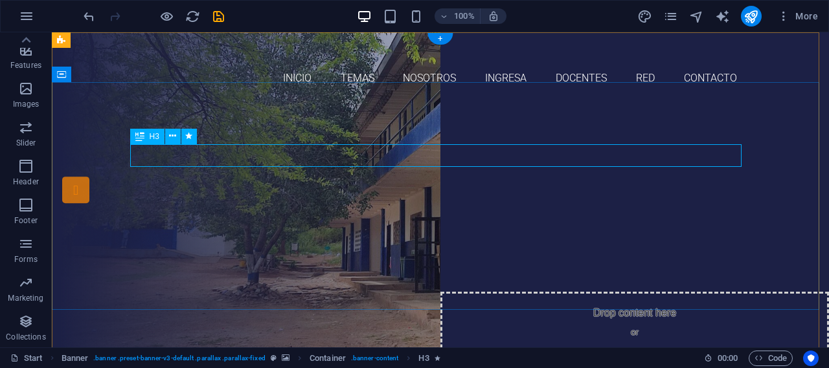
click at [530, 166] on div "¿ ESTÁS LISTO PARA APRENDER ?" at bounding box center [440, 177] width 611 height 23
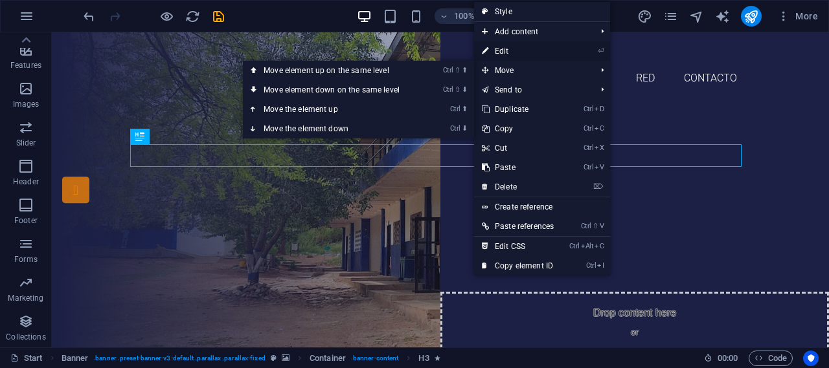
click at [510, 50] on link "⏎ Edit" at bounding box center [517, 50] width 87 height 19
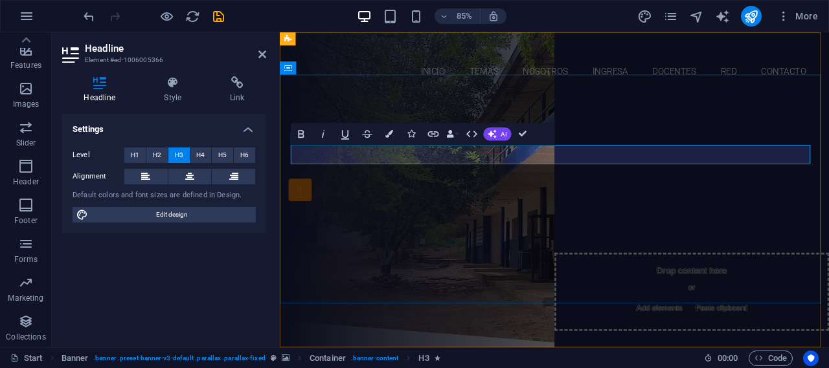
click at [716, 174] on h3 "¿ ESTÁS LISTO PARA APRENDER ?" at bounding box center [602, 177] width 611 height 23
click at [725, 172] on h3 "¿ ESTÁS LISTO PARA APRENDER ?" at bounding box center [602, 177] width 611 height 23
click at [639, 210] on div "Join our Language School" at bounding box center [602, 207] width 611 height 39
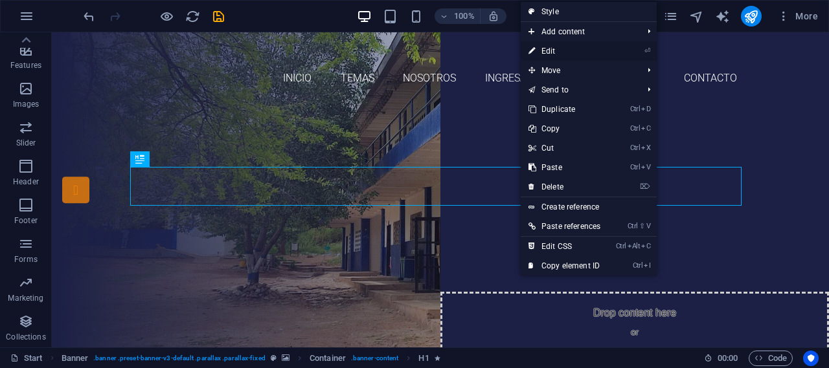
click at [558, 52] on link "⏎ Edit" at bounding box center [564, 50] width 87 height 19
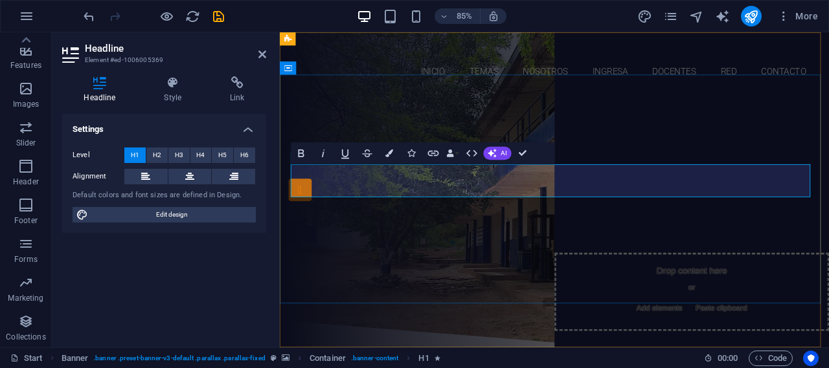
click at [695, 209] on span "Join our Language School" at bounding box center [603, 207] width 462 height 41
click at [709, 133] on div "¿ ESTÁS LISTO PARA APRENDER Y ENTENDER ? ESTUDIA EN NUESTRO COLEGIO Our Courses…" at bounding box center [603, 238] width 646 height 268
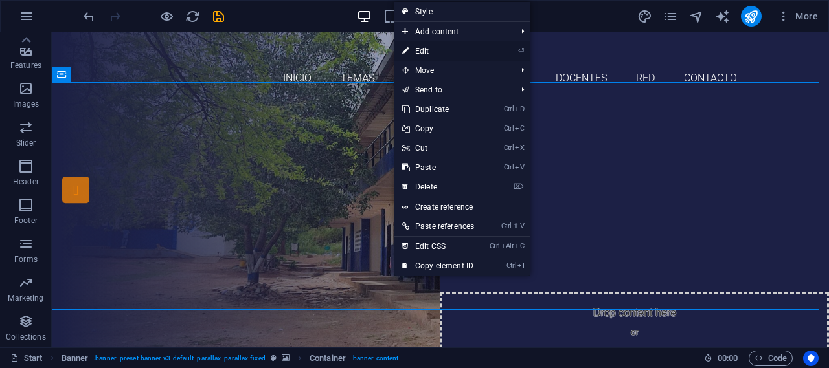
click at [438, 54] on link "⏎ Edit" at bounding box center [437, 50] width 87 height 19
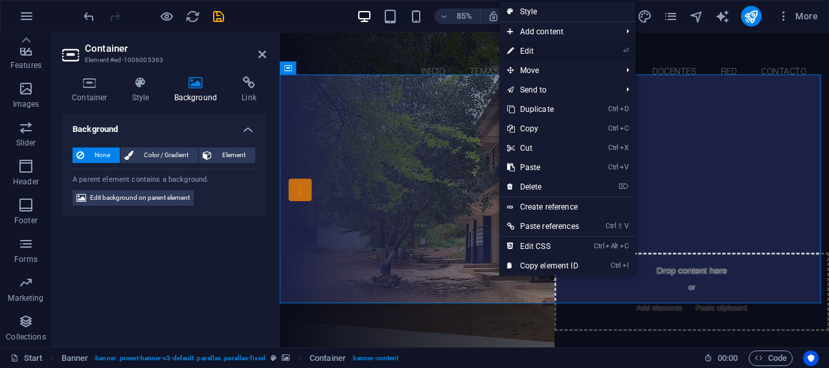
click at [550, 48] on link "⏎ Edit" at bounding box center [542, 50] width 87 height 19
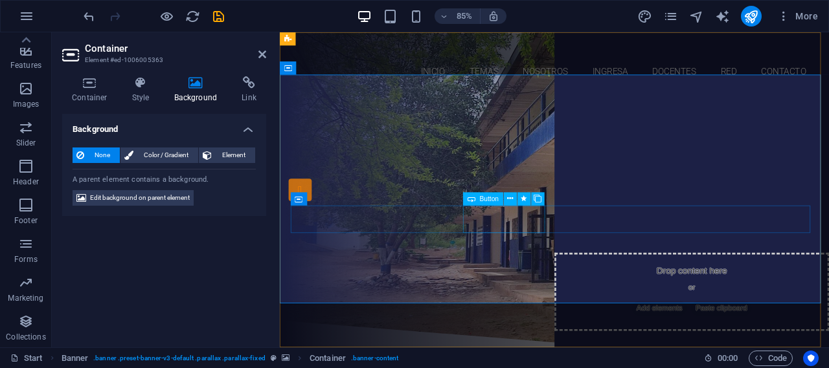
click at [487, 199] on span "Button" at bounding box center [489, 199] width 19 height 6
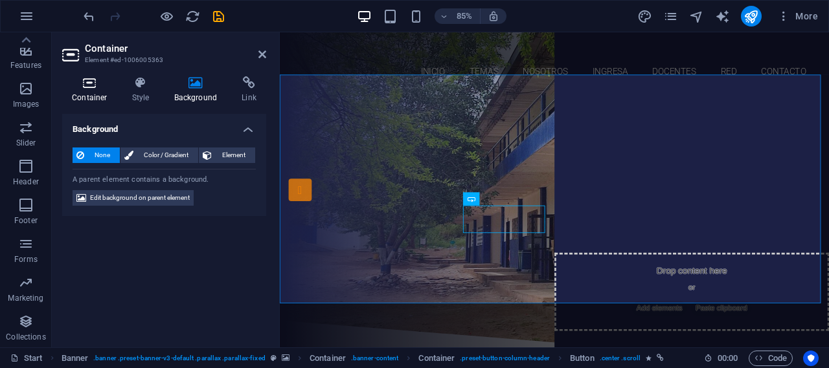
click at [95, 87] on icon at bounding box center [89, 82] width 55 height 13
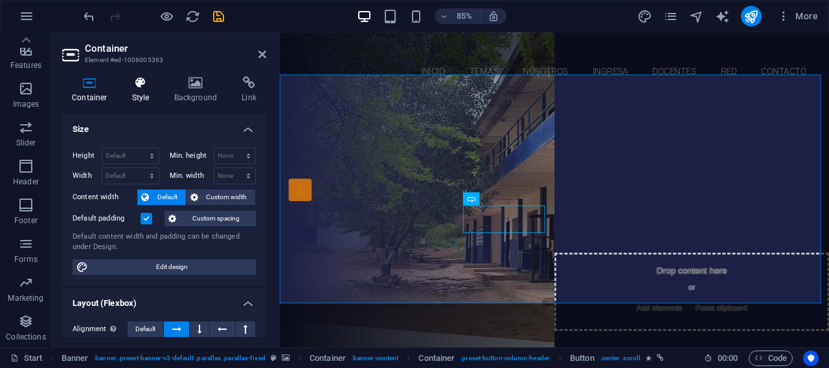
click at [138, 85] on icon at bounding box center [140, 82] width 37 height 13
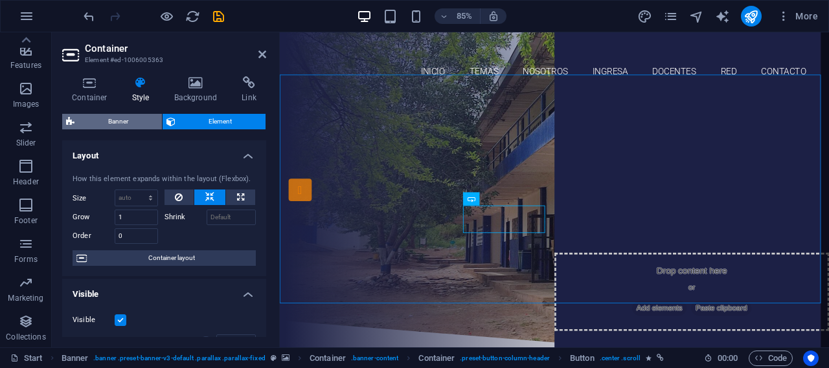
click at [126, 121] on span "Banner" at bounding box center [118, 122] width 80 height 16
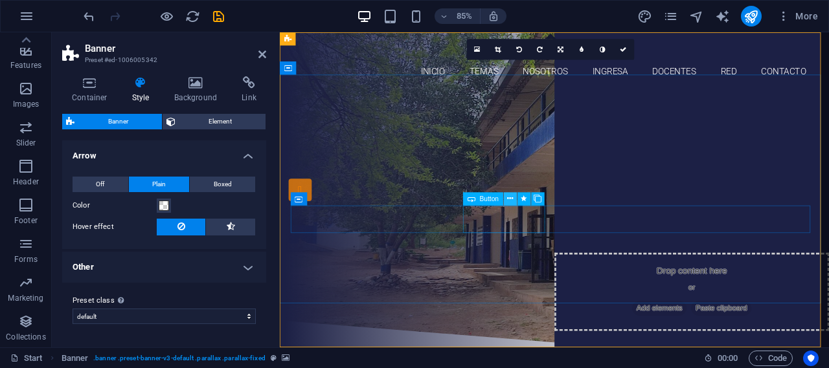
click at [508, 200] on icon at bounding box center [510, 200] width 6 height 12
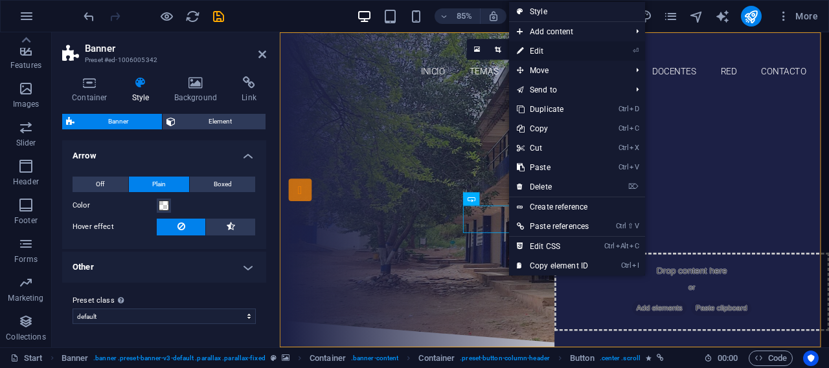
drag, startPoint x: 540, startPoint y: 52, endPoint x: 304, endPoint y: 28, distance: 237.5
click at [540, 52] on link "⏎ Edit" at bounding box center [552, 50] width 87 height 19
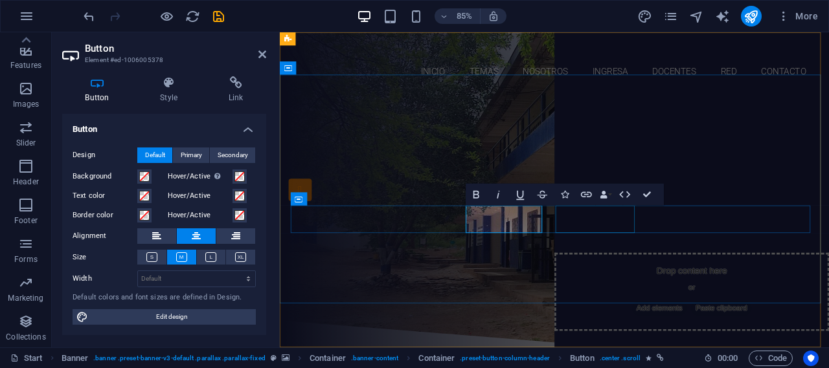
click at [640, 277] on div "Sign up now" at bounding box center [602, 293] width 611 height 32
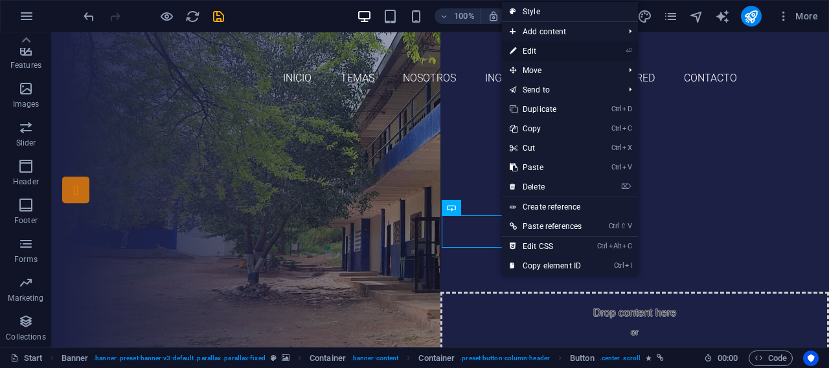
click at [540, 48] on link "⏎ Edit" at bounding box center [545, 50] width 87 height 19
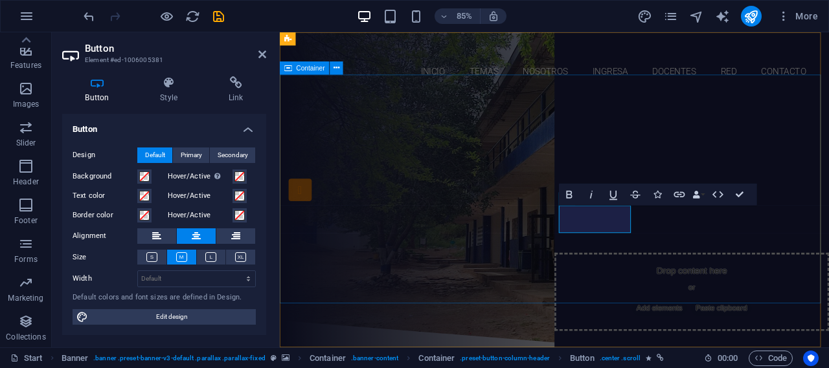
click at [648, 297] on div "¿ ESTÁS LISTO PARA APRENDER Y ENTENDER ? ESTUDIA EN NUESTRO COLEGIO ENSEÑAMOS I…" at bounding box center [603, 238] width 646 height 268
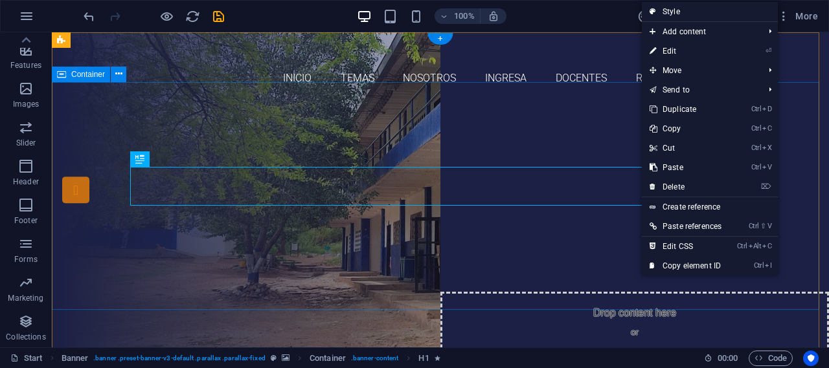
click at [232, 254] on div "¿ ESTÁS LISTO PARA APRENDER Y ENTENDER ? ESTUDIA EN NUESTRO COLEGIO ENSEÑAMOS I…" at bounding box center [440, 238] width 777 height 268
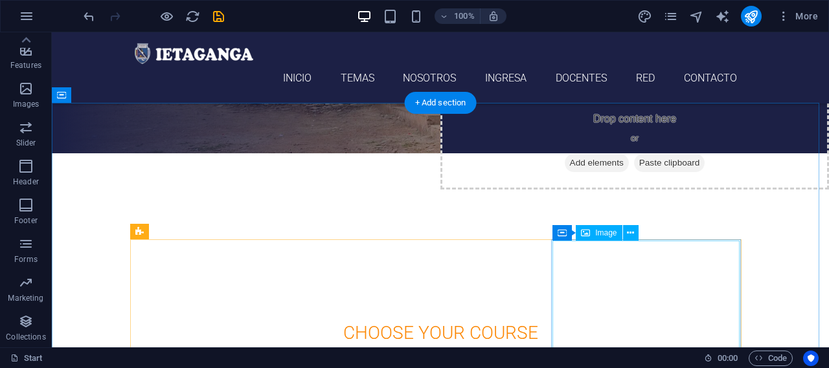
scroll to position [259, 0]
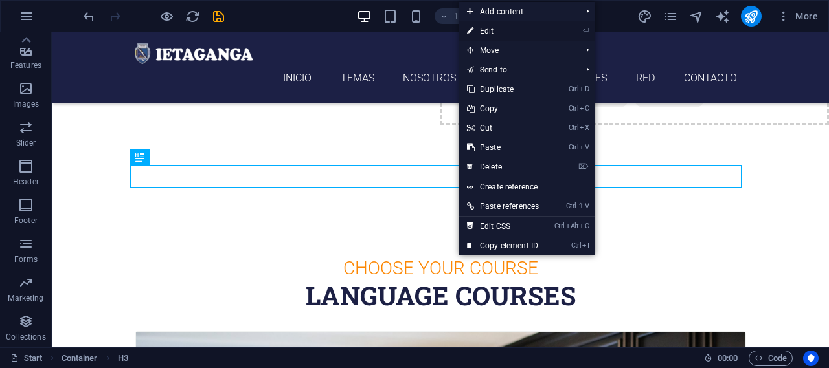
click at [497, 30] on link "⏎ Edit" at bounding box center [502, 30] width 87 height 19
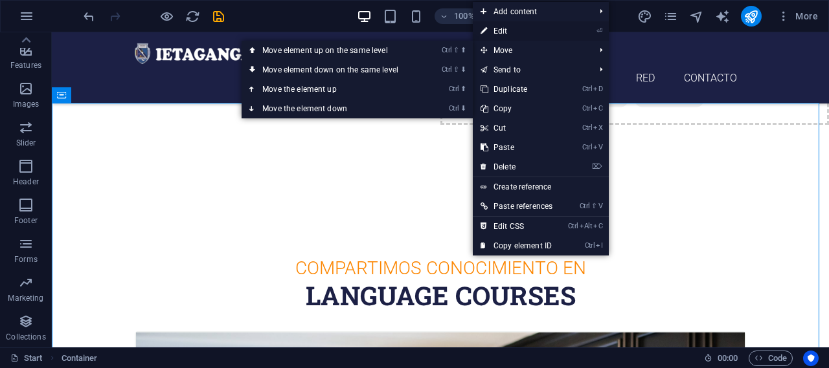
drag, startPoint x: 510, startPoint y: 26, endPoint x: 231, endPoint y: 59, distance: 281.1
click at [510, 26] on link "⏎ Edit" at bounding box center [516, 30] width 87 height 19
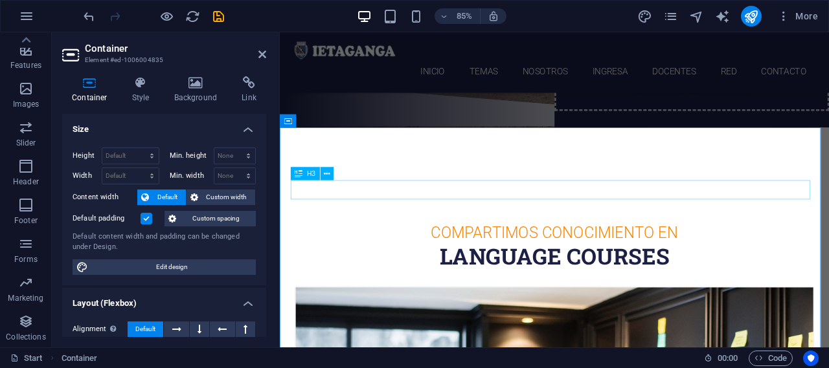
click at [576, 257] on div "COMPARTIMOS CONOCIMIENTO EN" at bounding box center [602, 268] width 611 height 23
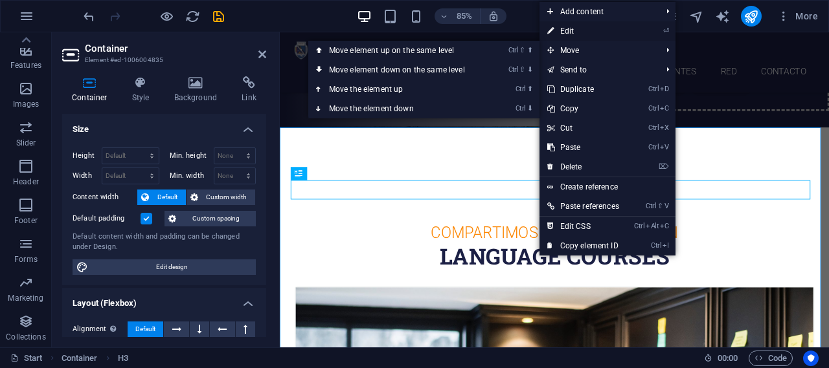
drag, startPoint x: 572, startPoint y: 30, endPoint x: 324, endPoint y: 31, distance: 248.0
click at [572, 30] on link "⏎ Edit" at bounding box center [582, 30] width 87 height 19
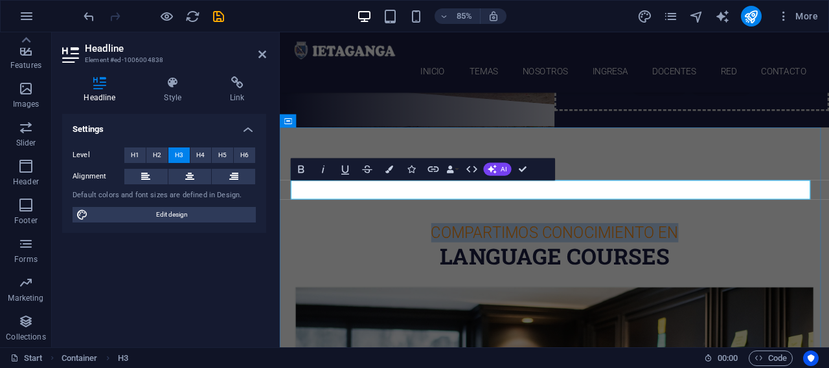
click at [580, 257] on h3 "COMPARTIMOS CONOCIMIENTO EN" at bounding box center [602, 268] width 611 height 23
click at [584, 257] on h3 "COMPARTIMOS CONOCIMIENTO EN" at bounding box center [602, 268] width 611 height 23
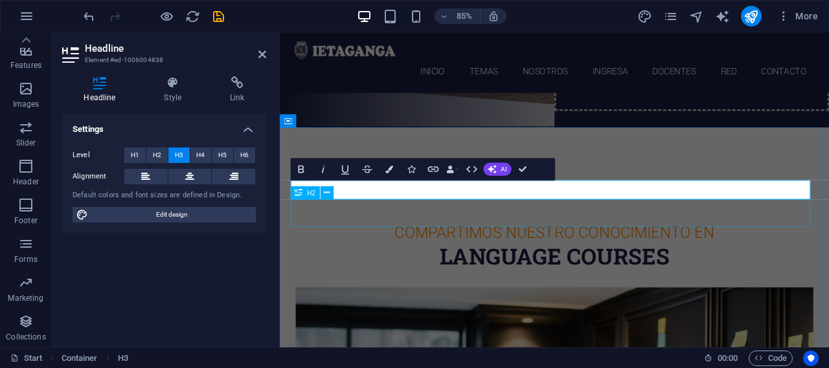
click at [576, 280] on div "Language Courses" at bounding box center [602, 296] width 611 height 32
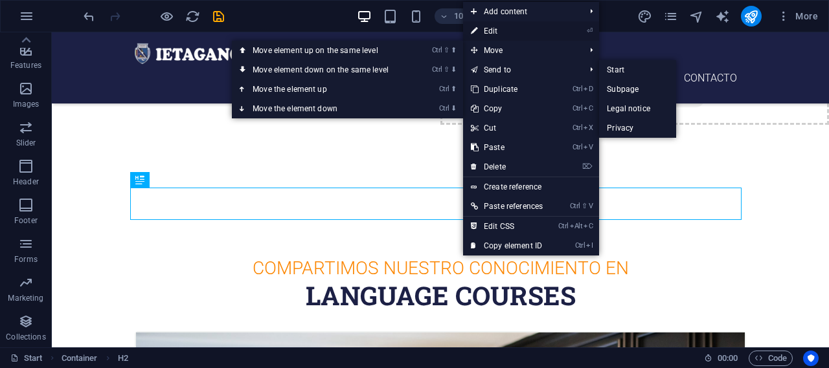
click at [504, 27] on link "⏎ Edit" at bounding box center [506, 30] width 87 height 19
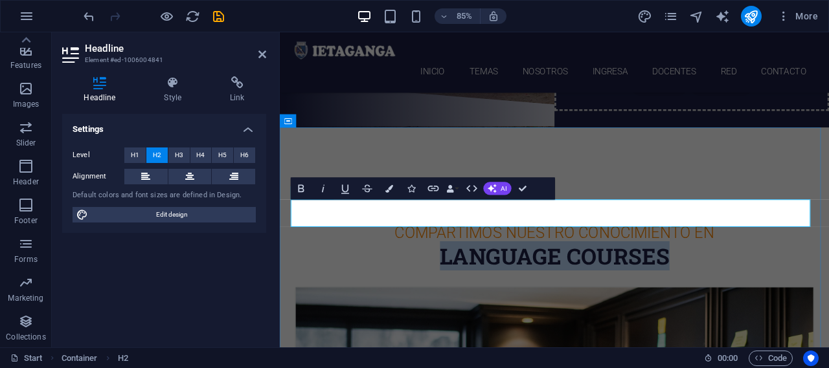
click at [712, 280] on h2 "Language Courses" at bounding box center [602, 296] width 611 height 32
drag, startPoint x: 732, startPoint y: 249, endPoint x: 460, endPoint y: 238, distance: 272.2
click at [460, 280] on h2 "Language Courses" at bounding box center [602, 296] width 611 height 32
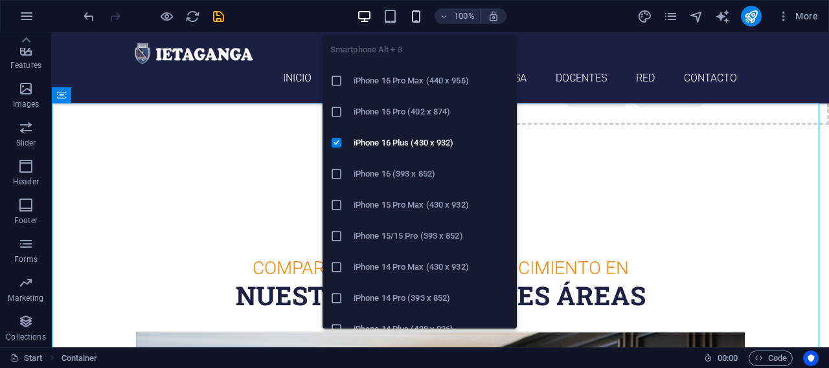
click at [419, 16] on icon "button" at bounding box center [416, 16] width 15 height 15
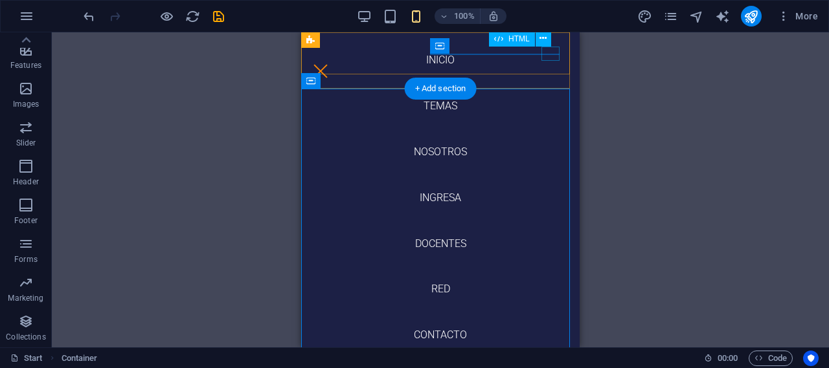
click at [330, 64] on div "Menu" at bounding box center [320, 71] width 18 height 14
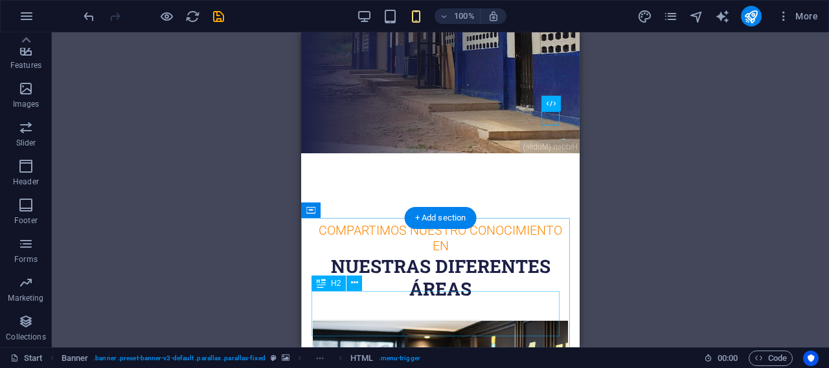
scroll to position [0, 0]
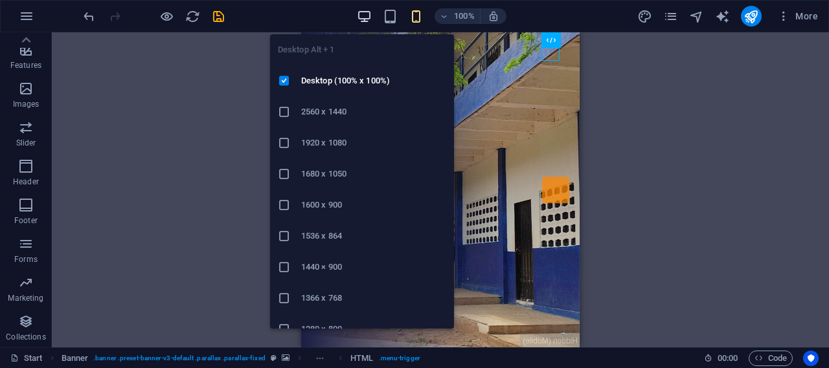
click at [367, 13] on icon "button" at bounding box center [364, 16] width 15 height 15
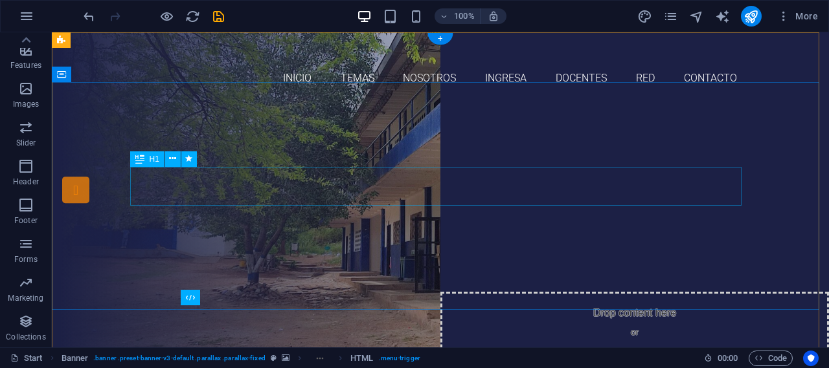
click at [433, 188] on div "ESTUDIA EN NUESTRO COLEGIO" at bounding box center [440, 207] width 611 height 39
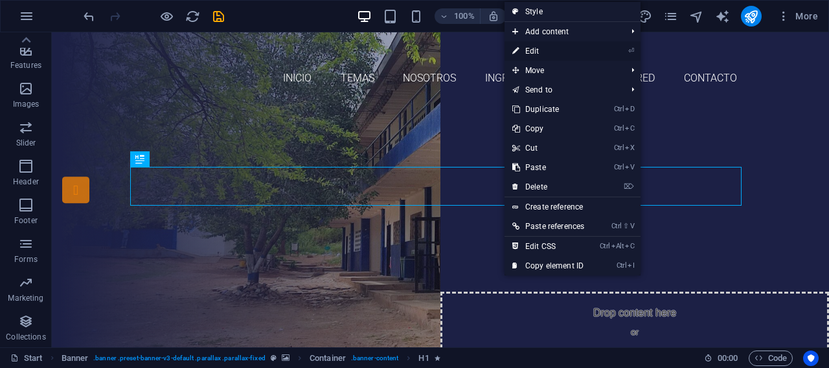
click at [550, 52] on link "⏎ Edit" at bounding box center [547, 50] width 87 height 19
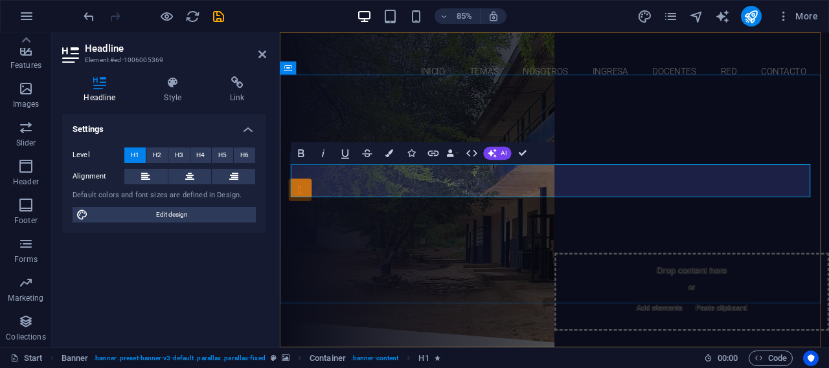
click at [655, 215] on span "ESTUDIA EN NUESTRO COLEGIO" at bounding box center [602, 207] width 491 height 41
drag, startPoint x: 841, startPoint y: 212, endPoint x: 561, endPoint y: 207, distance: 279.8
click at [561, 207] on span "ESTUDIA EN NUESTRO COLEGIO" at bounding box center [602, 207] width 491 height 41
click at [615, 200] on span "ESTUDIA EN NUESTRO COLEGIO" at bounding box center [602, 207] width 491 height 41
drag, startPoint x: 700, startPoint y: 210, endPoint x: 554, endPoint y: 211, distance: 145.7
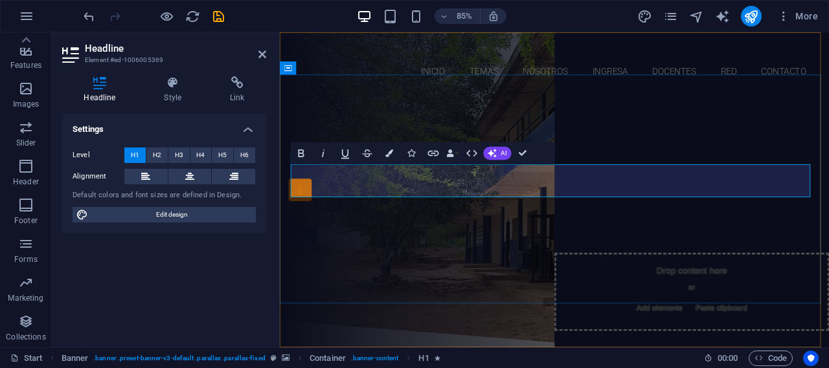
click at [554, 211] on span "ESTUDIA EN NUESTRO COLEGIO" at bounding box center [602, 207] width 491 height 41
click at [742, 267] on div "ENSEÑAMOS INSCRIBETE" at bounding box center [602, 273] width 611 height 73
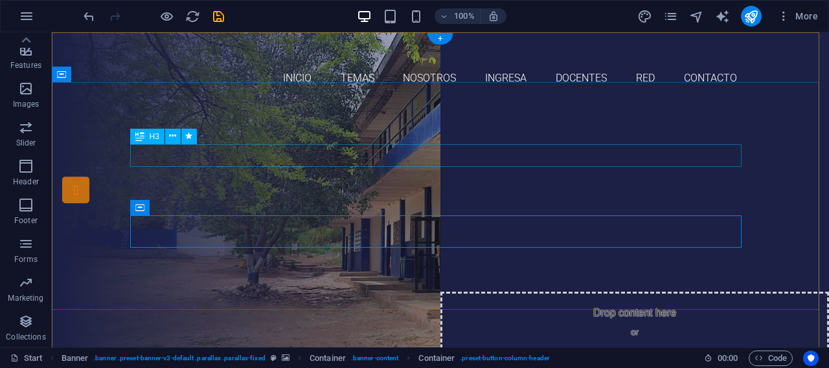
click at [528, 166] on div "¿ ESTÁS LISTO PARA APRENDER Y ENTENDER ?" at bounding box center [440, 177] width 611 height 23
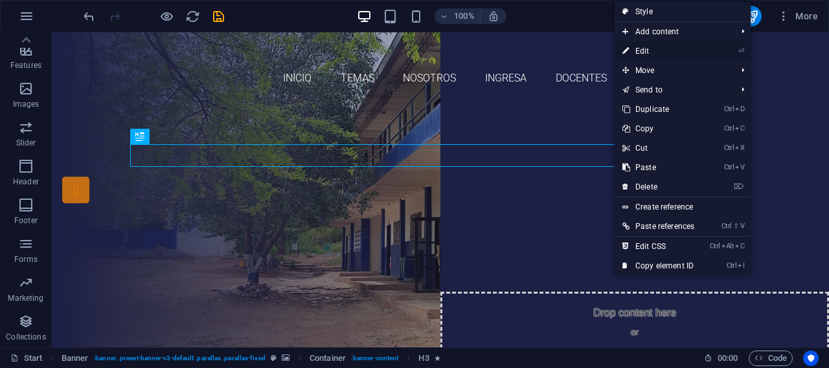
drag, startPoint x: 649, startPoint y: 47, endPoint x: 434, endPoint y: 18, distance: 217.0
click at [649, 47] on link "⏎ Edit" at bounding box center [658, 50] width 87 height 19
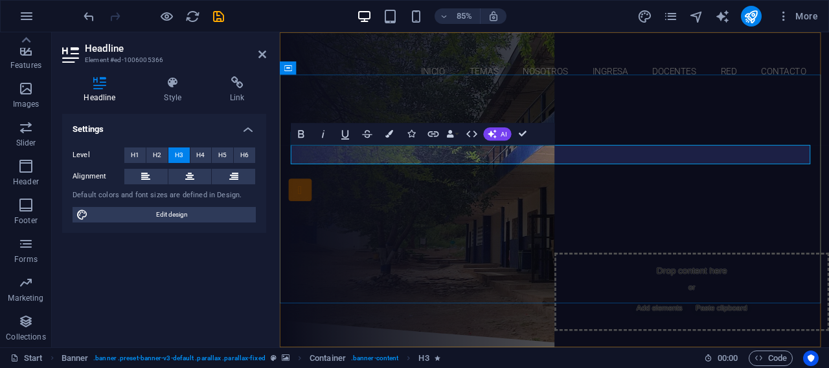
click at [784, 180] on h3 "¿ ESTÁS LISTO PARA APRENDER Y ENTENDER ?" at bounding box center [602, 177] width 611 height 23
click at [402, 298] on div "¿ ESTÁS LISTO PARA APRENDER Y ENTENDER TU ENTORNO? ESTUDIA EN EL [GEOGRAPHIC_DA…" at bounding box center [603, 238] width 646 height 268
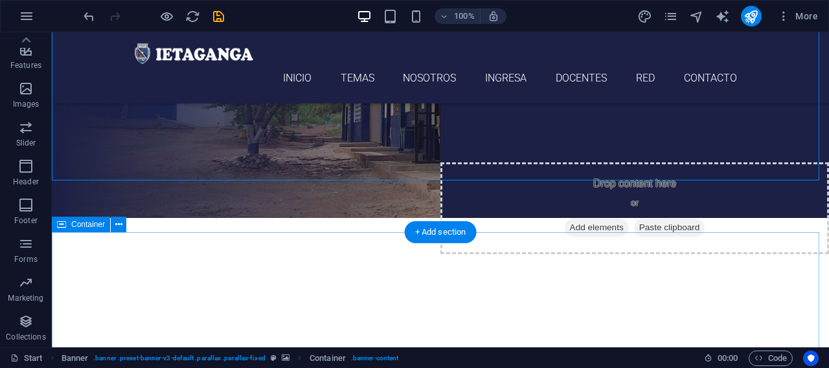
scroll to position [194, 0]
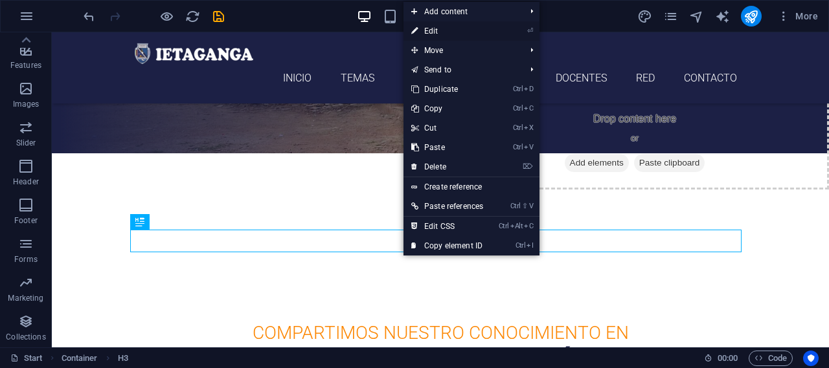
click at [451, 30] on link "⏎ Edit" at bounding box center [446, 30] width 87 height 19
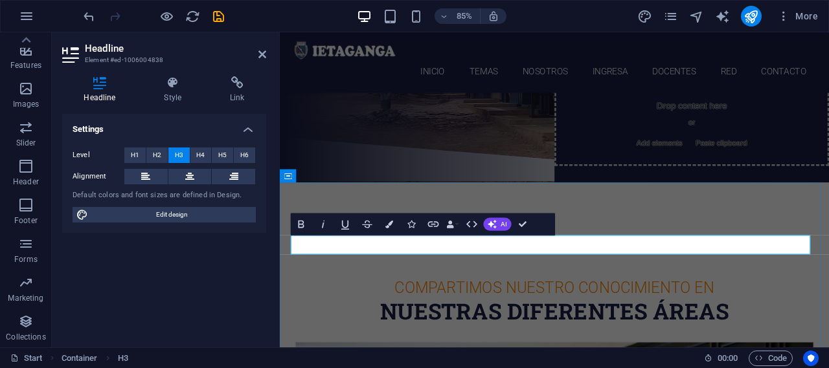
click at [622, 322] on h3 "COMPARTIMOS NUESTRO CONOCIMIENTO EN" at bounding box center [602, 333] width 611 height 23
click at [716, 322] on h3 "COMPARTIMOS CONOCIMIENTO EN" at bounding box center [602, 333] width 611 height 23
click at [536, 345] on div "NUESTRAS DIFERENTES ÁREAS" at bounding box center [602, 361] width 611 height 32
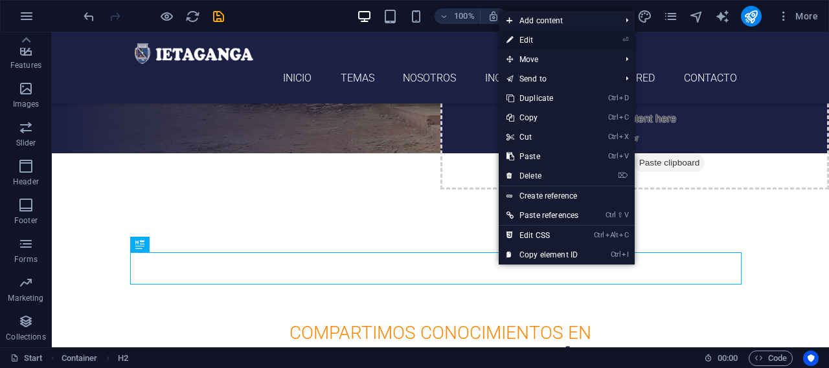
click at [538, 36] on link "⏎ Edit" at bounding box center [542, 39] width 87 height 19
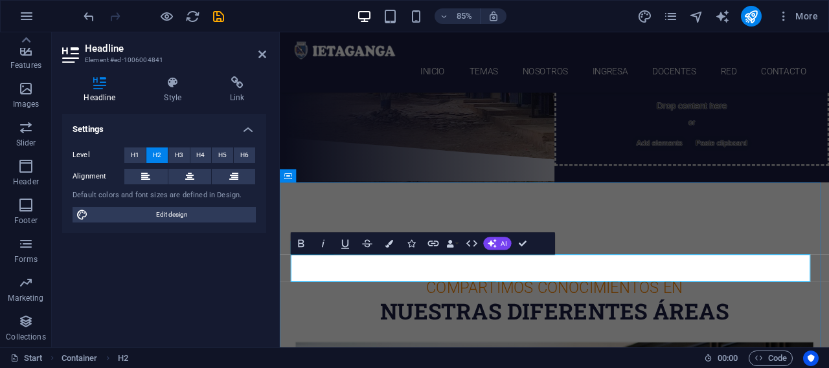
click at [545, 345] on h2 "NUESTRAS DIFERENTES ÁREAS" at bounding box center [602, 361] width 611 height 32
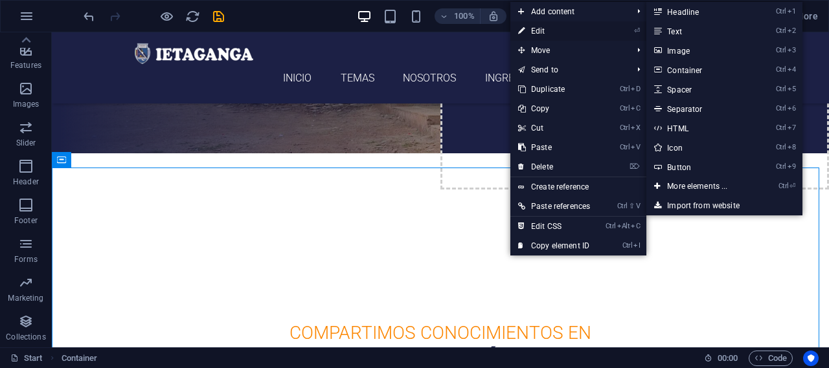
click at [554, 29] on link "⏎ Edit" at bounding box center [553, 30] width 87 height 19
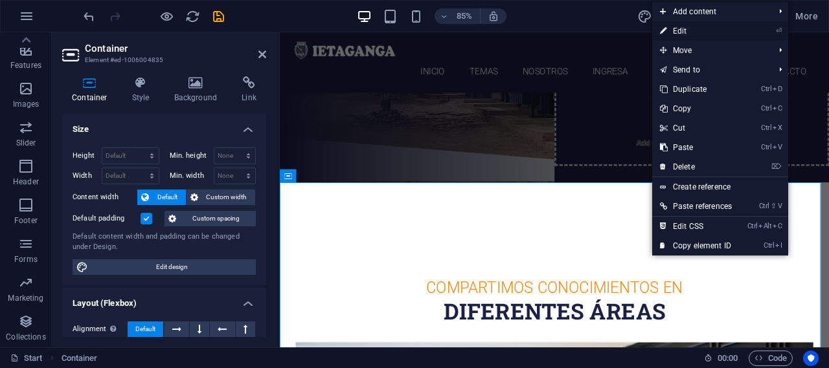
click at [678, 30] on link "⏎ Edit" at bounding box center [695, 30] width 87 height 19
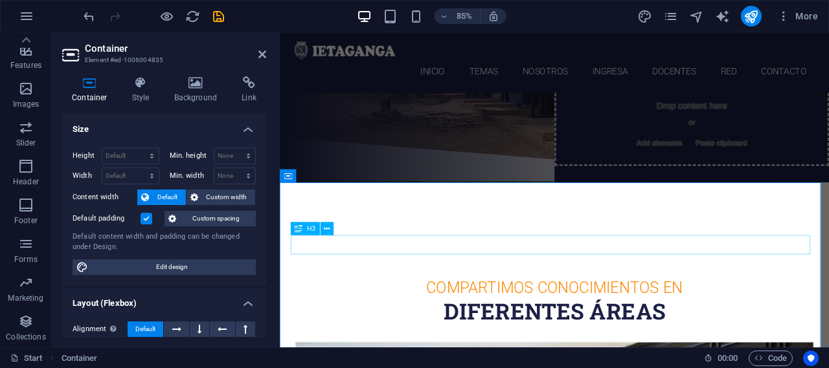
click at [719, 322] on div "COMPARTIMOS CONOCIMIENTOS EN" at bounding box center [602, 333] width 611 height 23
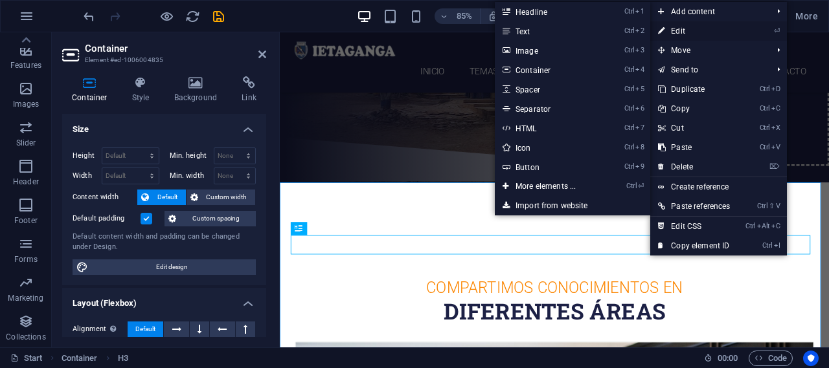
click at [683, 27] on link "⏎ Edit" at bounding box center [693, 30] width 87 height 19
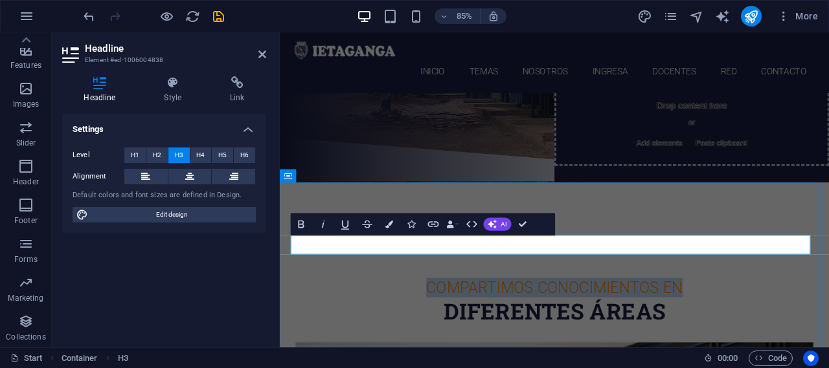
click at [719, 322] on h3 "COMPARTIMOS CONOCIMIENTOS EN" at bounding box center [602, 333] width 611 height 23
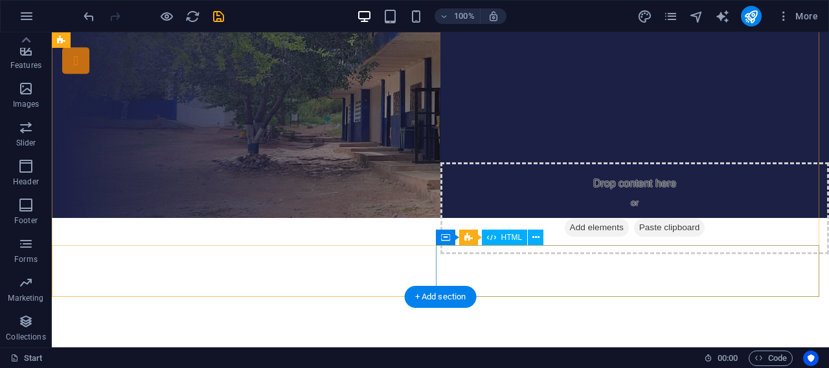
scroll to position [0, 0]
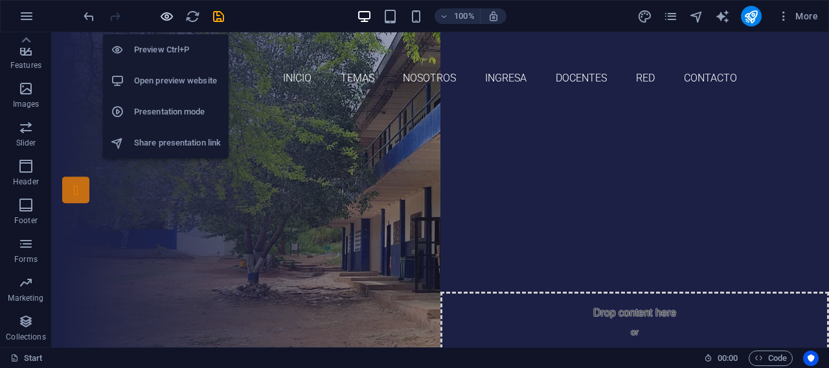
click at [168, 17] on icon "button" at bounding box center [166, 16] width 15 height 15
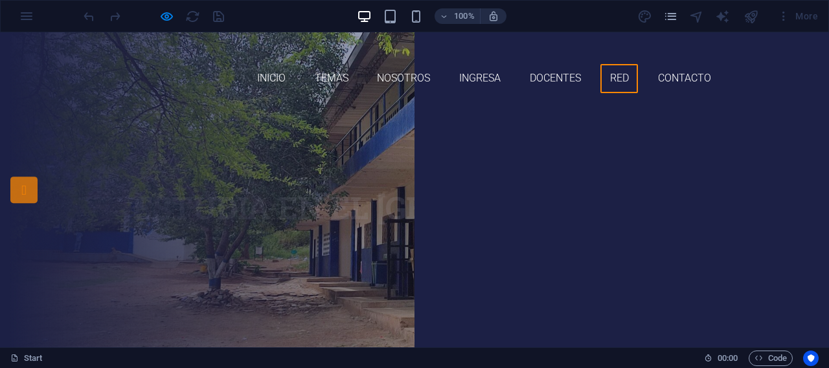
click at [607, 64] on link "Red" at bounding box center [619, 78] width 38 height 29
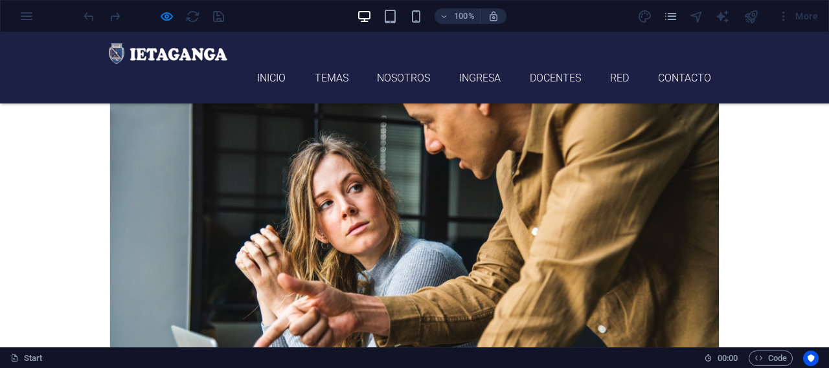
scroll to position [975, 0]
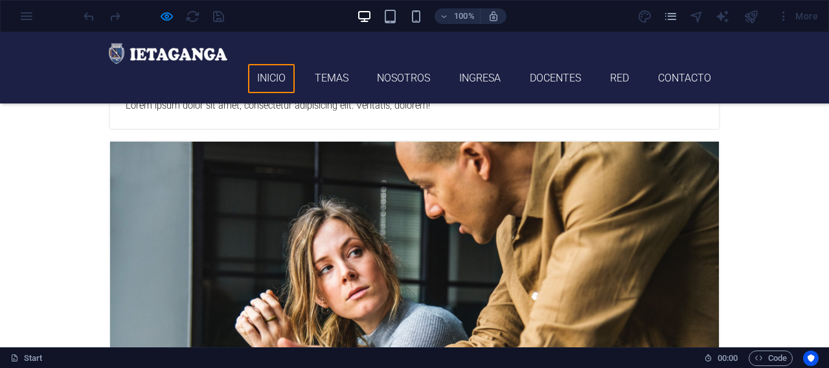
click at [259, 64] on link "Inicio" at bounding box center [271, 78] width 47 height 29
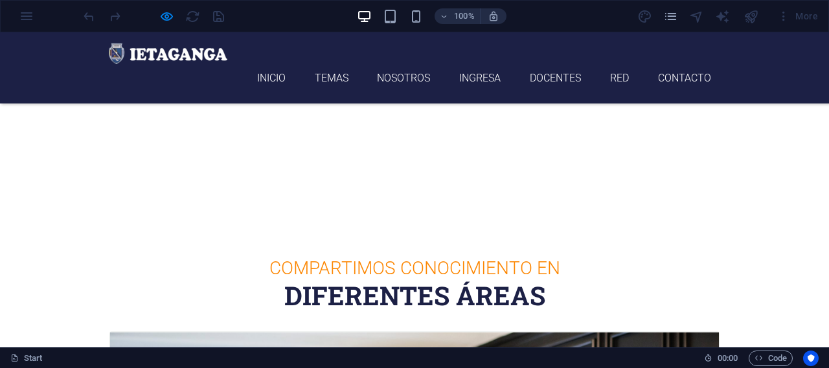
scroll to position [194, 0]
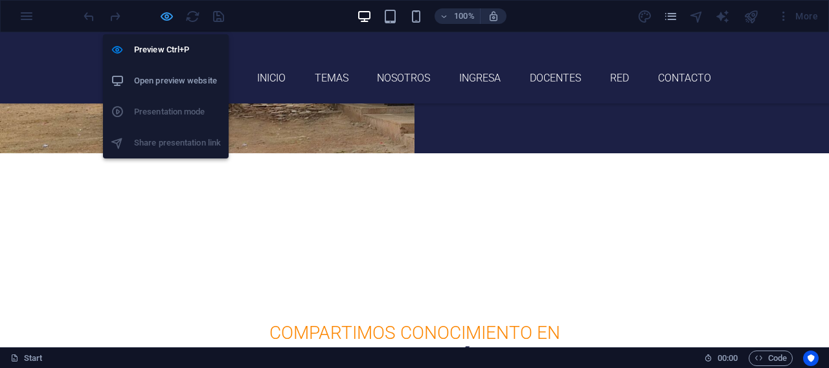
click at [167, 14] on icon "button" at bounding box center [166, 16] width 15 height 15
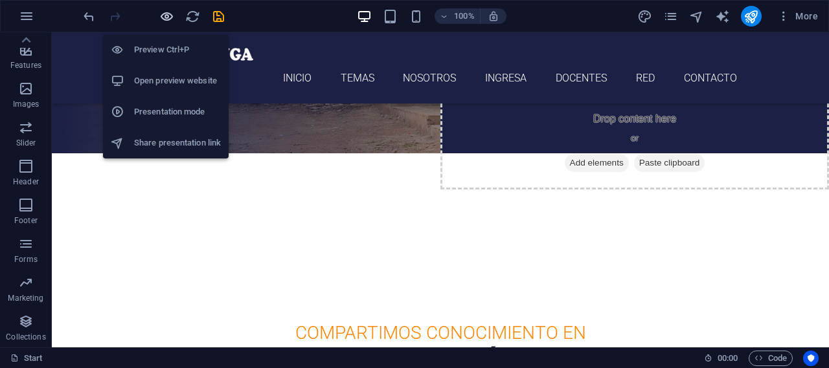
click at [164, 14] on icon "button" at bounding box center [166, 16] width 15 height 15
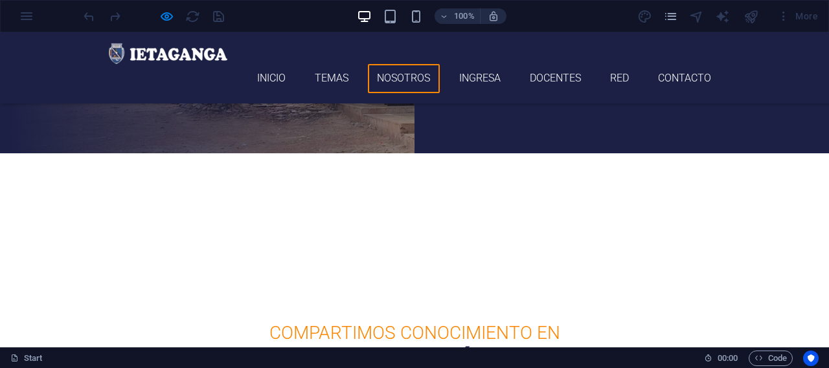
click at [403, 64] on link "Nosotros" at bounding box center [404, 78] width 72 height 29
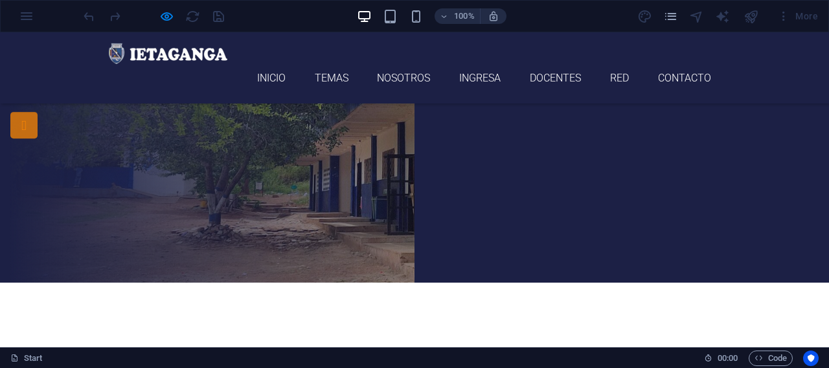
scroll to position [0, 0]
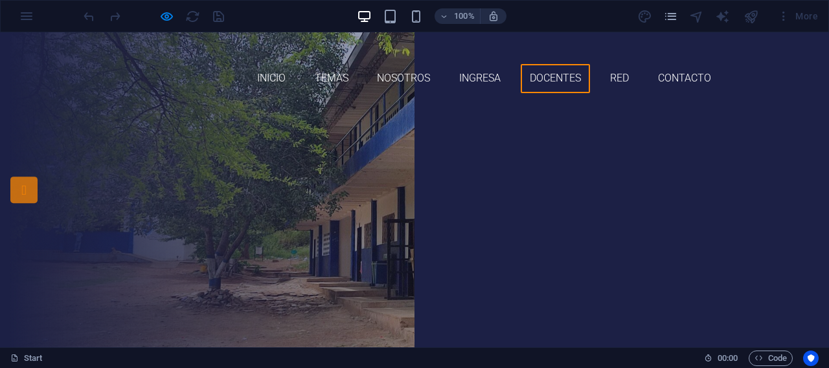
click at [542, 64] on link "Docentes" at bounding box center [556, 78] width 70 height 29
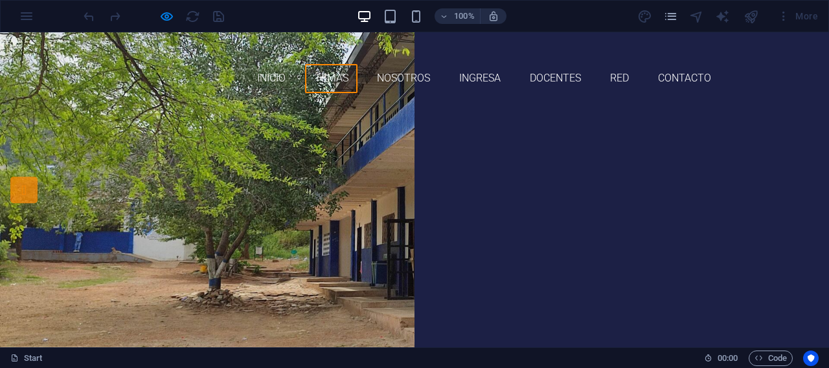
click at [321, 64] on link "Temas" at bounding box center [331, 78] width 52 height 29
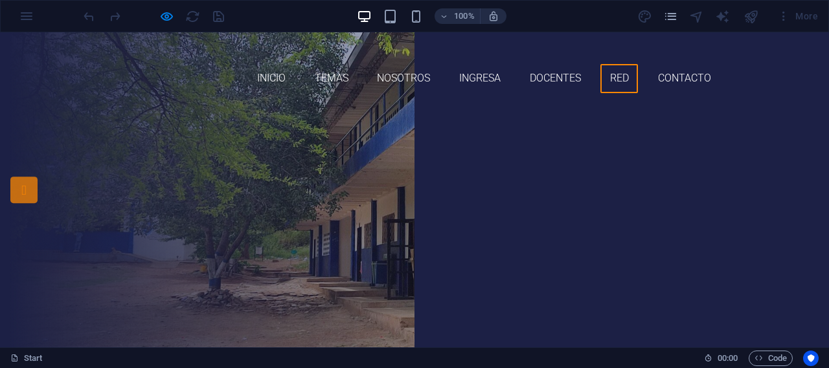
click at [616, 64] on link "Red" at bounding box center [619, 78] width 38 height 29
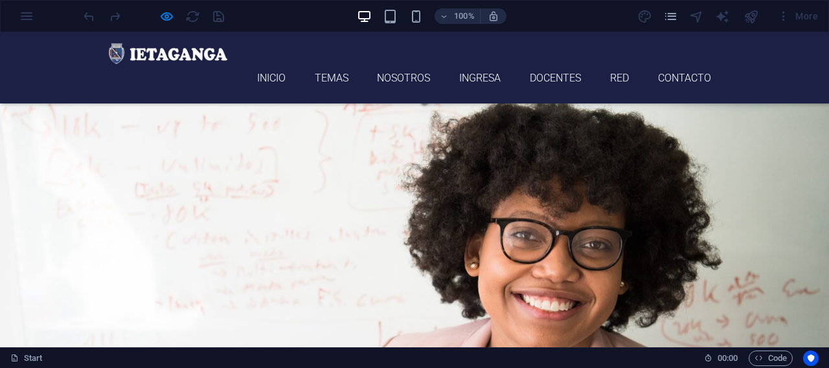
scroll to position [3924, 0]
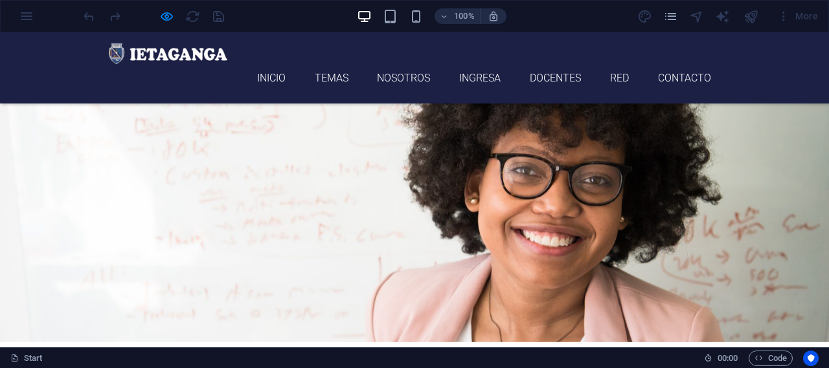
scroll to position [3924, 0]
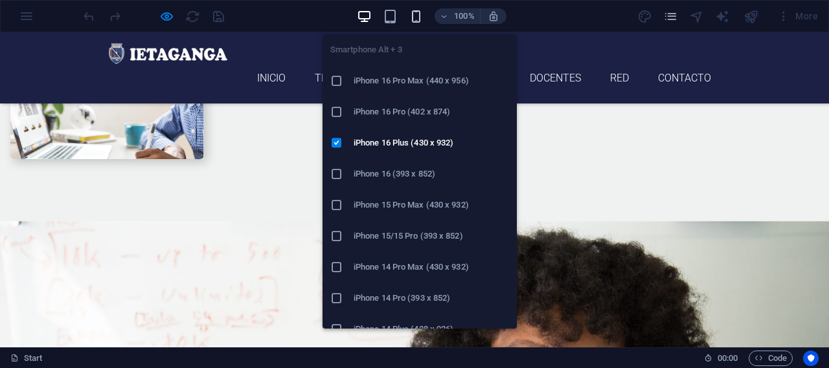
click at [416, 13] on icon "button" at bounding box center [416, 16] width 15 height 15
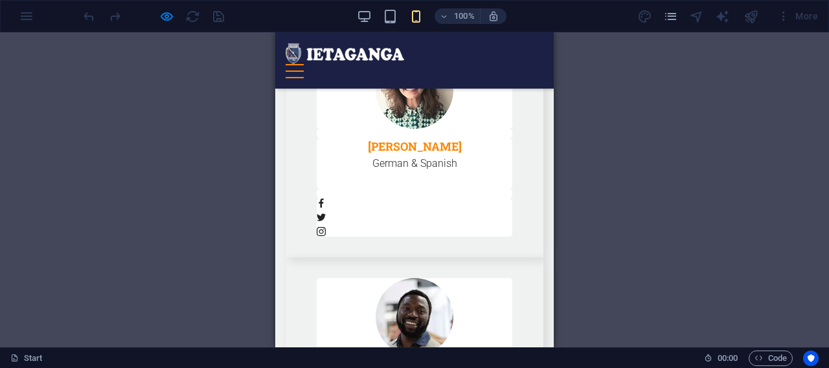
scroll to position [5738, 0]
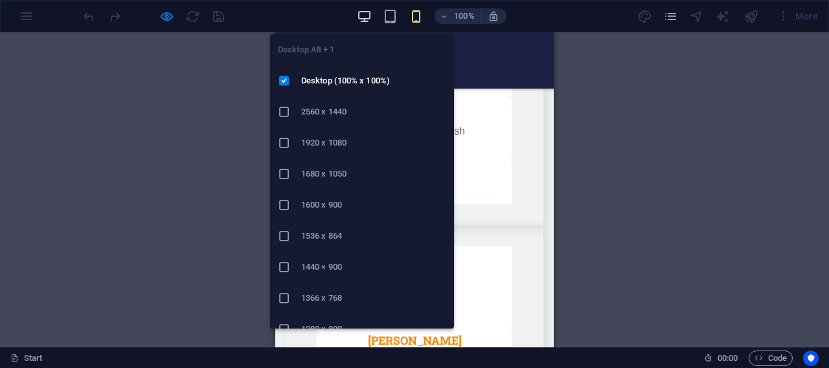
click at [370, 21] on icon "button" at bounding box center [364, 16] width 15 height 15
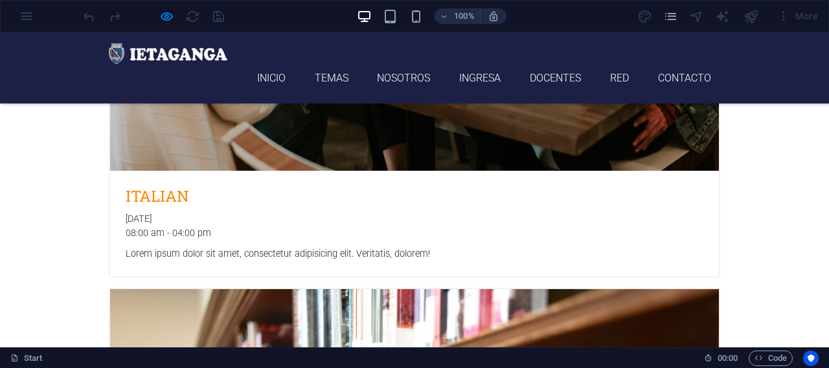
scroll to position [2335, 0]
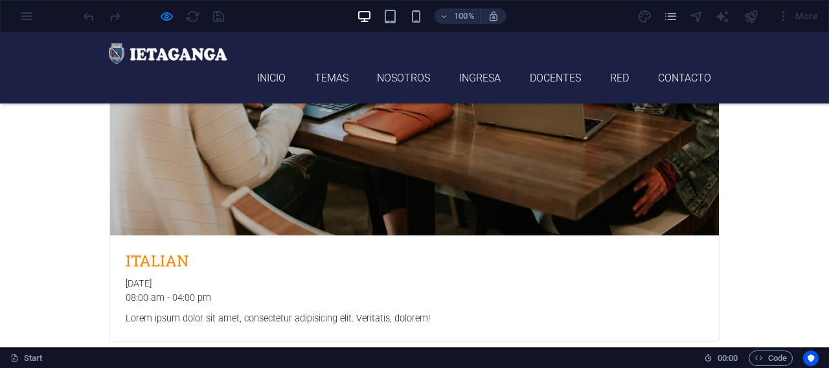
drag, startPoint x: 564, startPoint y: 173, endPoint x: 518, endPoint y: 148, distance: 52.5
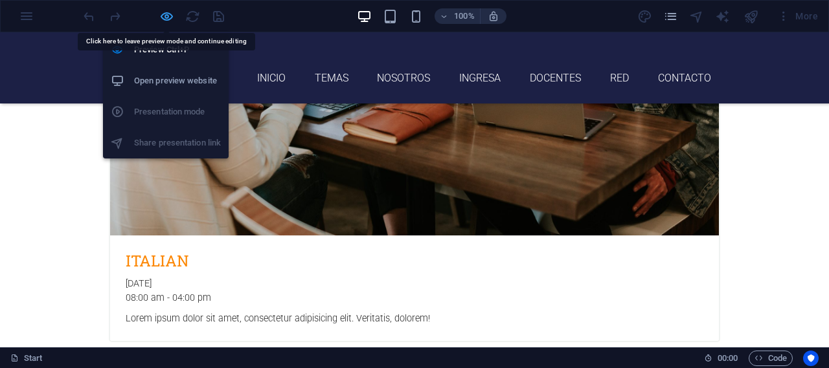
click at [168, 17] on icon "button" at bounding box center [166, 16] width 15 height 15
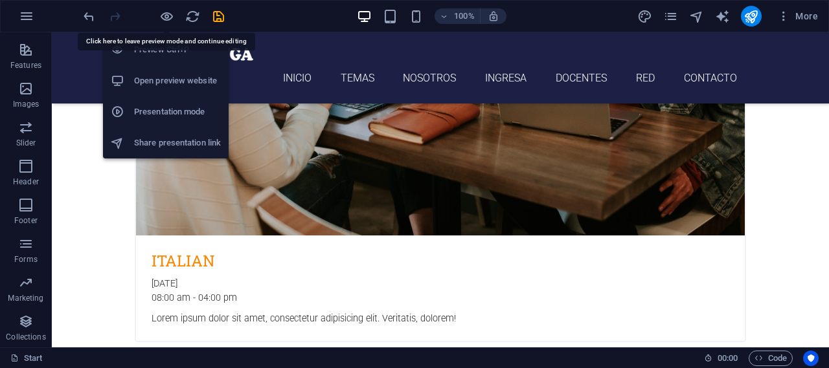
scroll to position [2566, 0]
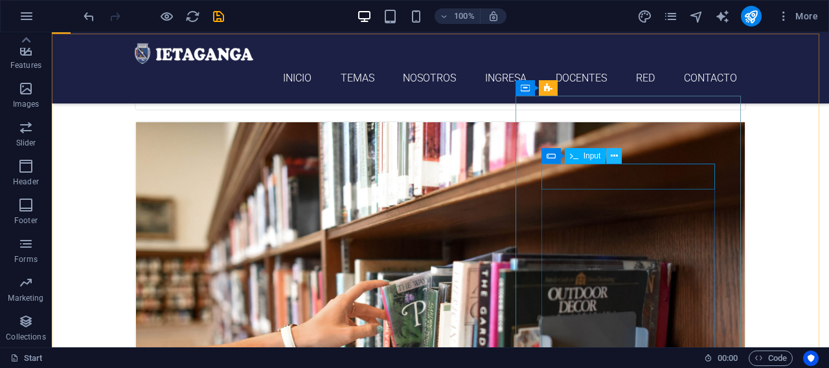
click at [612, 157] on icon at bounding box center [614, 157] width 7 height 14
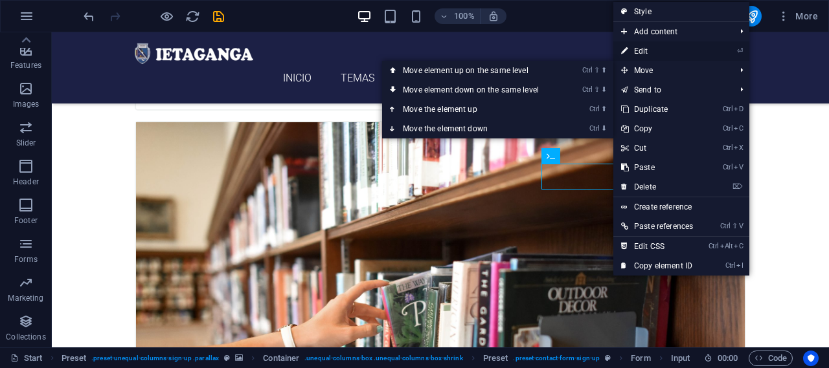
click at [644, 49] on link "⏎ Edit" at bounding box center [656, 50] width 87 height 19
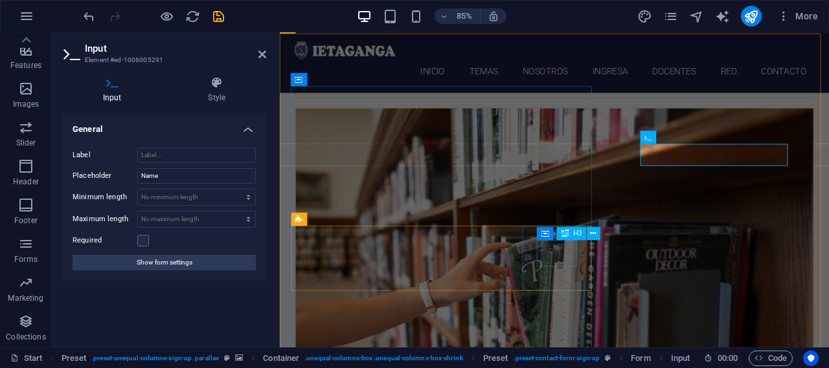
scroll to position [2608, 0]
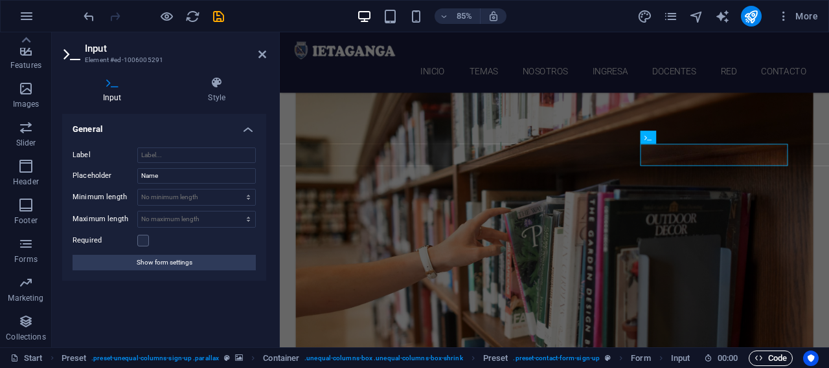
click at [773, 361] on span "Code" at bounding box center [770, 359] width 32 height 16
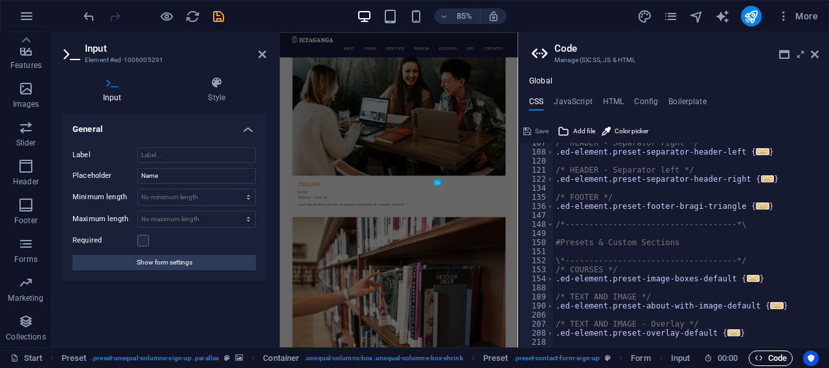
scroll to position [2832, 0]
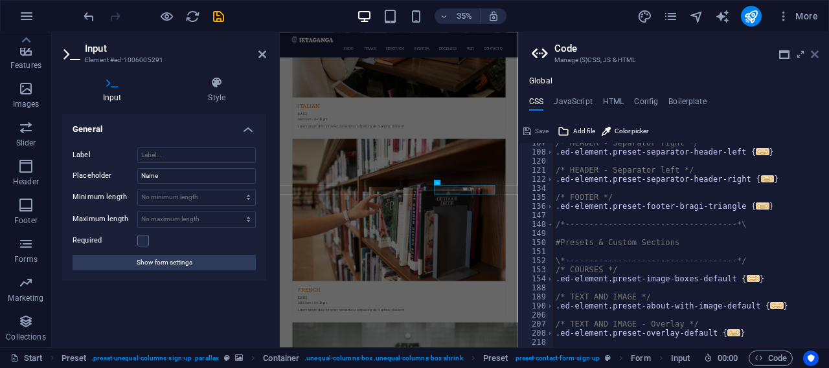
drag, startPoint x: 811, startPoint y: 52, endPoint x: 618, endPoint y: 24, distance: 195.0
click at [811, 52] on icon at bounding box center [815, 54] width 8 height 10
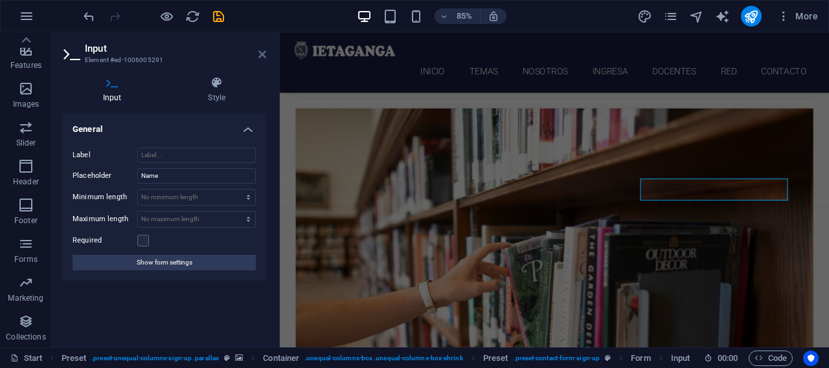
click at [258, 53] on icon at bounding box center [262, 54] width 8 height 10
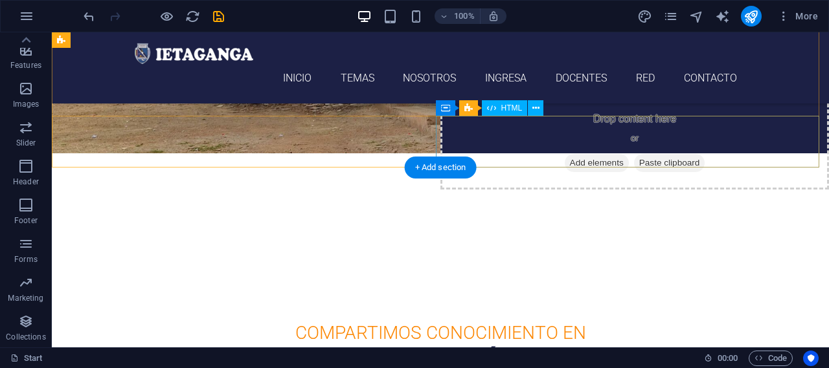
scroll to position [0, 0]
